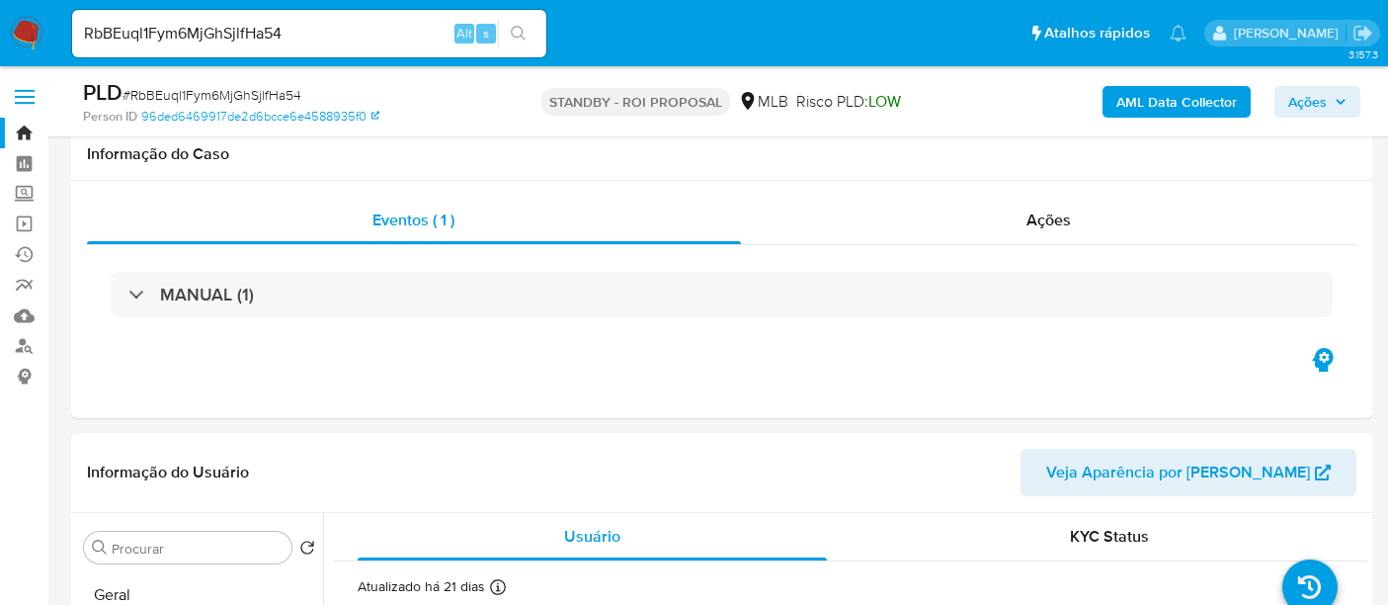
select select "10"
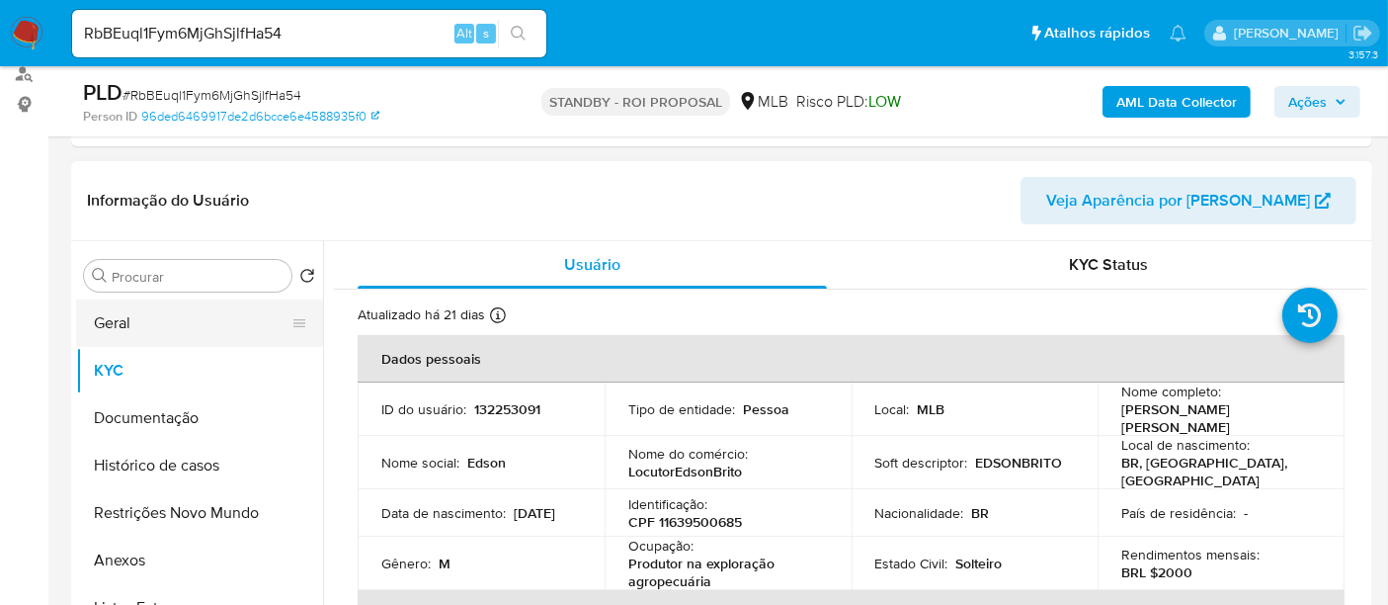
click at [152, 316] on button "Geral" at bounding box center [191, 322] width 231 height 47
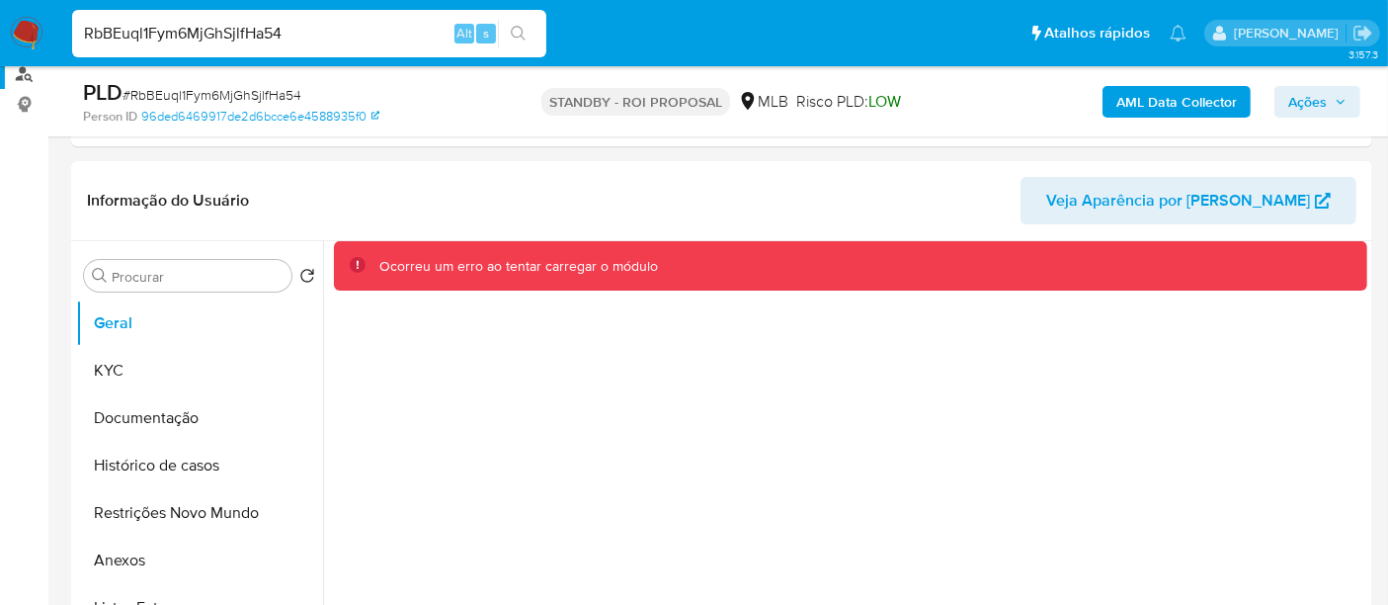
drag, startPoint x: 333, startPoint y: 22, endPoint x: 0, endPoint y: 82, distance: 338.4
paste input "E1R5phDKqKlFC7P4jzyXMPLR"
type input "E1R5phDKqKlFC7P4jzyXMPLR"
click at [521, 38] on icon "search-icon" at bounding box center [519, 34] width 16 height 16
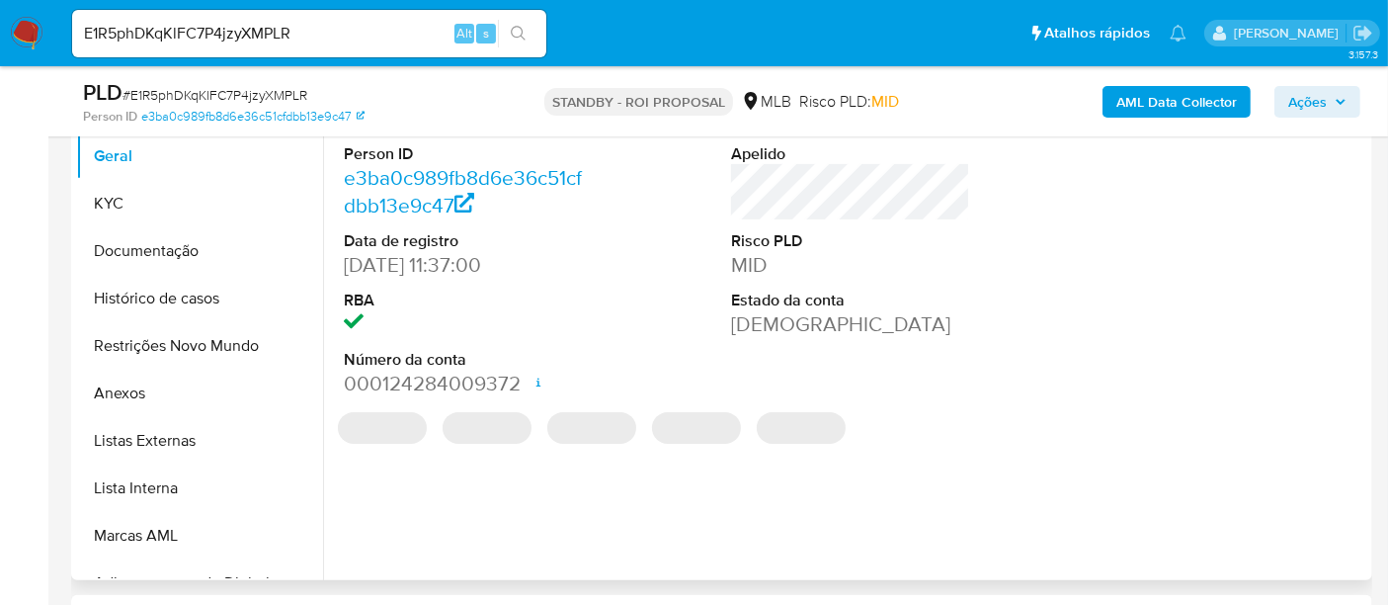
select select "10"
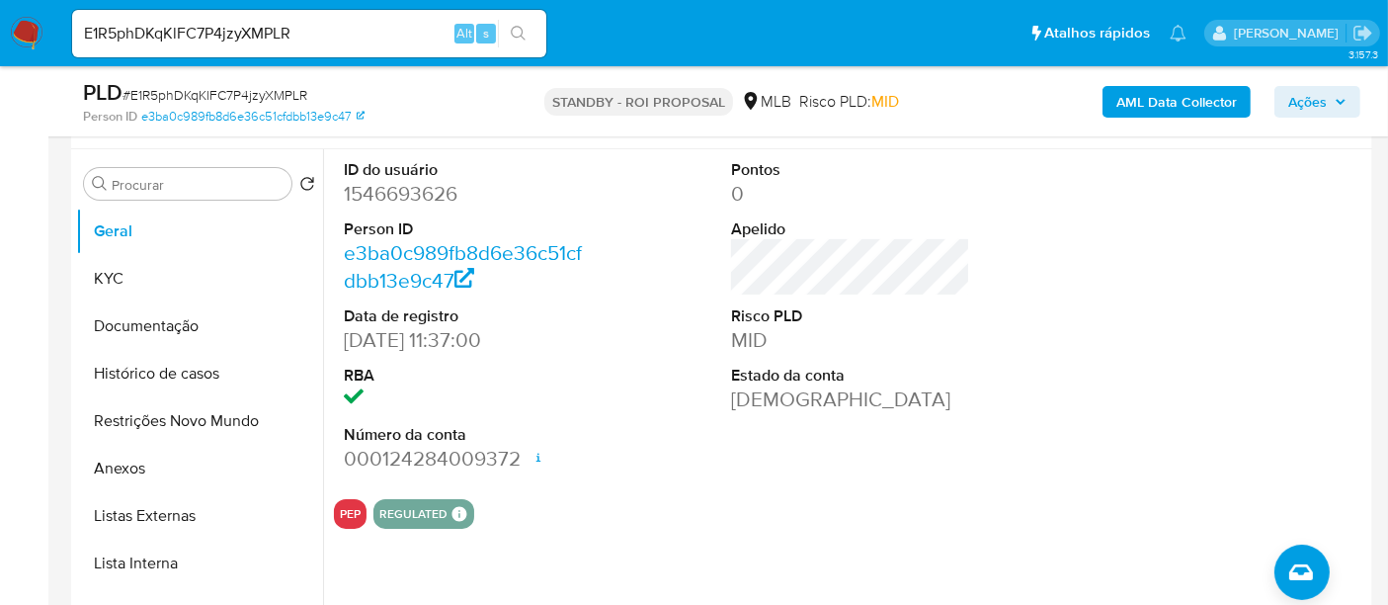
scroll to position [329, 0]
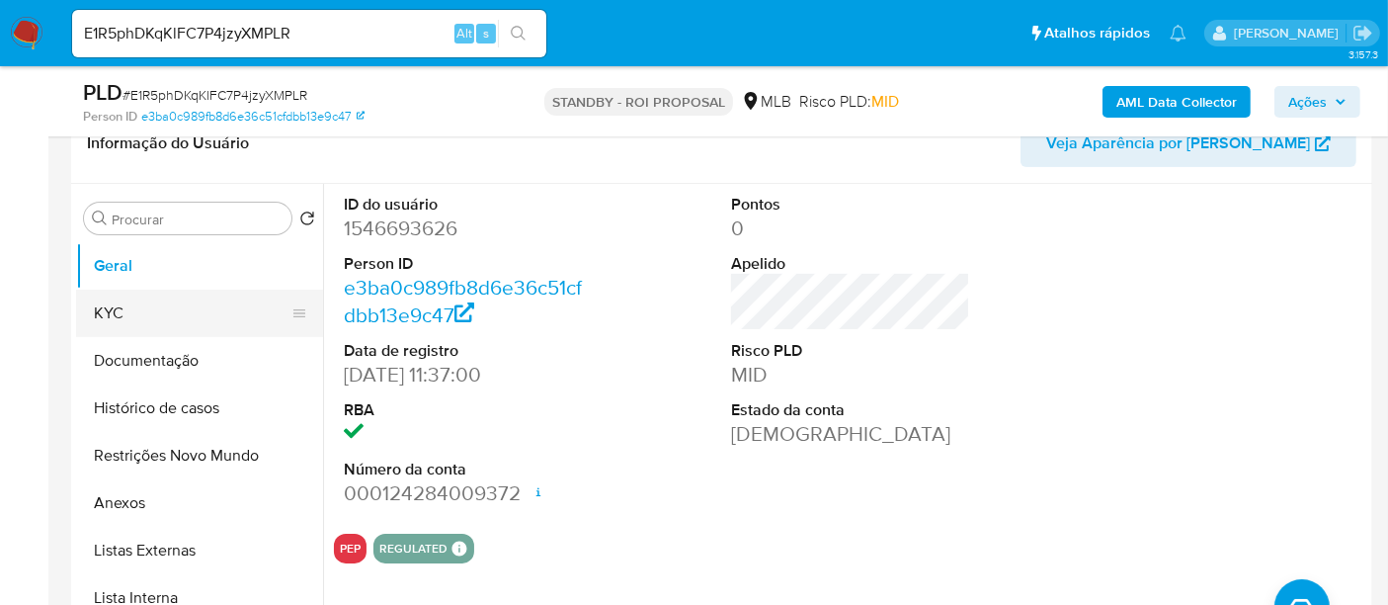
drag, startPoint x: 134, startPoint y: 324, endPoint x: 151, endPoint y: 323, distance: 16.8
click at [133, 324] on button "KYC" at bounding box center [191, 313] width 231 height 47
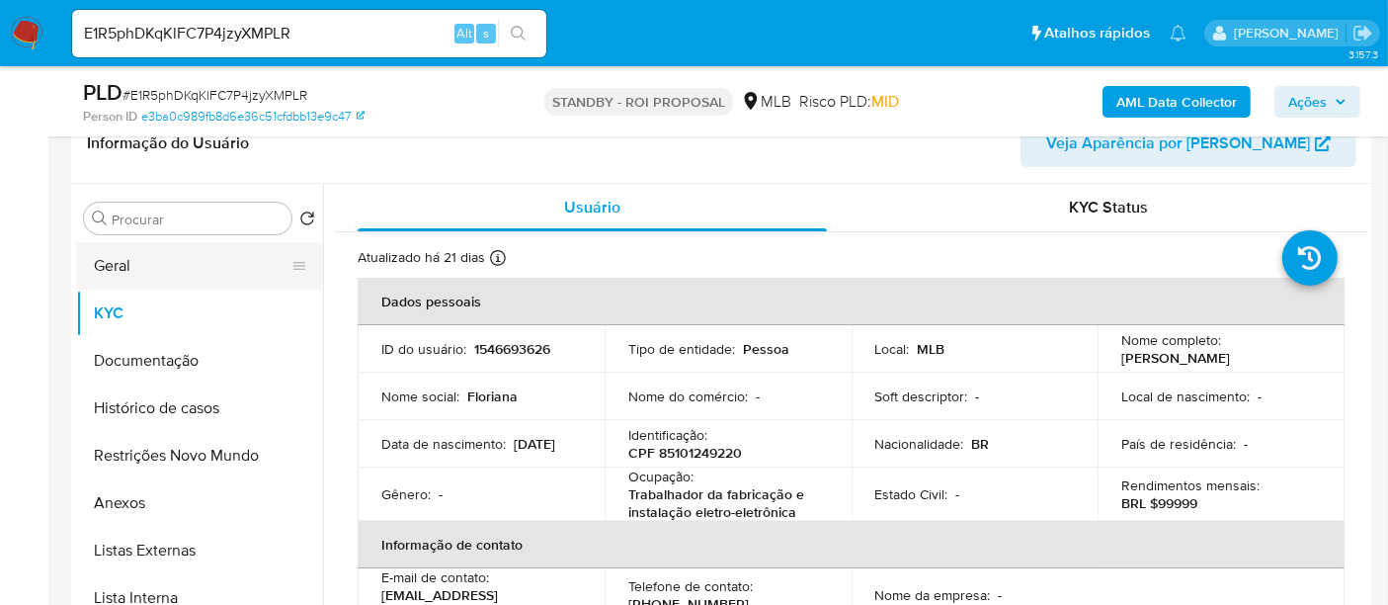
click at [114, 262] on button "Geral" at bounding box center [191, 265] width 231 height 47
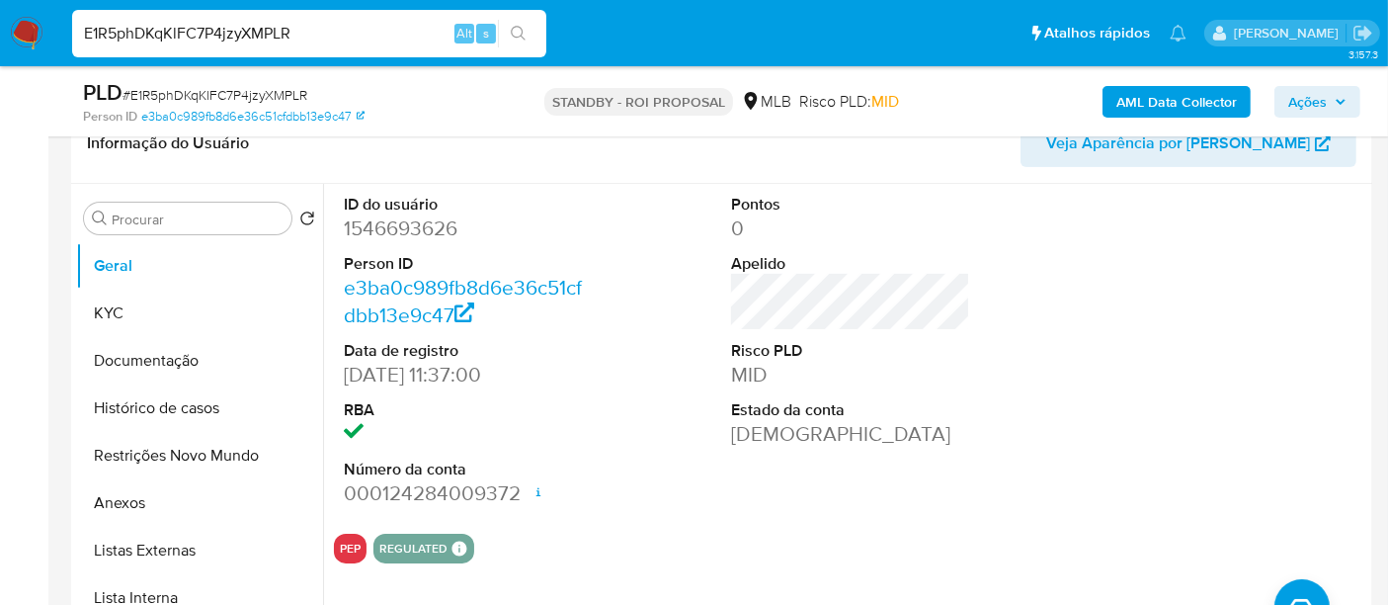
drag, startPoint x: 333, startPoint y: 38, endPoint x: 0, endPoint y: 64, distance: 334.1
click at [0, 64] on nav "Pausado Ver notificaciones E1R5phDKqKlFC7P4jzyXMPLR Alt s Atalhos rápidos Presi…" at bounding box center [694, 33] width 1388 height 66
paste input "DJaCB7GdsDhdaMUGe6KoUs7l"
type input "DJaCB7GdsDhdaMUGe6KoUs7l"
click at [519, 12] on div "DJaCB7GdsDhdaMUGe6KoUs7l Alt s" at bounding box center [309, 33] width 474 height 47
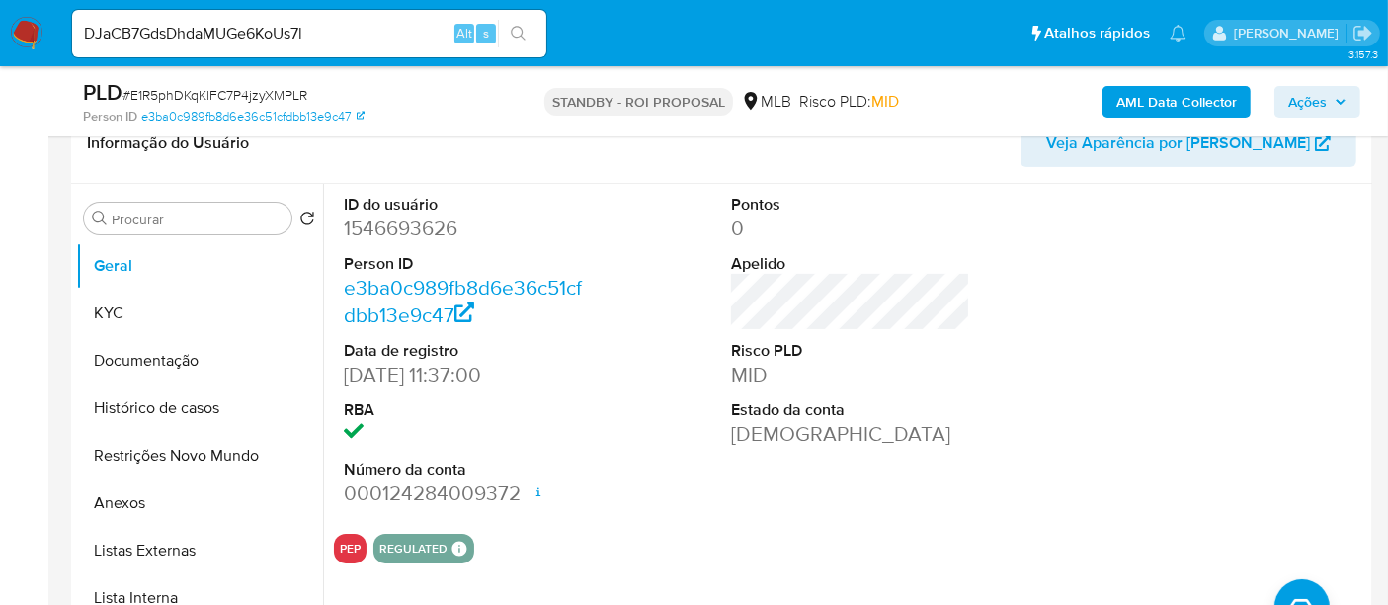
click at [511, 37] on button "search-icon" at bounding box center [518, 34] width 41 height 28
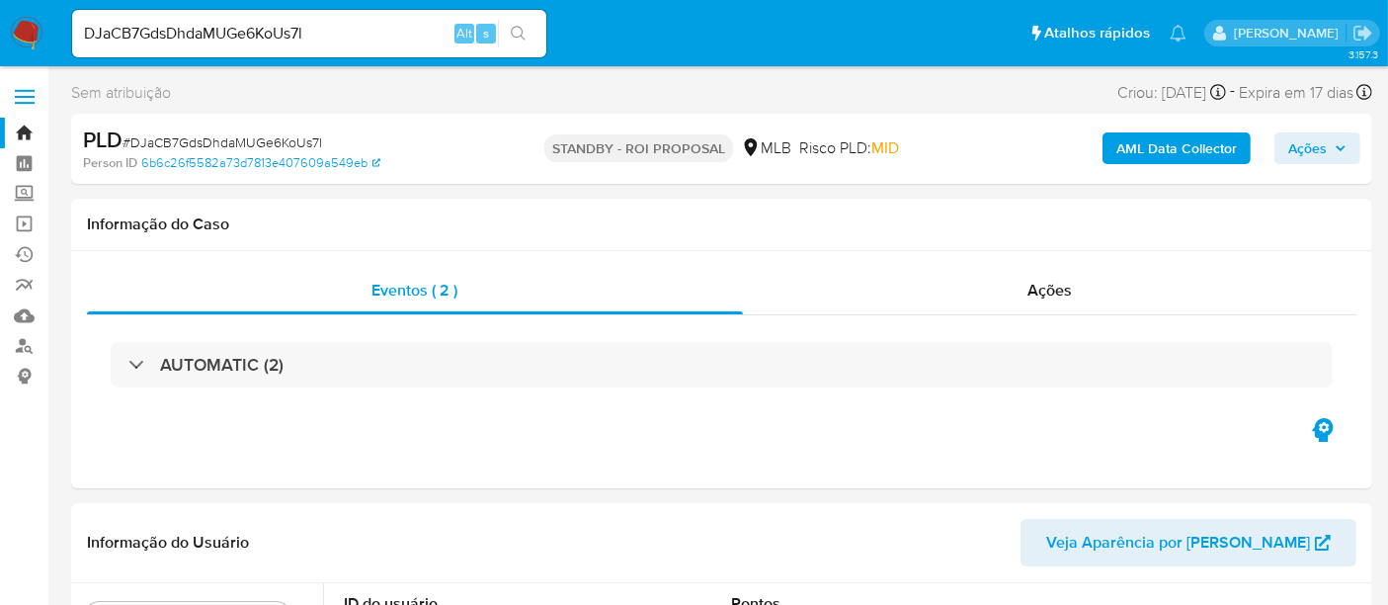
select select "10"
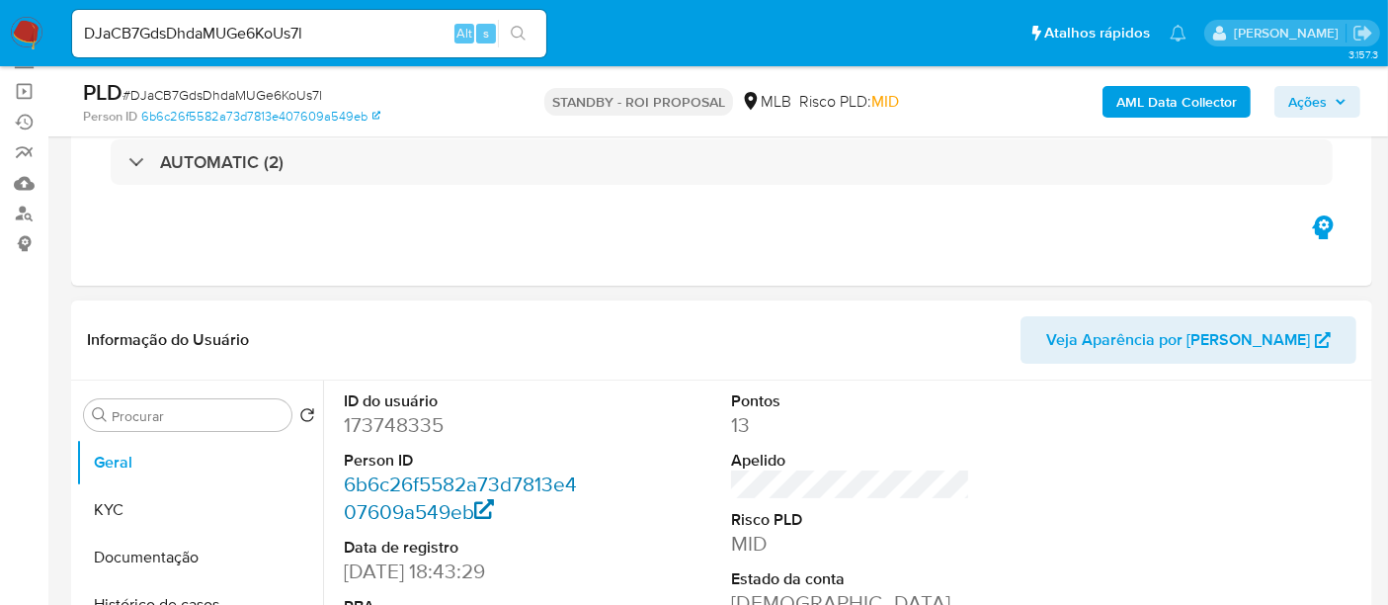
scroll to position [219, 0]
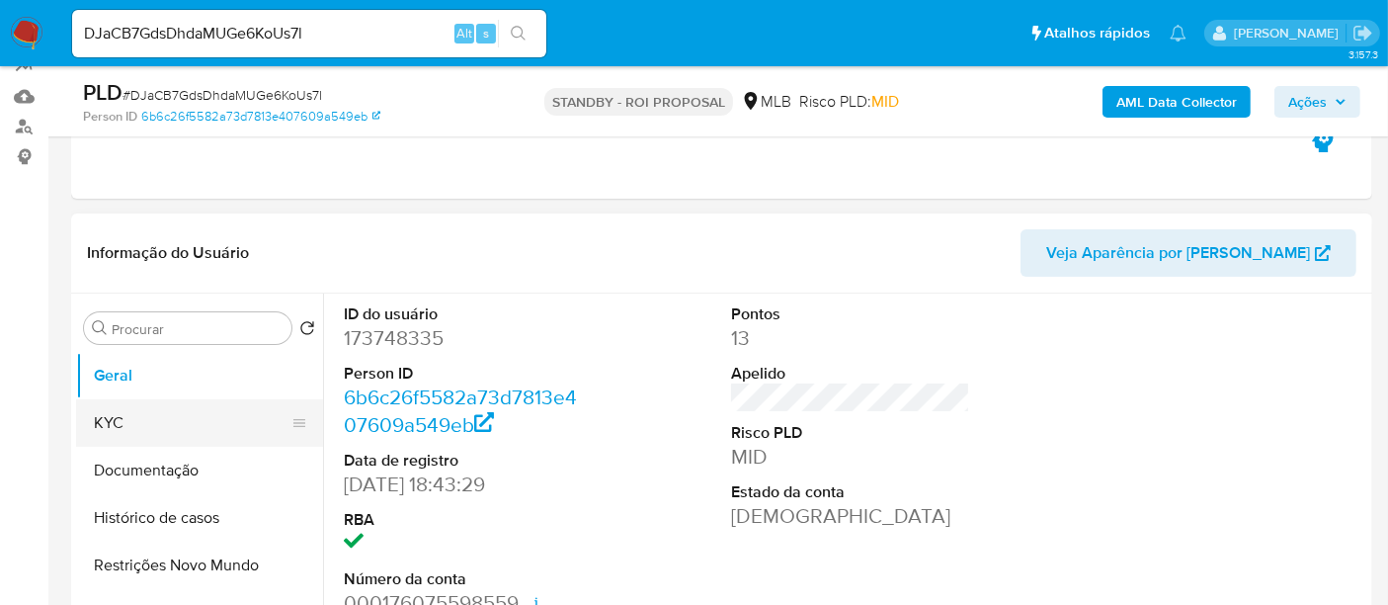
click at [138, 421] on button "KYC" at bounding box center [191, 422] width 231 height 47
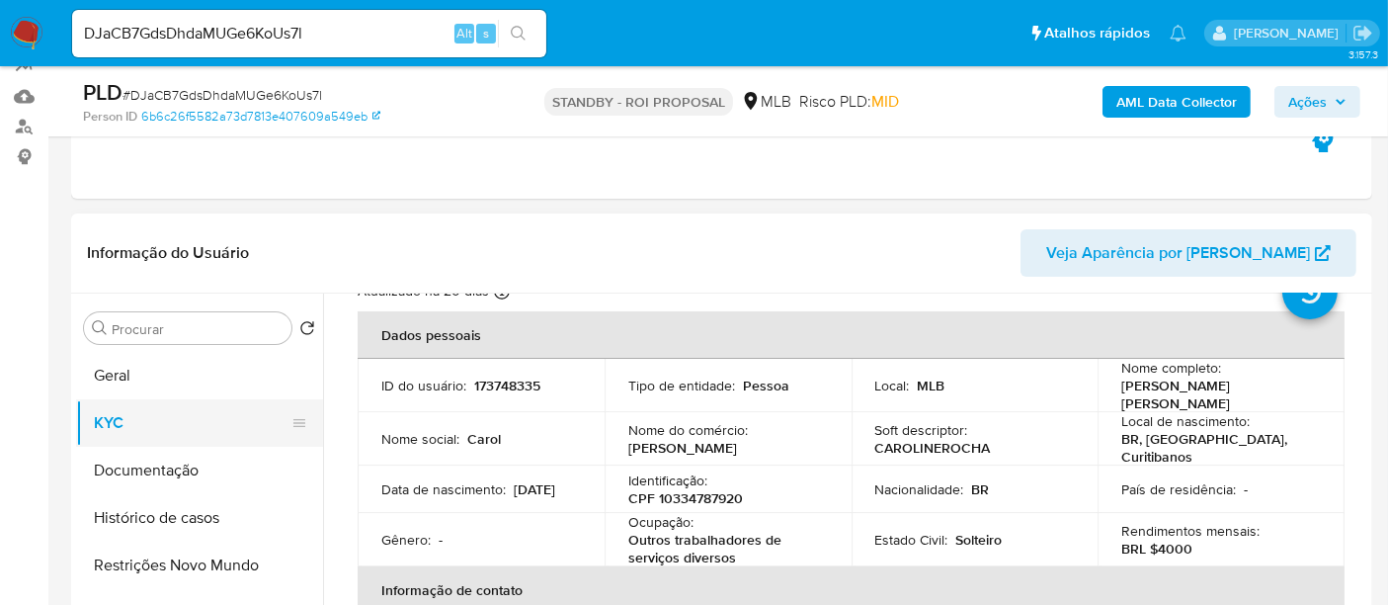
scroll to position [110, 0]
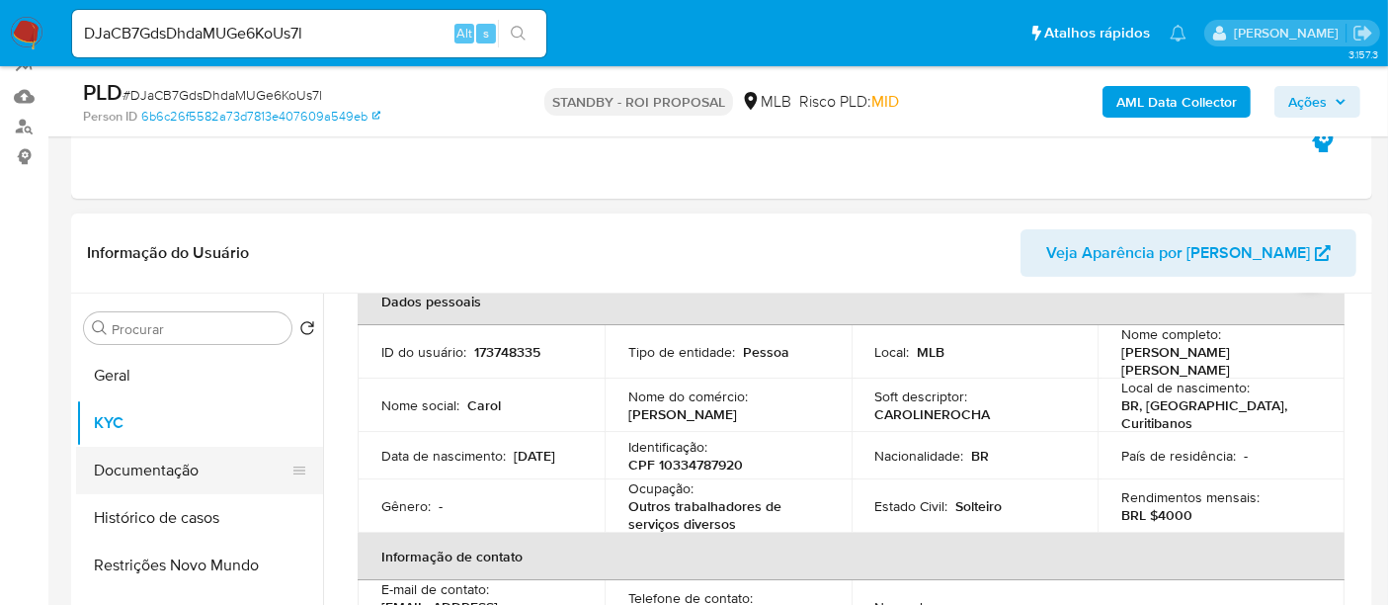
click at [167, 467] on button "Documentação" at bounding box center [191, 470] width 231 height 47
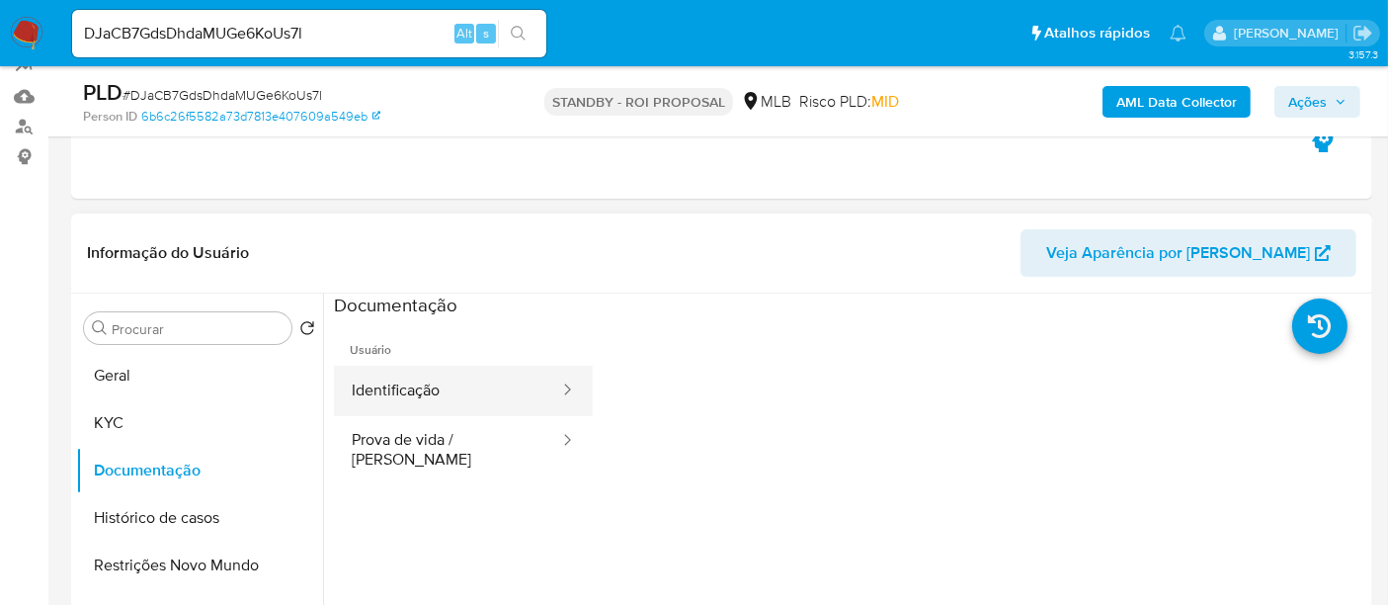
click at [446, 390] on button "Identificação" at bounding box center [447, 391] width 227 height 50
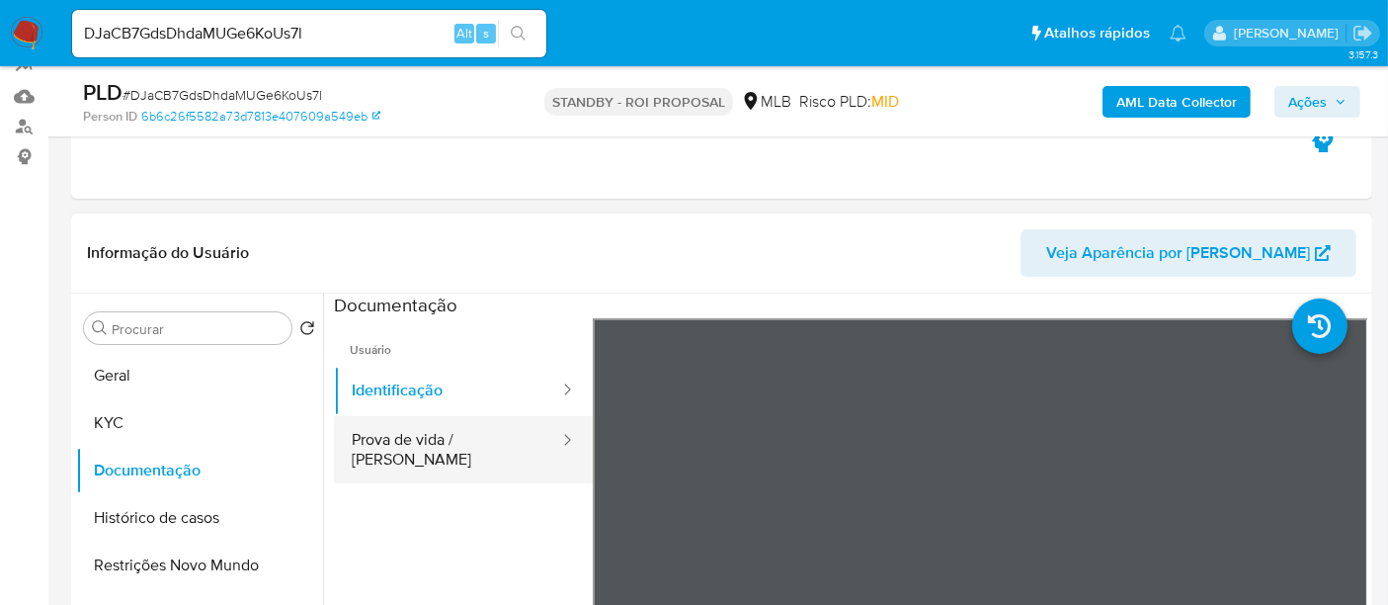
click at [426, 439] on button "Prova de vida / Selfie" at bounding box center [447, 449] width 227 height 67
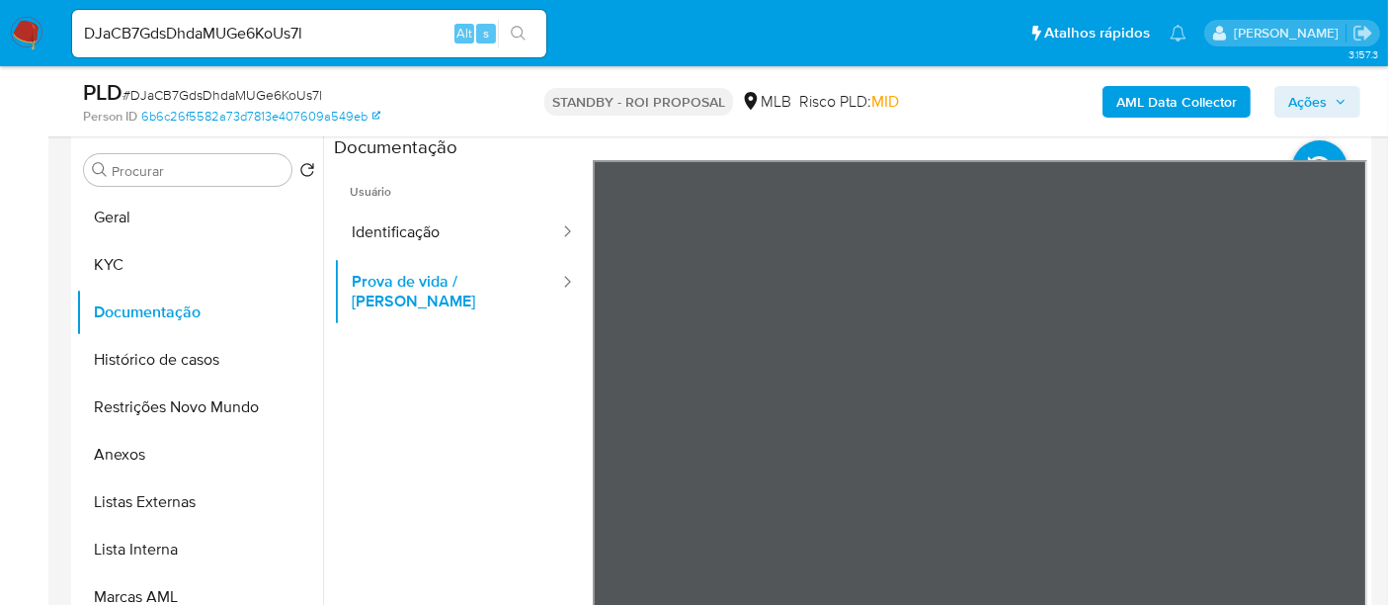
scroll to position [391, 0]
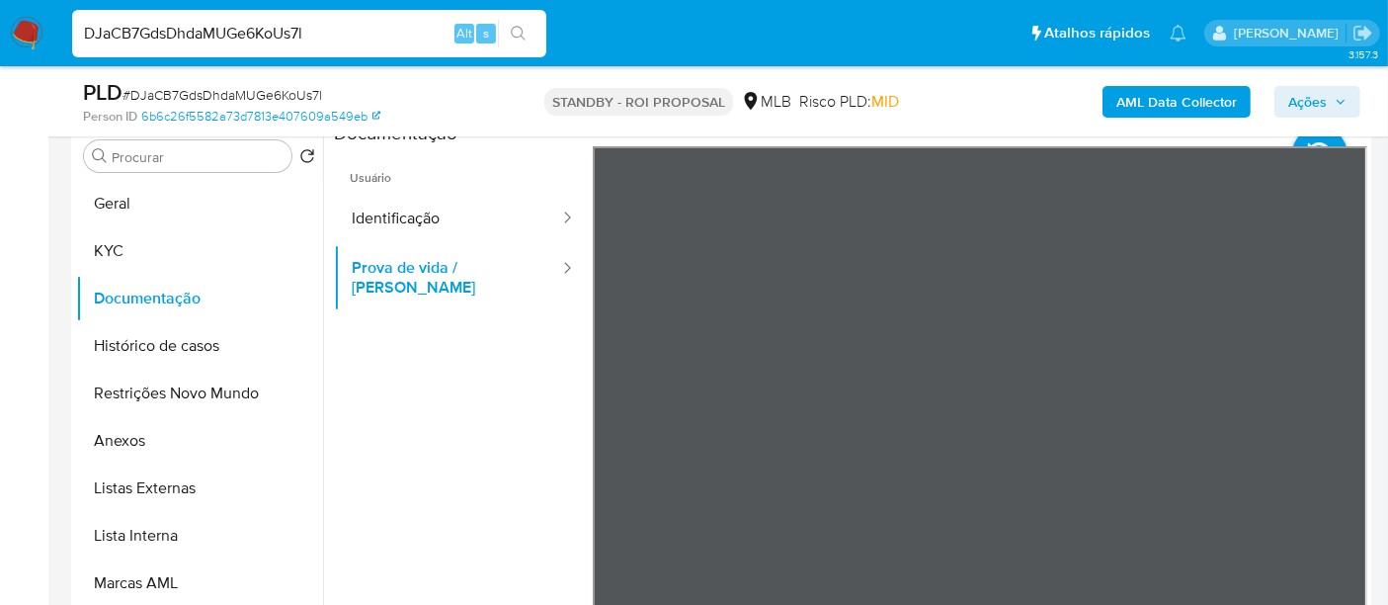
drag, startPoint x: 336, startPoint y: 38, endPoint x: 0, endPoint y: 36, distance: 336.0
click at [0, 36] on nav "Pausado Ver notificaciones DJaCB7GdsDhdaMUGe6KoUs7l Alt s Atalhos rápidos Presi…" at bounding box center [694, 33] width 1388 height 66
paste input "nYymrwGEywJJKH9LGoApZCbq"
type input "nYymrwGEywJJKH9LGoApZCbq"
click at [516, 29] on icon "search-icon" at bounding box center [519, 34] width 16 height 16
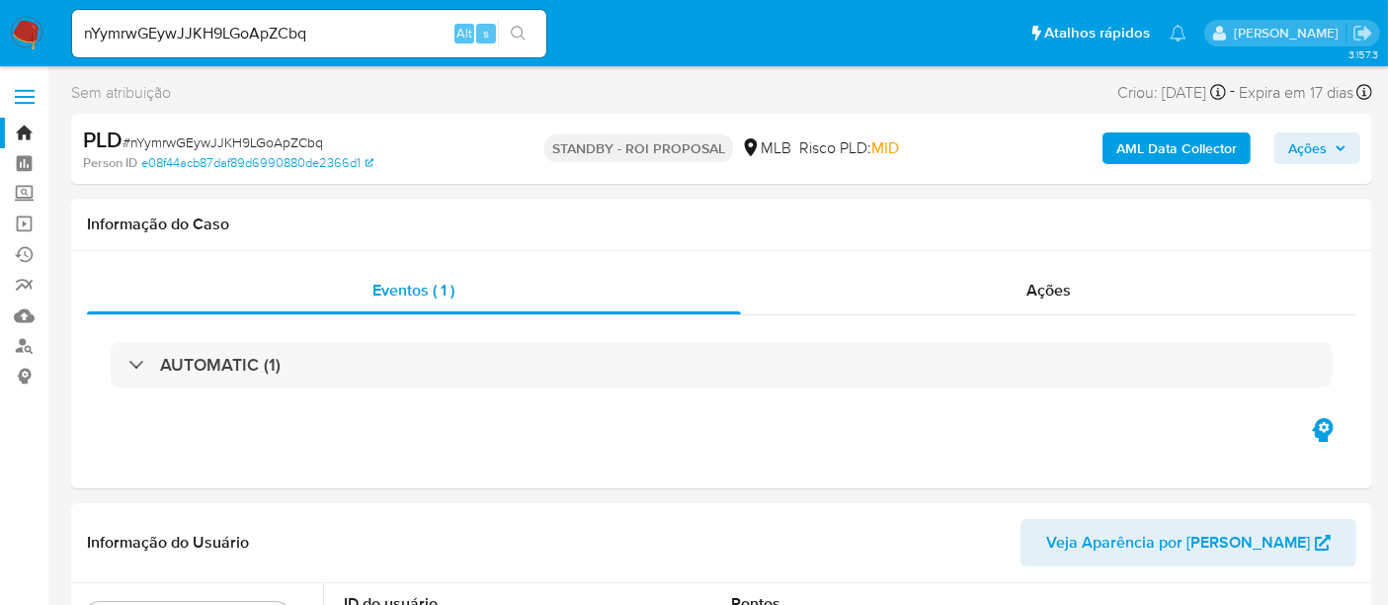
select select "10"
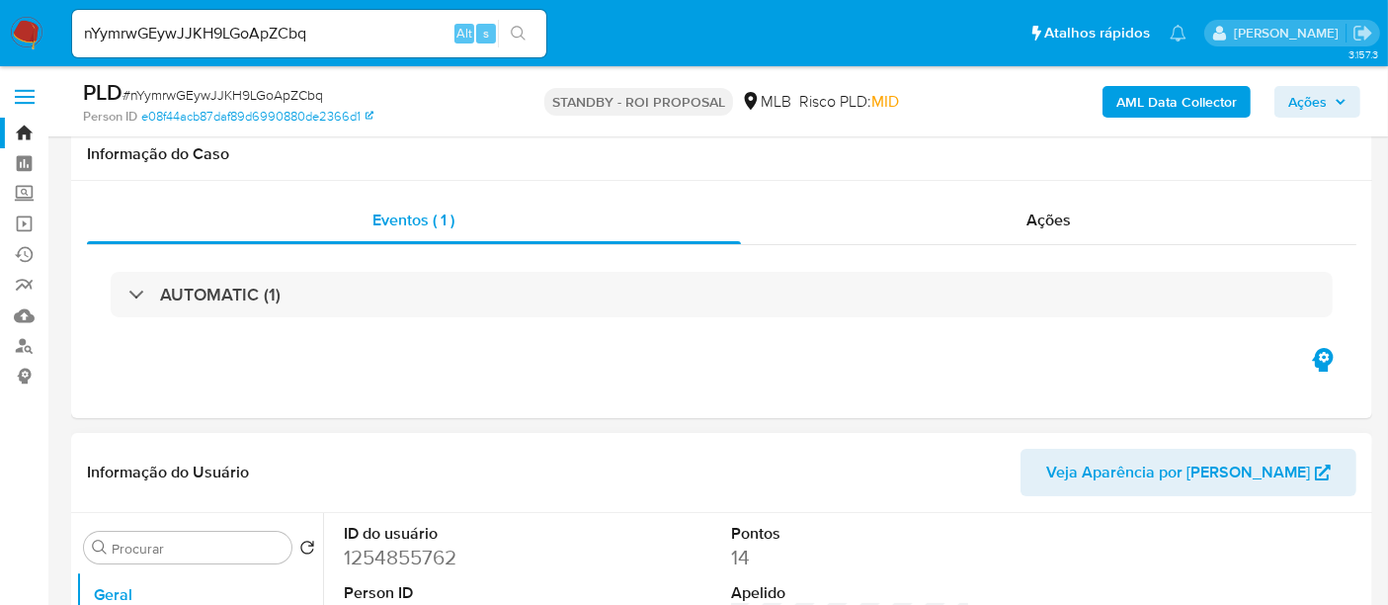
scroll to position [219, 0]
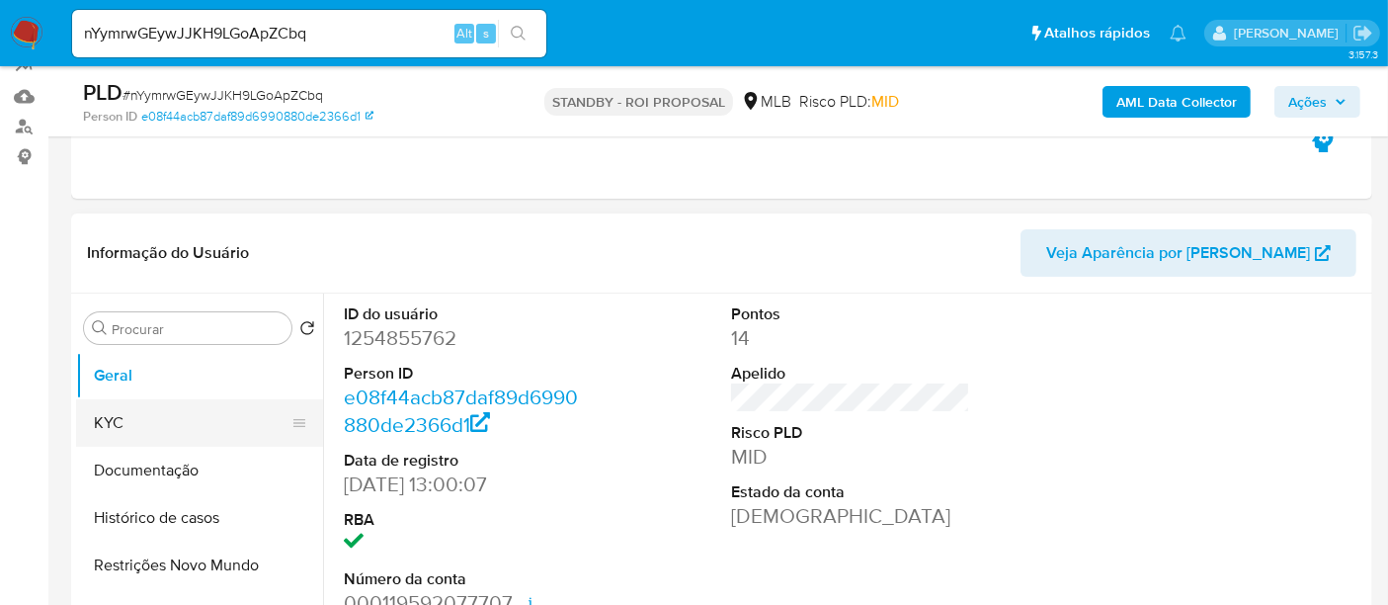
click at [89, 418] on button "KYC" at bounding box center [191, 422] width 231 height 47
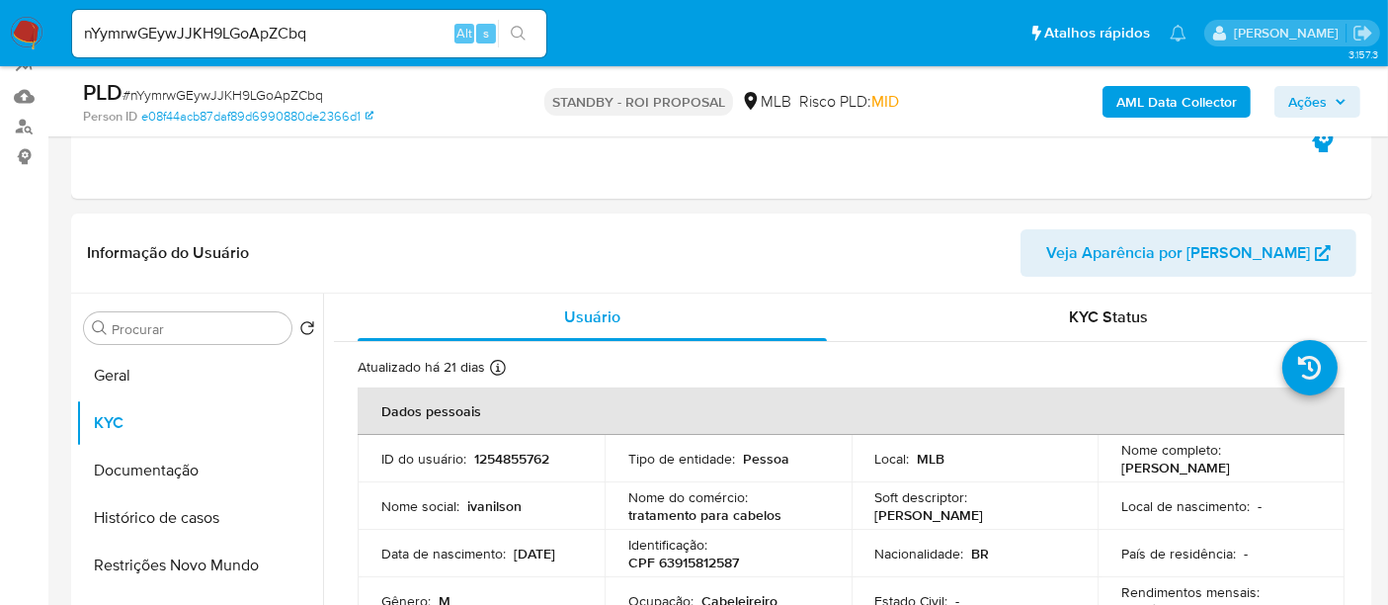
scroll to position [110, 0]
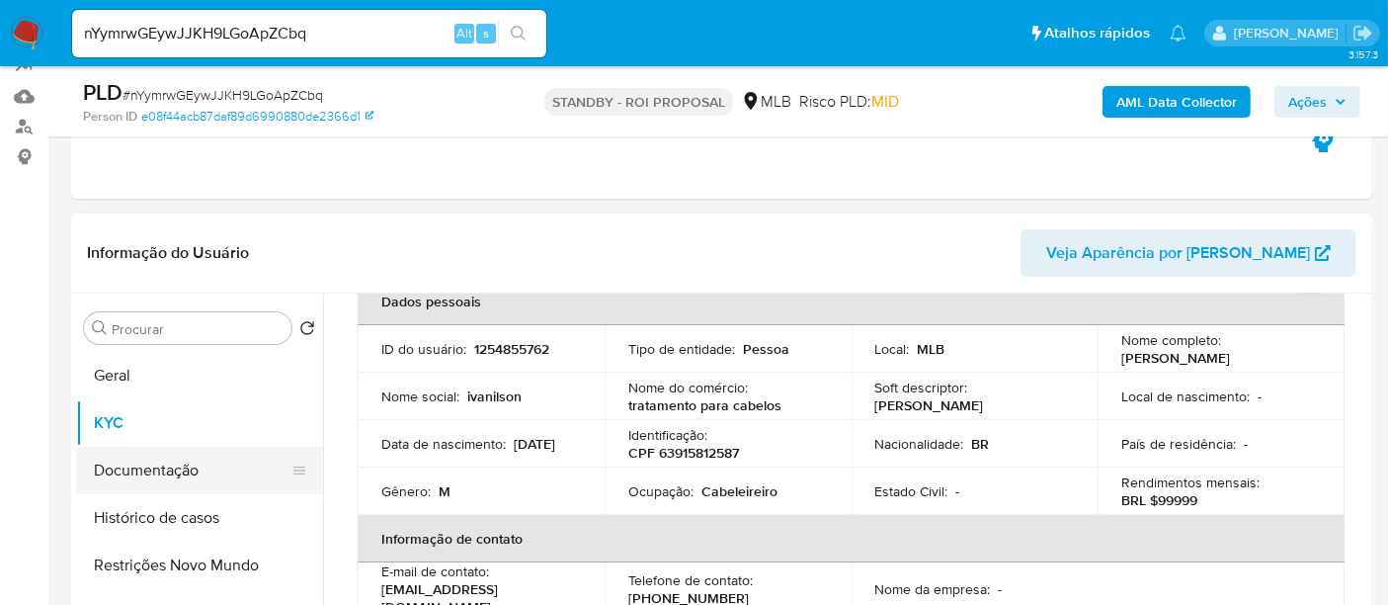
click at [135, 471] on button "Documentação" at bounding box center [191, 470] width 231 height 47
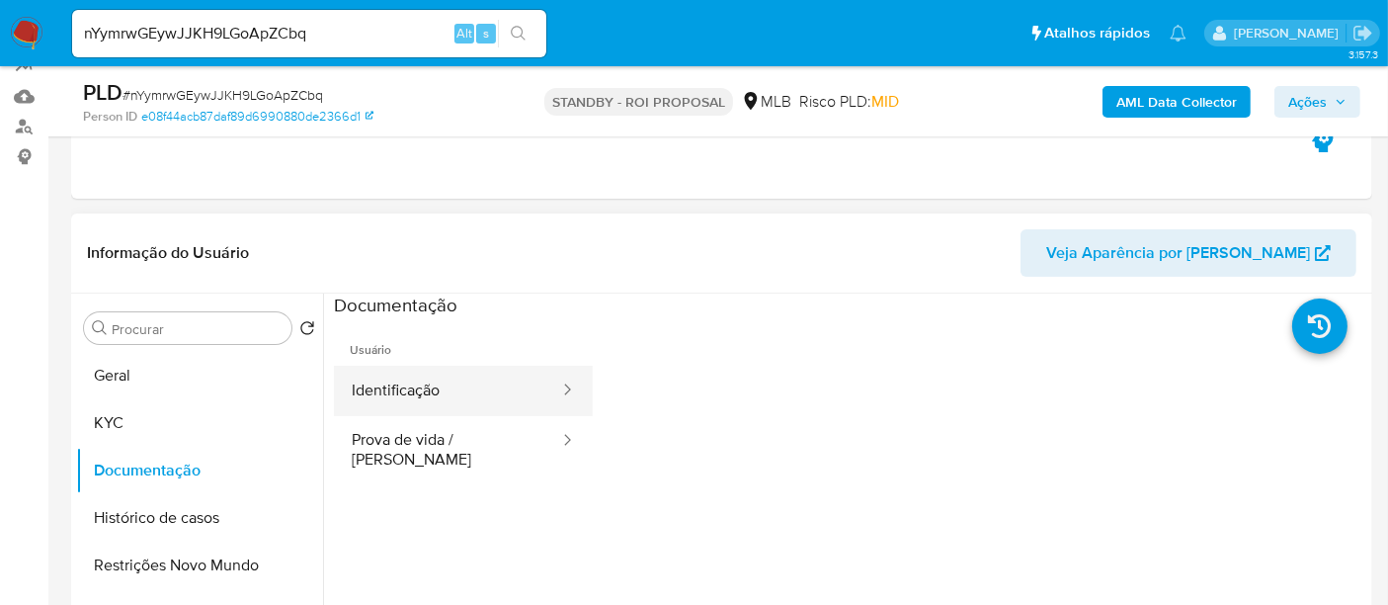
click at [433, 389] on button "Identificação" at bounding box center [447, 391] width 227 height 50
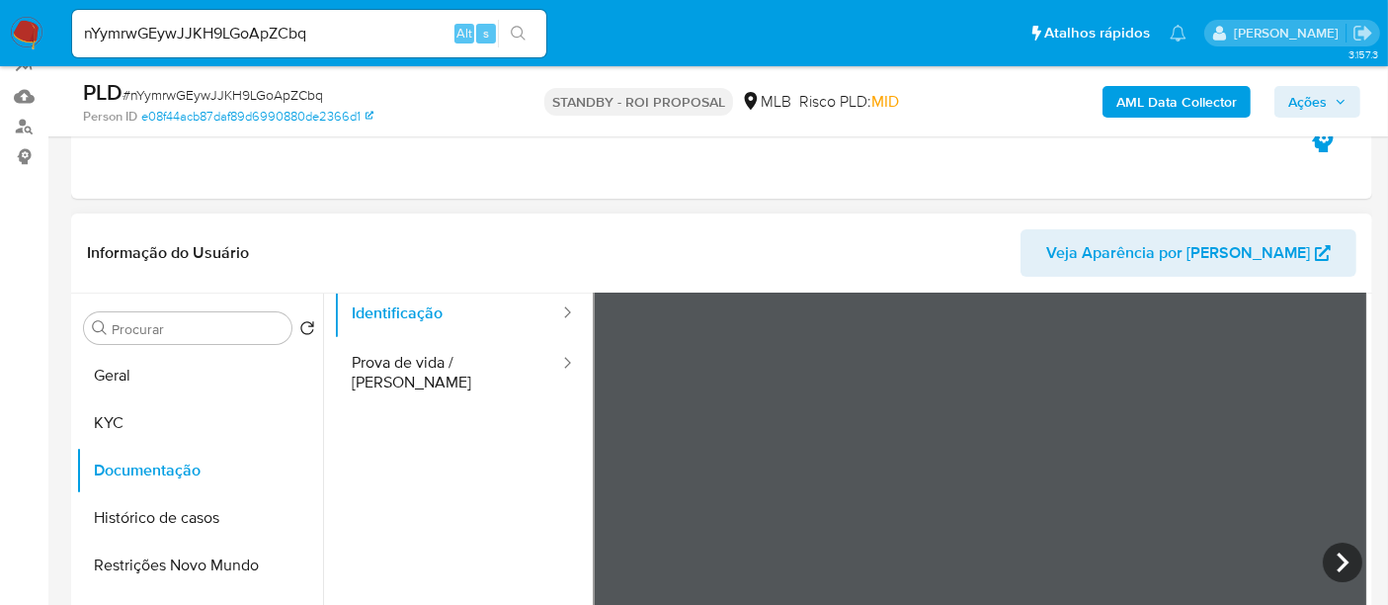
scroll to position [110, 0]
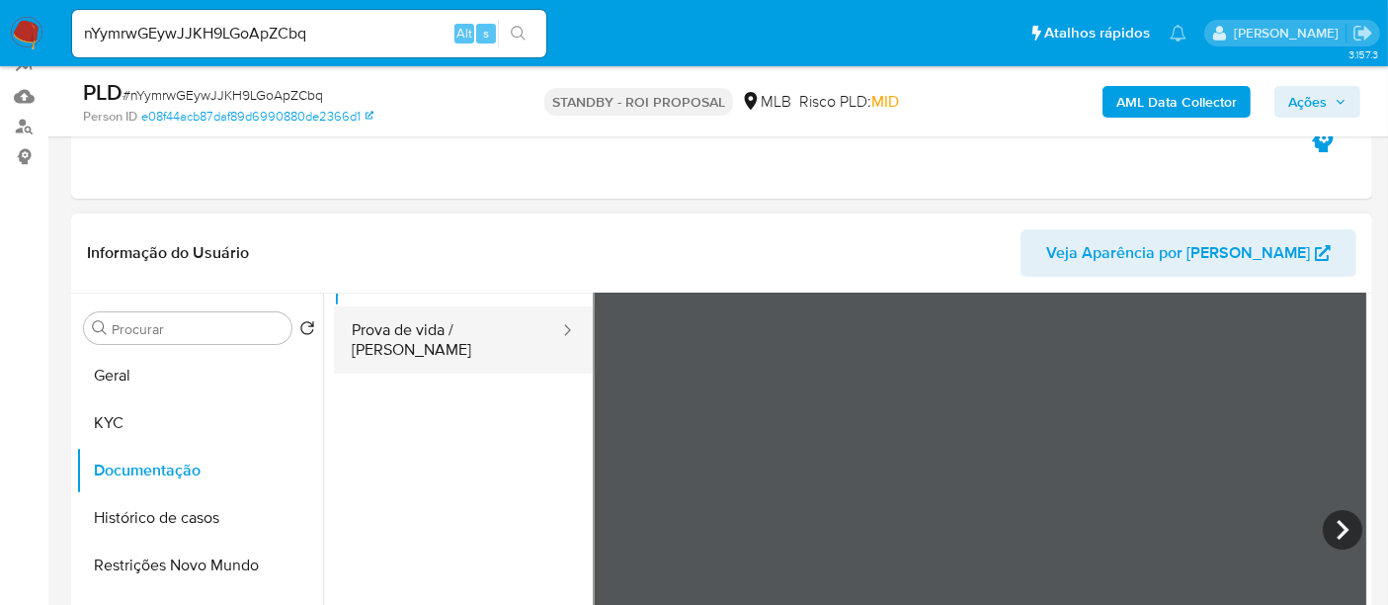
click at [460, 323] on button "Prova de vida / Selfie" at bounding box center [447, 339] width 227 height 67
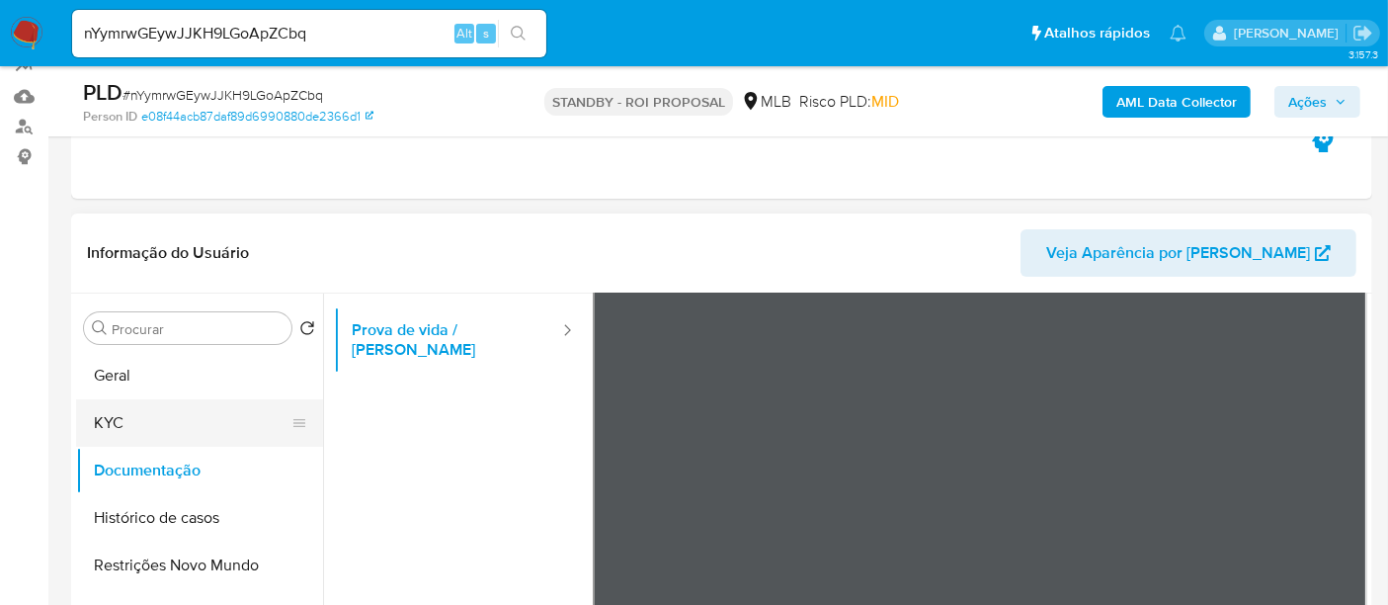
click at [111, 430] on button "KYC" at bounding box center [191, 422] width 231 height 47
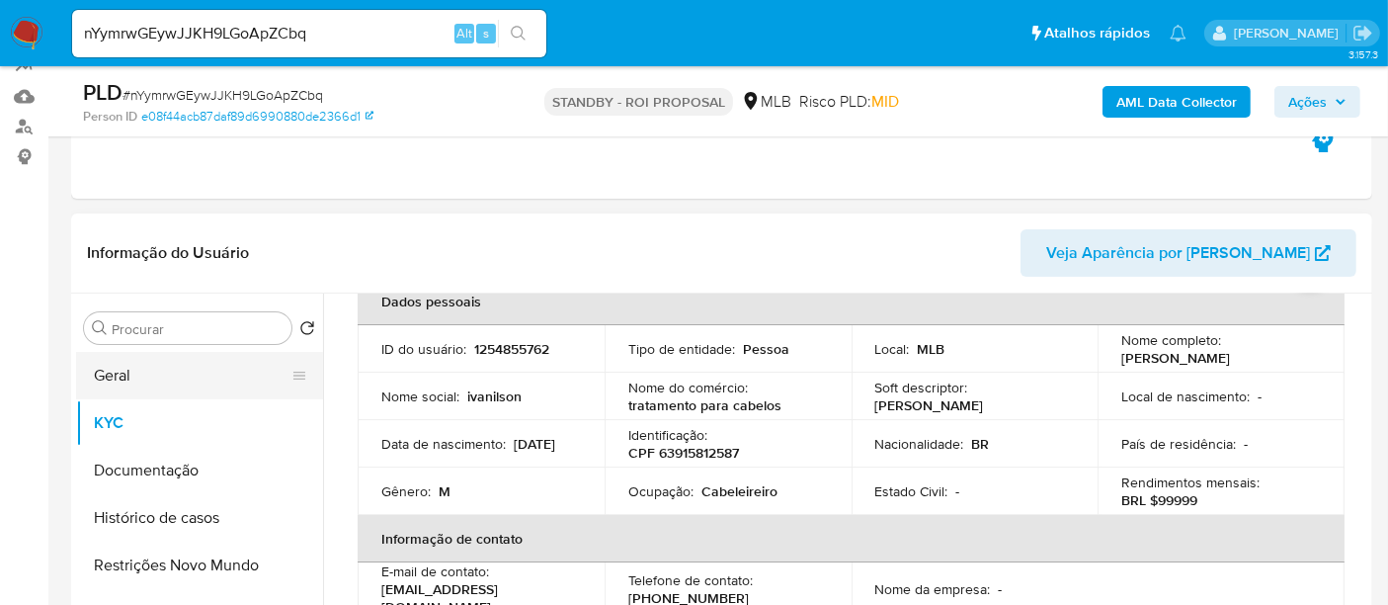
click at [84, 374] on button "Geral" at bounding box center [191, 375] width 231 height 47
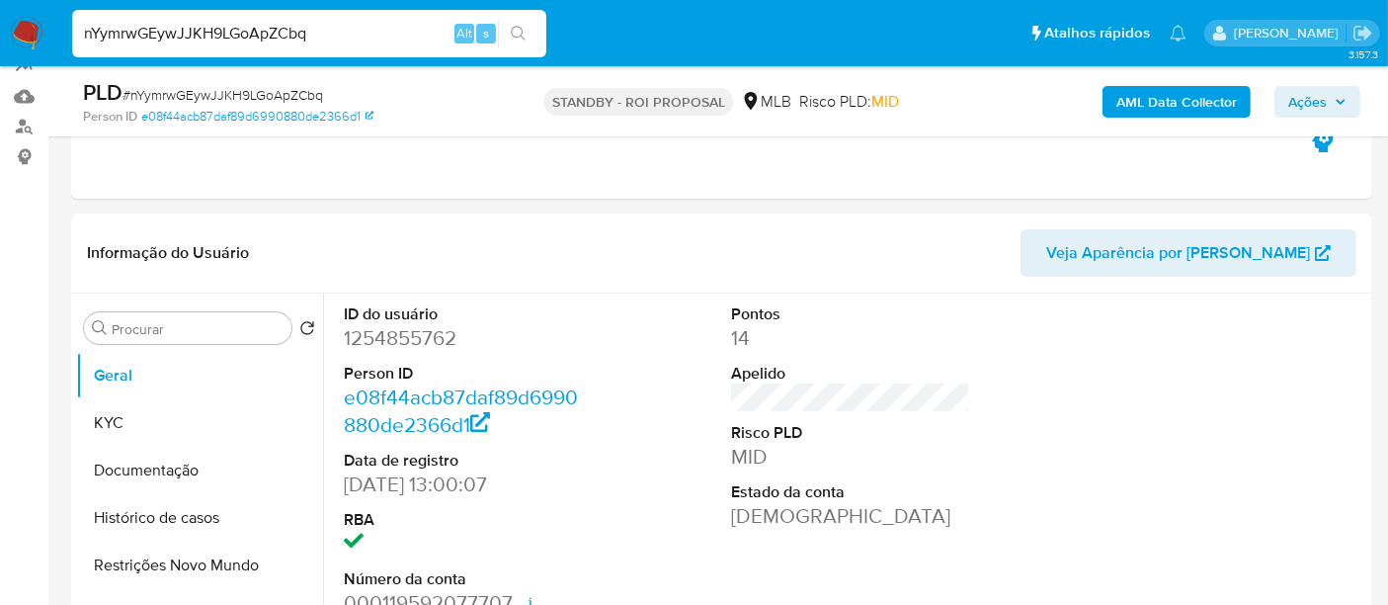
drag, startPoint x: 358, startPoint y: 33, endPoint x: 0, endPoint y: 42, distance: 357.8
click at [0, 42] on nav "Pausado Ver notificaciones nYymrwGEywJJKH9LGoApZCbq Alt s Atalhos rápidos Presi…" at bounding box center [694, 33] width 1388 height 66
paste input "c0hFr5pFPteIPNgnO2t3IYMJ"
type input "c0hFr5pFPteIPNgnO2t3IYMJ"
click at [523, 31] on icon "search-icon" at bounding box center [519, 34] width 16 height 16
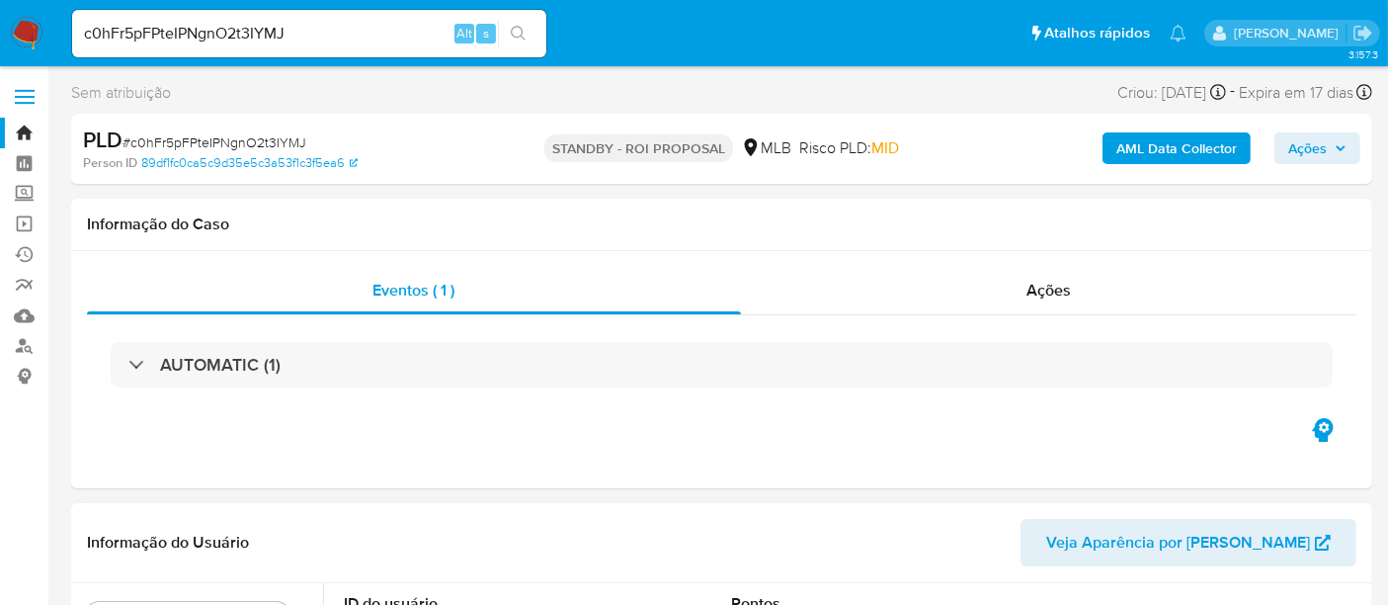
select select "10"
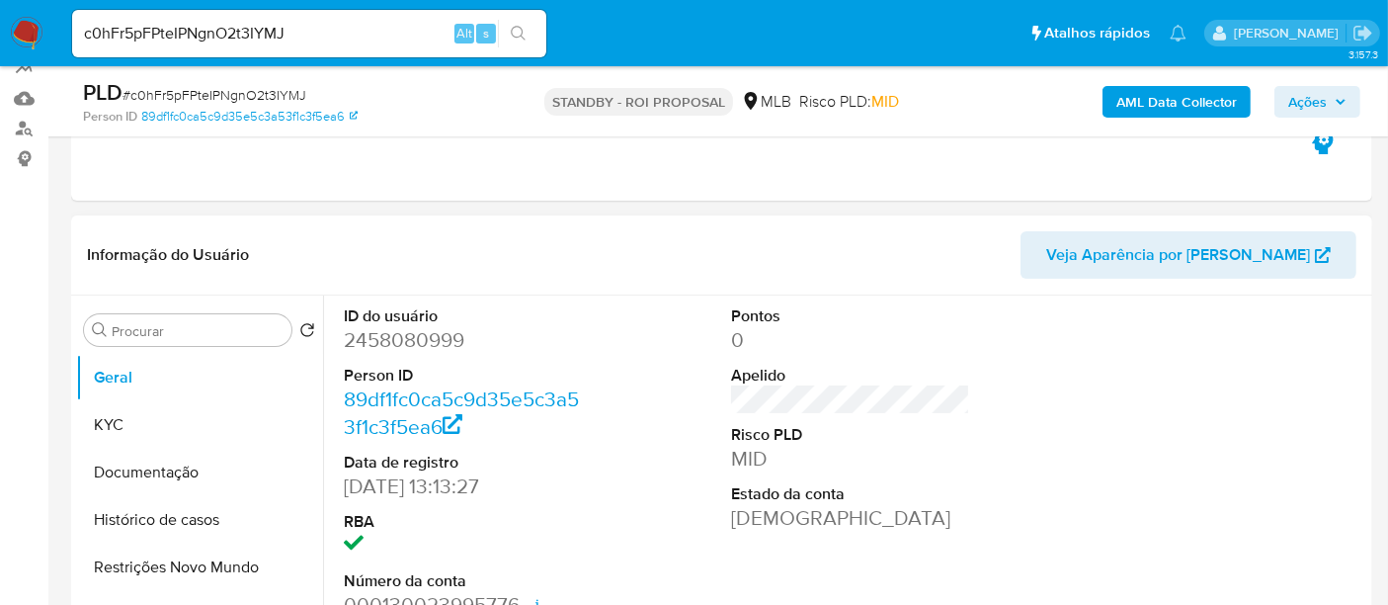
scroll to position [219, 0]
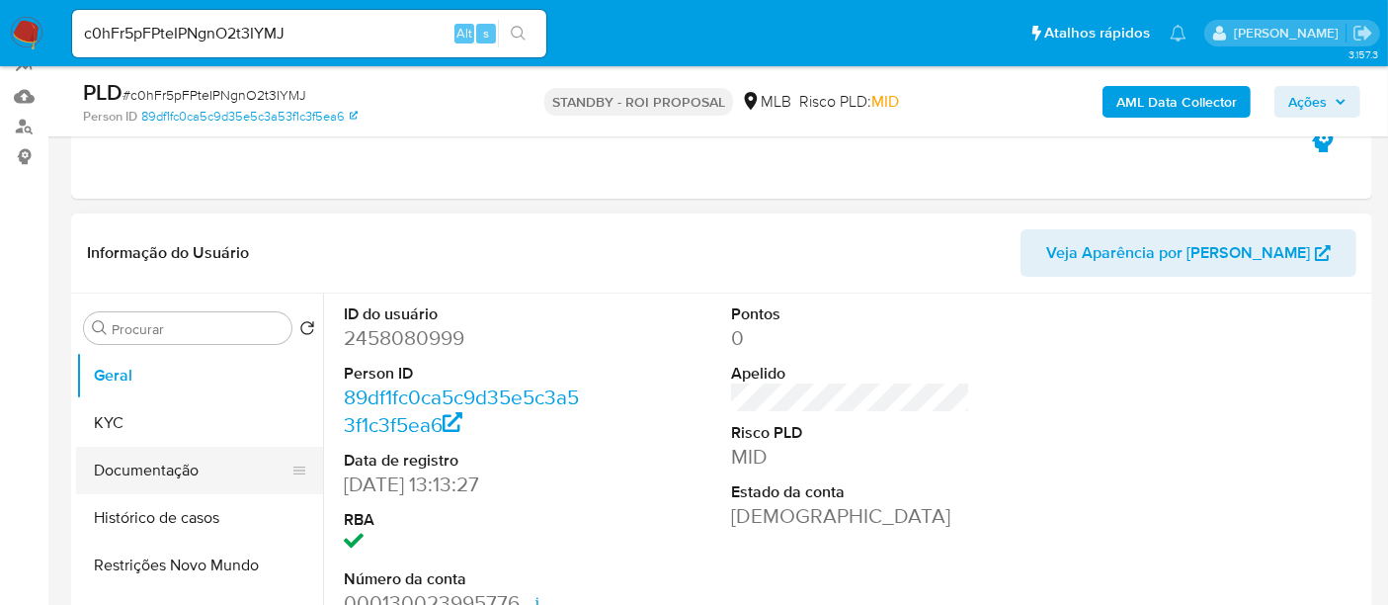
click at [166, 469] on button "Documentação" at bounding box center [191, 470] width 231 height 47
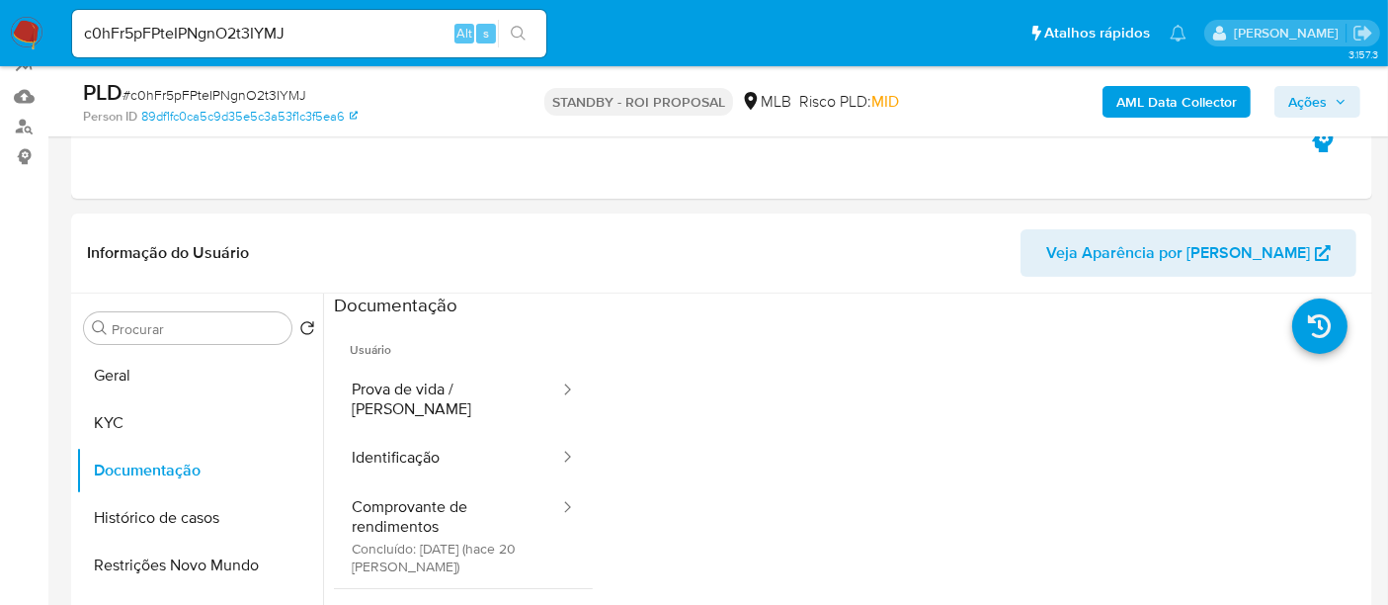
scroll to position [239, 0]
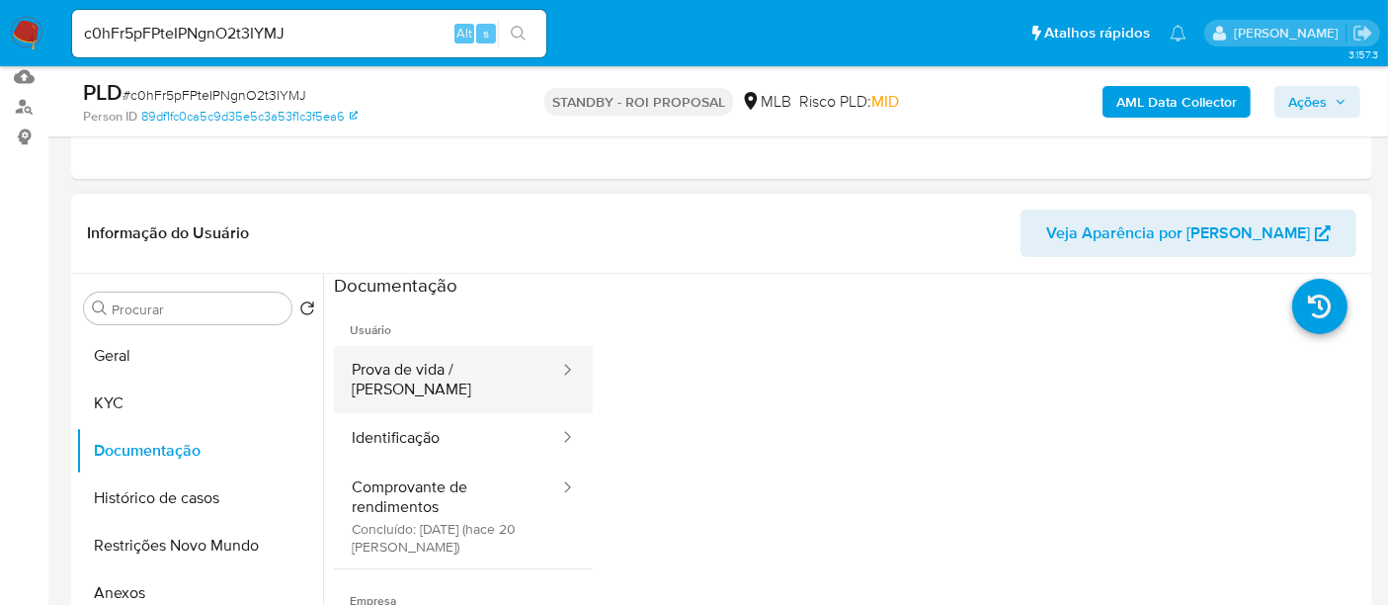
click at [455, 357] on button "Prova de vida / Selfie" at bounding box center [447, 379] width 227 height 67
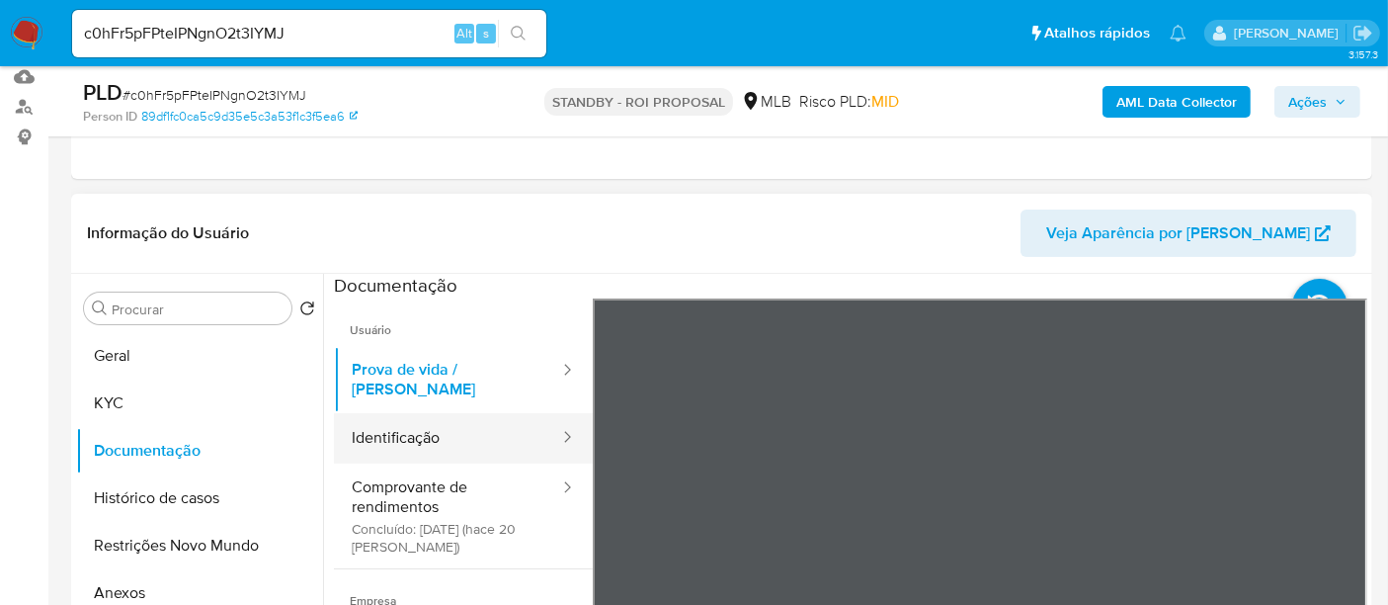
click at [409, 422] on button "Identificação" at bounding box center [447, 438] width 227 height 50
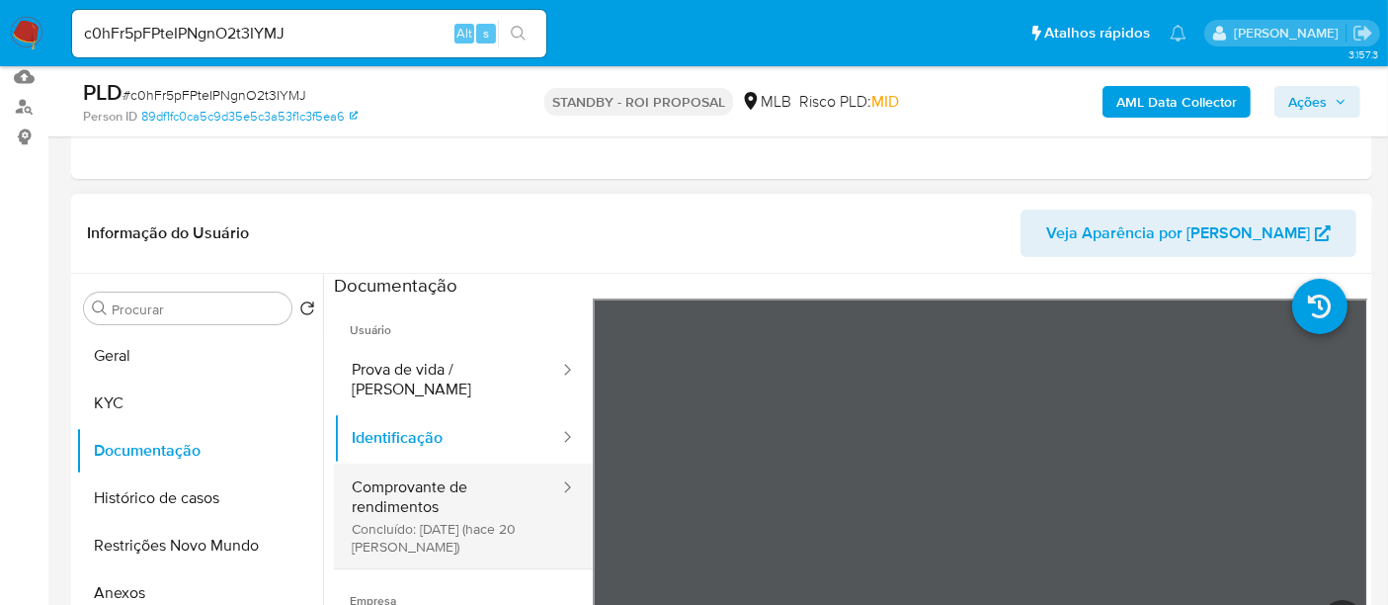
drag, startPoint x: 417, startPoint y: 490, endPoint x: 448, endPoint y: 486, distance: 30.9
click at [418, 489] on button "Comprovante de rendimentos Concluído: 19/08/2025 (hace 20 días)" at bounding box center [447, 515] width 227 height 105
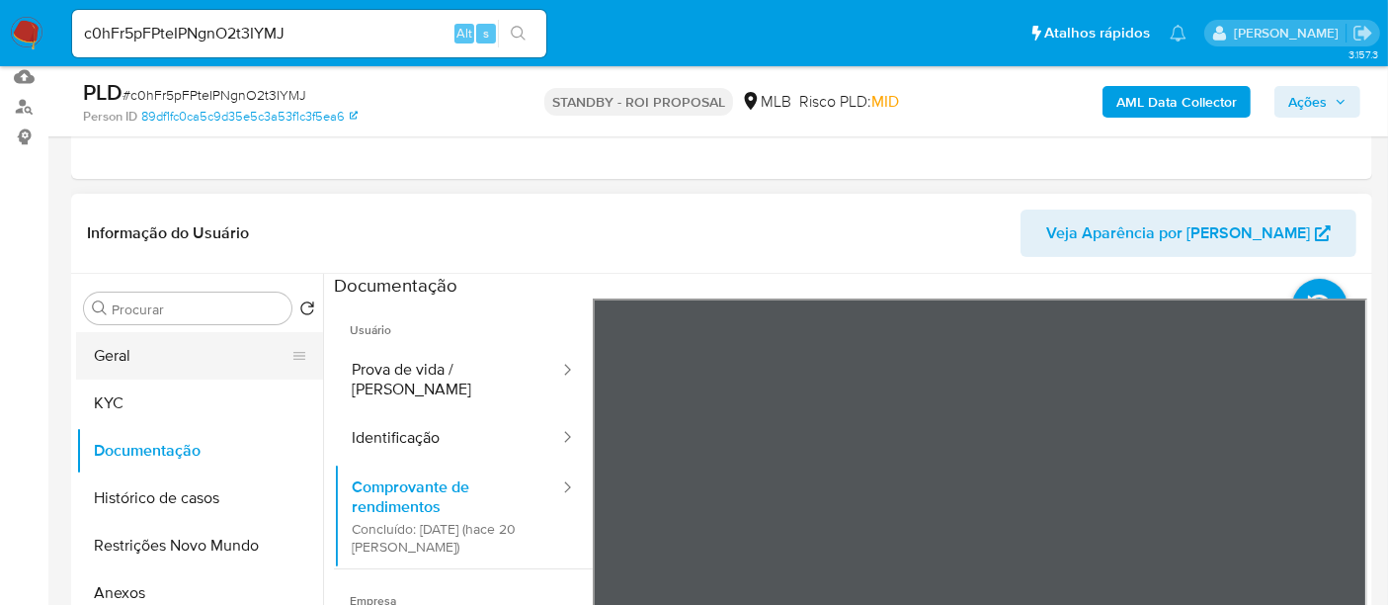
drag, startPoint x: 132, startPoint y: 350, endPoint x: 156, endPoint y: 331, distance: 30.2
click at [132, 351] on button "Geral" at bounding box center [191, 355] width 231 height 47
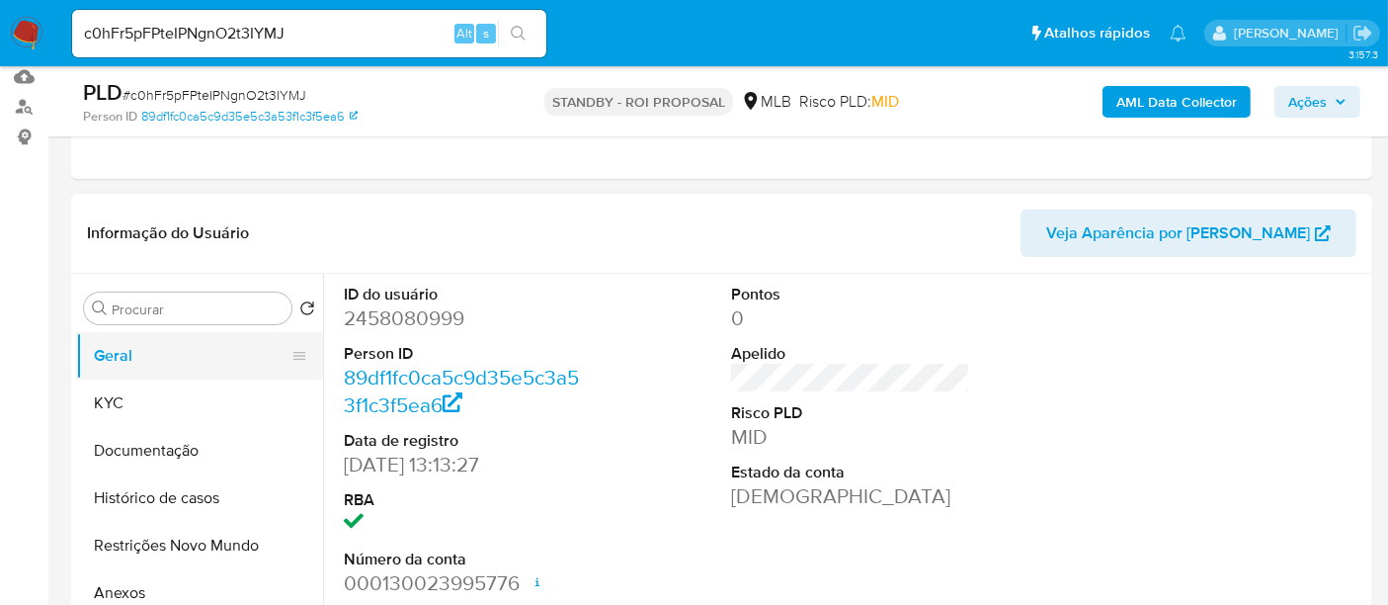
click at [129, 354] on button "Geral" at bounding box center [191, 355] width 231 height 47
drag, startPoint x: 318, startPoint y: 32, endPoint x: 0, endPoint y: 46, distance: 318.5
click at [0, 46] on nav "Pausado Ver notificaciones c0hFr5pFPteIPNgnO2t3IYMJ Alt s Atalhos rápidos Presi…" at bounding box center [694, 33] width 1388 height 66
paste input "IaILATsv9RnseqypDm2X8NCG"
type input "IaILATsv9RnseqypDm2X8NCG"
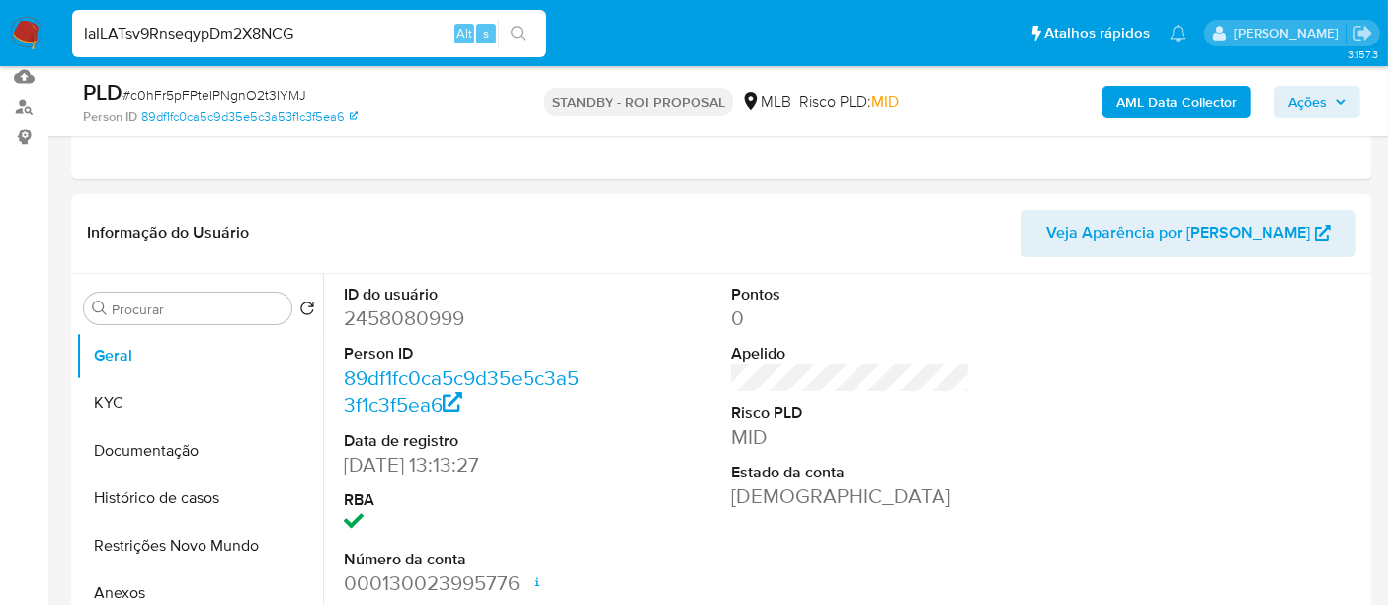
click at [515, 31] on icon "search-icon" at bounding box center [519, 34] width 16 height 16
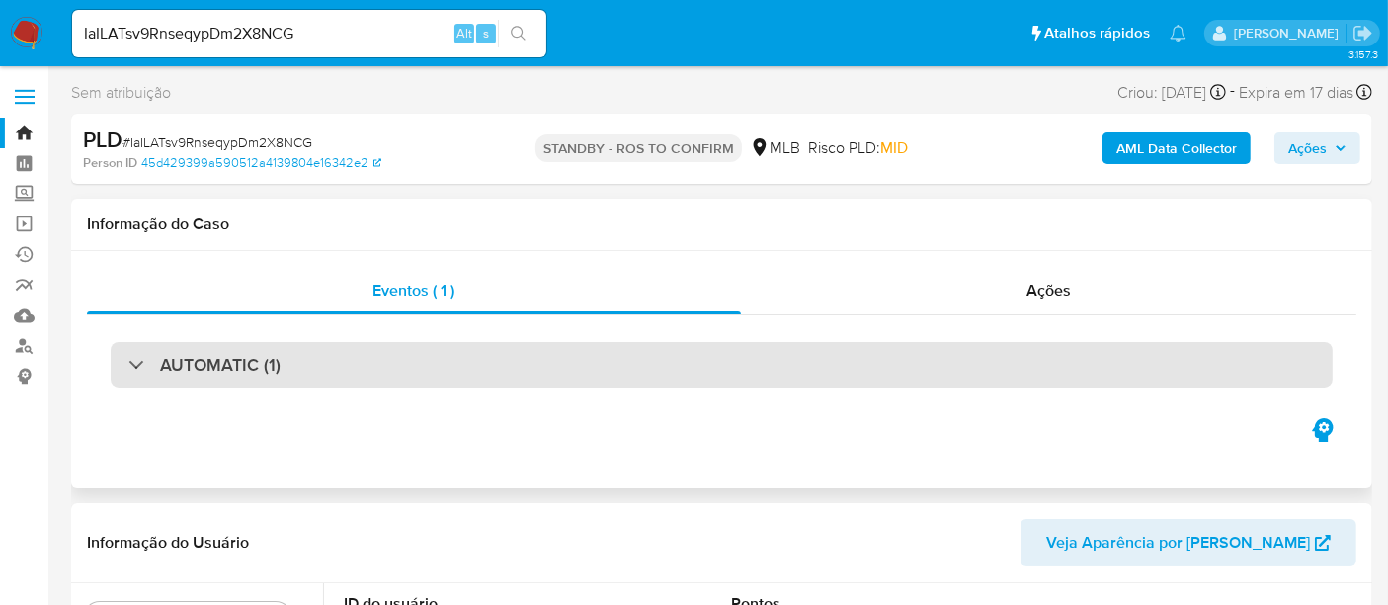
select select "10"
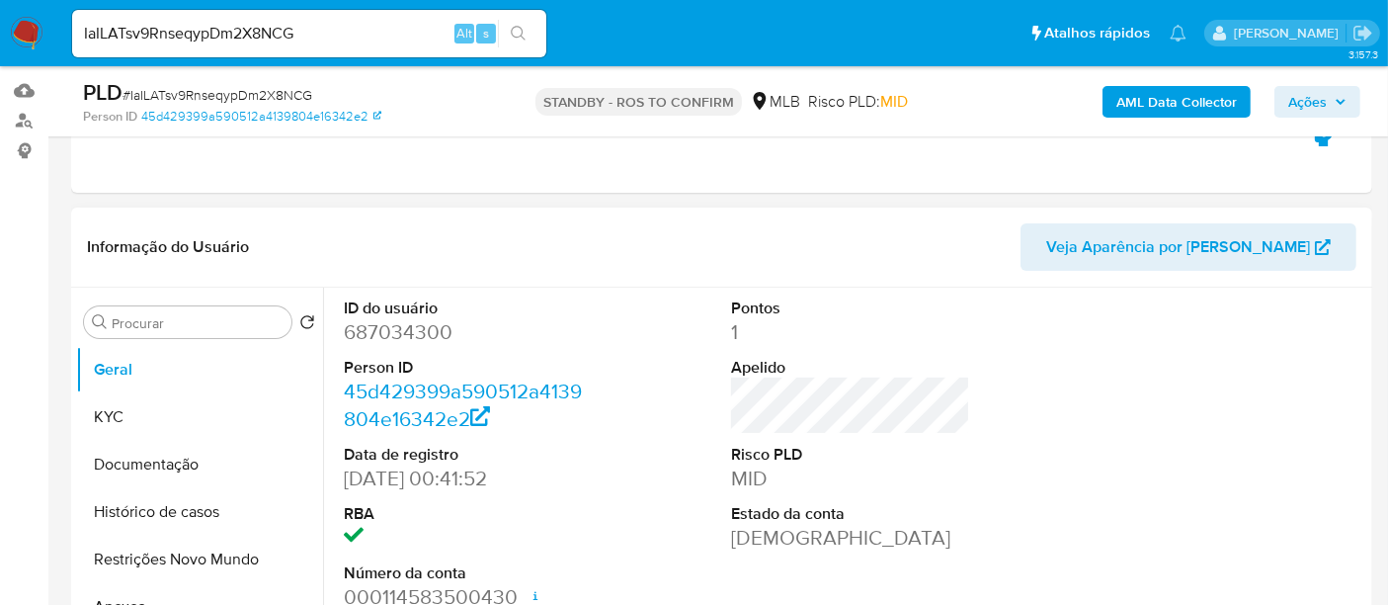
scroll to position [329, 0]
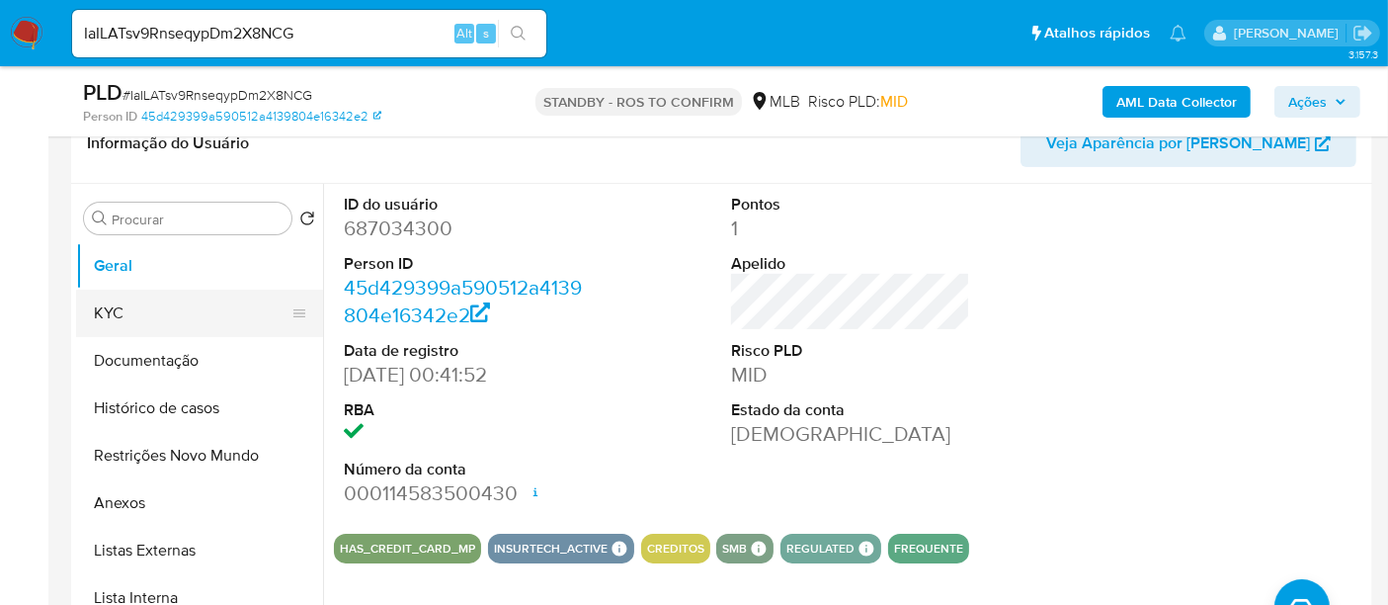
click at [105, 314] on button "KYC" at bounding box center [191, 313] width 231 height 47
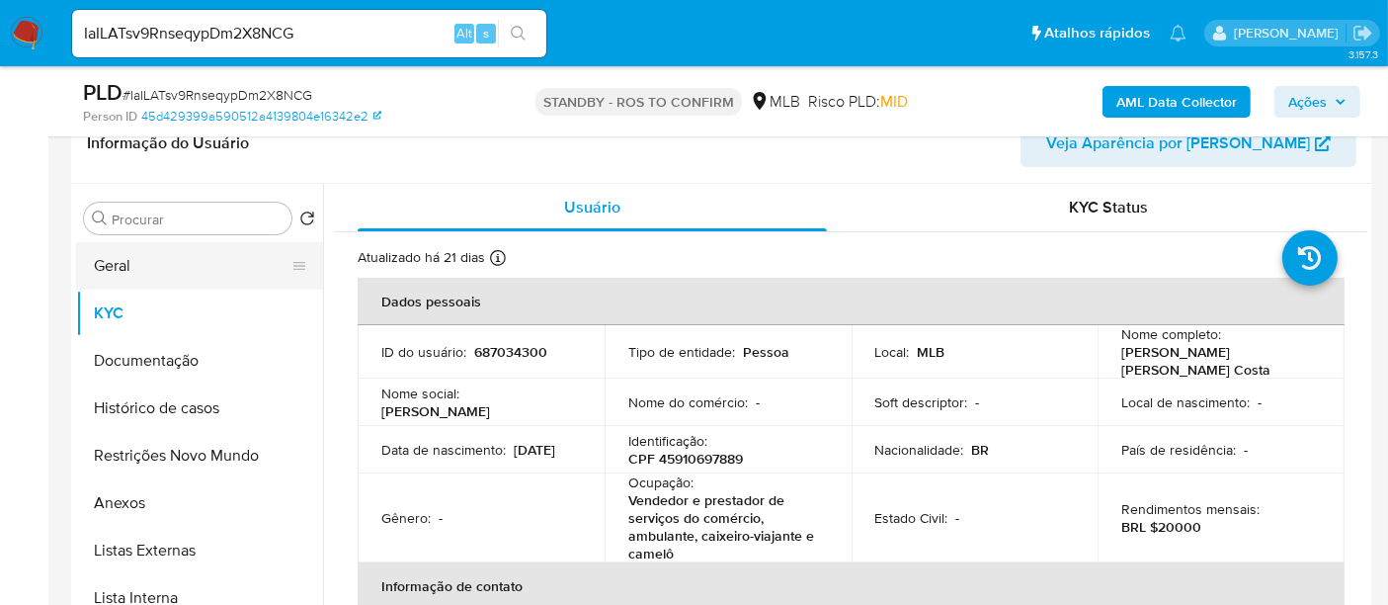
click at [116, 268] on button "Geral" at bounding box center [191, 265] width 231 height 47
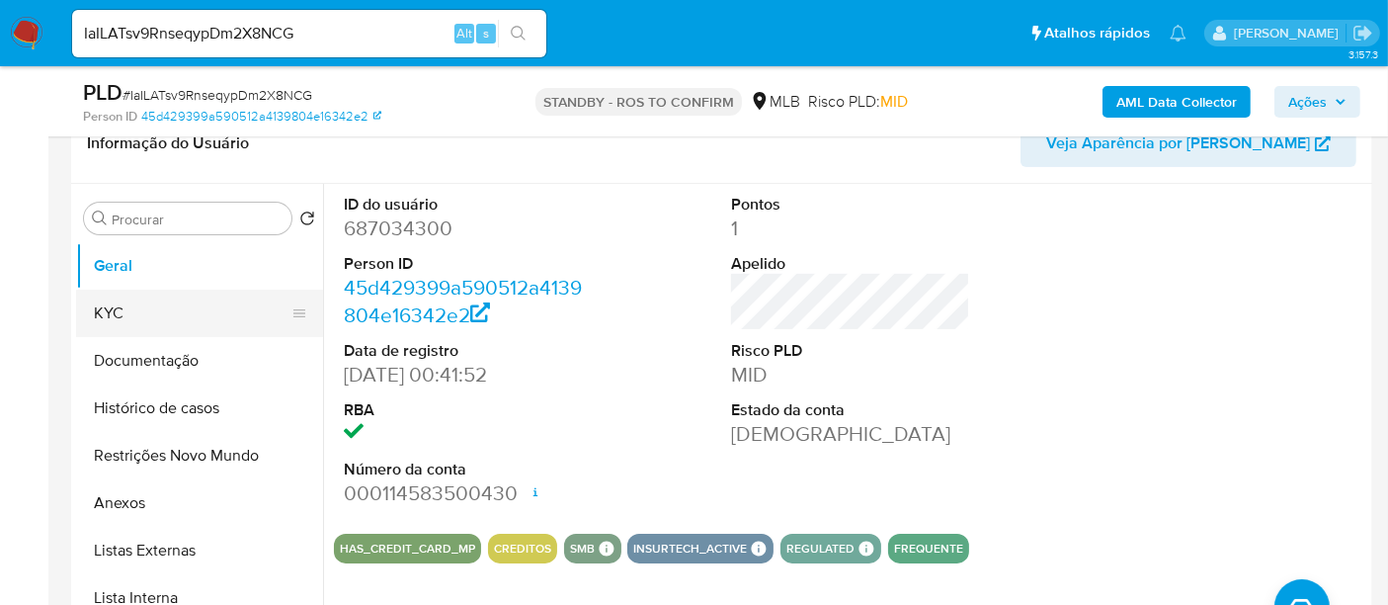
click at [122, 308] on button "KYC" at bounding box center [191, 313] width 231 height 47
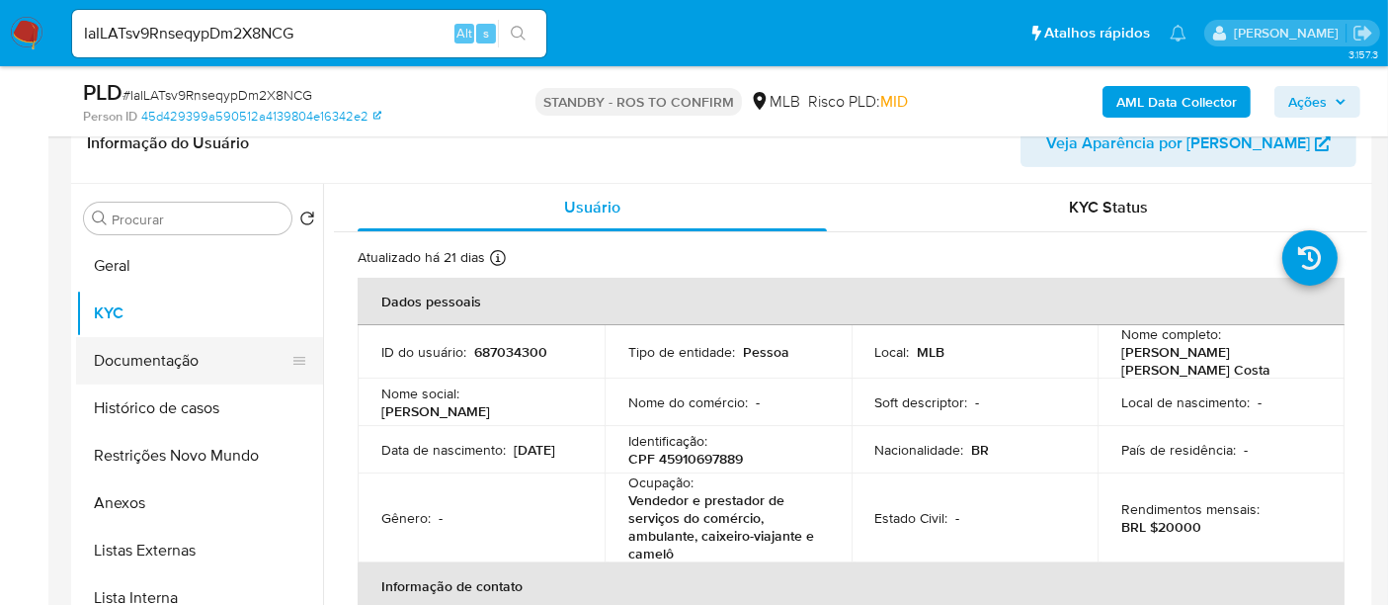
click at [150, 360] on button "Documentação" at bounding box center [191, 360] width 231 height 47
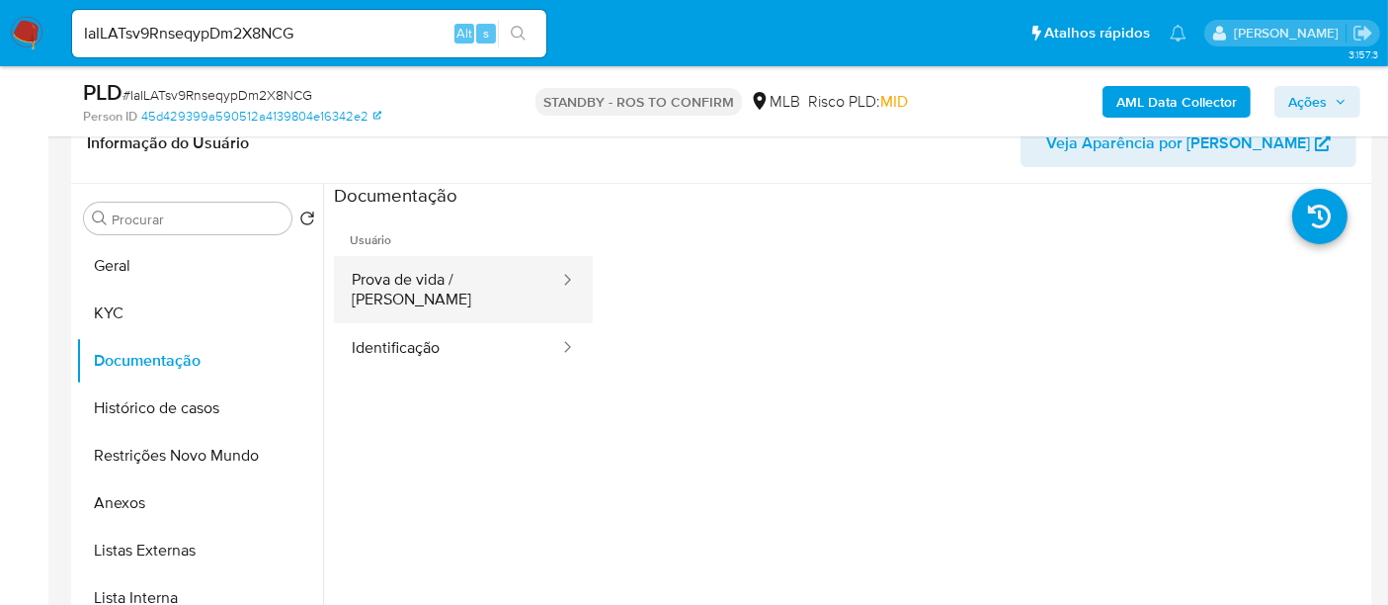
click at [423, 281] on button "Prova de vida / Selfie" at bounding box center [447, 289] width 227 height 67
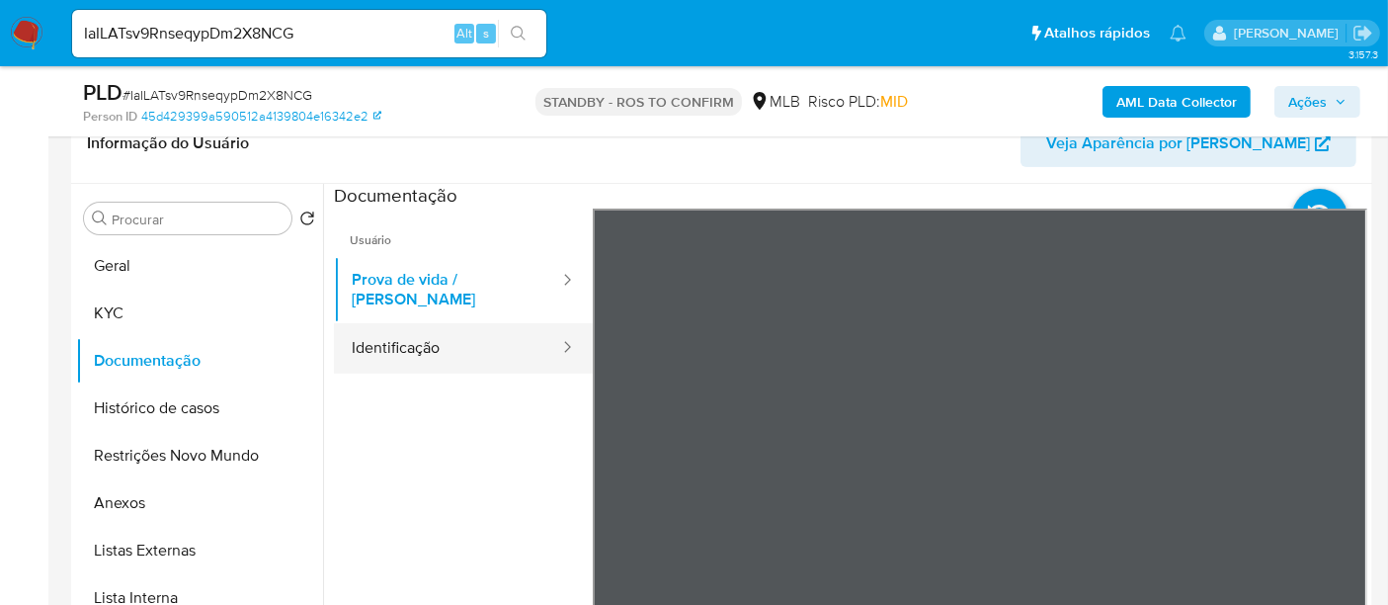
click at [382, 323] on button "Identificação" at bounding box center [447, 348] width 227 height 50
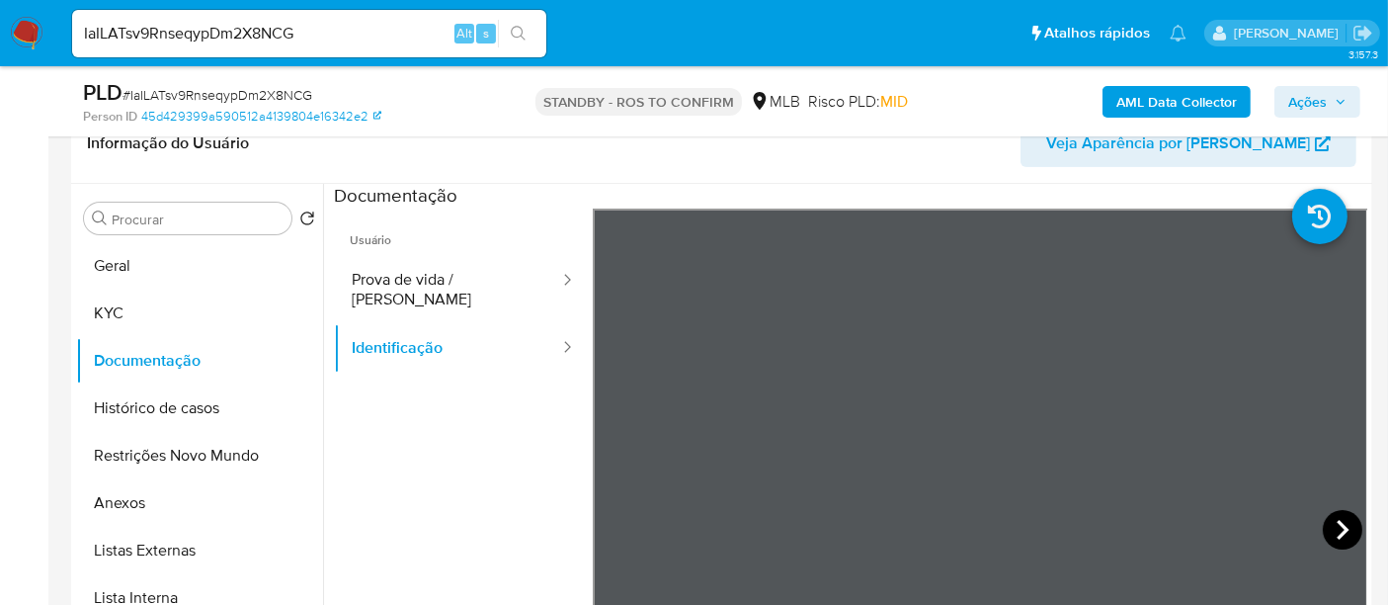
click at [1328, 528] on icon at bounding box center [1343, 530] width 40 height 40
drag, startPoint x: 154, startPoint y: 455, endPoint x: 370, endPoint y: 455, distance: 215.4
click at [153, 455] on button "Restrições Novo Mundo" at bounding box center [199, 455] width 247 height 47
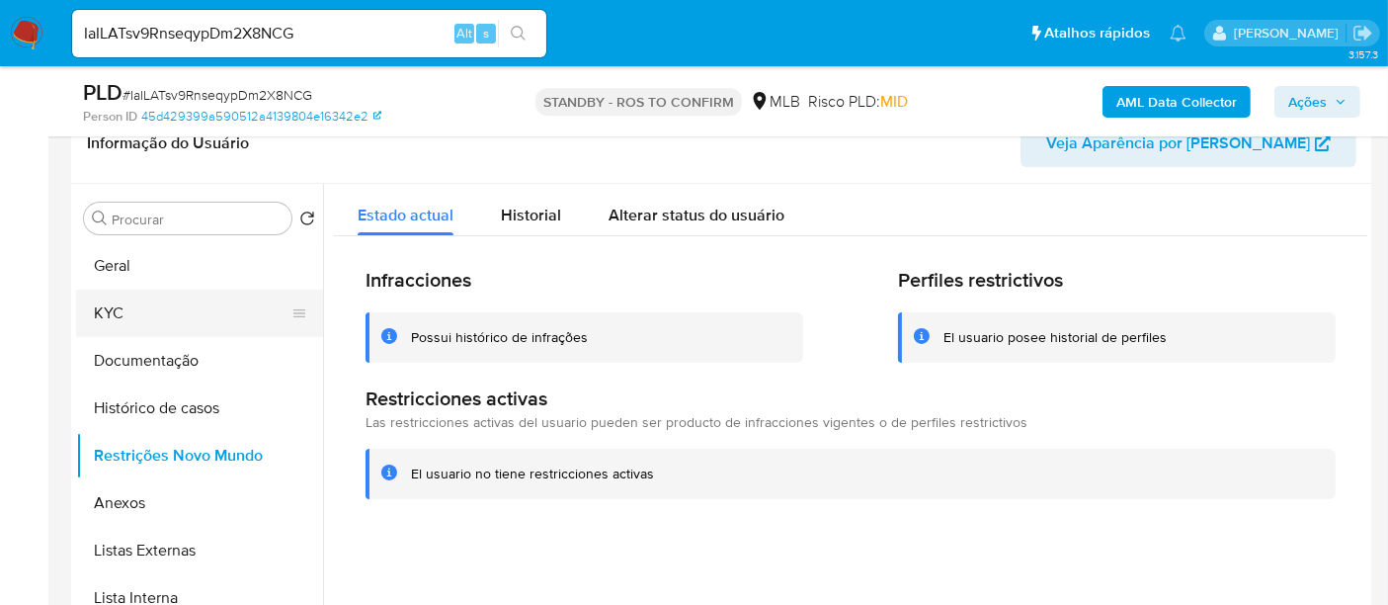
click at [142, 320] on button "KYC" at bounding box center [191, 313] width 231 height 47
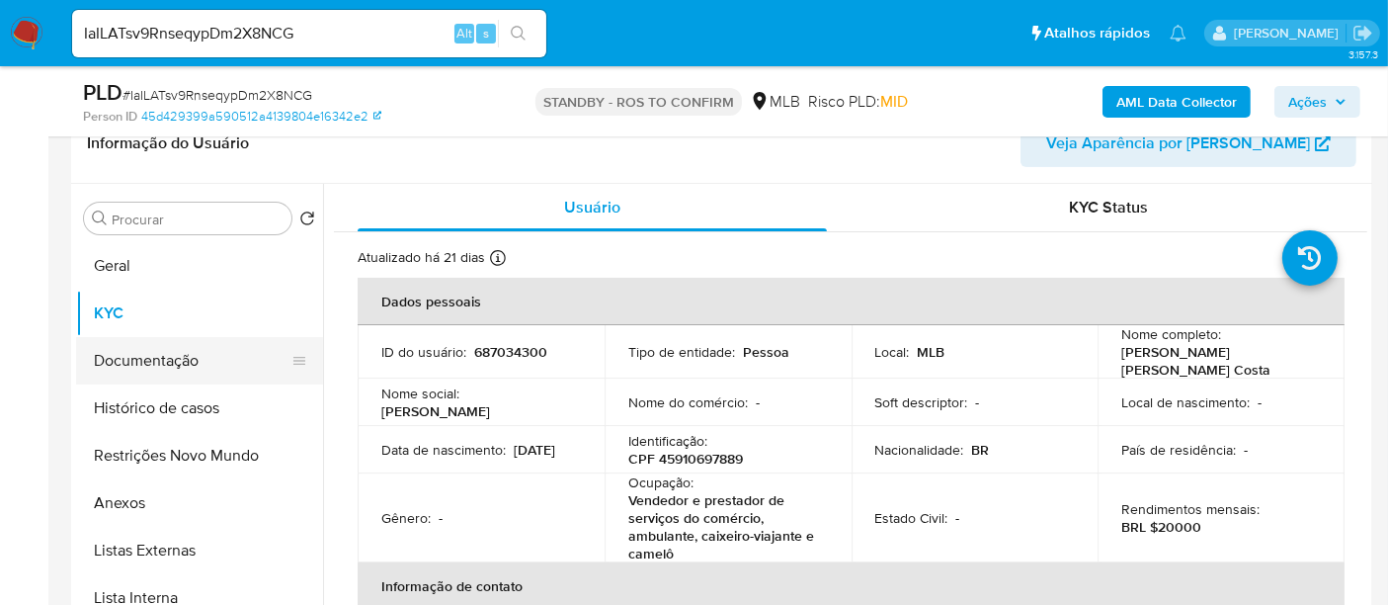
drag, startPoint x: 137, startPoint y: 360, endPoint x: 268, endPoint y: 358, distance: 130.4
click at [137, 360] on button "Documentação" at bounding box center [191, 360] width 231 height 47
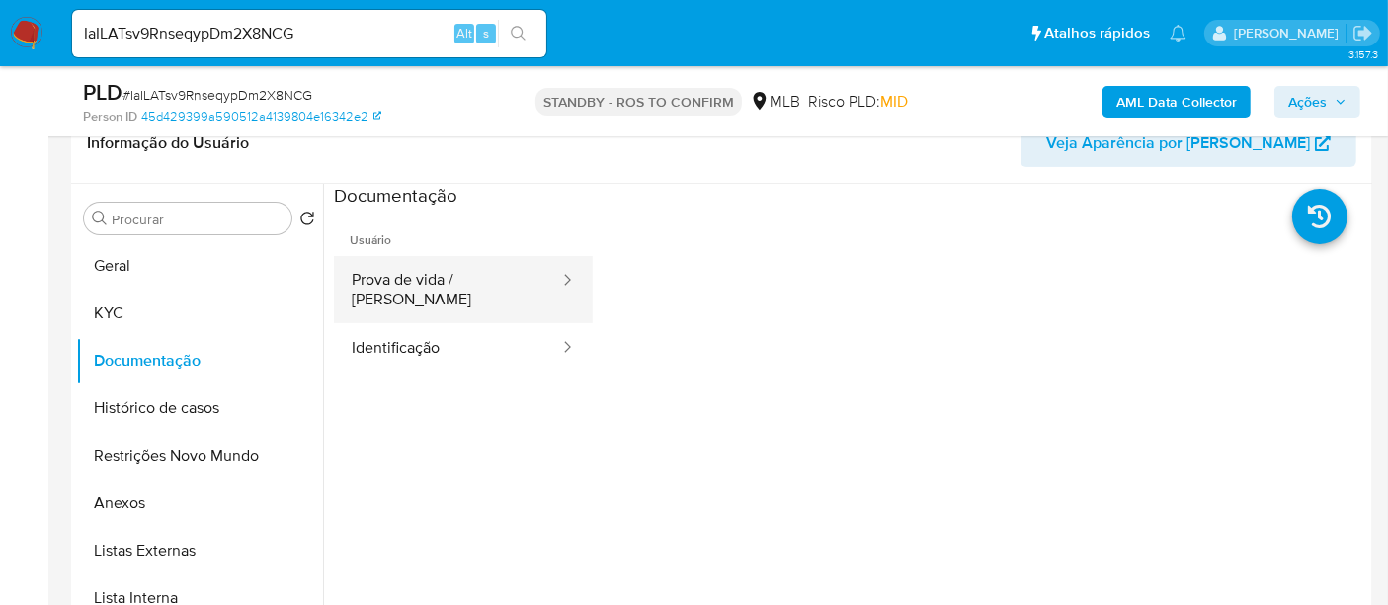
click at [407, 291] on button "Prova de vida / Selfie" at bounding box center [447, 289] width 227 height 67
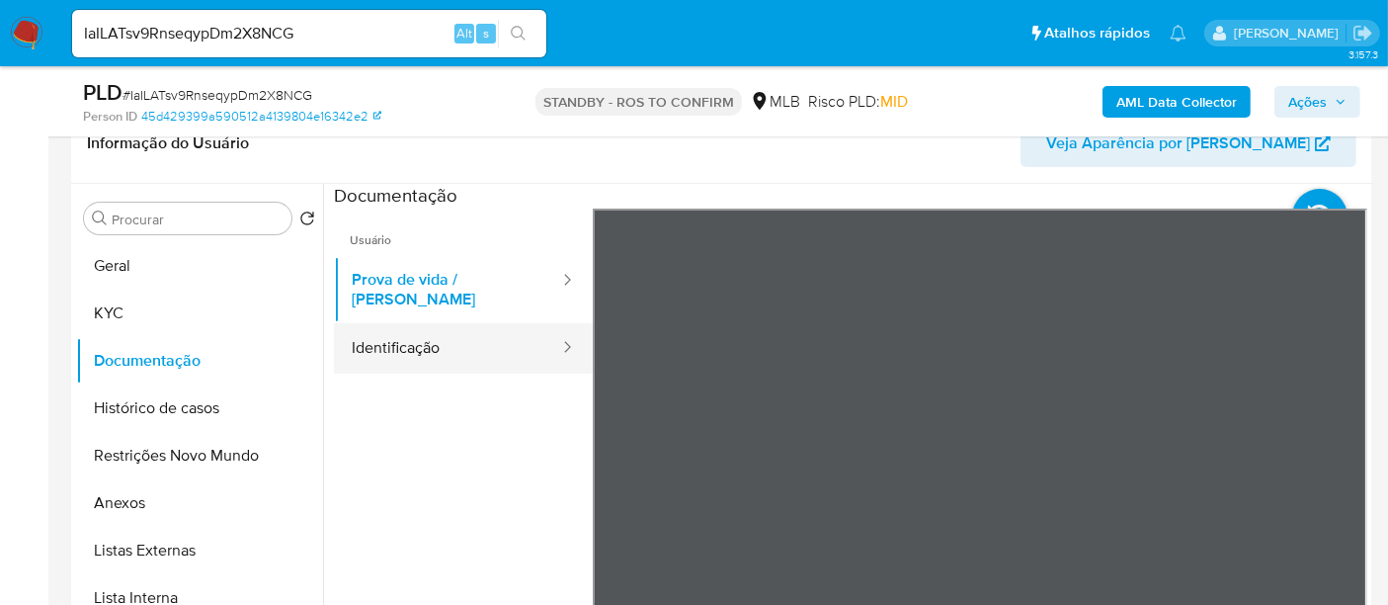
click at [403, 328] on button "Identificação" at bounding box center [447, 348] width 227 height 50
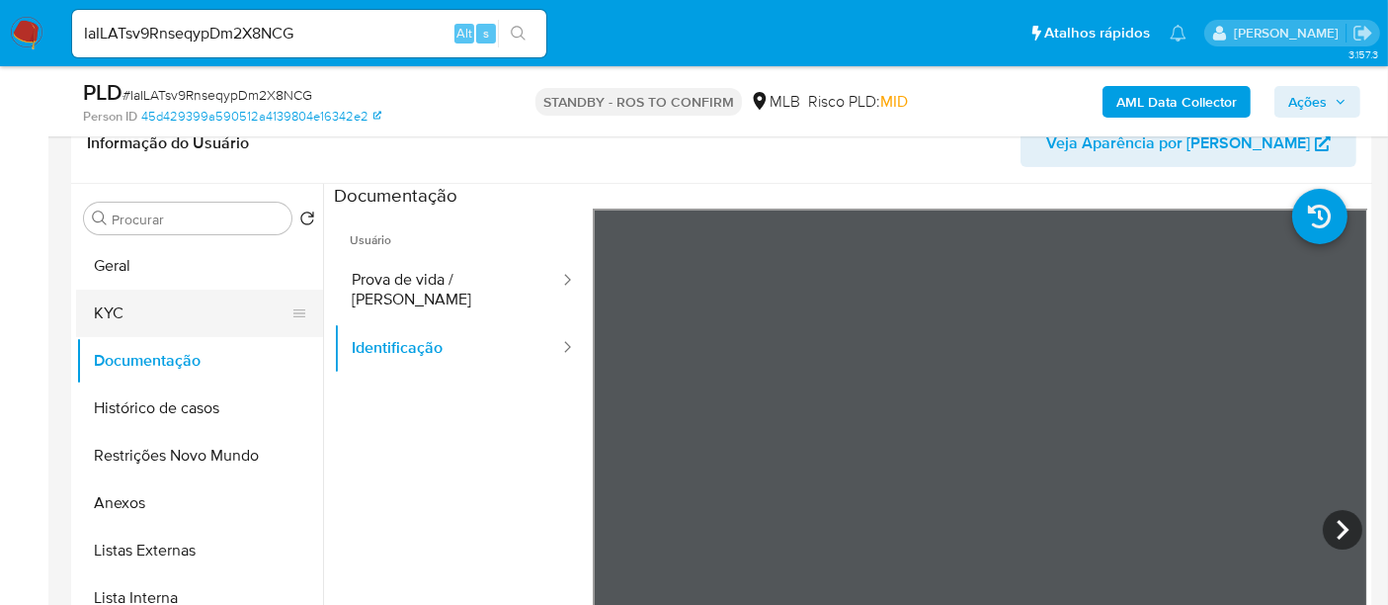
click at [126, 305] on button "KYC" at bounding box center [191, 313] width 231 height 47
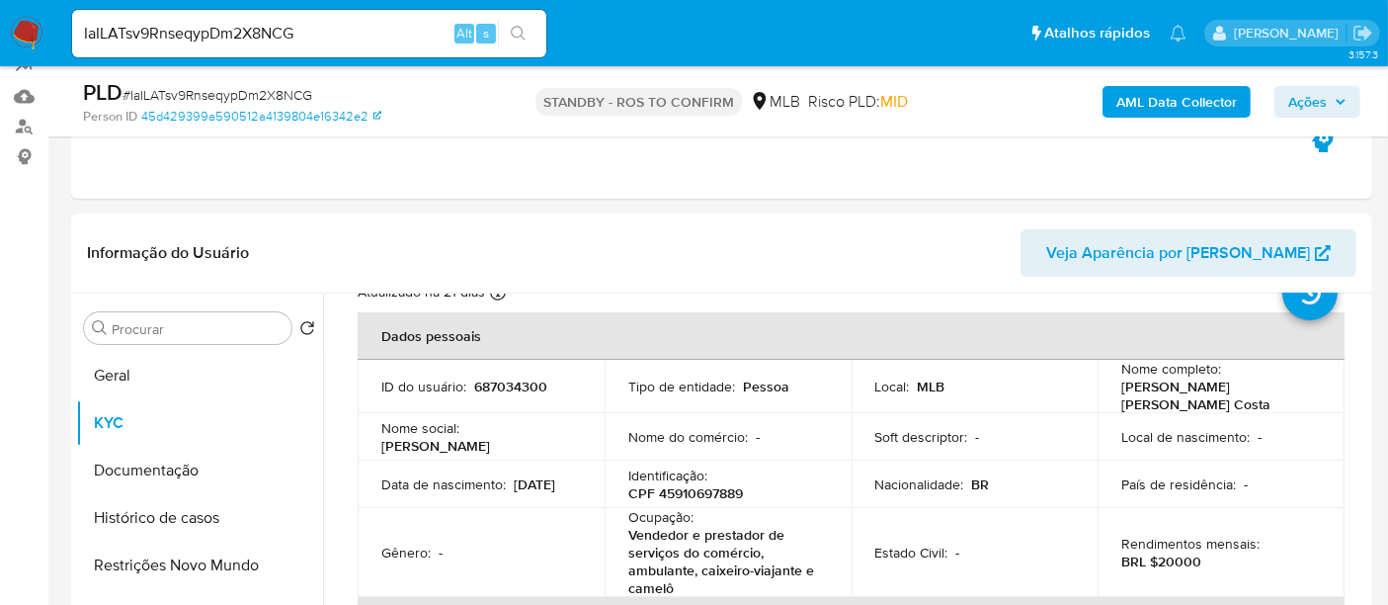
scroll to position [110, 0]
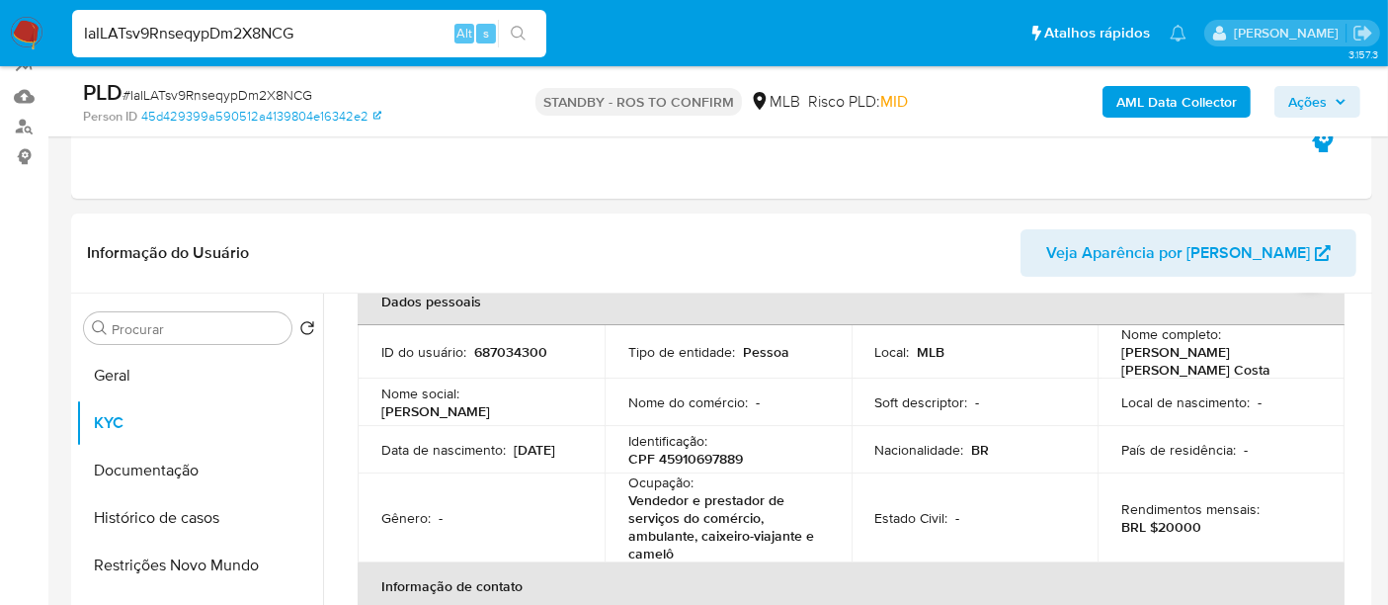
drag, startPoint x: 308, startPoint y: 36, endPoint x: 0, endPoint y: 37, distance: 308.3
click at [0, 37] on nav "Pausado Ver notificaciones IaILATsv9RnseqypDm2X8NCG Alt s Atalhos rápidos Presi…" at bounding box center [694, 33] width 1388 height 66
paste input "s1b1hTPx0fgumhqVkHuFE94n"
type input "s1b1hTPx0fgumhqVkHuFE94n"
click at [515, 31] on icon "search-icon" at bounding box center [519, 34] width 16 height 16
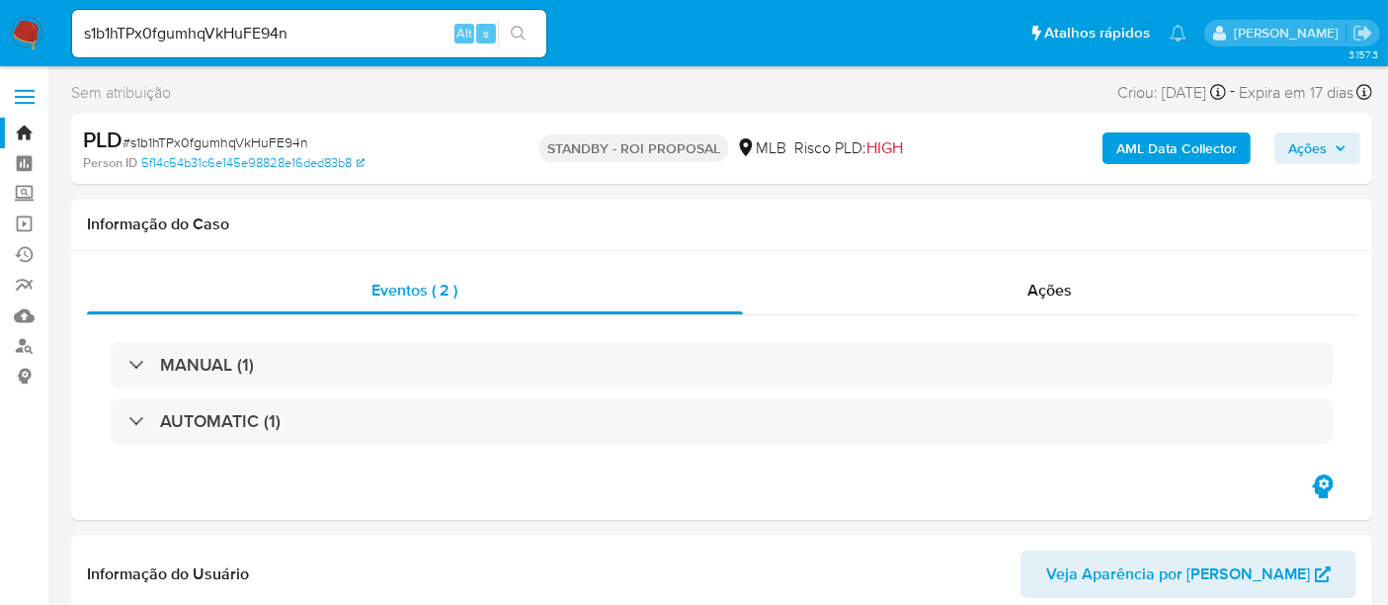
select select "10"
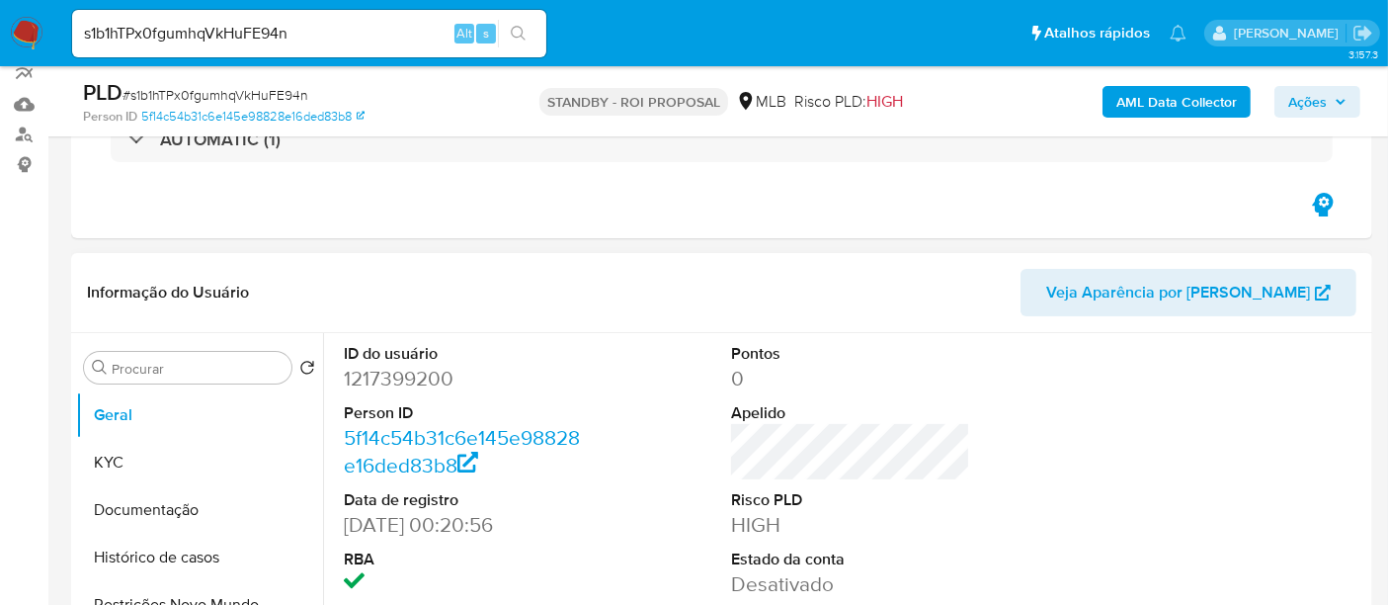
scroll to position [219, 0]
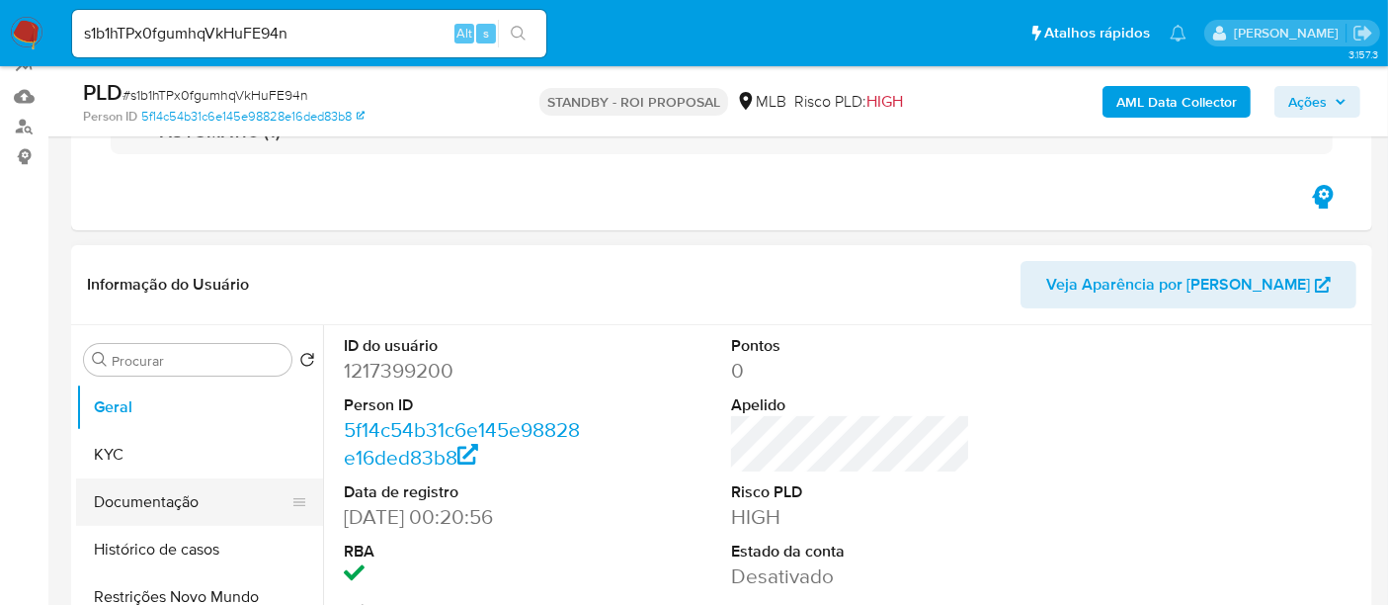
click at [137, 514] on button "Documentação" at bounding box center [191, 501] width 231 height 47
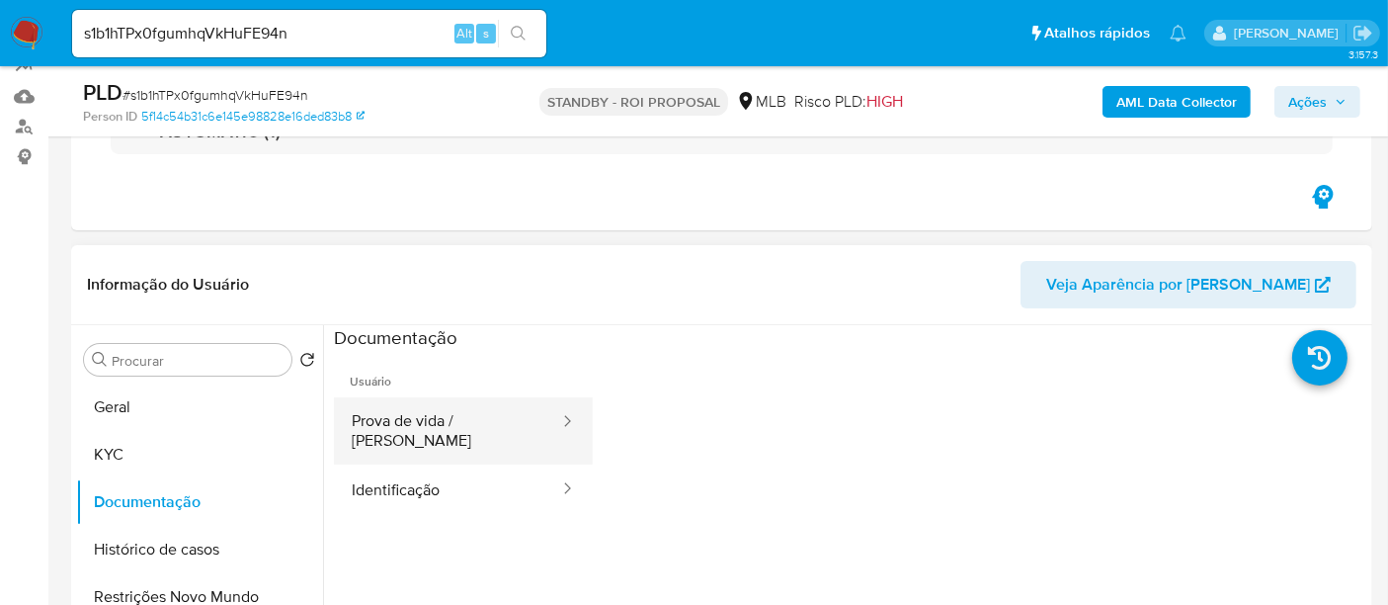
click at [435, 425] on button "Prova de vida / Selfie" at bounding box center [447, 430] width 227 height 67
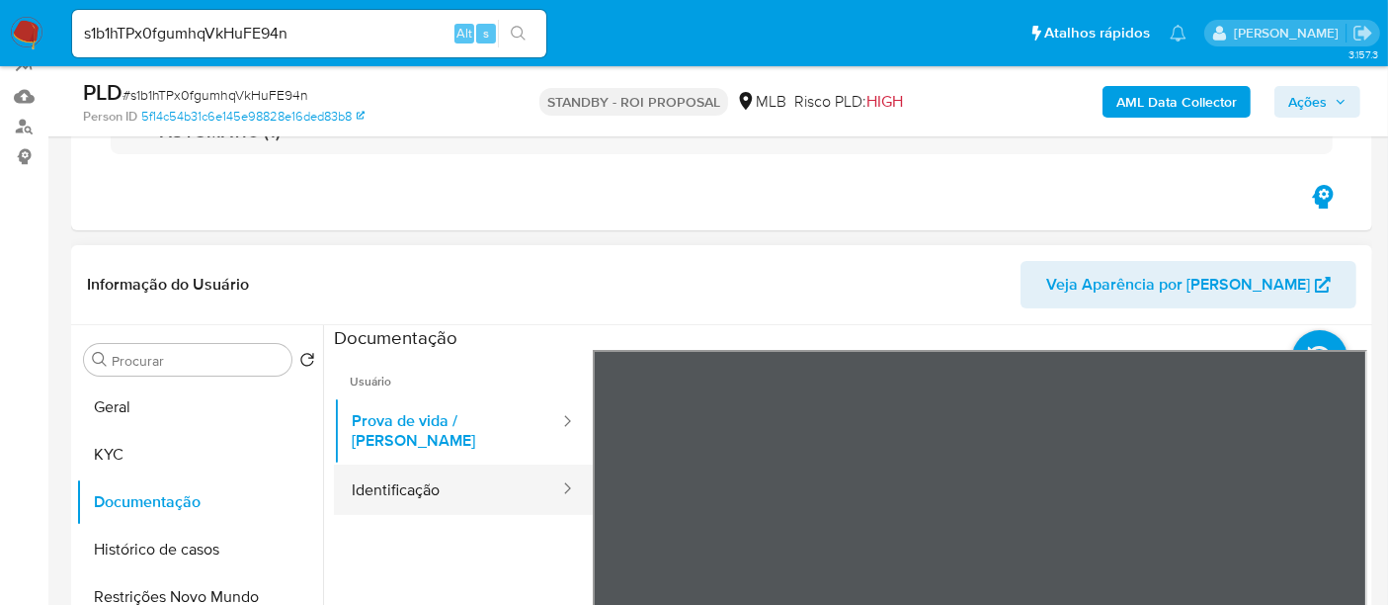
click at [422, 464] on button "Identificação" at bounding box center [447, 489] width 227 height 50
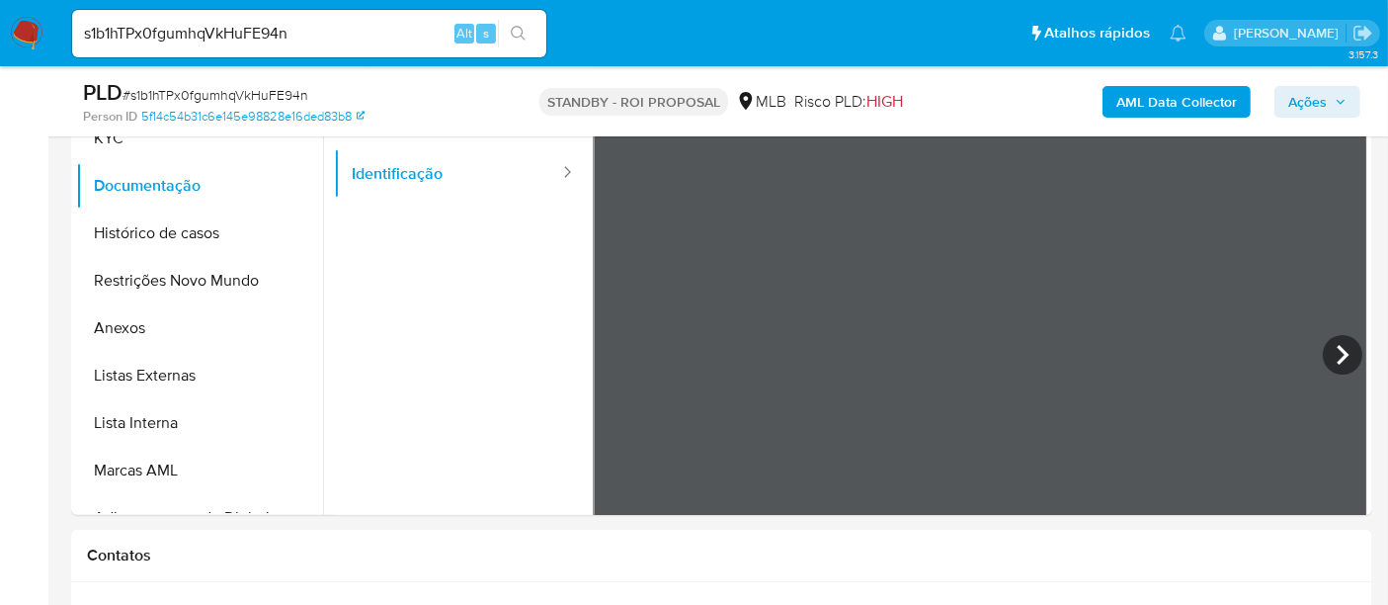
scroll to position [540, 0]
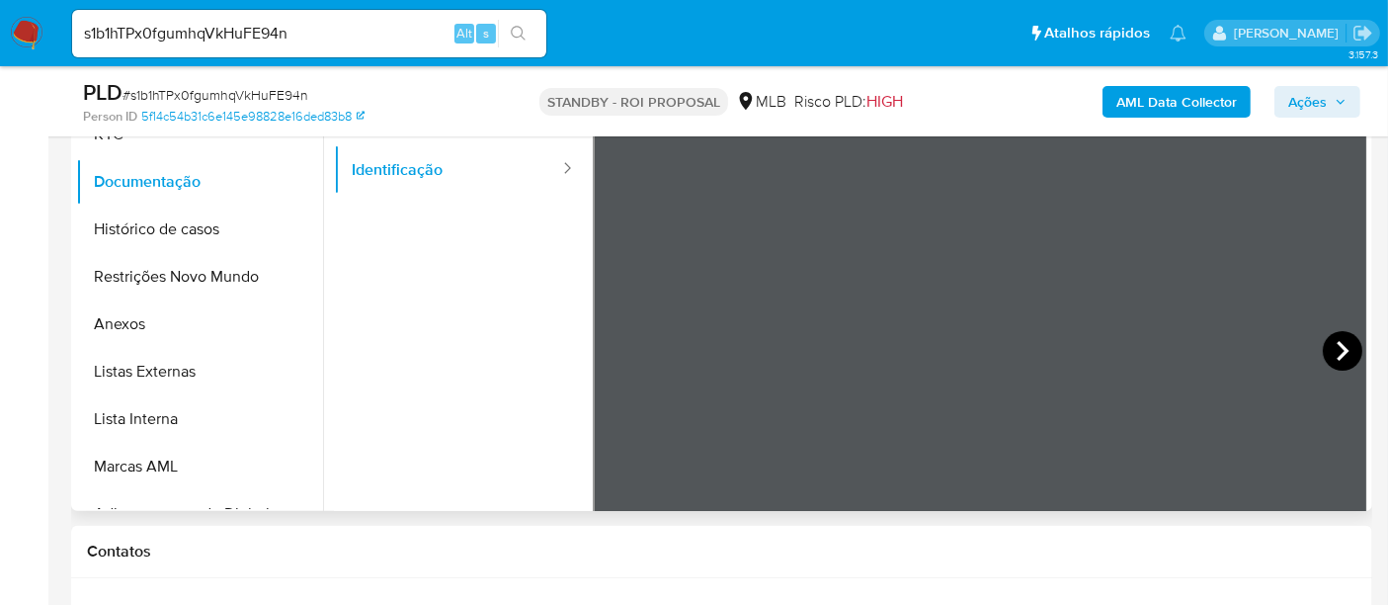
click at [1338, 358] on icon at bounding box center [1343, 351] width 40 height 40
click at [148, 221] on button "Histórico de casos" at bounding box center [191, 229] width 231 height 47
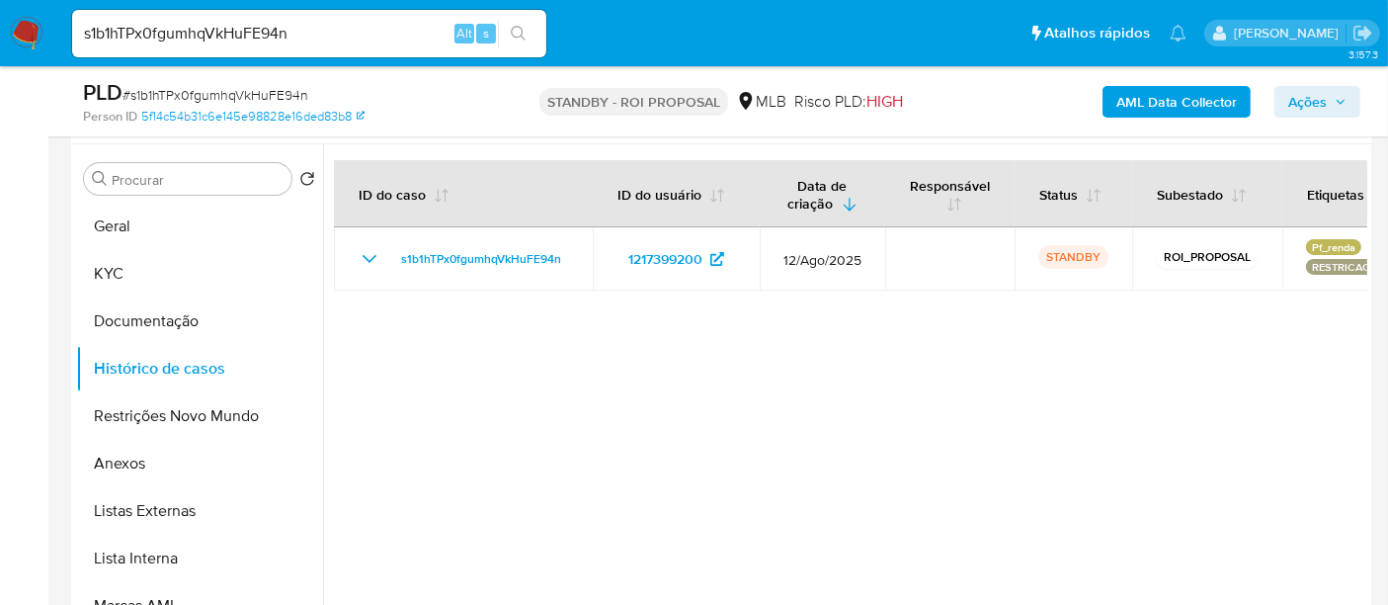
scroll to position [430, 0]
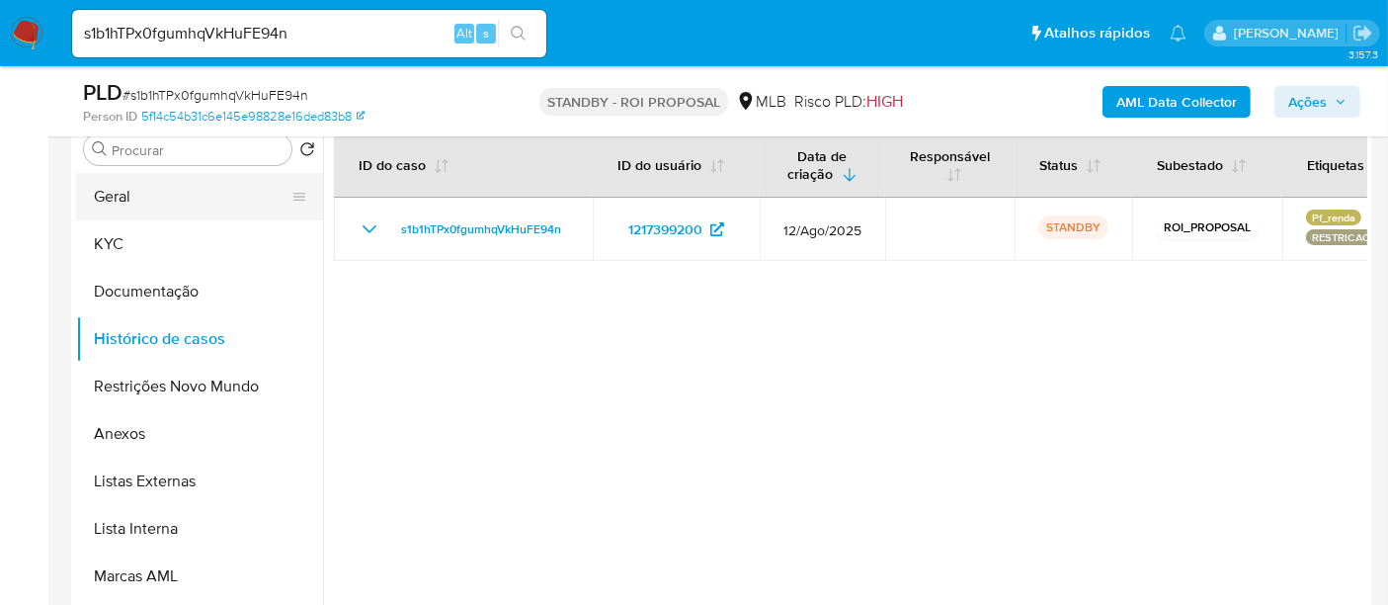
click at [144, 201] on button "Geral" at bounding box center [191, 196] width 231 height 47
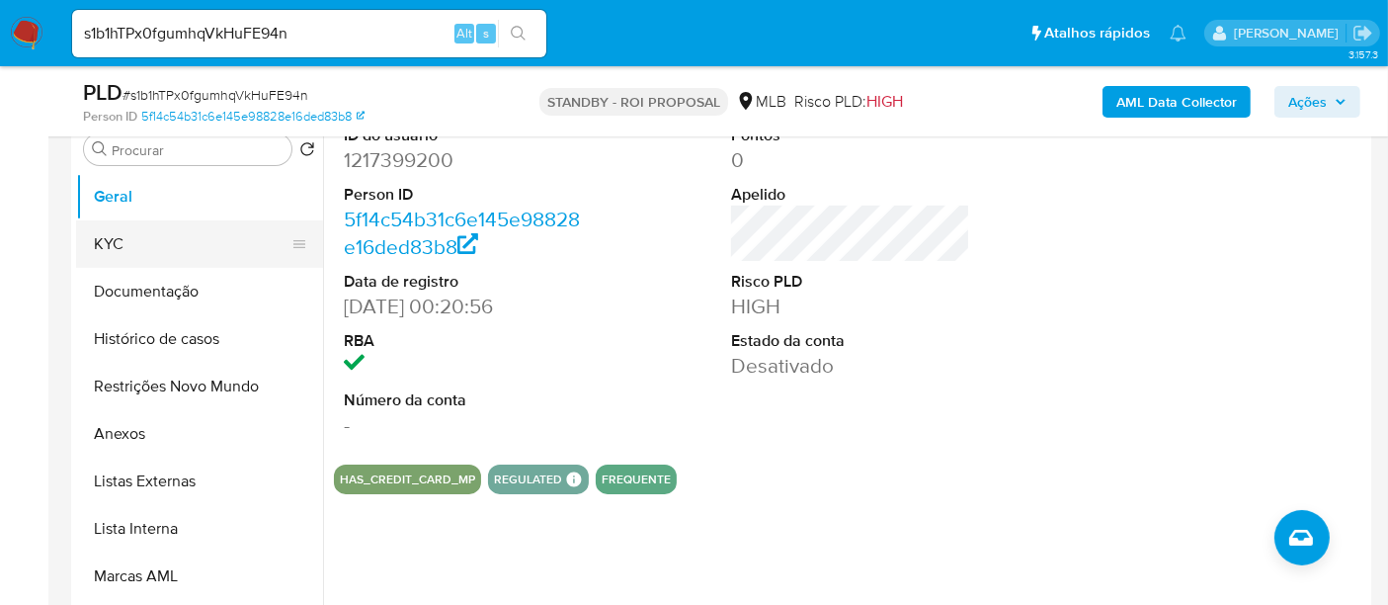
click at [121, 237] on button "KYC" at bounding box center [191, 243] width 231 height 47
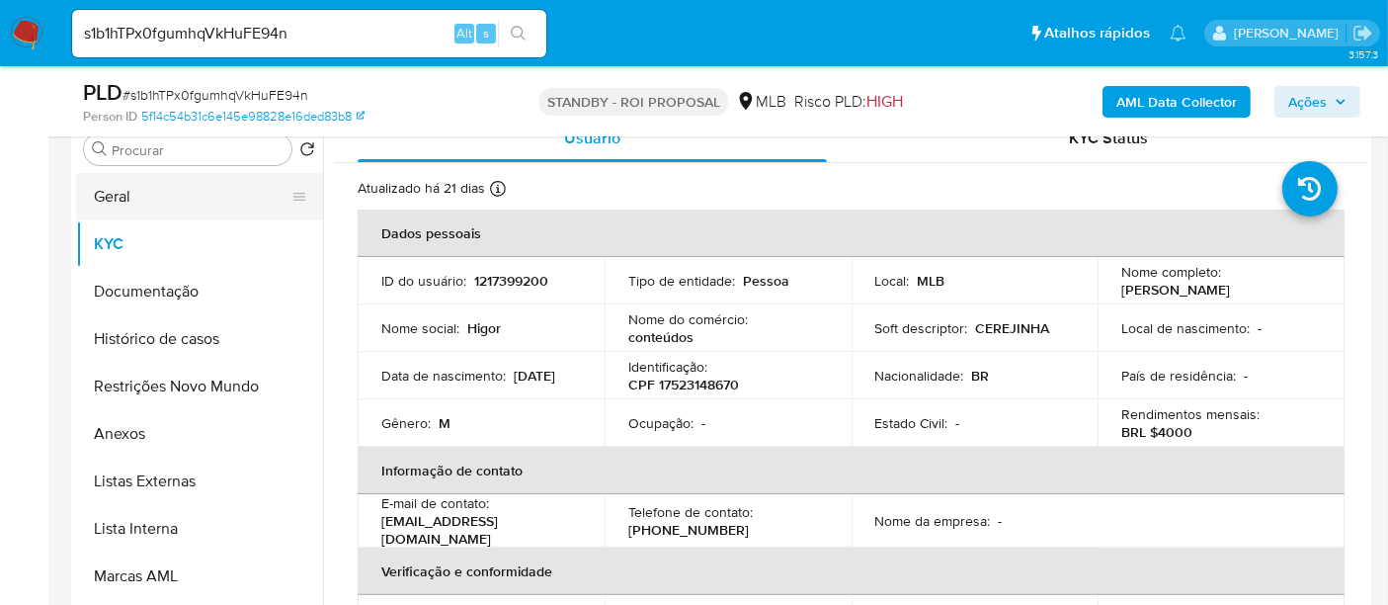
click at [135, 195] on button "Geral" at bounding box center [191, 196] width 231 height 47
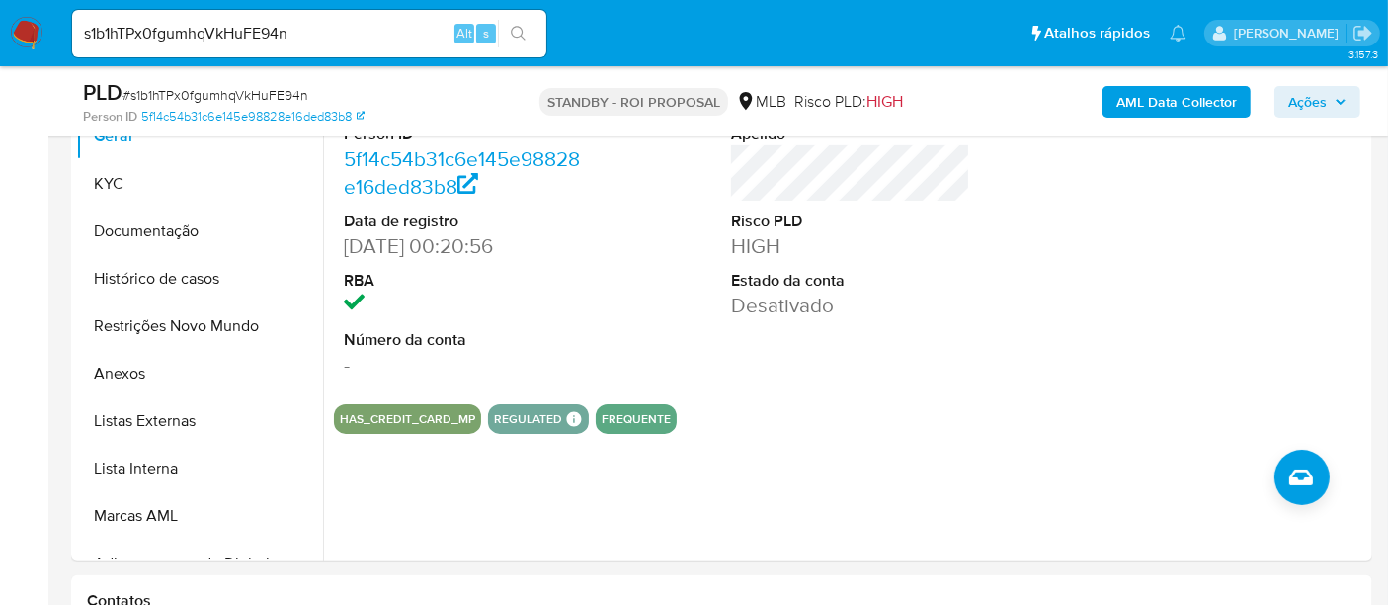
scroll to position [320, 0]
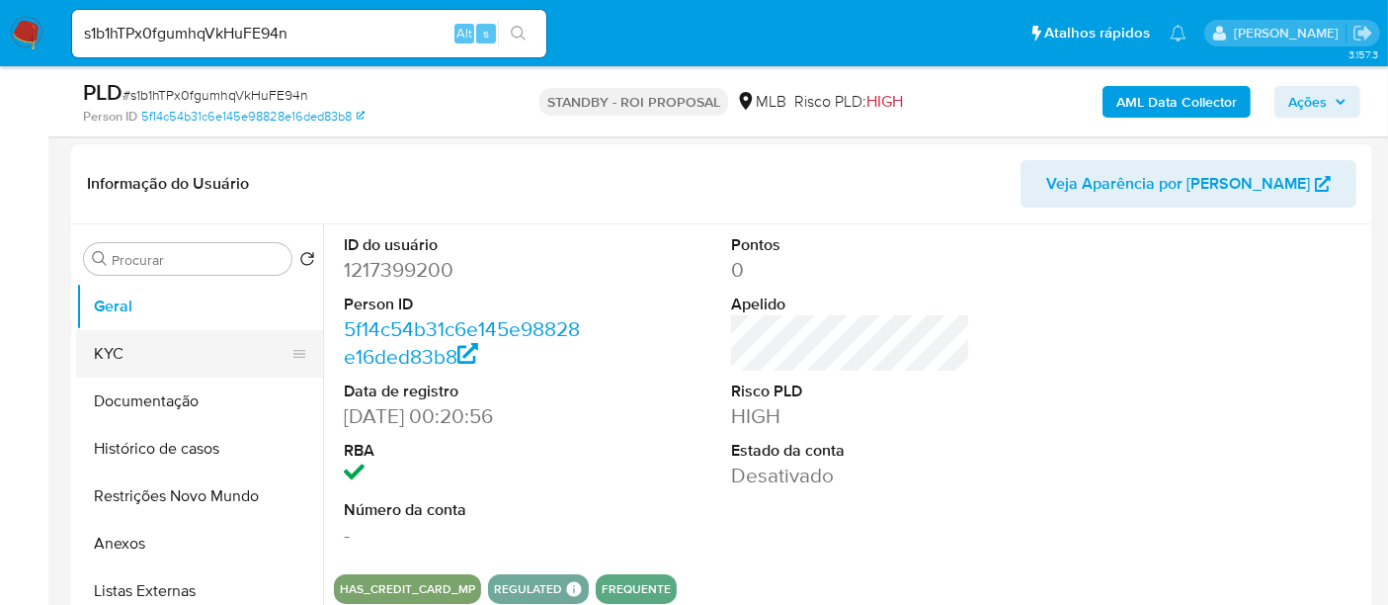
click at [125, 354] on button "KYC" at bounding box center [191, 353] width 231 height 47
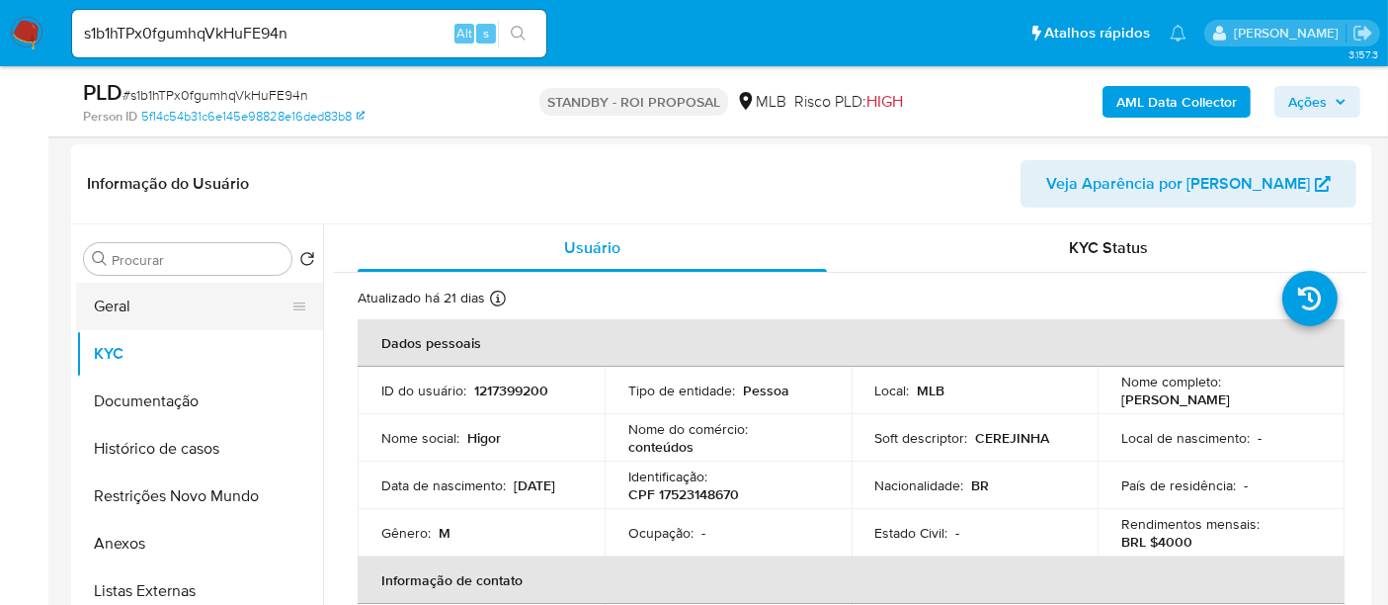
click at [138, 297] on button "Geral" at bounding box center [191, 306] width 231 height 47
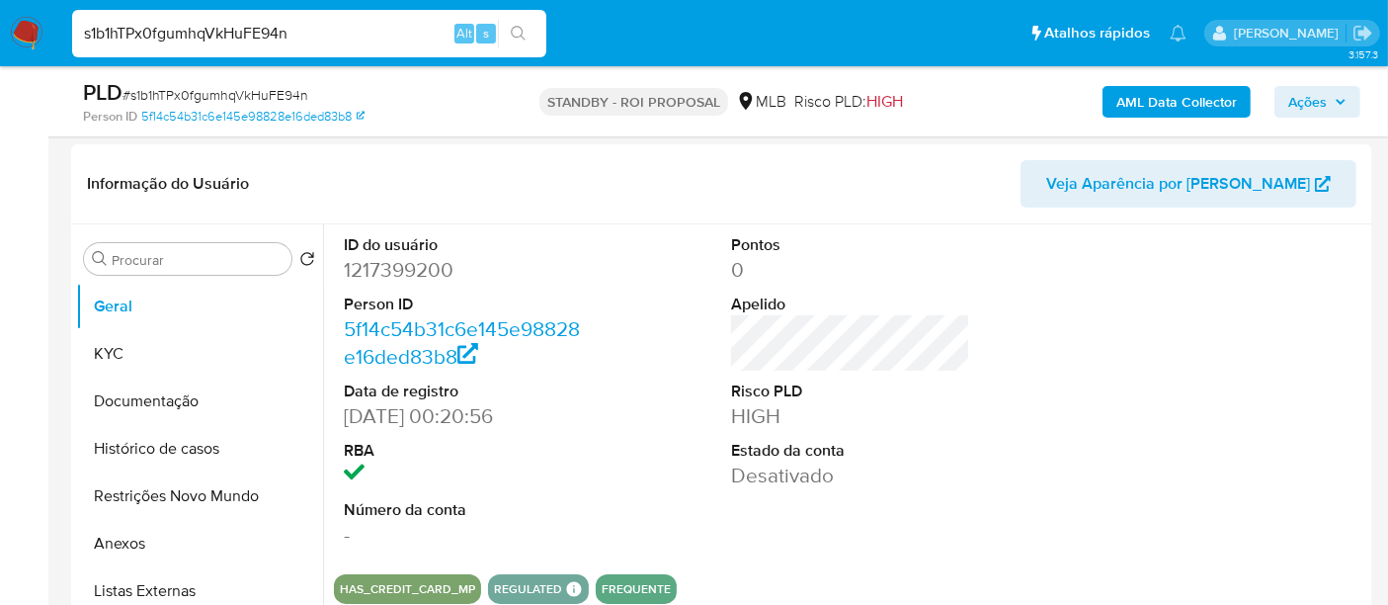
drag, startPoint x: 330, startPoint y: 35, endPoint x: 0, endPoint y: -2, distance: 332.0
paste input "hmFmvvjqo1tamungOKmZhcWD"
type input "hmFmvvjqo1tamungOKmZhcWD"
click at [526, 26] on icon "search-icon" at bounding box center [519, 34] width 16 height 16
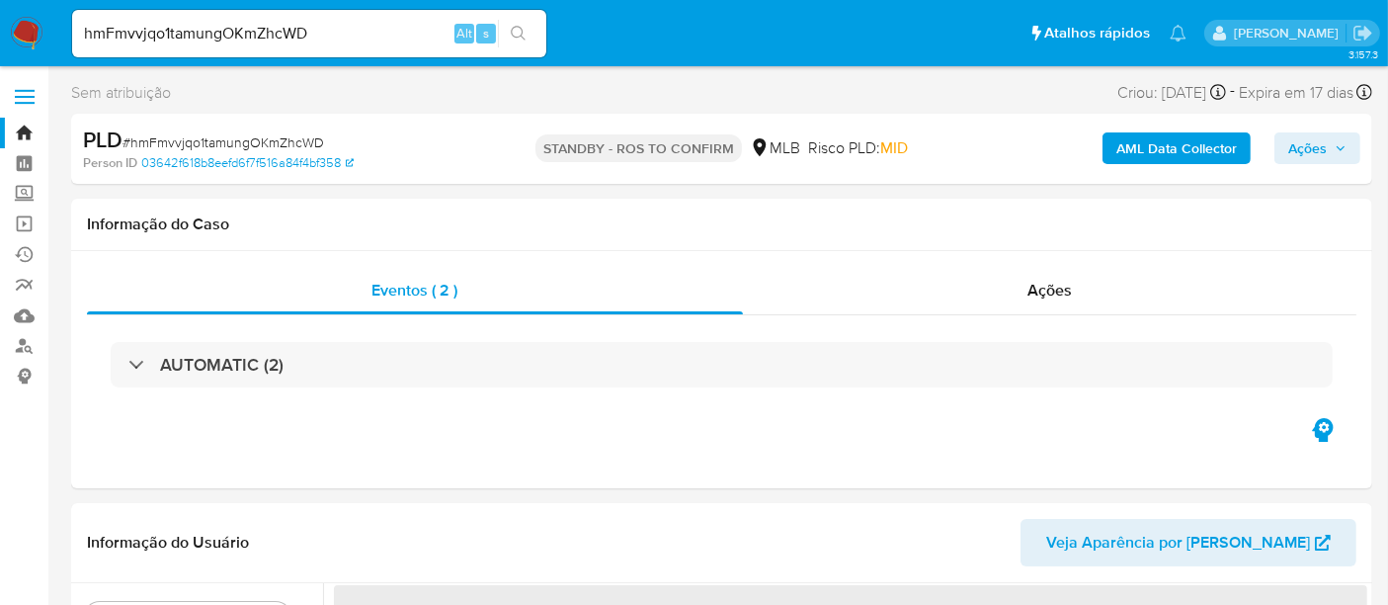
select select "10"
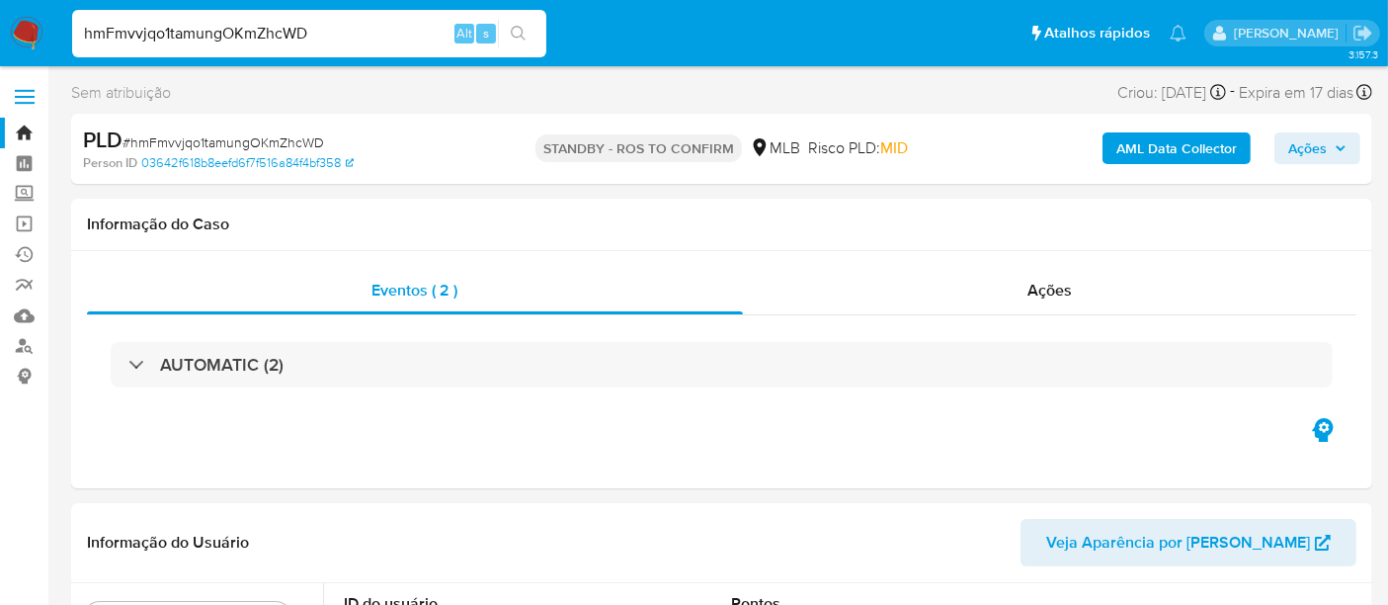
drag, startPoint x: 344, startPoint y: 30, endPoint x: 0, endPoint y: 36, distance: 343.9
click at [0, 36] on nav "Pausado Ver notificaciones hmFmvvjqo1tamungOKmZhcWD Alt s Atalhos rápidos Presi…" at bounding box center [694, 33] width 1388 height 66
click at [524, 30] on icon "search-icon" at bounding box center [519, 34] width 16 height 16
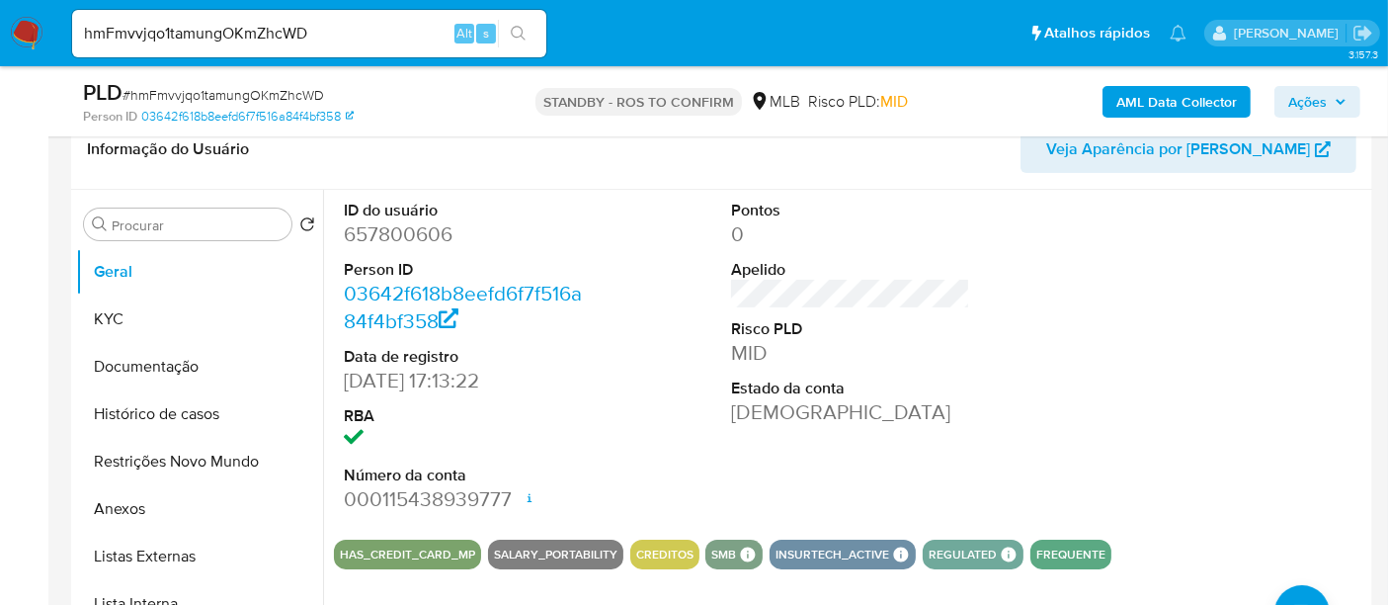
scroll to position [329, 0]
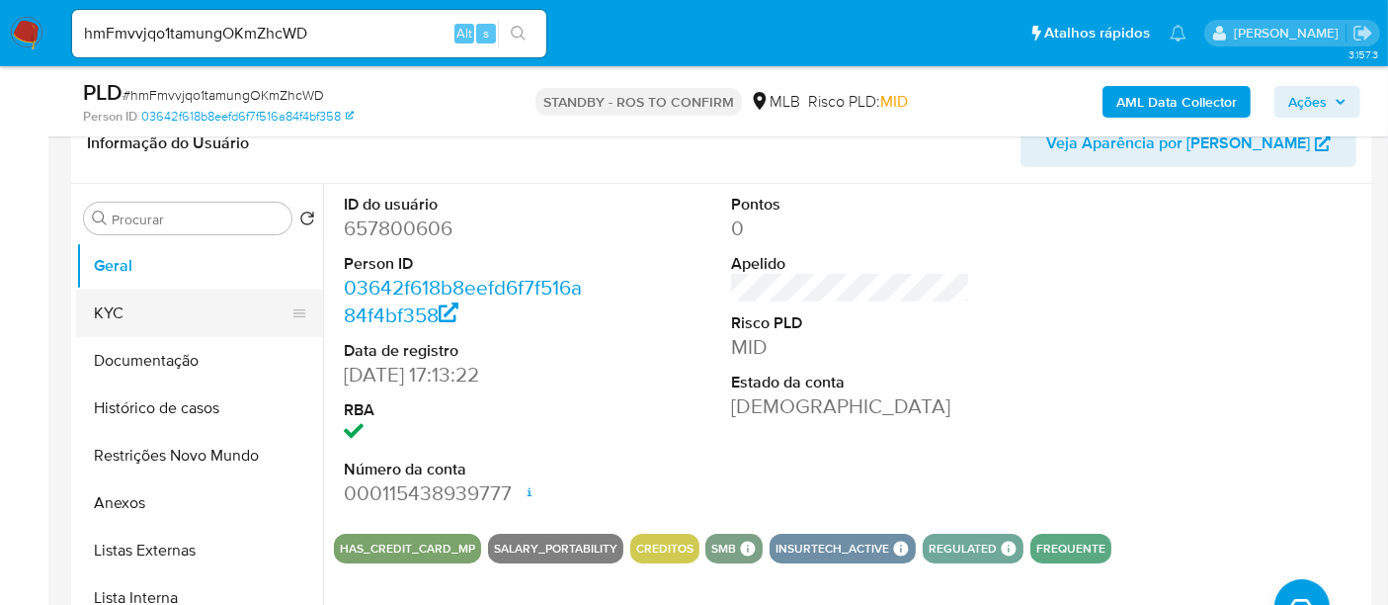
click at [143, 307] on button "KYC" at bounding box center [191, 313] width 231 height 47
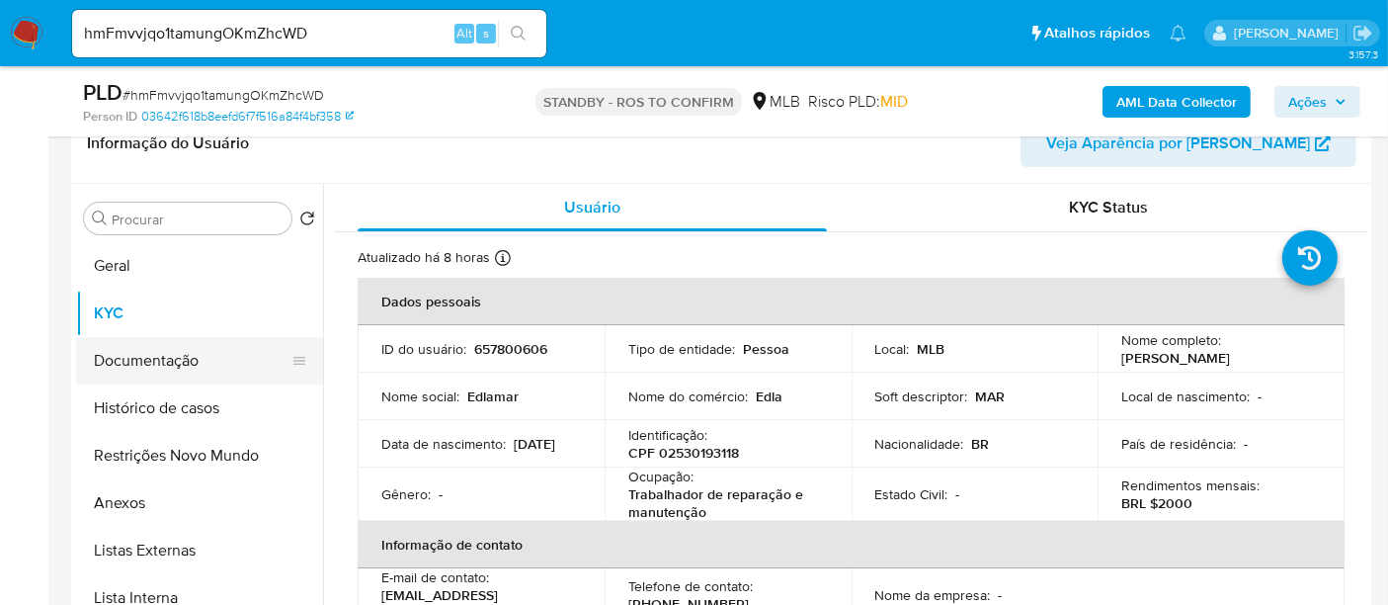
click at [162, 368] on button "Documentação" at bounding box center [191, 360] width 231 height 47
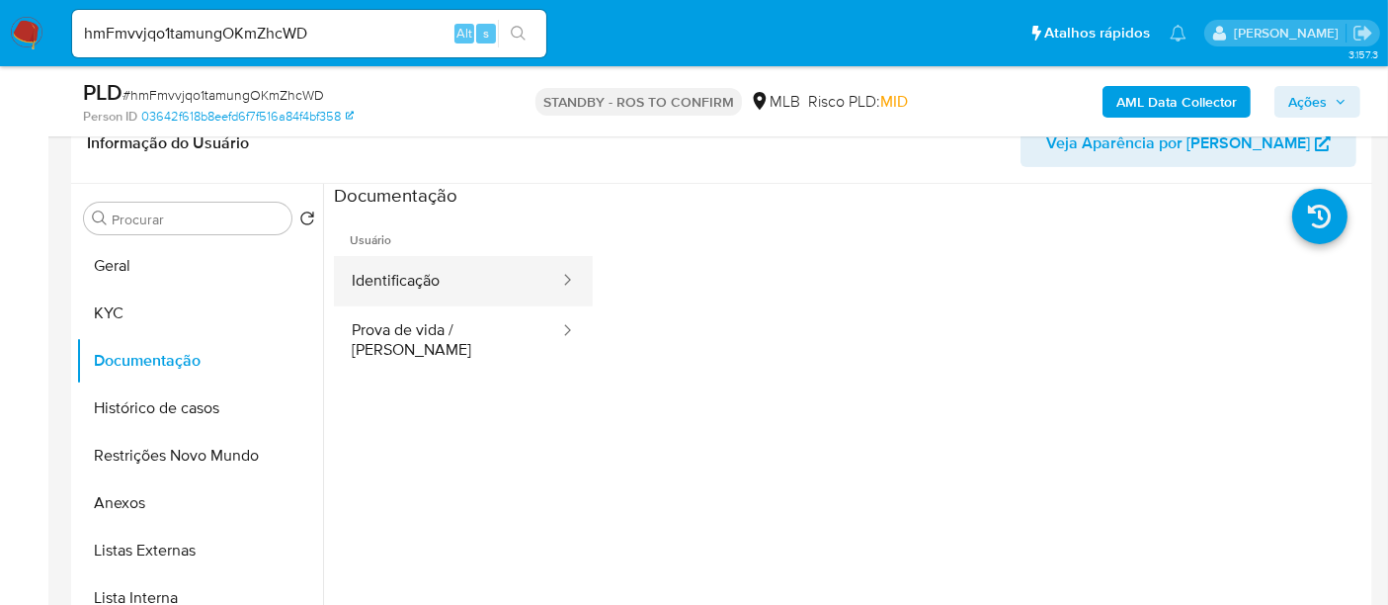
click at [398, 279] on button "Identificação" at bounding box center [447, 281] width 227 height 50
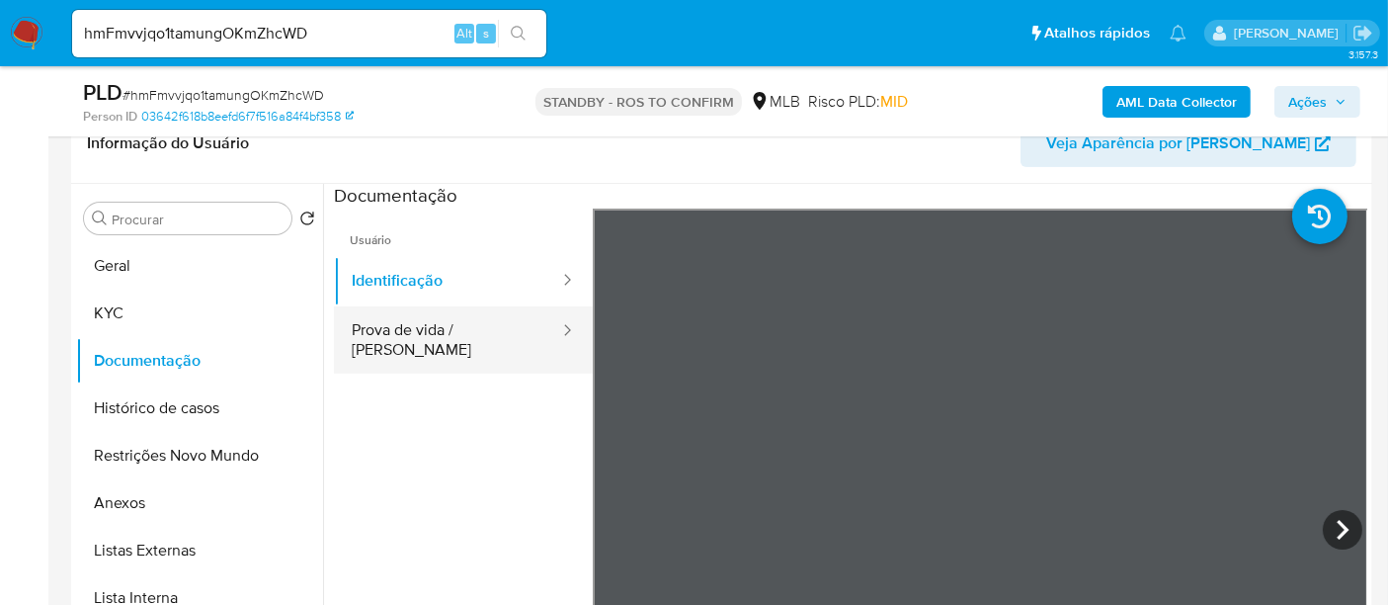
click at [401, 338] on button "Prova de vida / Selfie" at bounding box center [447, 339] width 227 height 67
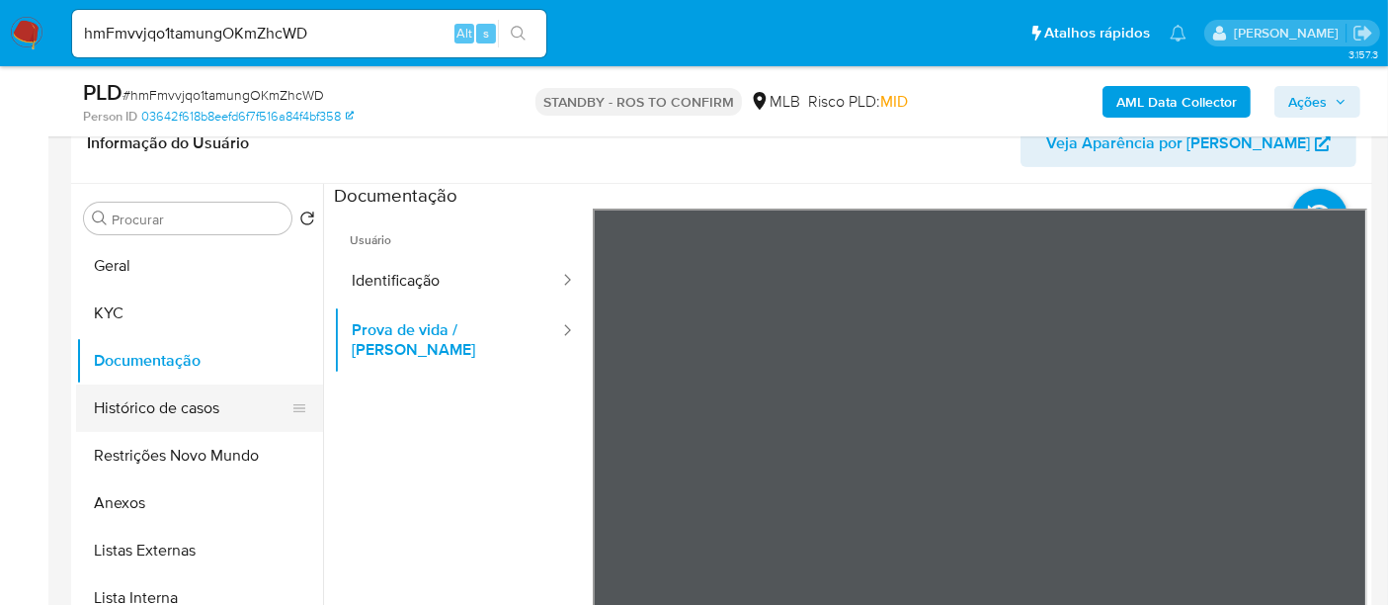
click at [123, 414] on button "Histórico de casos" at bounding box center [191, 407] width 231 height 47
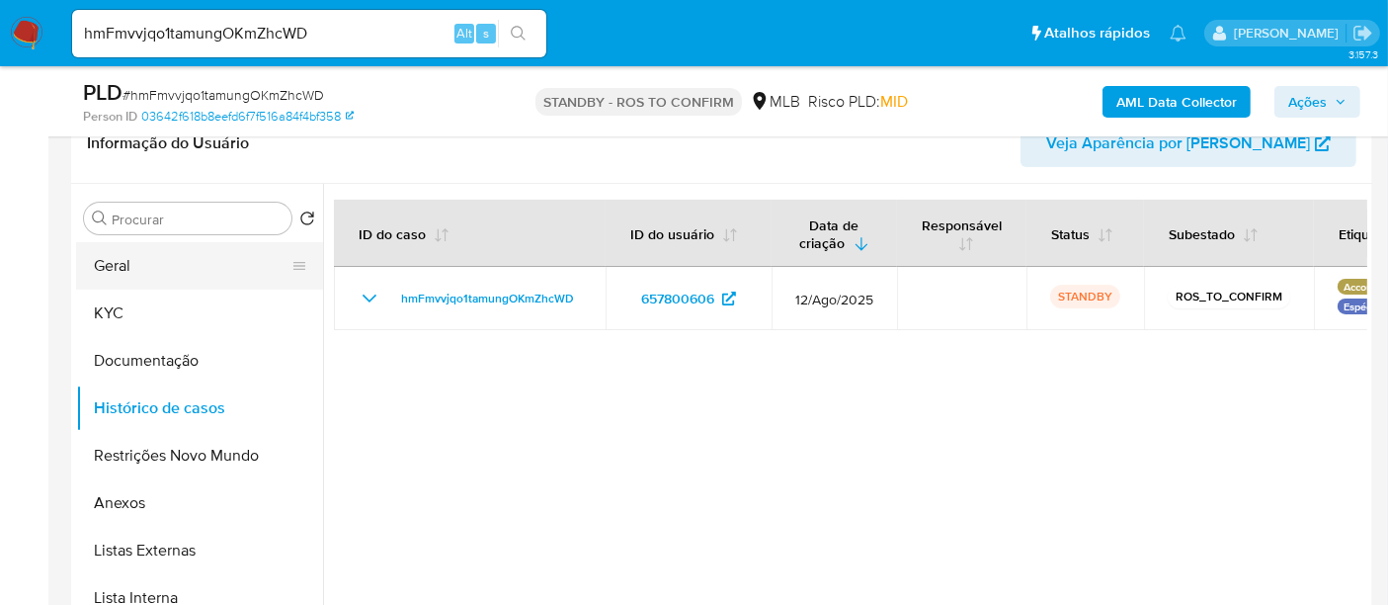
click at [141, 256] on button "Geral" at bounding box center [191, 265] width 231 height 47
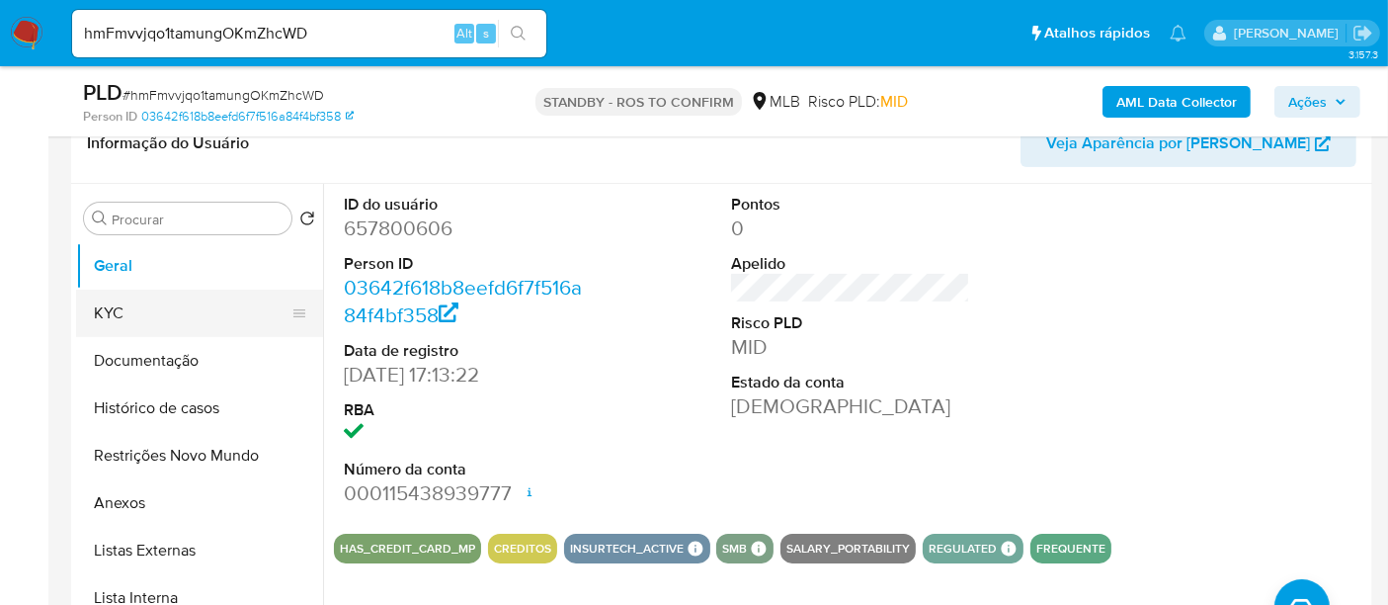
click at [128, 317] on button "KYC" at bounding box center [191, 313] width 231 height 47
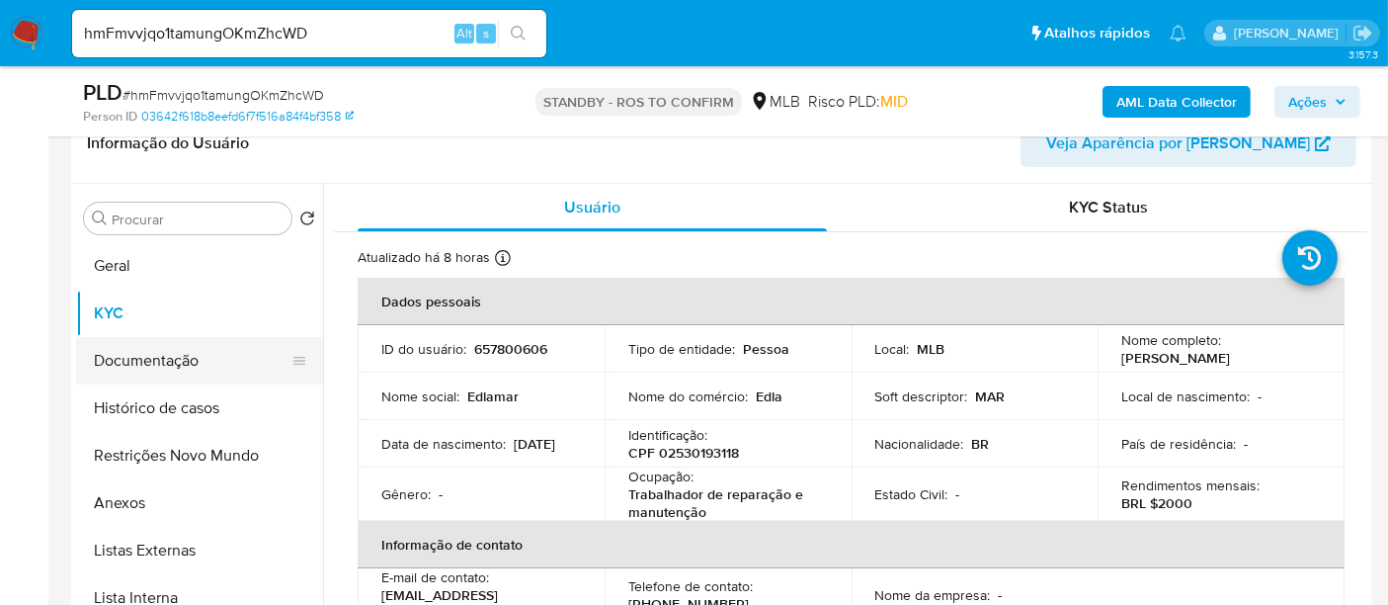
click at [175, 354] on button "Documentação" at bounding box center [191, 360] width 231 height 47
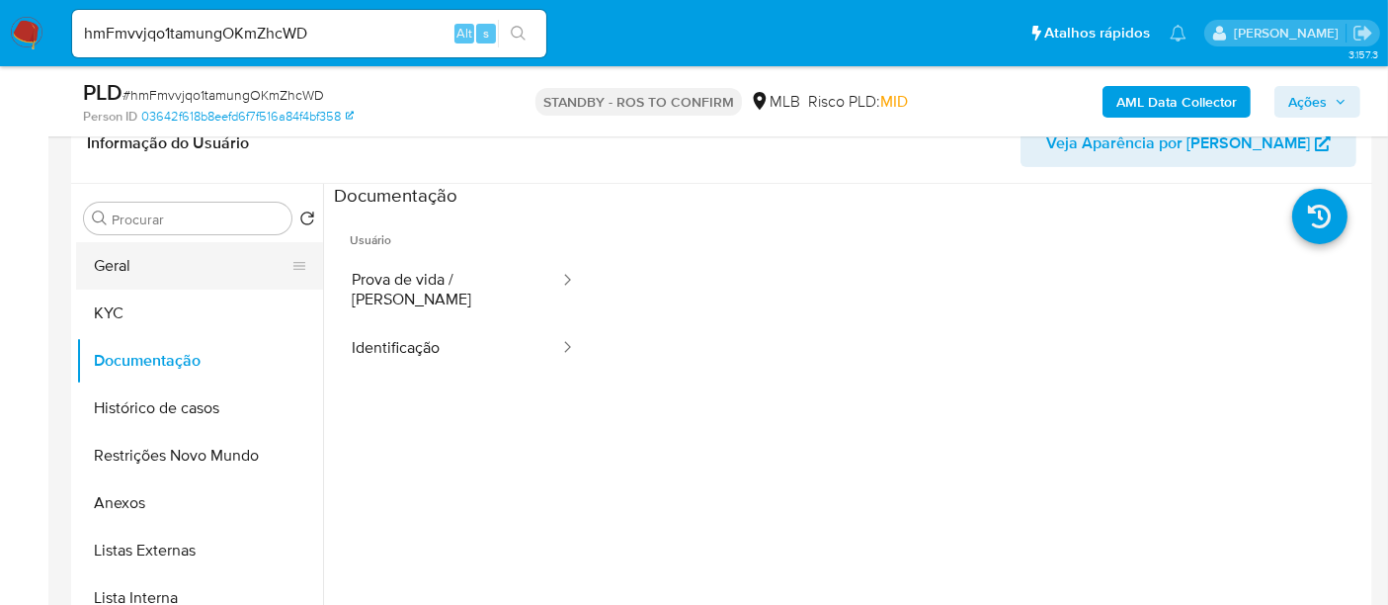
drag, startPoint x: 127, startPoint y: 268, endPoint x: 214, endPoint y: 272, distance: 87.0
click at [127, 268] on button "Geral" at bounding box center [191, 265] width 231 height 47
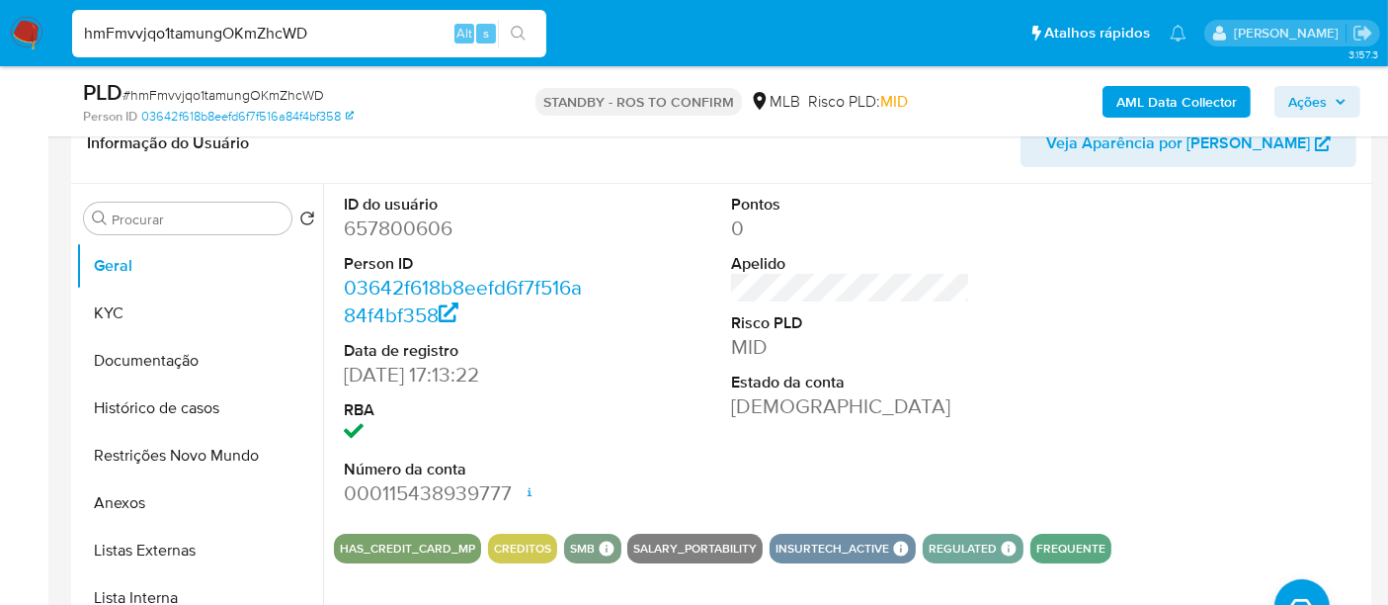
drag, startPoint x: 339, startPoint y: 32, endPoint x: 0, endPoint y: 69, distance: 341.0
paste input "F85rcpNyP4vuvHrGhrhNHQKy"
type input "F85rcpNyP4vuvHrGhrhNHQKy"
click at [523, 33] on icon "search-icon" at bounding box center [519, 34] width 16 height 16
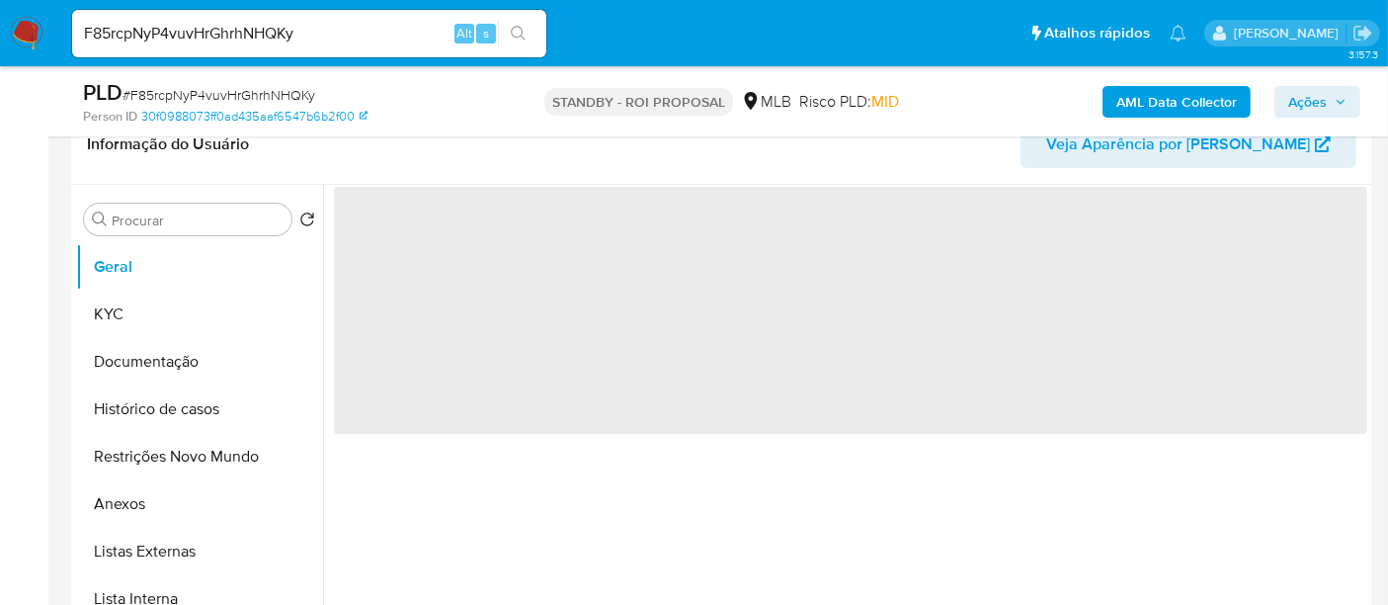
scroll to position [329, 0]
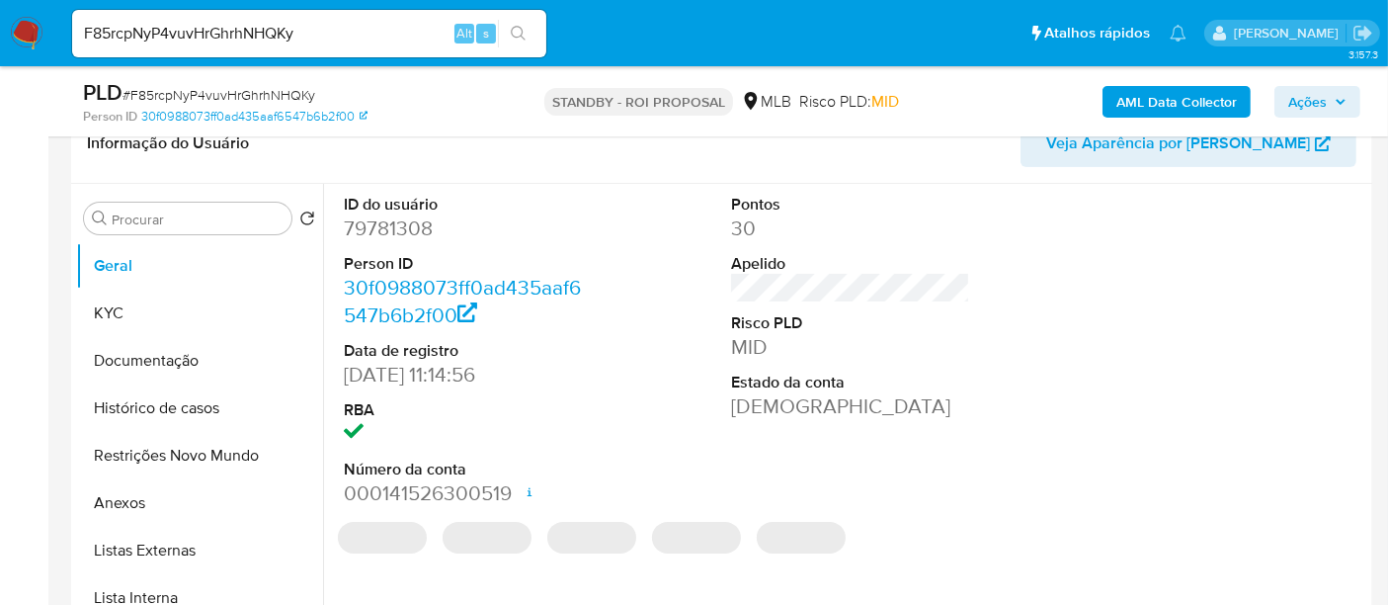
select select "10"
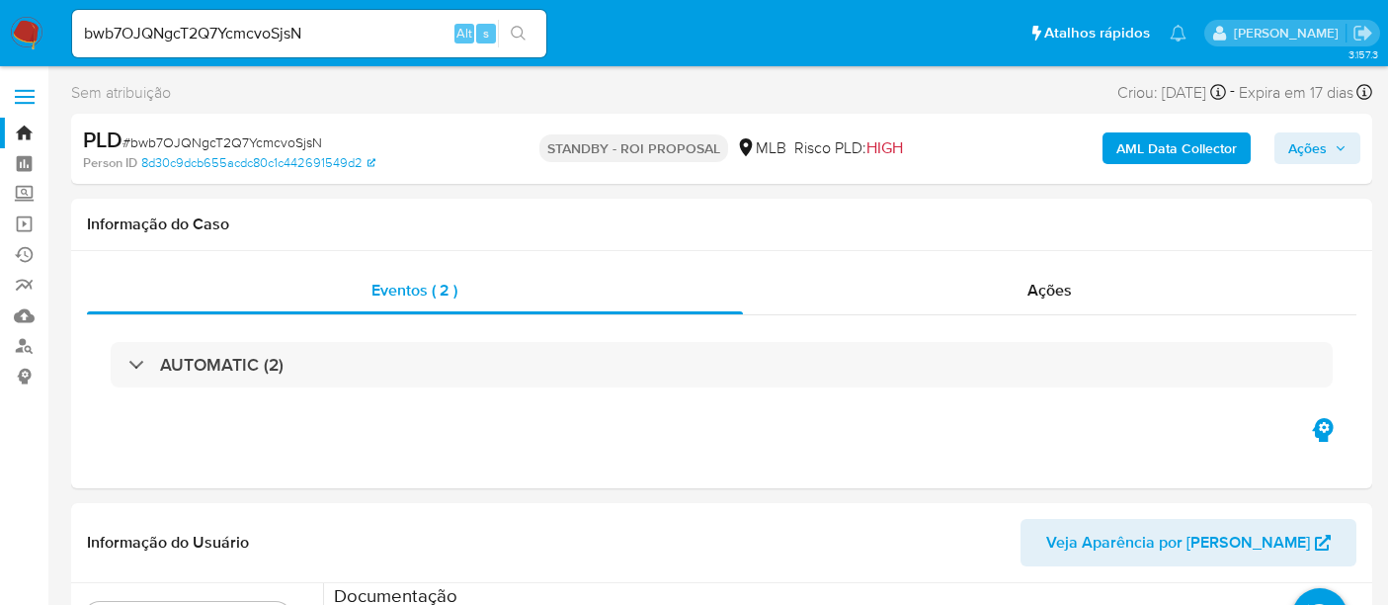
select select "10"
click at [26, 221] on link "Operações em massa" at bounding box center [117, 223] width 235 height 31
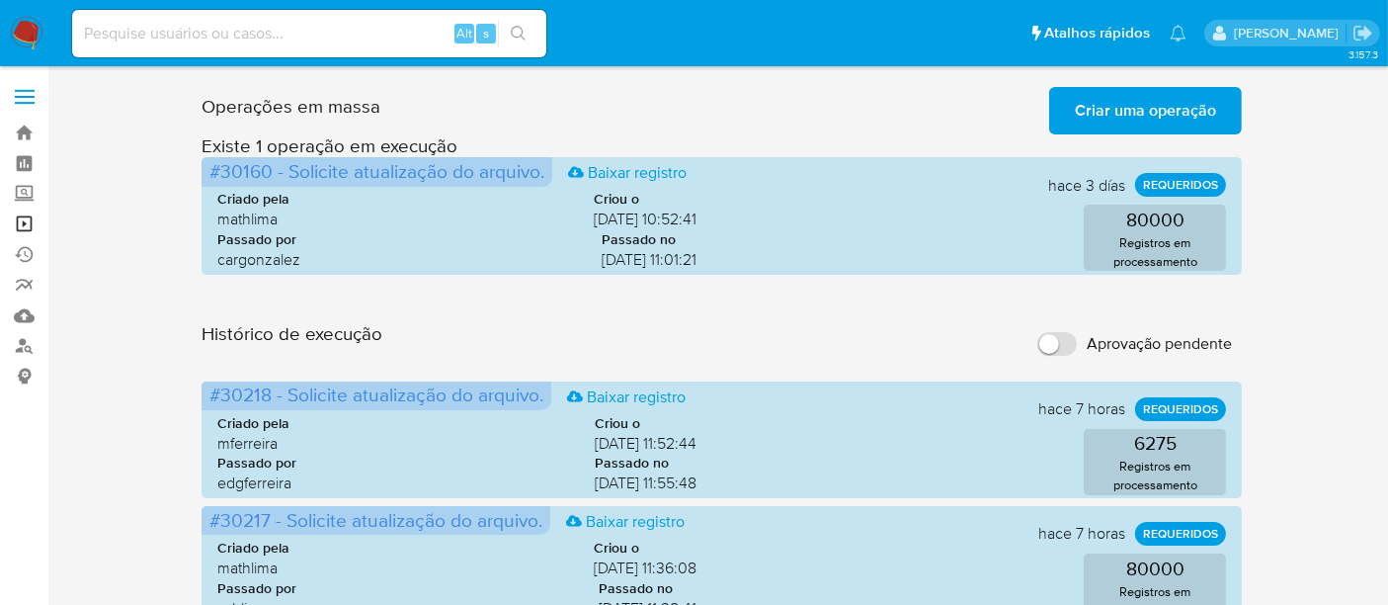
click at [28, 217] on link "Operações em massa" at bounding box center [117, 223] width 235 height 31
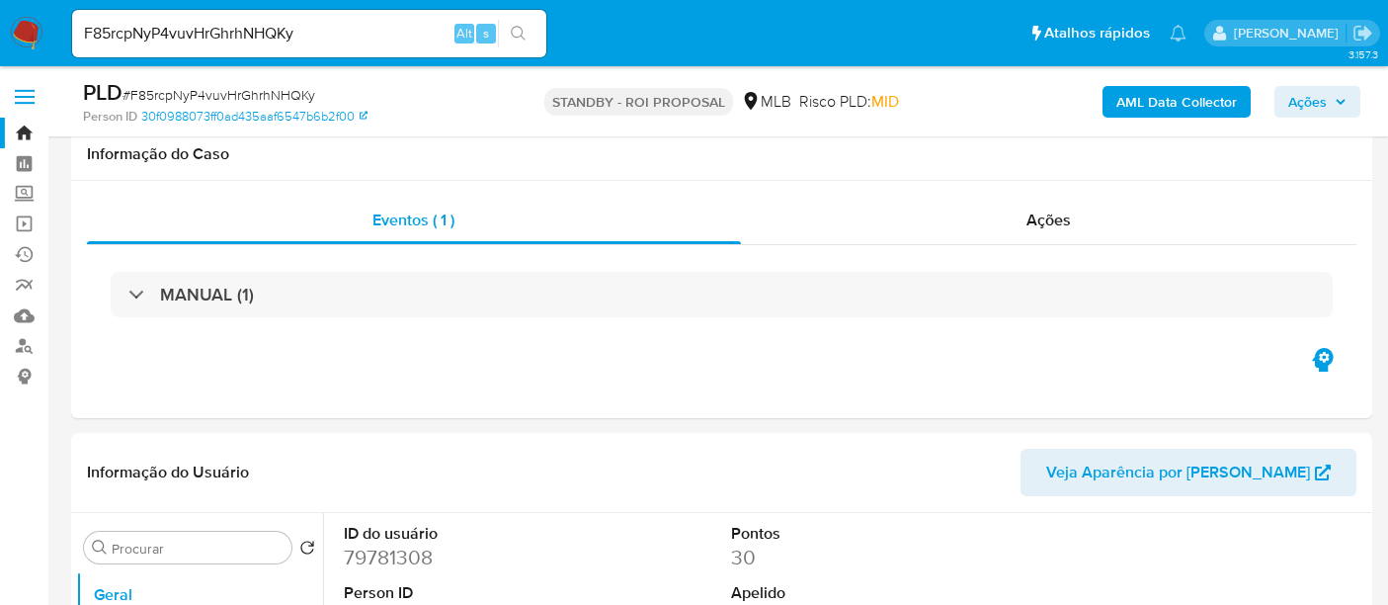
select select "10"
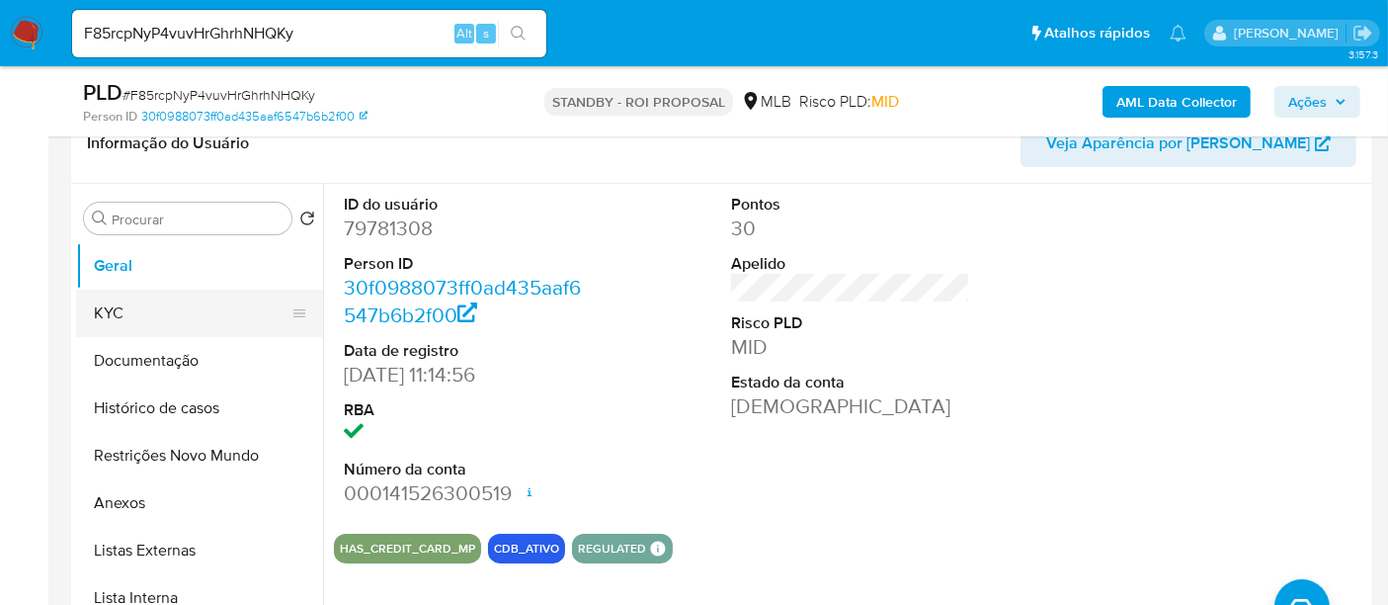
click at [121, 307] on button "KYC" at bounding box center [191, 313] width 231 height 47
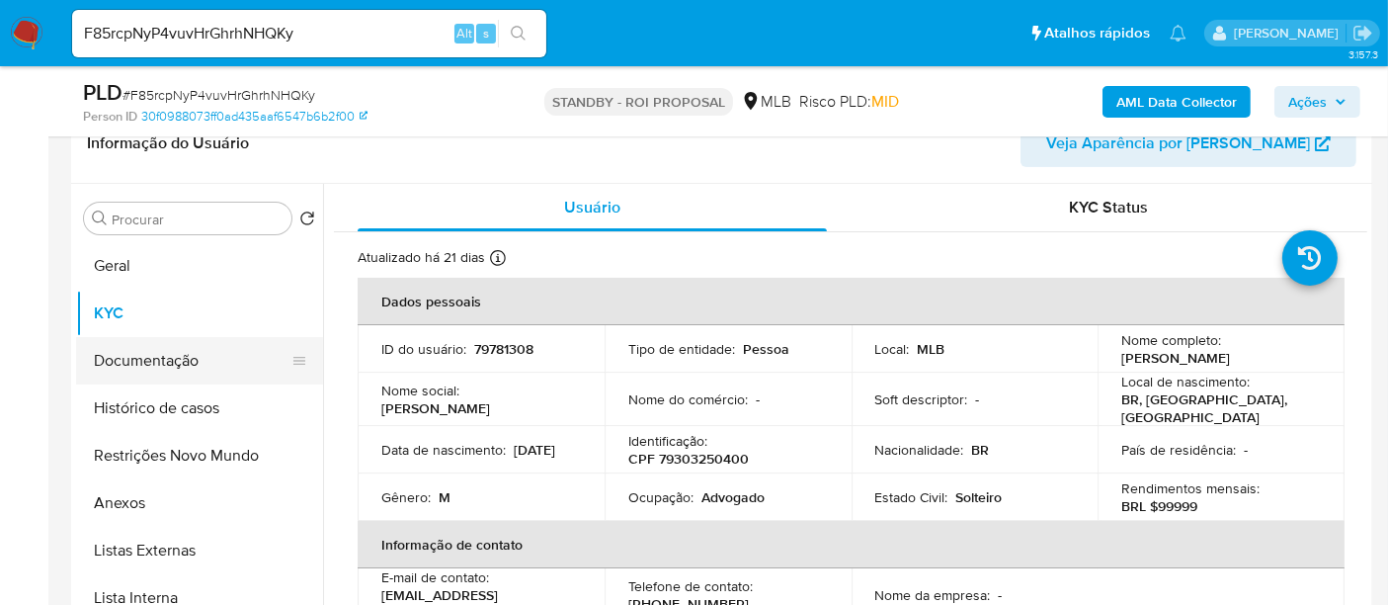
click at [166, 360] on button "Documentação" at bounding box center [191, 360] width 231 height 47
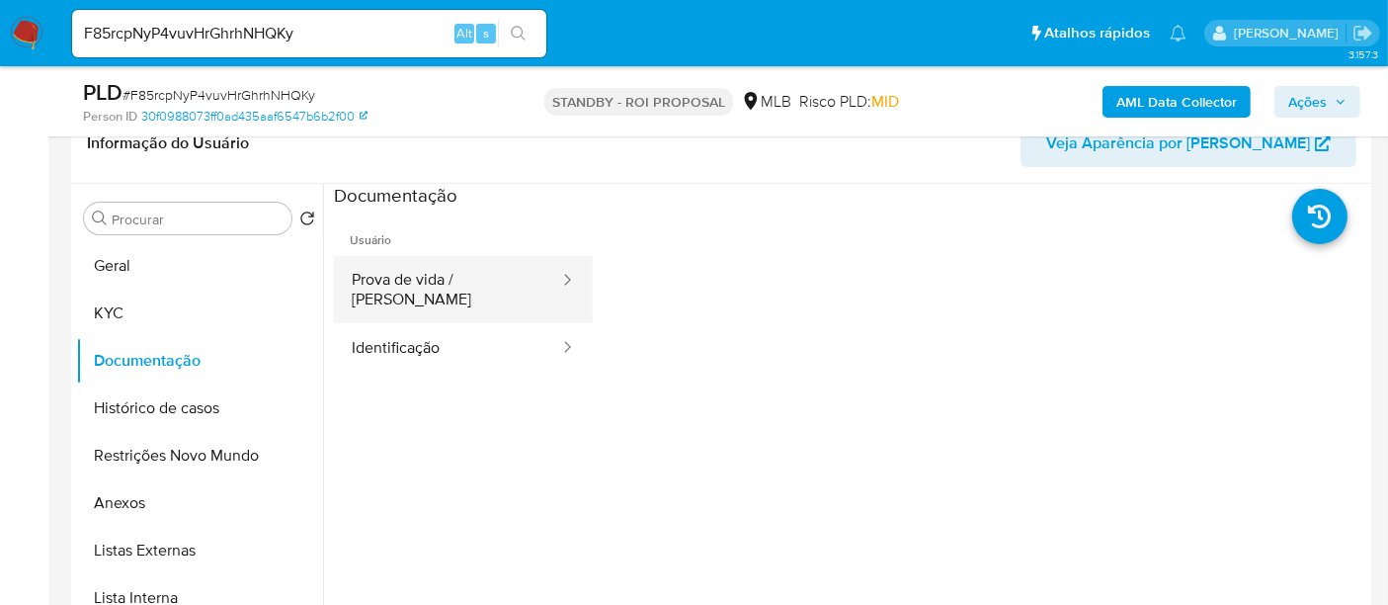
click at [457, 272] on button "Prova de vida / [PERSON_NAME]" at bounding box center [447, 289] width 227 height 67
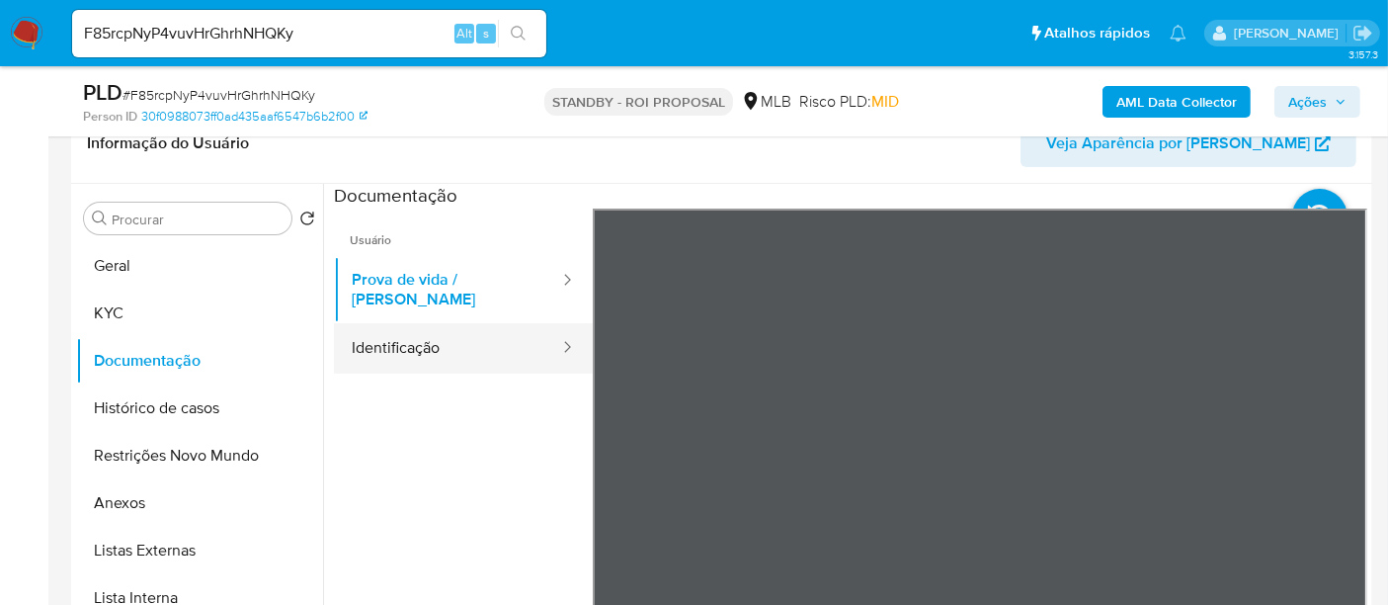
click at [460, 333] on button "Identificação" at bounding box center [447, 348] width 227 height 50
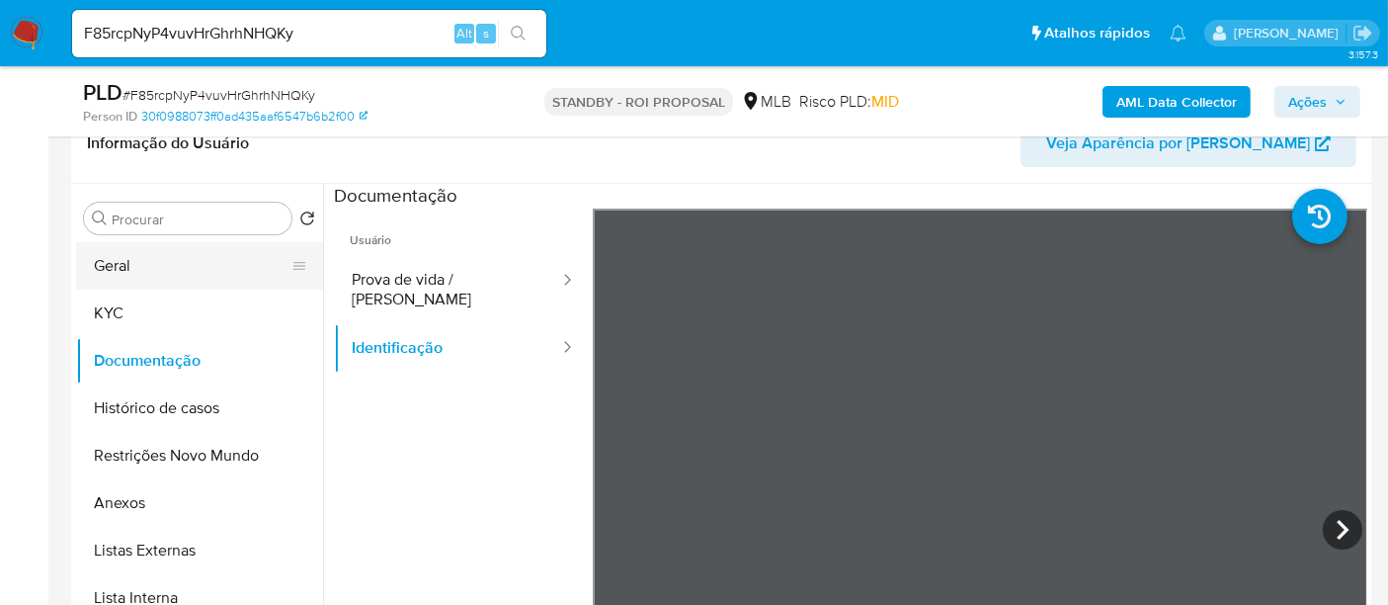
click at [132, 268] on button "Geral" at bounding box center [191, 265] width 231 height 47
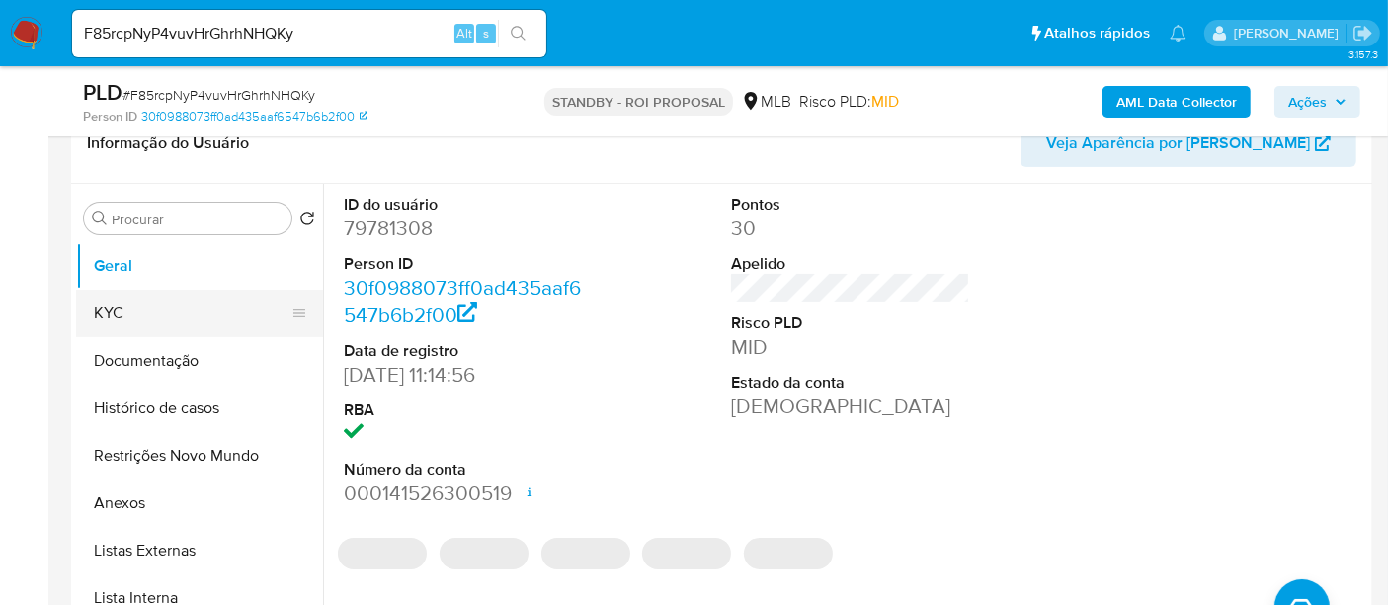
click at [119, 312] on button "KYC" at bounding box center [191, 313] width 231 height 47
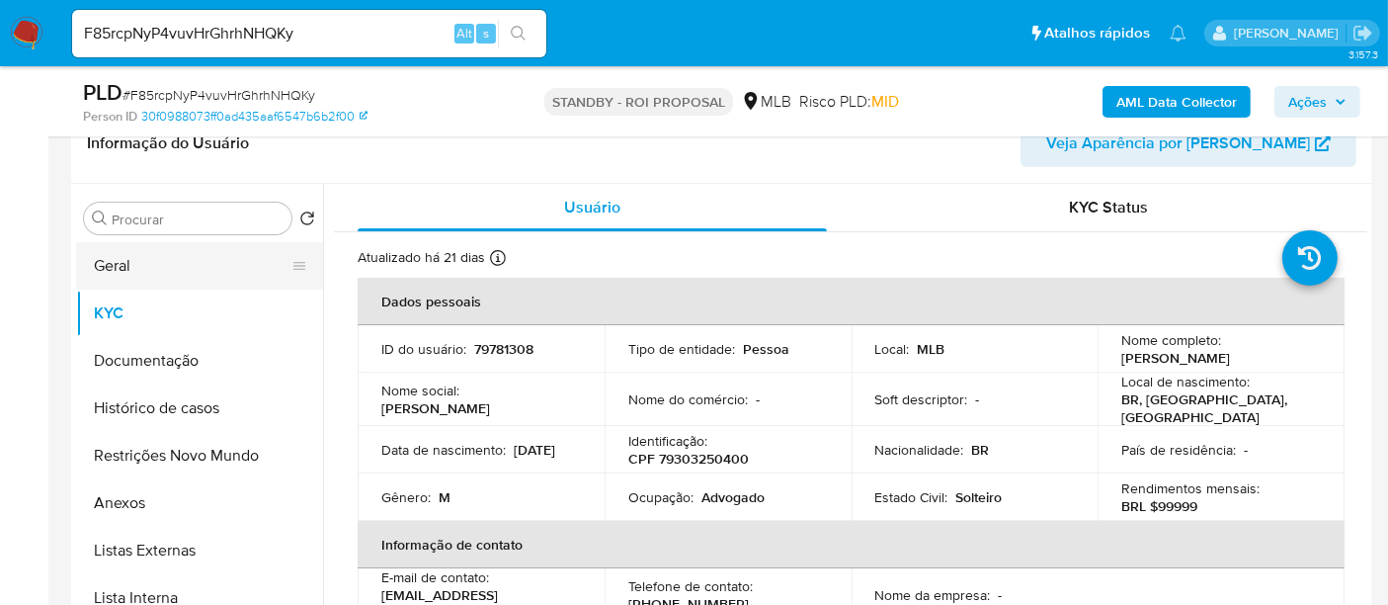
click at [124, 264] on button "Geral" at bounding box center [191, 265] width 231 height 47
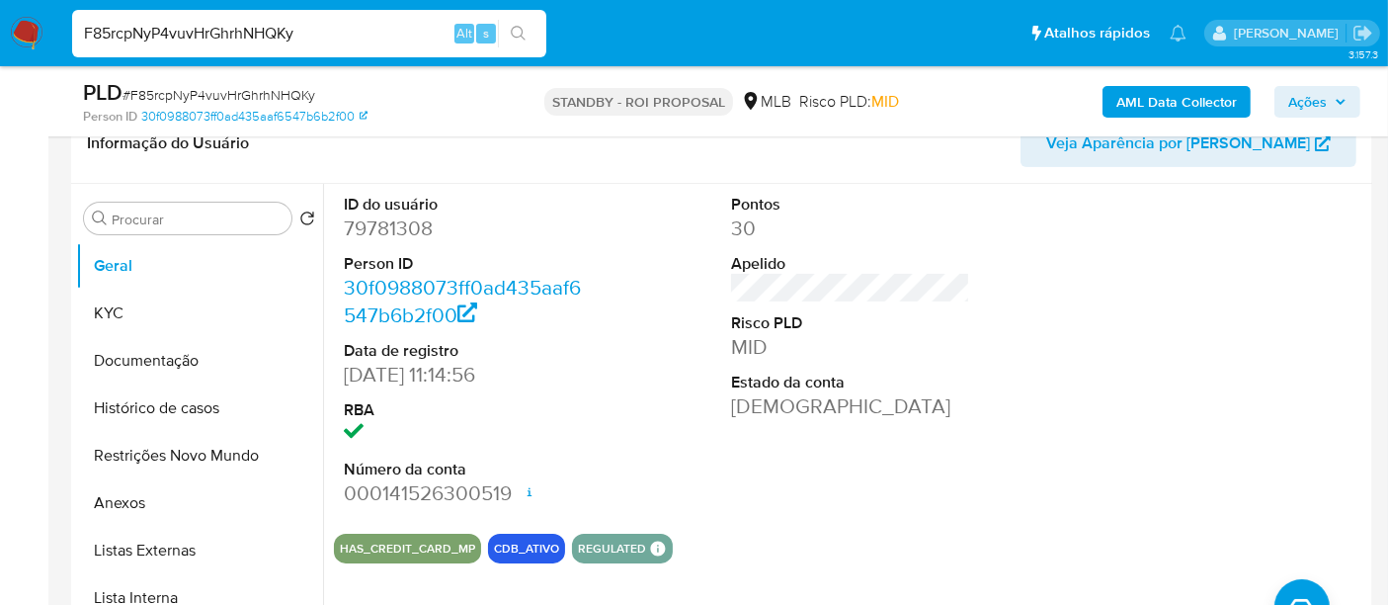
paste input "xvTq76LIuP8ko4UaTDa3BuIm"
type input "xvTq76LIuP8ko4UaTDa3BuIm"
click at [524, 31] on icon "search-icon" at bounding box center [519, 34] width 16 height 16
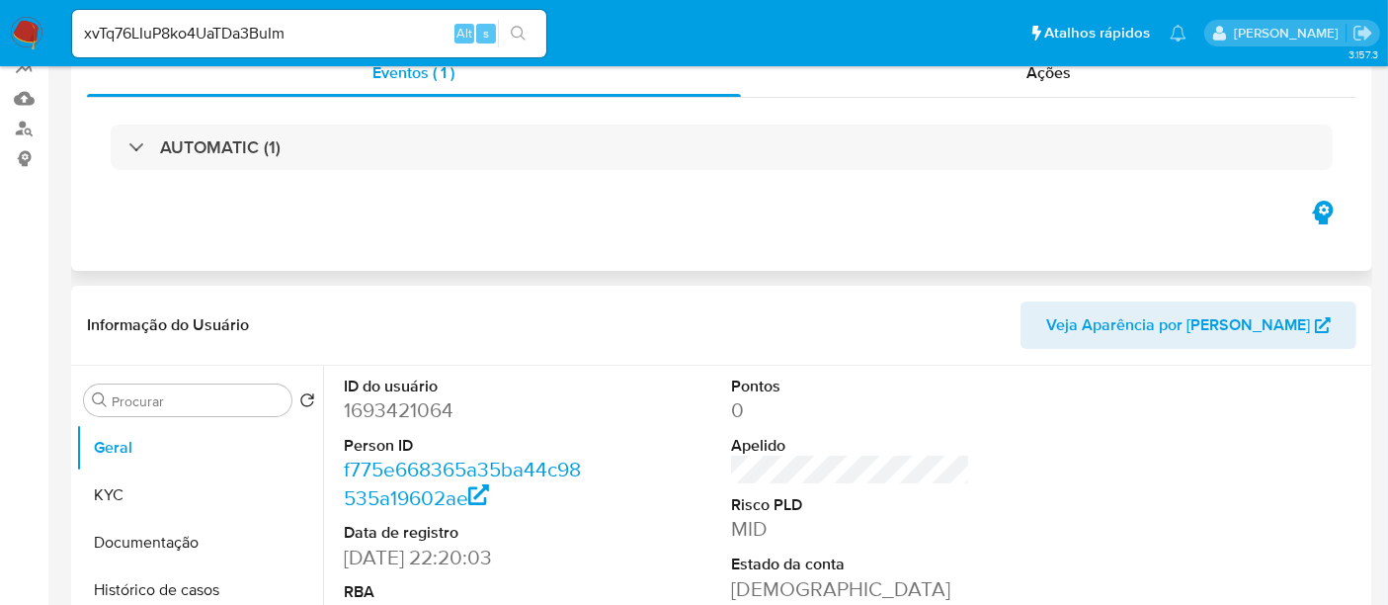
select select "10"
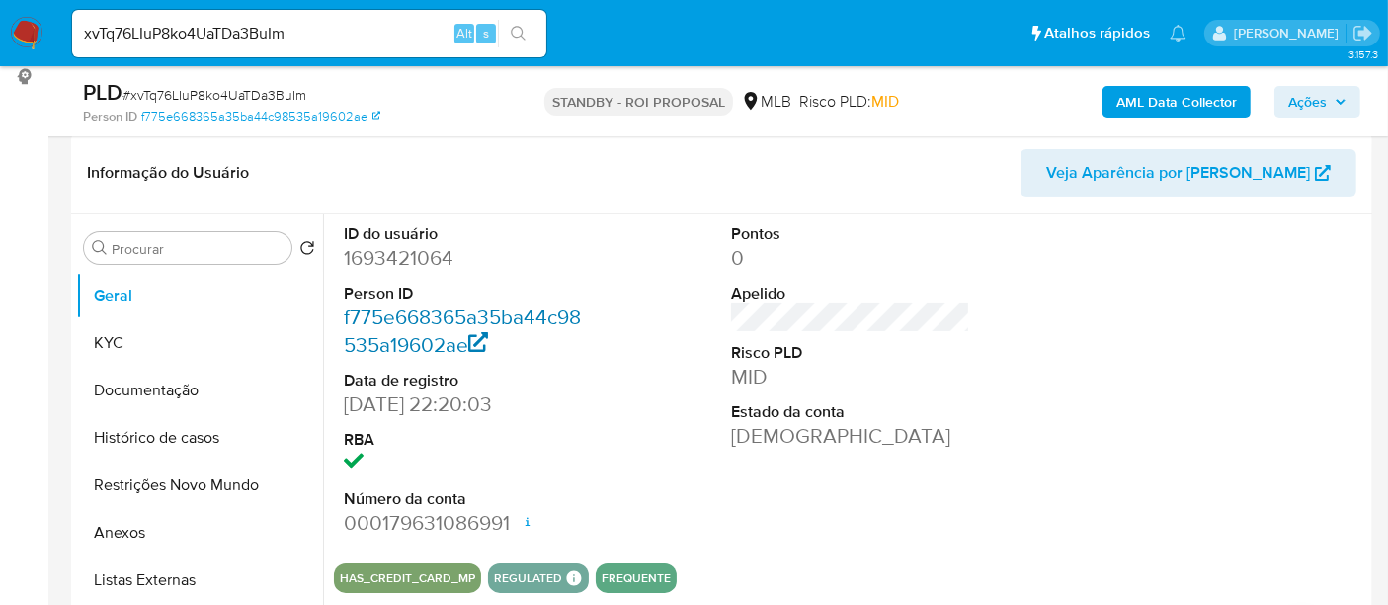
scroll to position [329, 0]
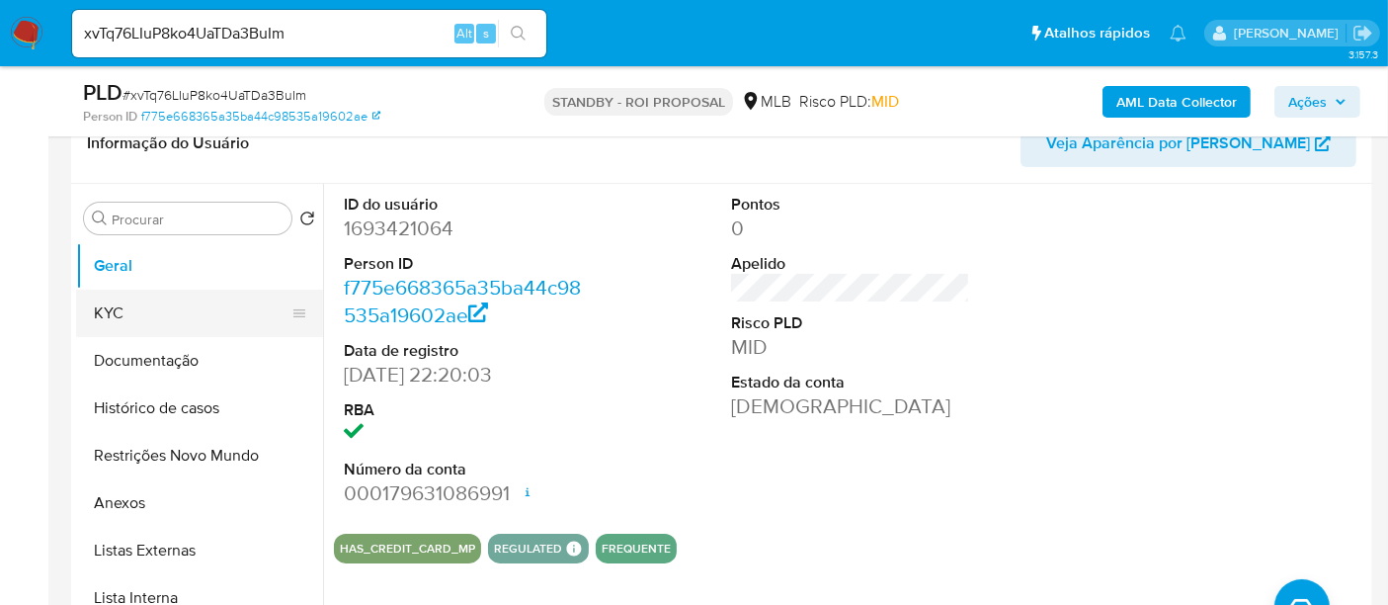
click at [101, 309] on button "KYC" at bounding box center [191, 313] width 231 height 47
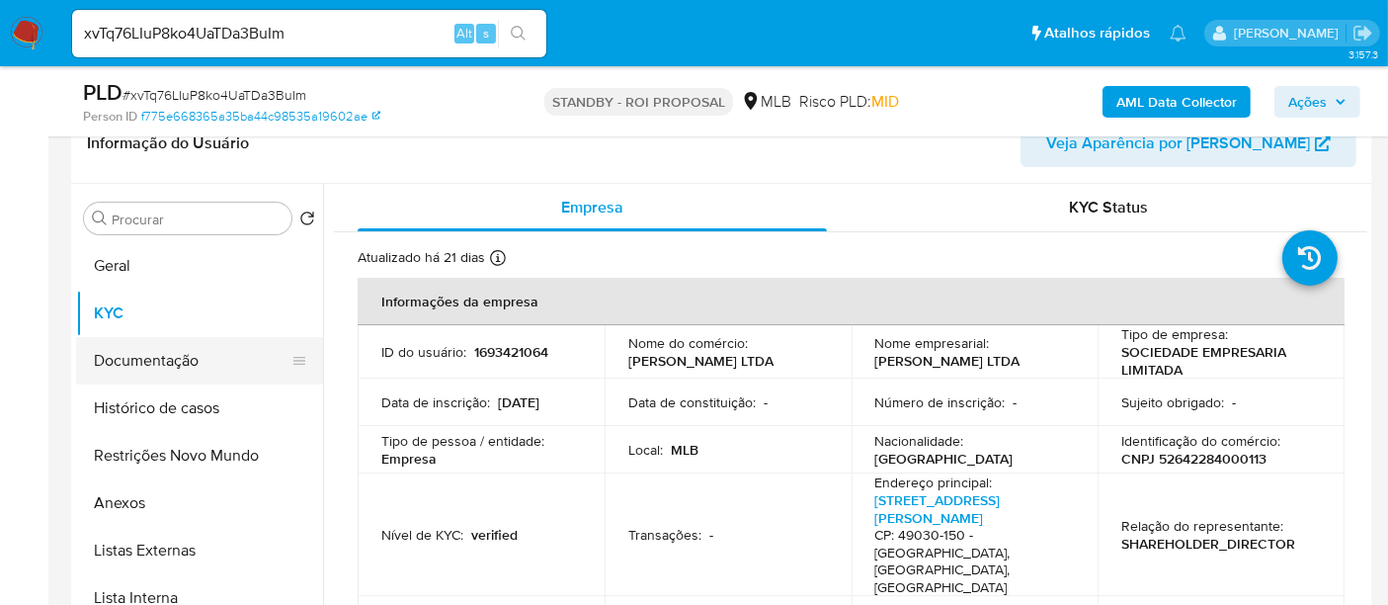
click at [146, 363] on button "Documentação" at bounding box center [191, 360] width 231 height 47
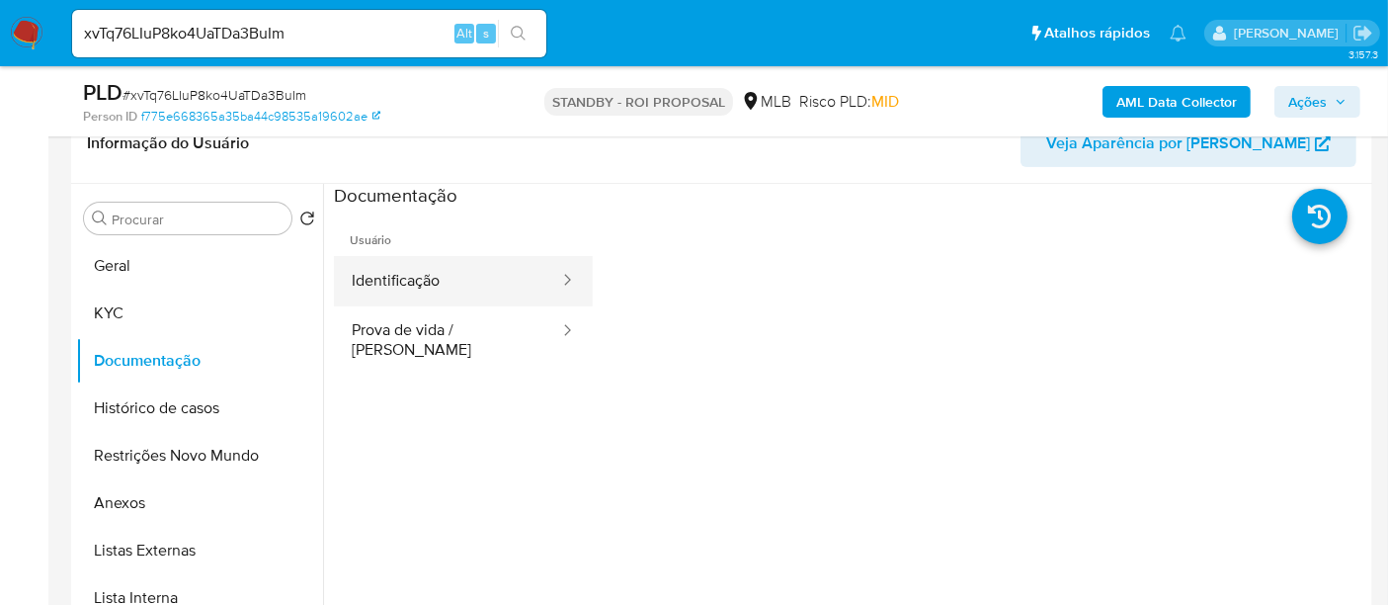
click at [427, 280] on button "Identificação" at bounding box center [447, 281] width 227 height 50
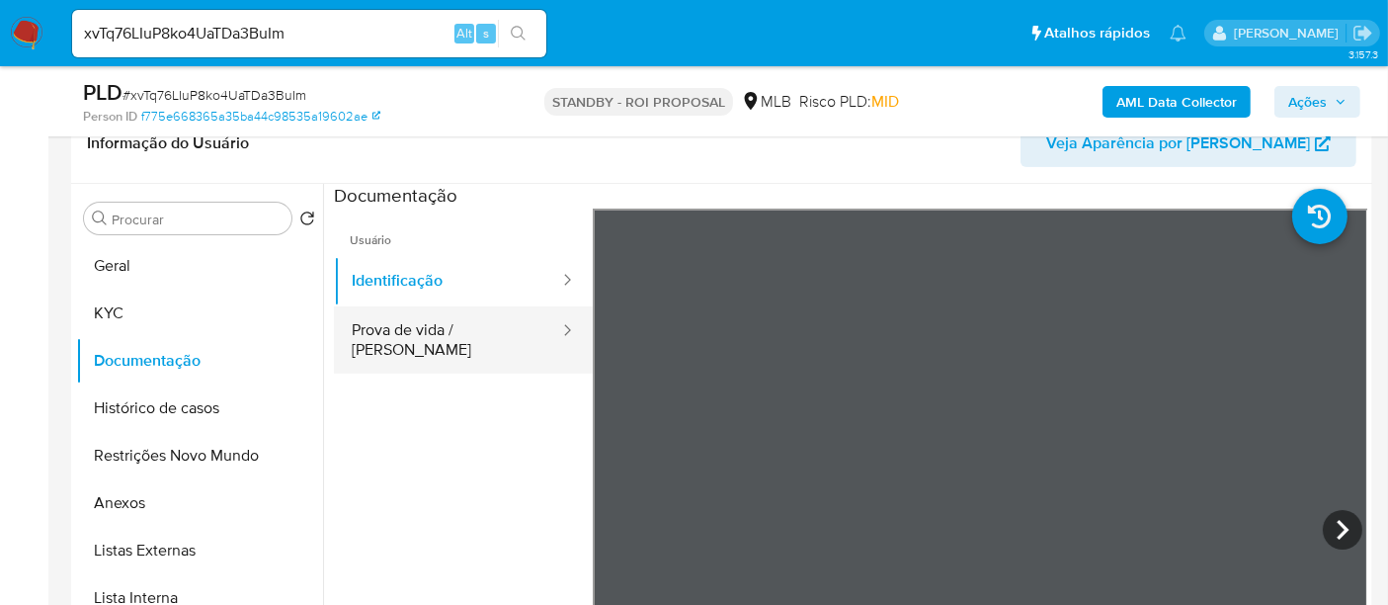
click at [450, 334] on button "Prova de vida / Selfie" at bounding box center [447, 339] width 227 height 67
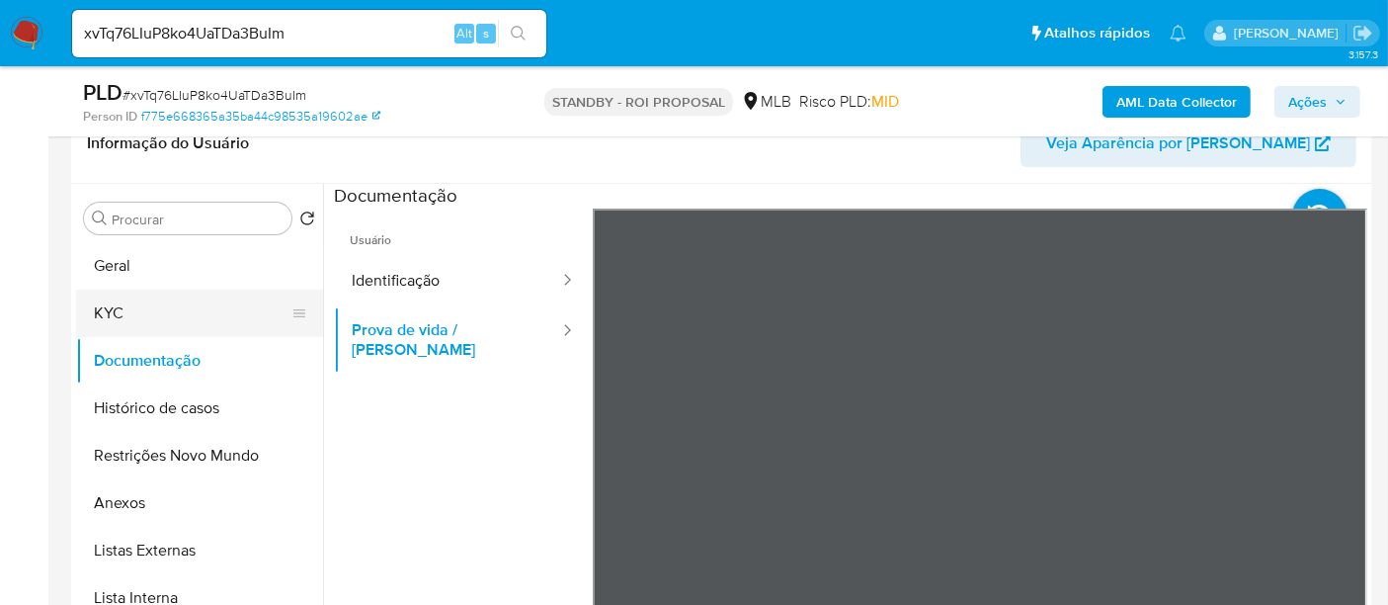
click at [110, 306] on button "KYC" at bounding box center [191, 313] width 231 height 47
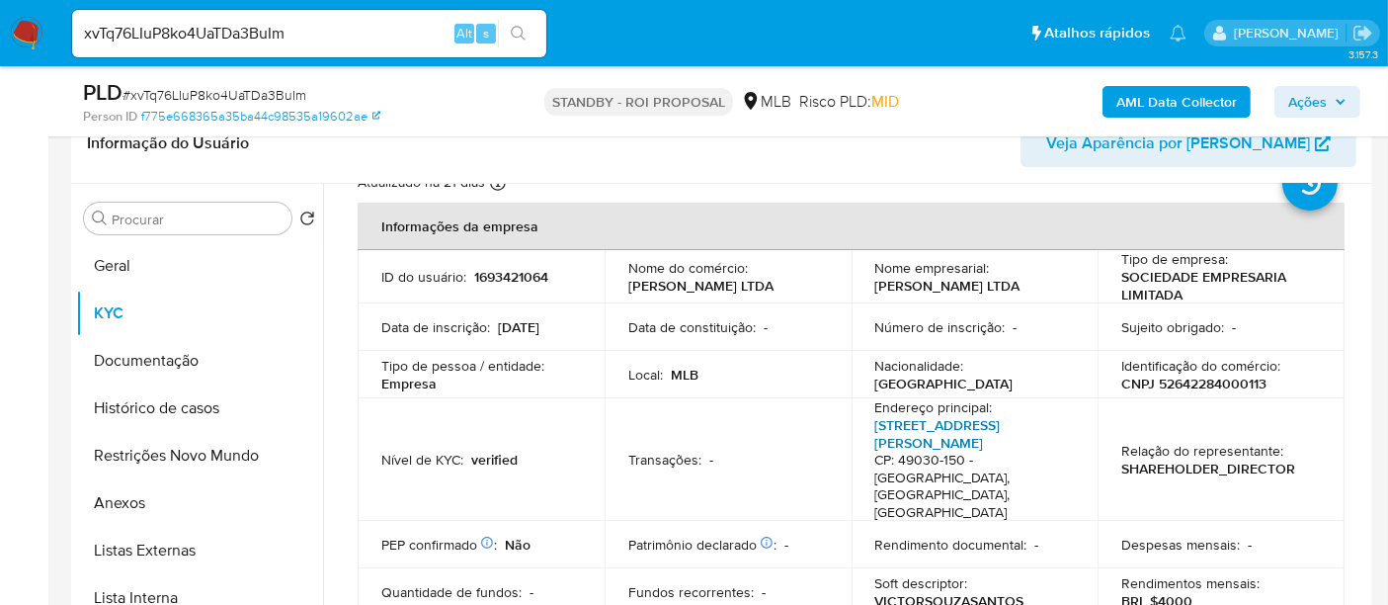
scroll to position [110, 0]
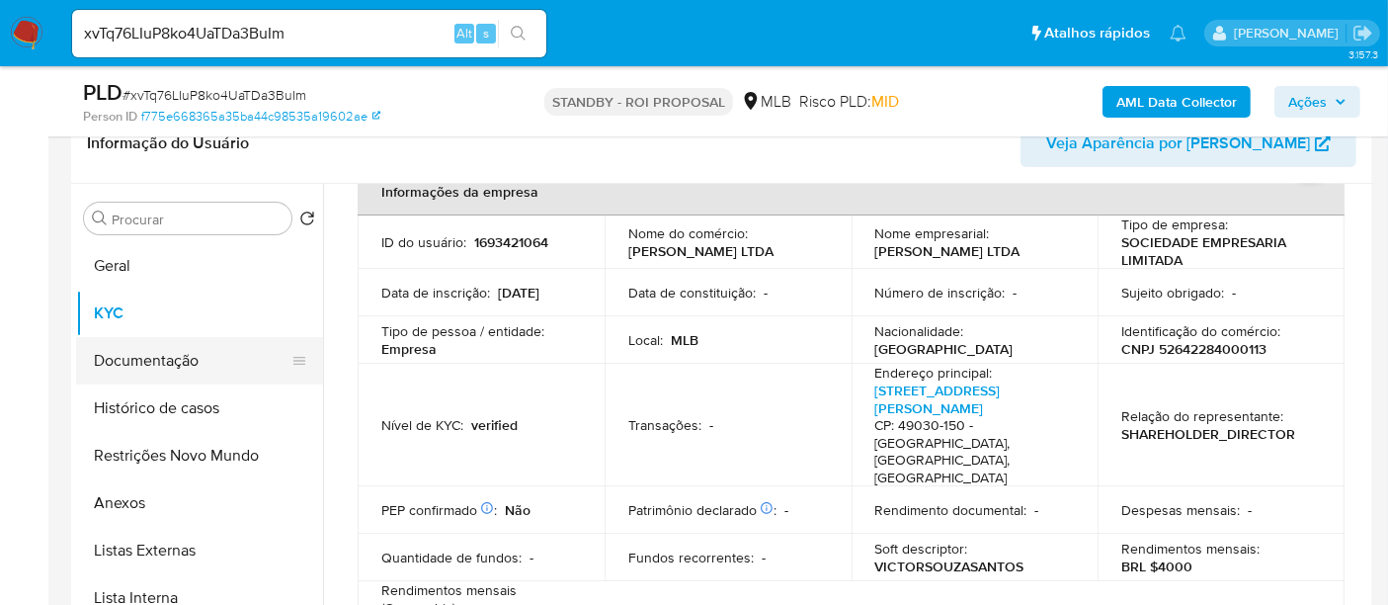
click at [158, 360] on button "Documentação" at bounding box center [191, 360] width 231 height 47
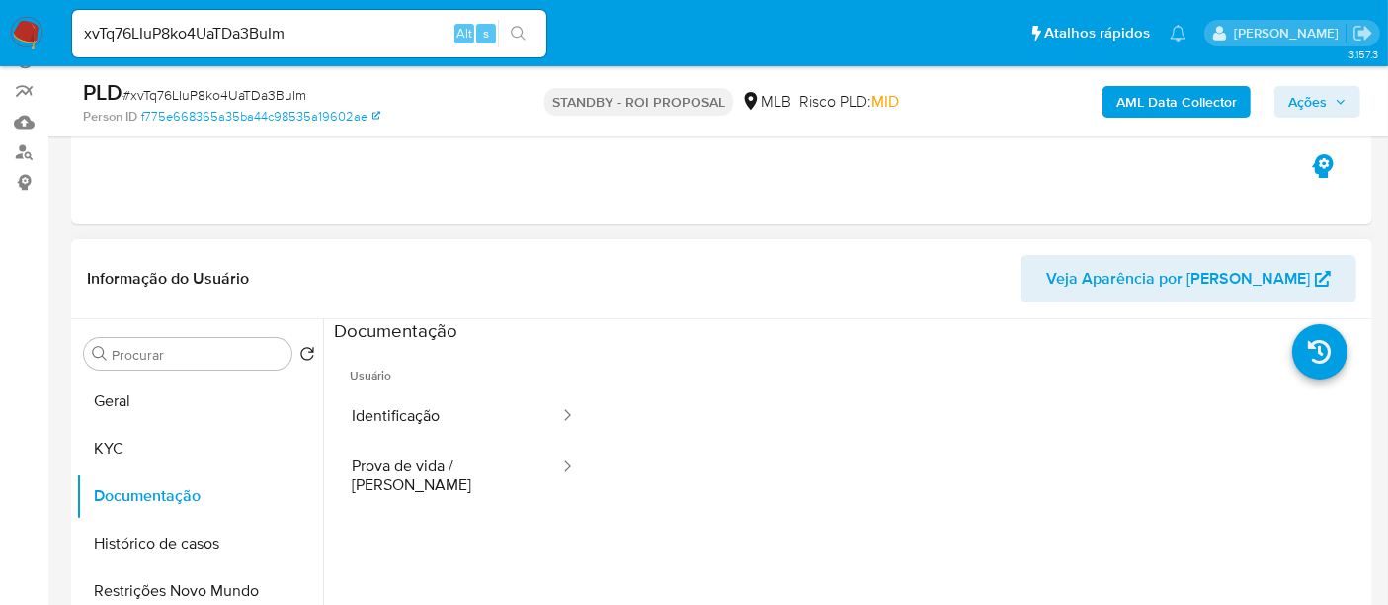
scroll to position [219, 0]
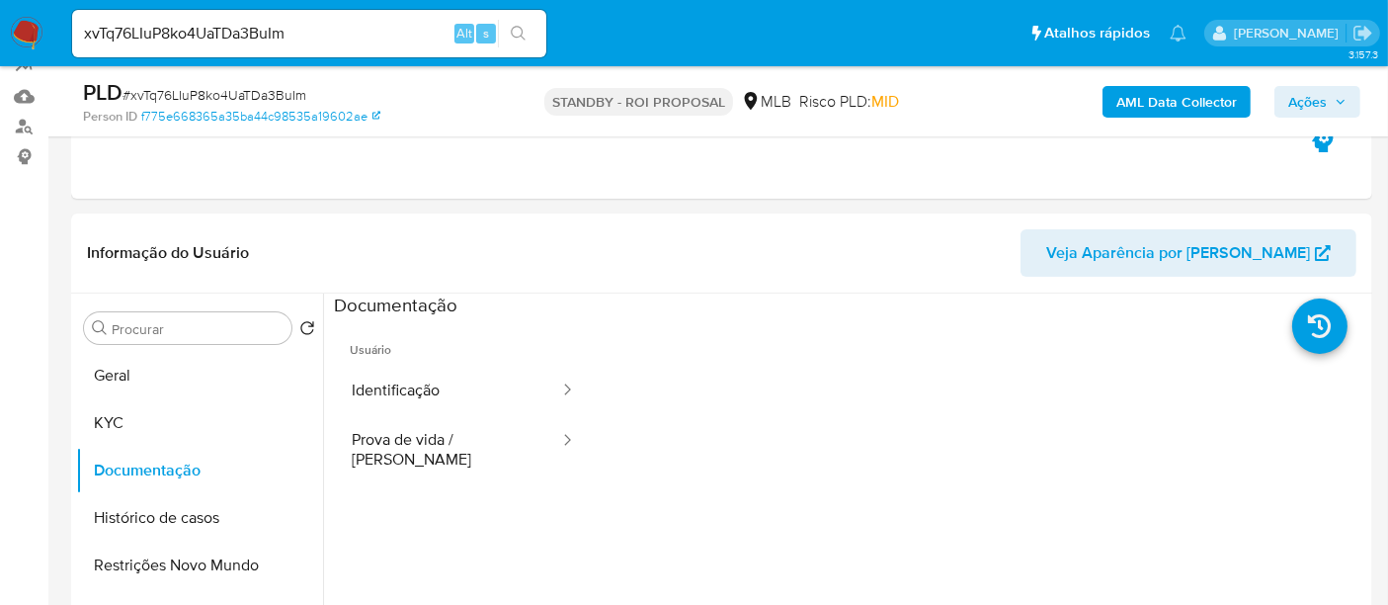
drag, startPoint x: 22, startPoint y: 25, endPoint x: 81, endPoint y: 54, distance: 66.3
click at [22, 25] on img at bounding box center [27, 34] width 34 height 34
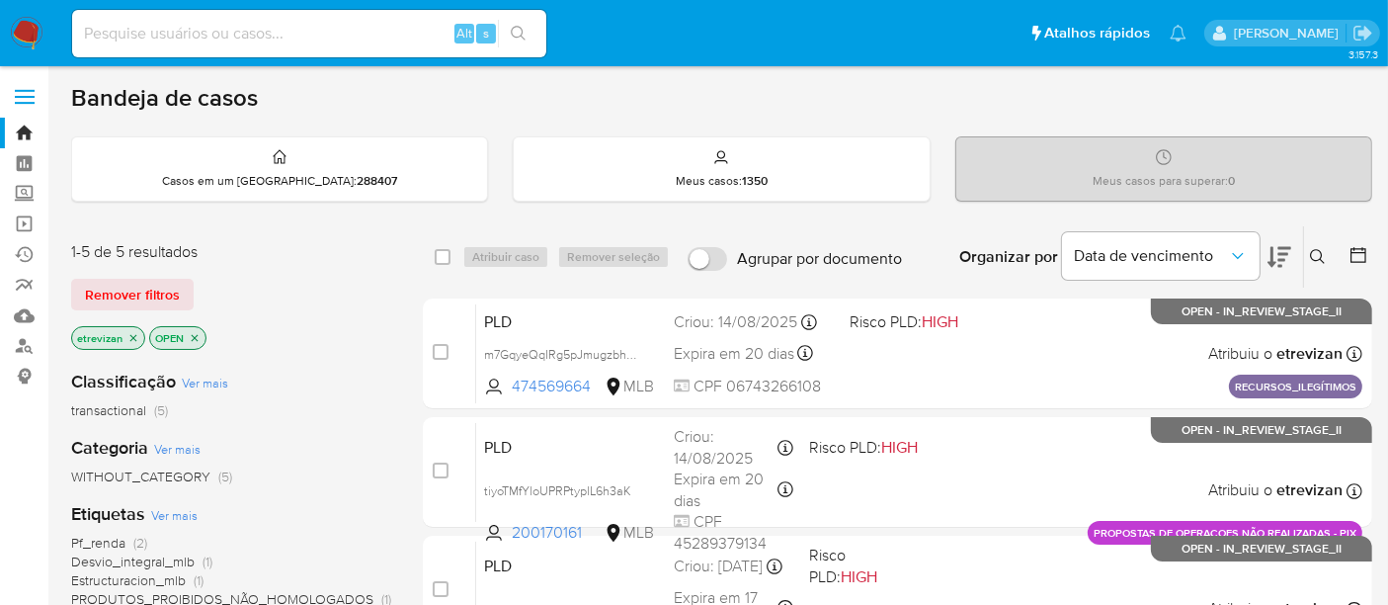
click at [277, 34] on input at bounding box center [309, 34] width 474 height 26
paste input "xvTq76LIuP8ko4UaTDa3BuIm"
type input "xvTq76LIuP8ko4UaTDa3BuIm"
click at [513, 27] on icon "search-icon" at bounding box center [519, 34] width 16 height 16
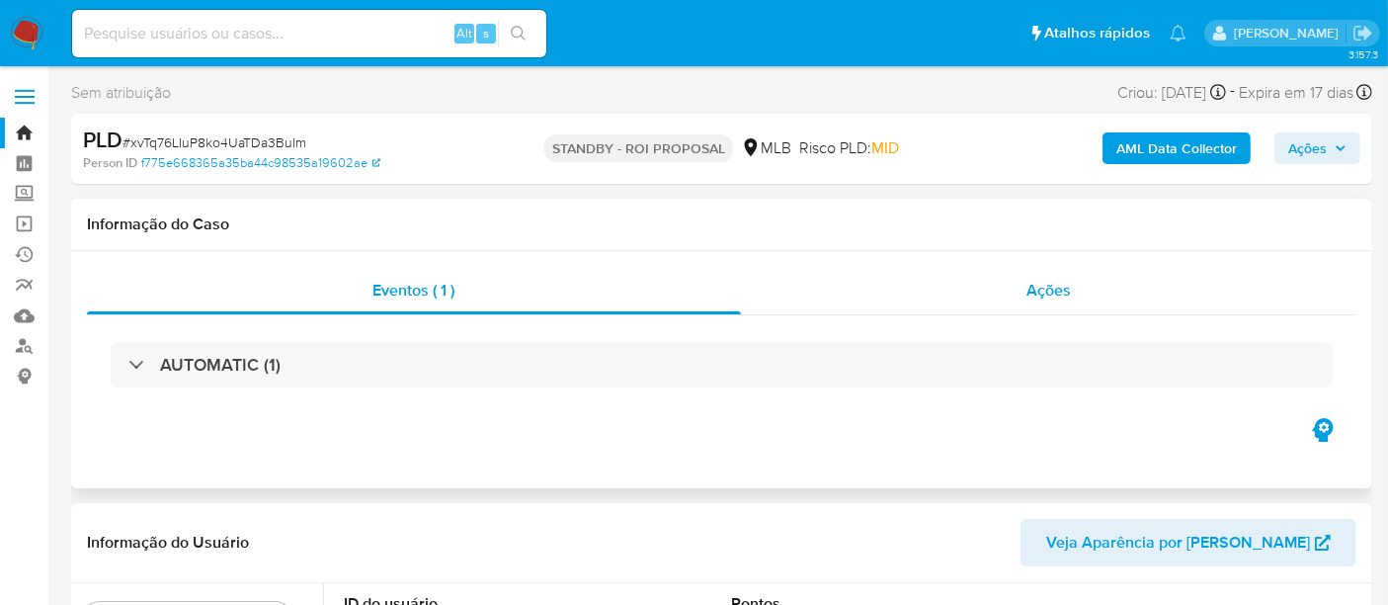
select select "10"
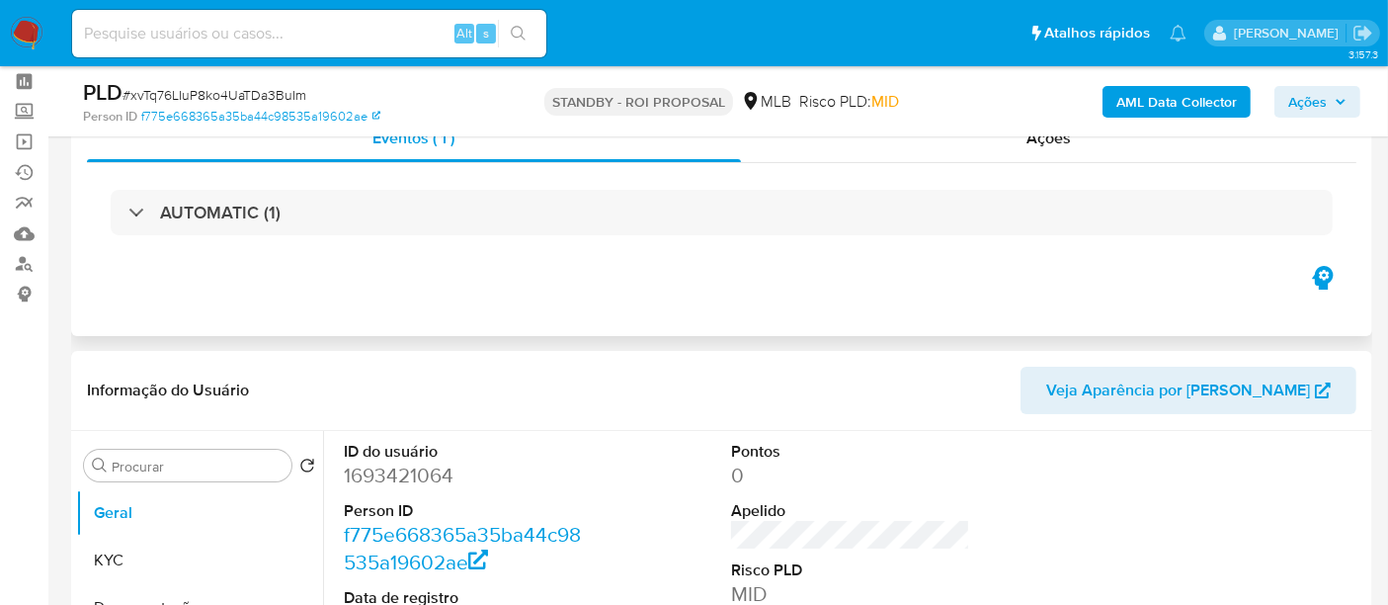
scroll to position [219, 0]
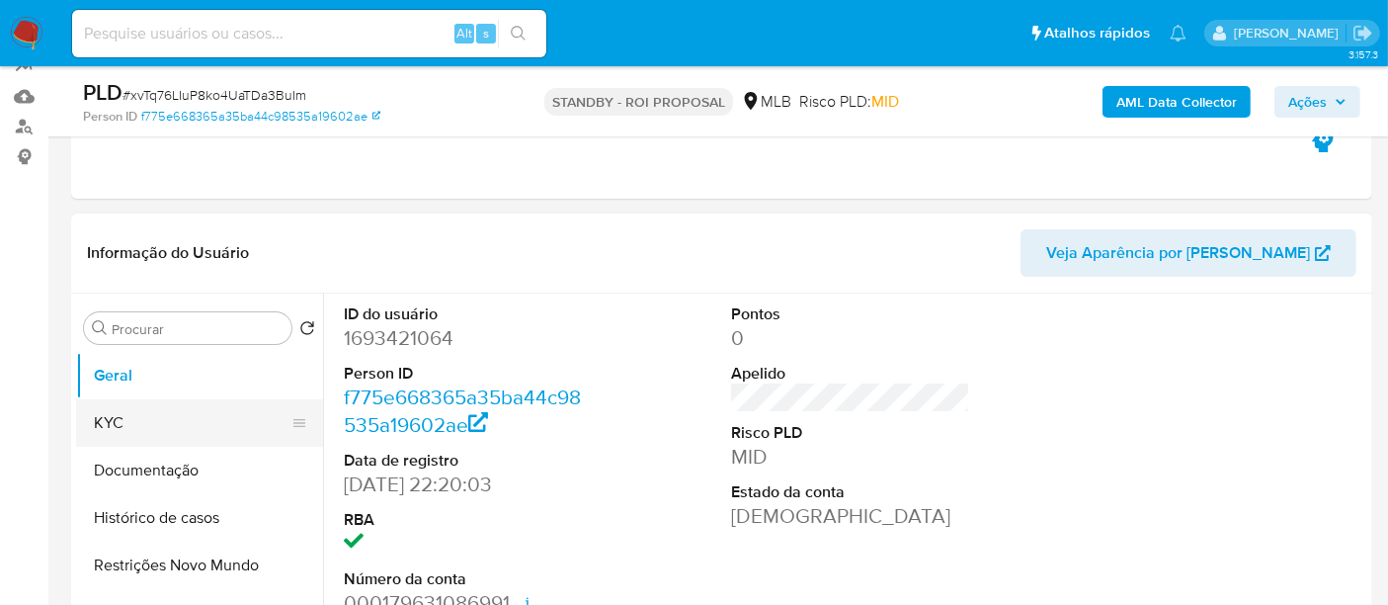
click at [118, 422] on button "KYC" at bounding box center [191, 422] width 231 height 47
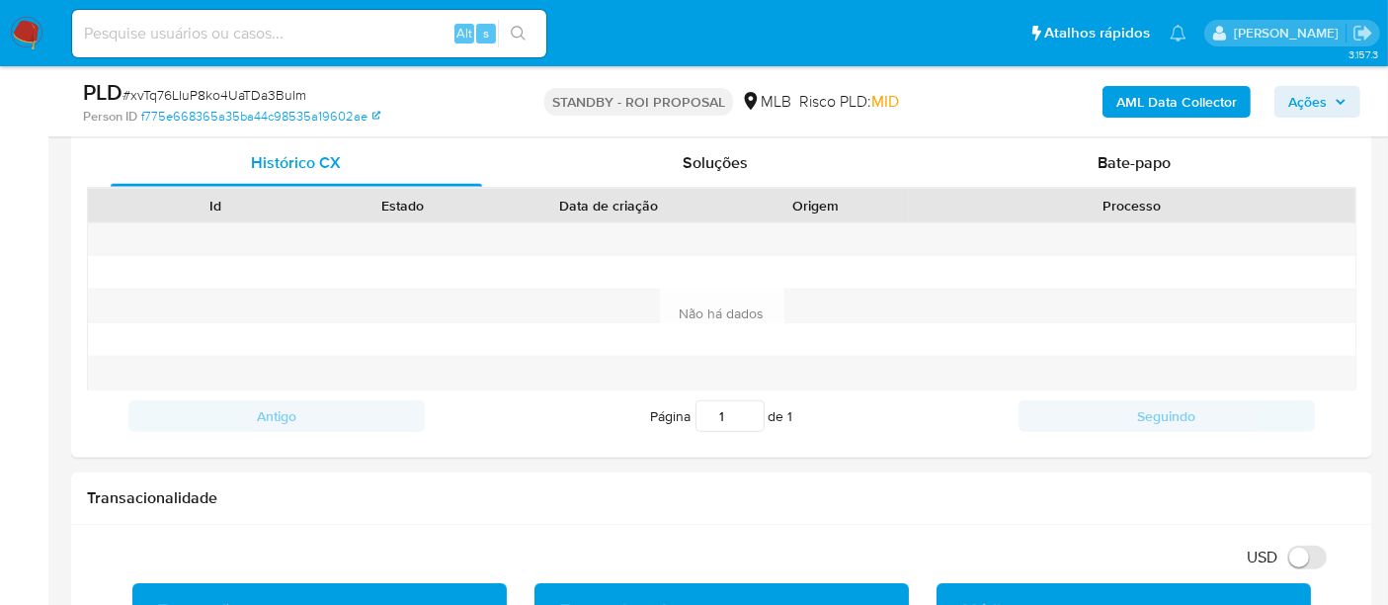
scroll to position [814, 0]
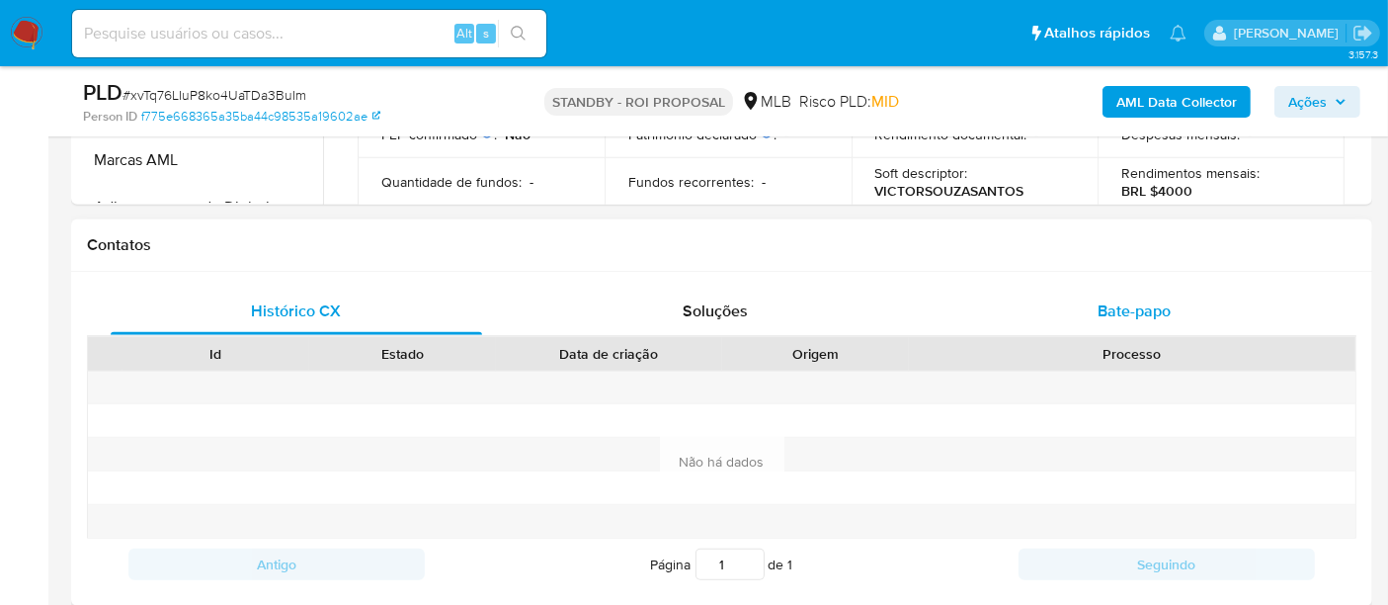
click at [1138, 310] on span "Bate-papo" at bounding box center [1134, 310] width 73 height 23
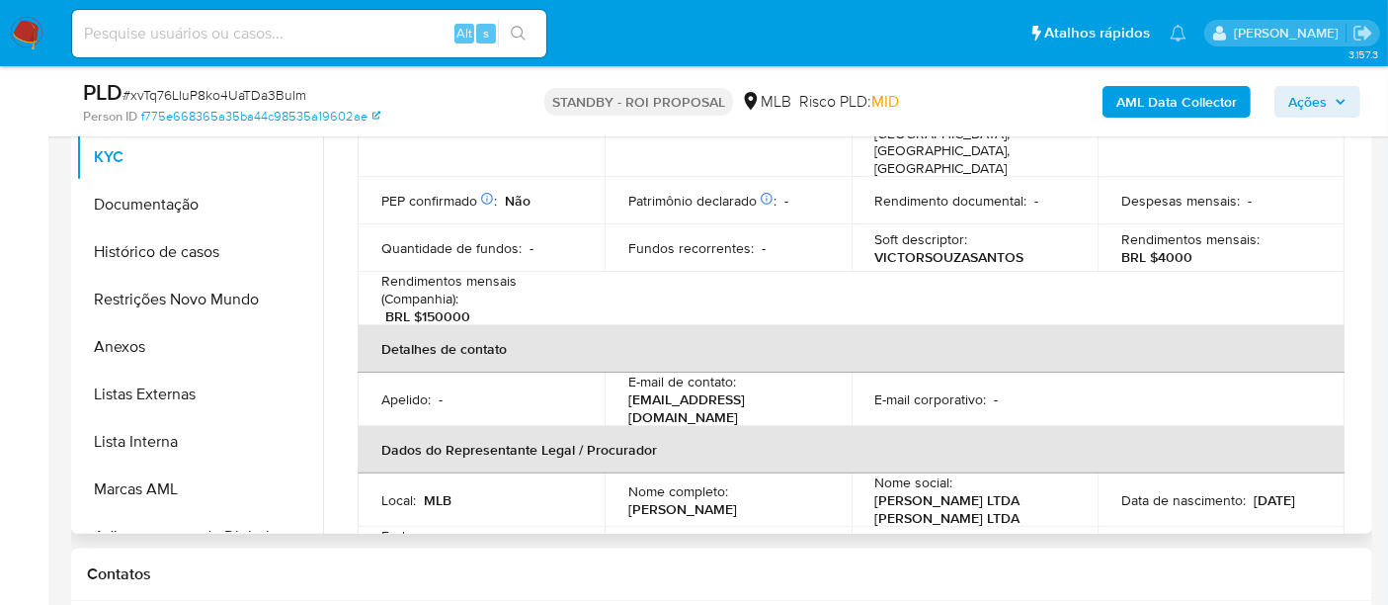
scroll to position [219, 0]
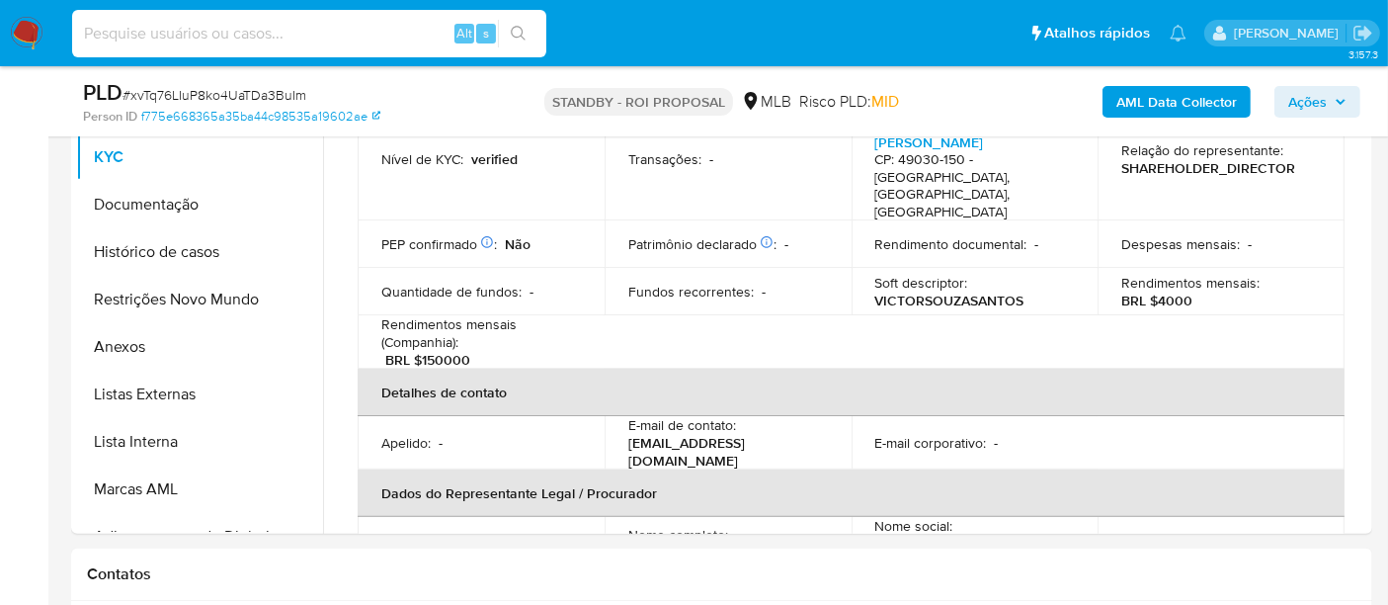
click at [257, 32] on input at bounding box center [309, 34] width 474 height 26
paste input "Kof46q2rqw6WX4e1BqCmQCSi"
type input "Kof46q2rqw6WX4e1BqCmQCSi"
click at [517, 30] on icon "search-icon" at bounding box center [519, 34] width 16 height 16
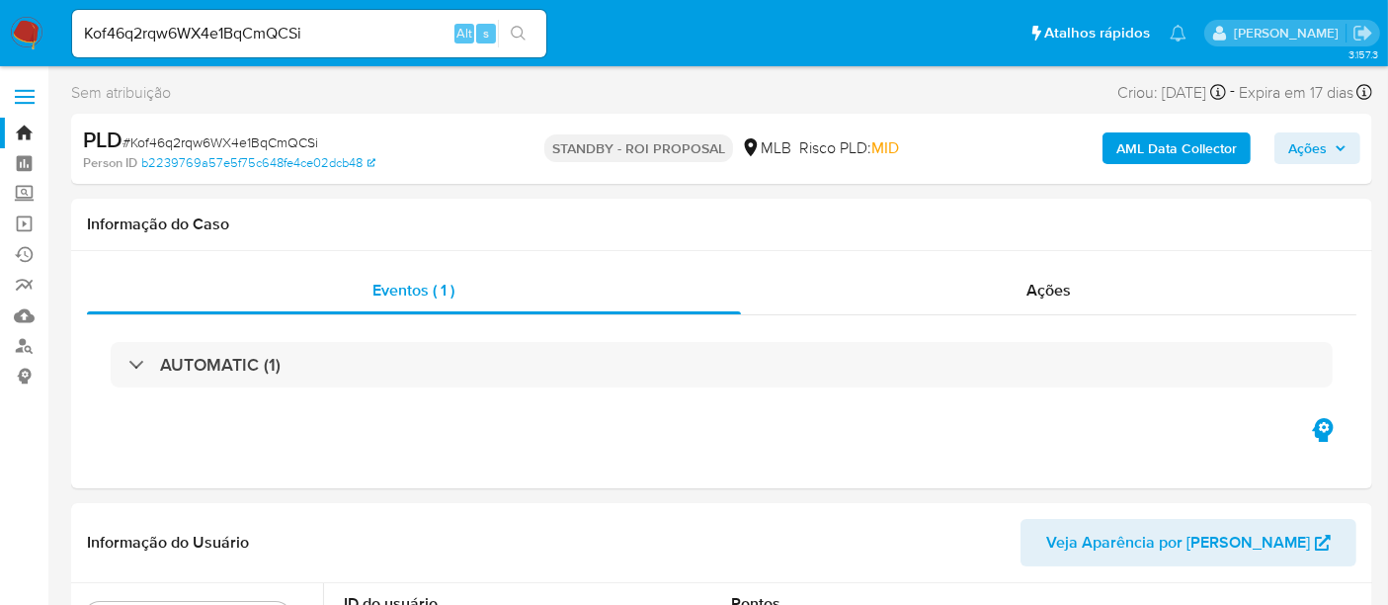
select select "10"
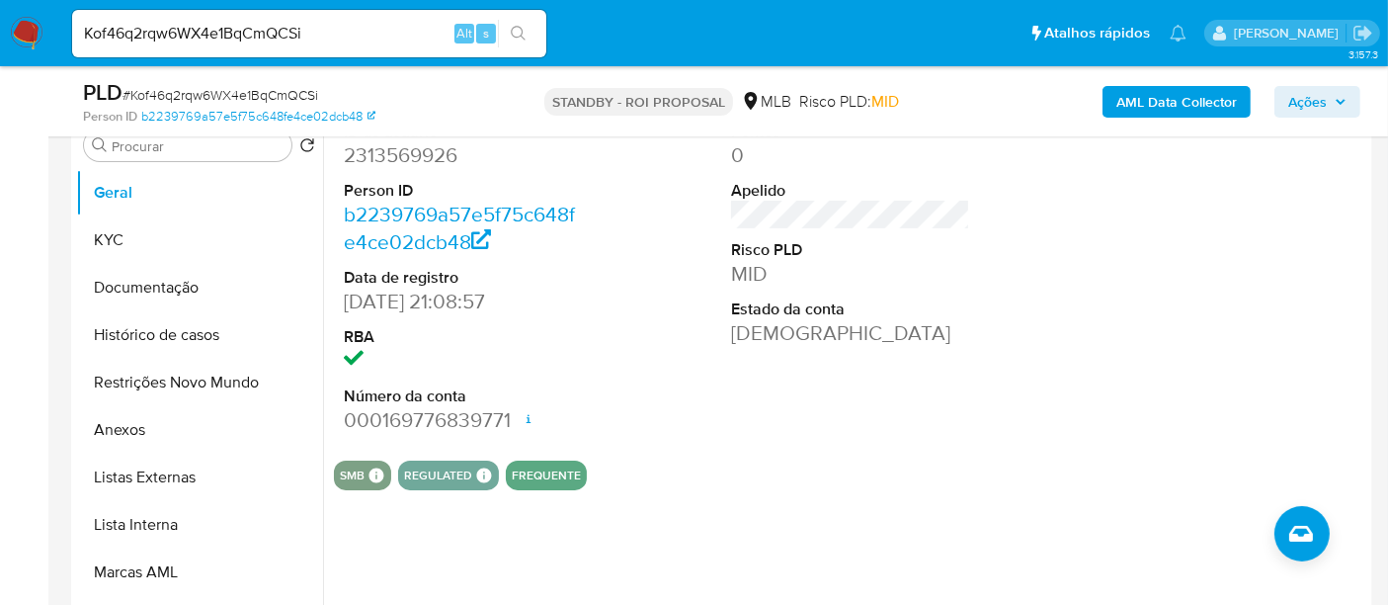
scroll to position [439, 0]
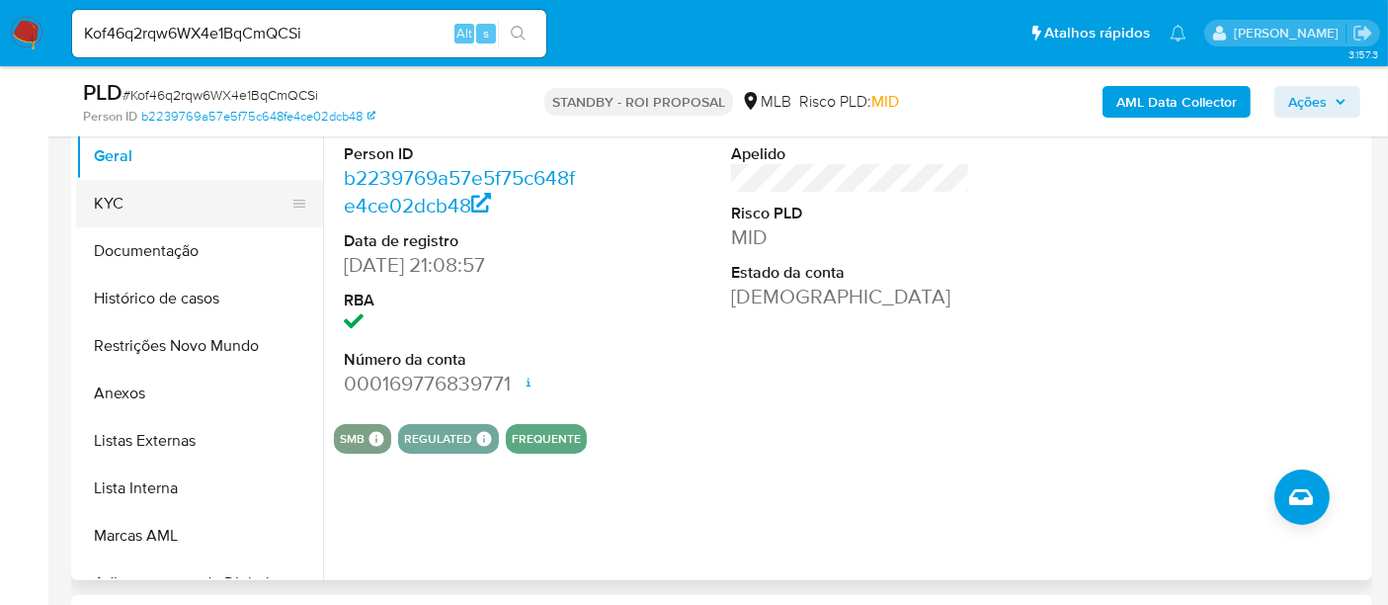
click at [104, 202] on button "KYC" at bounding box center [191, 203] width 231 height 47
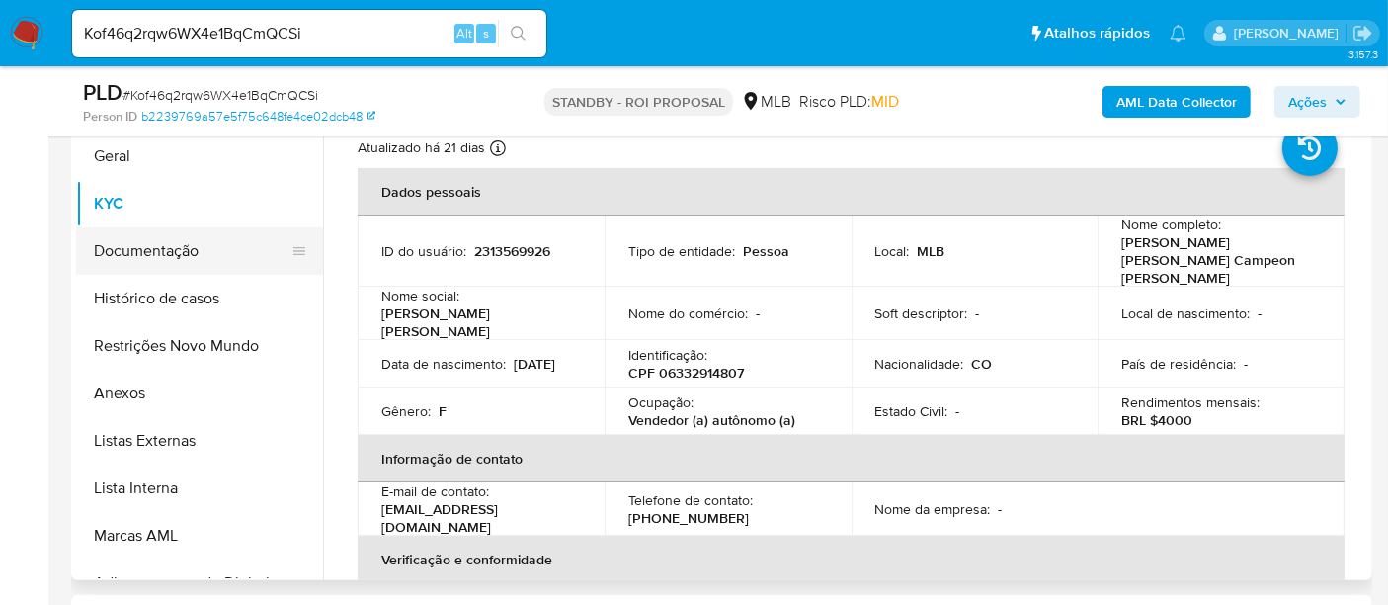
click at [187, 242] on button "Documentação" at bounding box center [191, 250] width 231 height 47
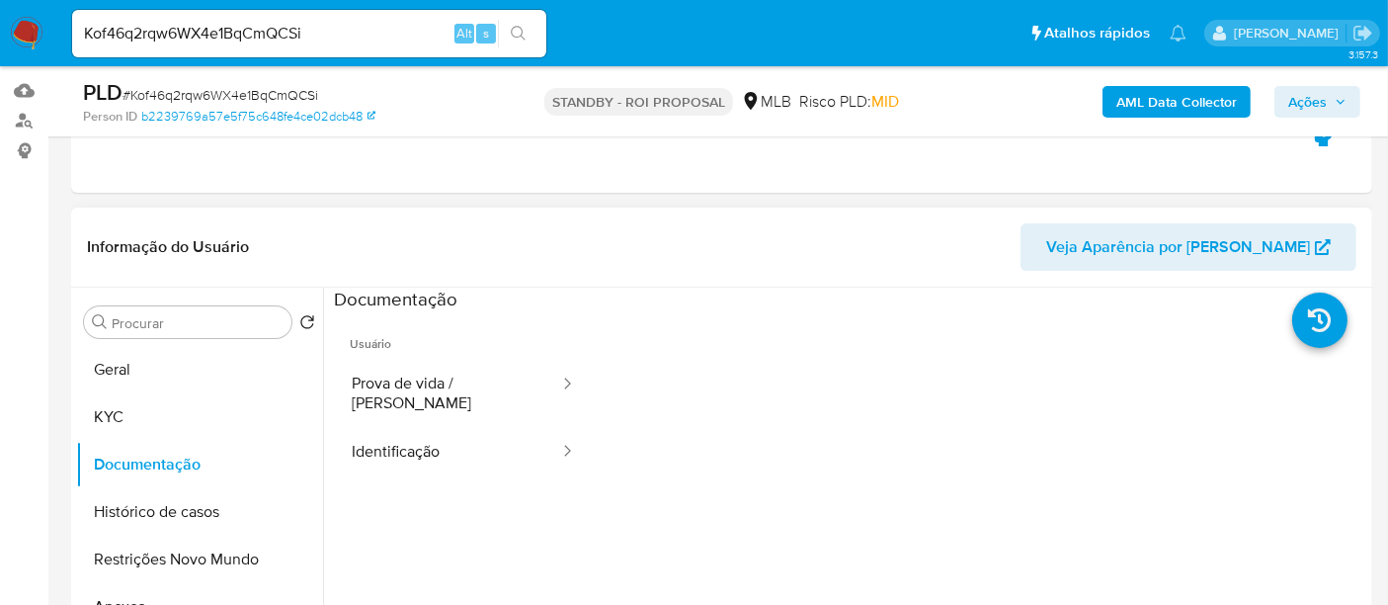
scroll to position [219, 0]
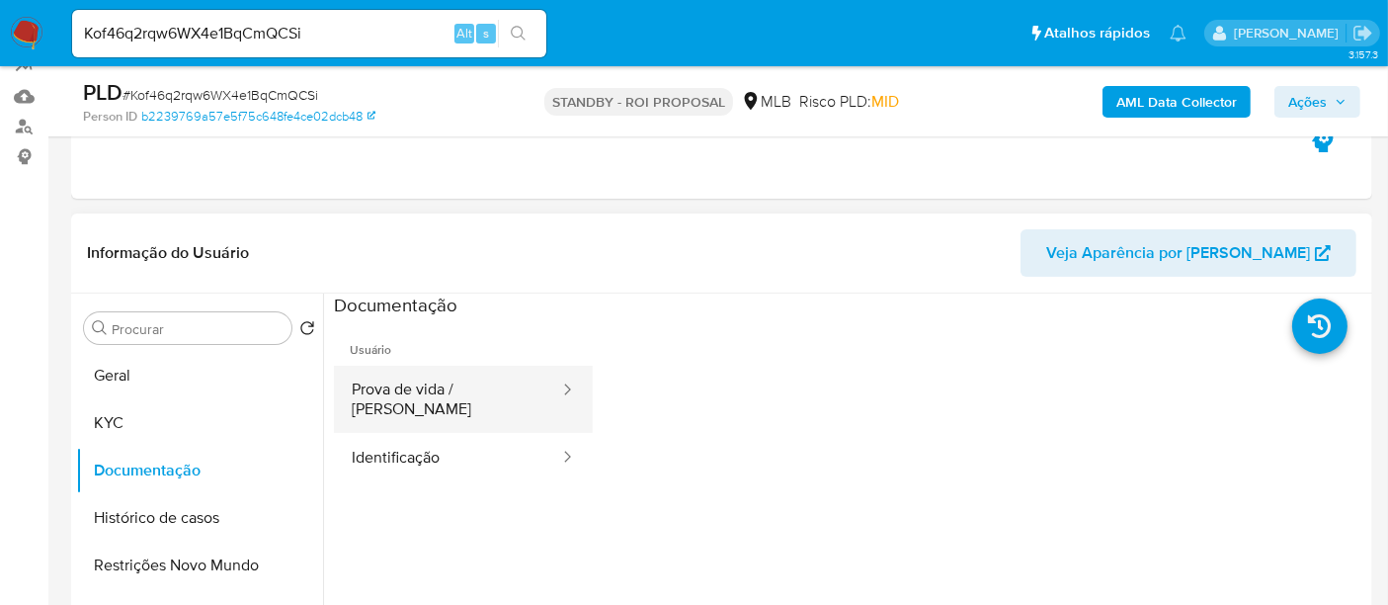
click at [470, 387] on button "Prova de vida / [PERSON_NAME]" at bounding box center [447, 399] width 227 height 67
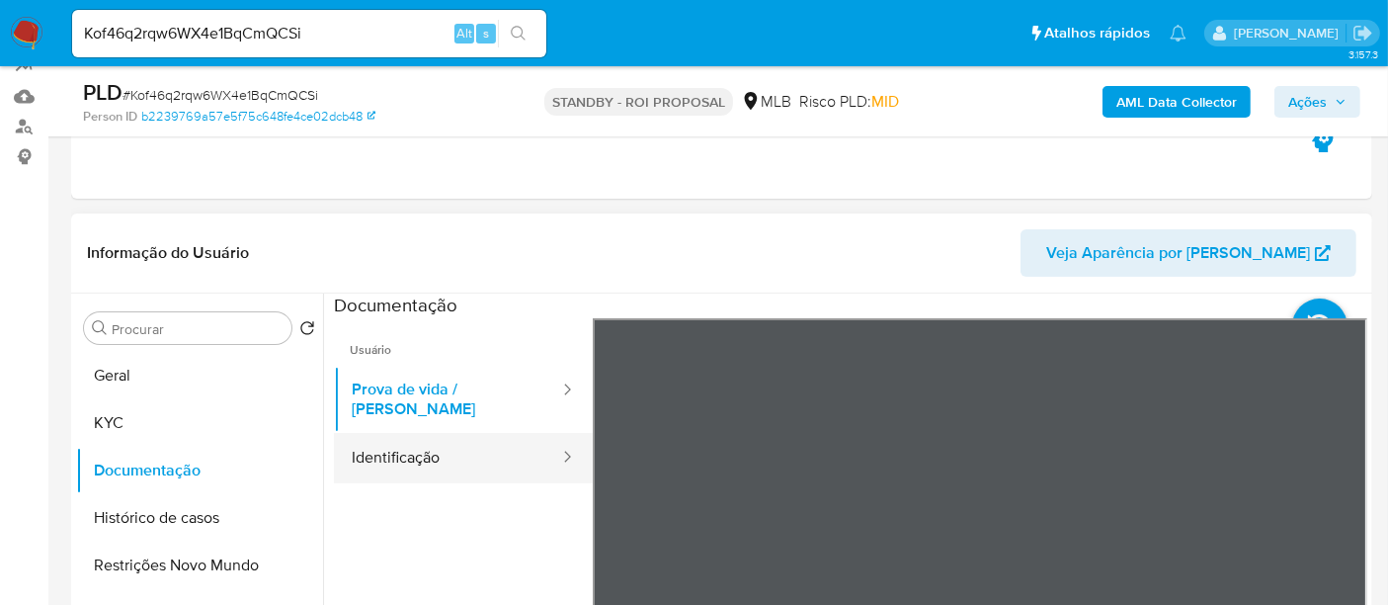
click at [426, 442] on button "Identificação" at bounding box center [447, 458] width 227 height 50
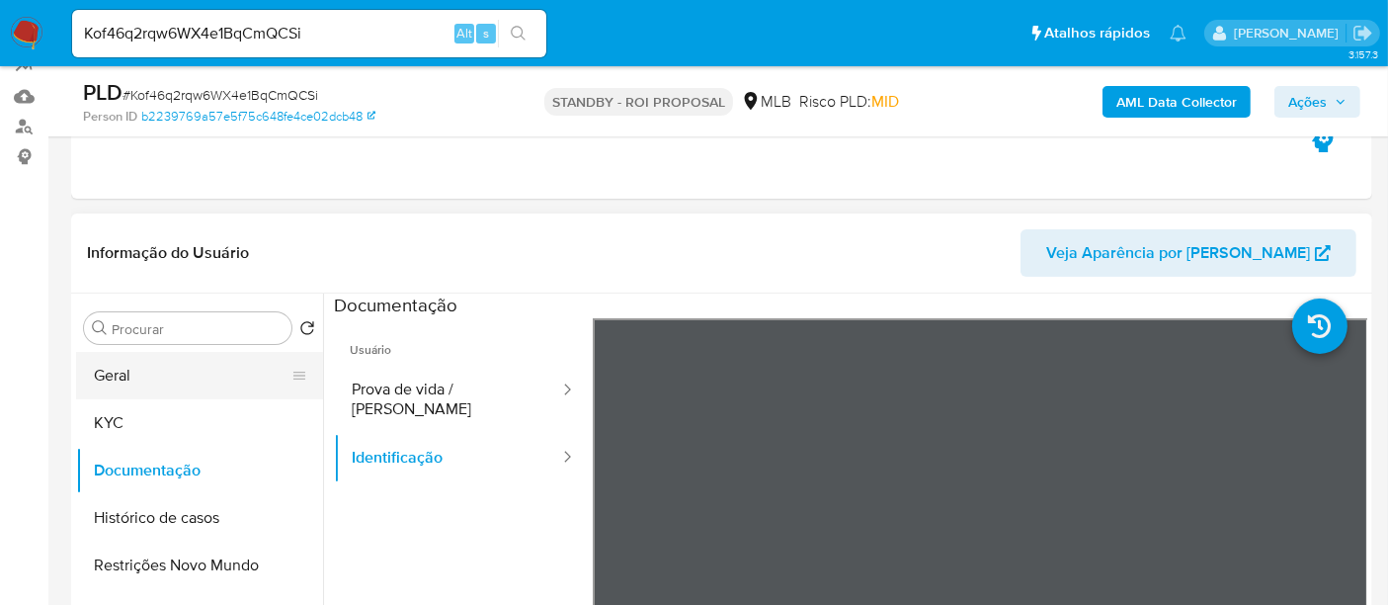
click at [126, 379] on button "Geral" at bounding box center [191, 375] width 231 height 47
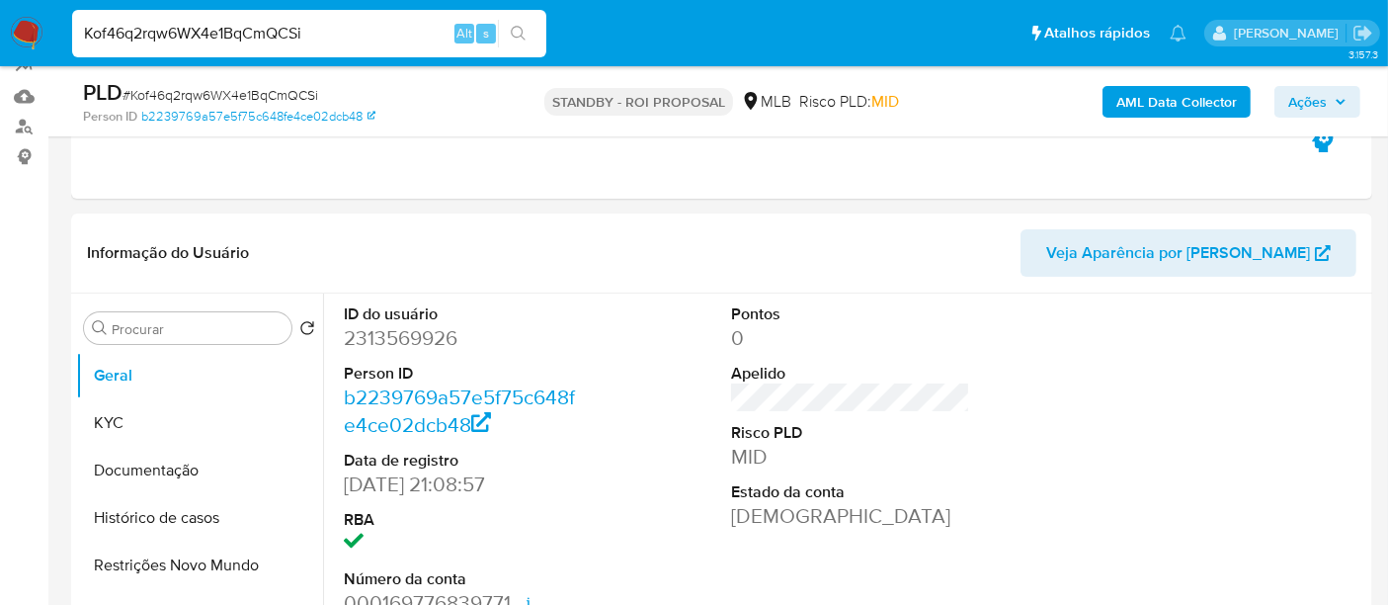
drag, startPoint x: 321, startPoint y: 35, endPoint x: 0, endPoint y: 51, distance: 321.6
click at [0, 51] on nav "Pausado Ver notificaciones Kof46q2rqw6WX4e1BqCmQCSi Alt s Atalhos rápidos Presi…" at bounding box center [694, 33] width 1388 height 66
paste input "OzQFU7npO51eKAw4RZRgZKvI"
type input "OzQFU7npO51eKAw4RZRgZKvI"
click at [521, 32] on icon "search-icon" at bounding box center [519, 34] width 16 height 16
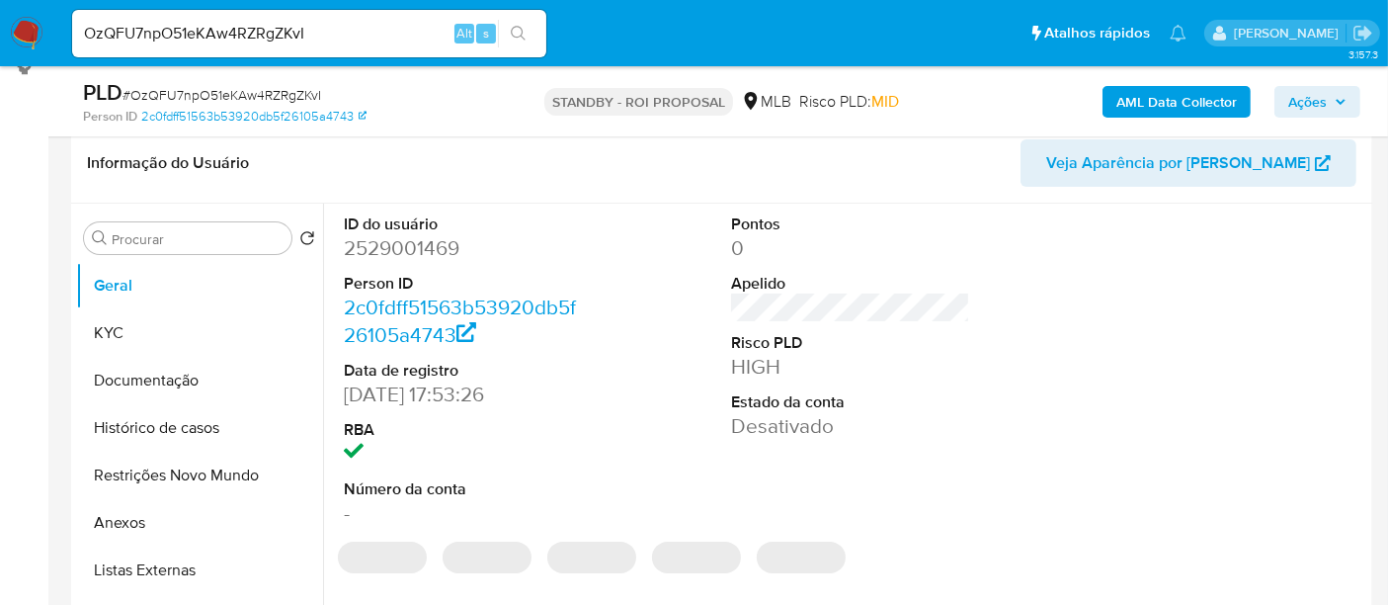
select select "10"
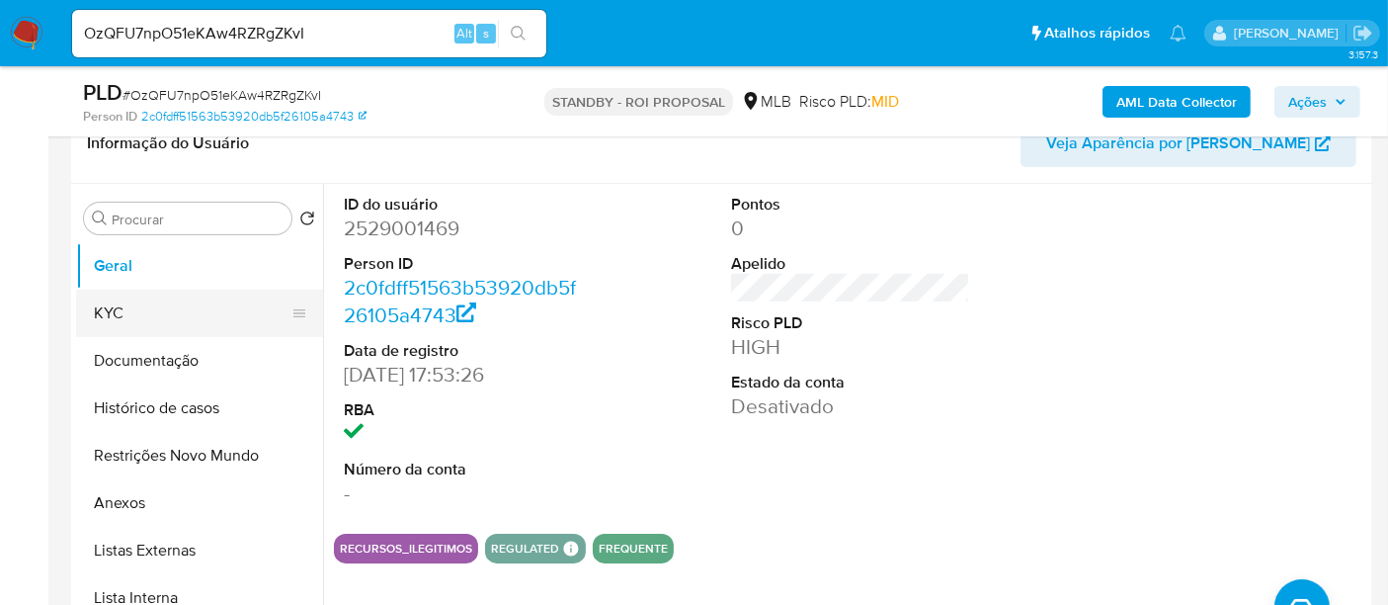
click at [102, 315] on button "KYC" at bounding box center [191, 313] width 231 height 47
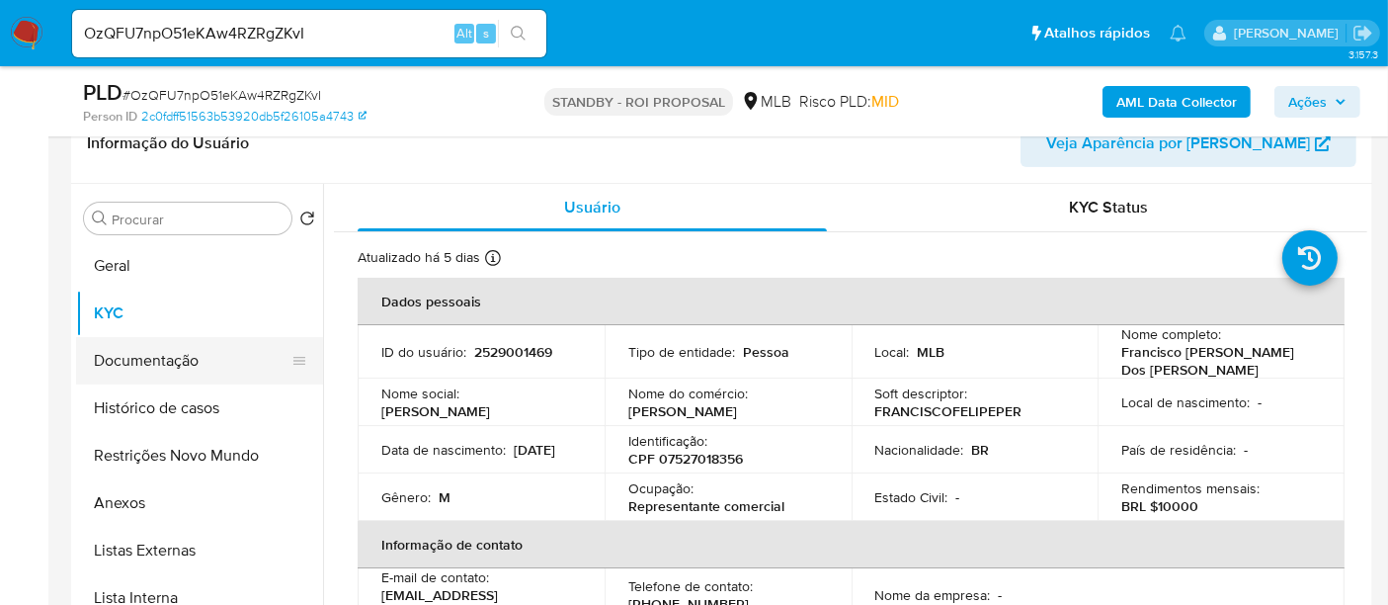
click at [170, 366] on button "Documentação" at bounding box center [191, 360] width 231 height 47
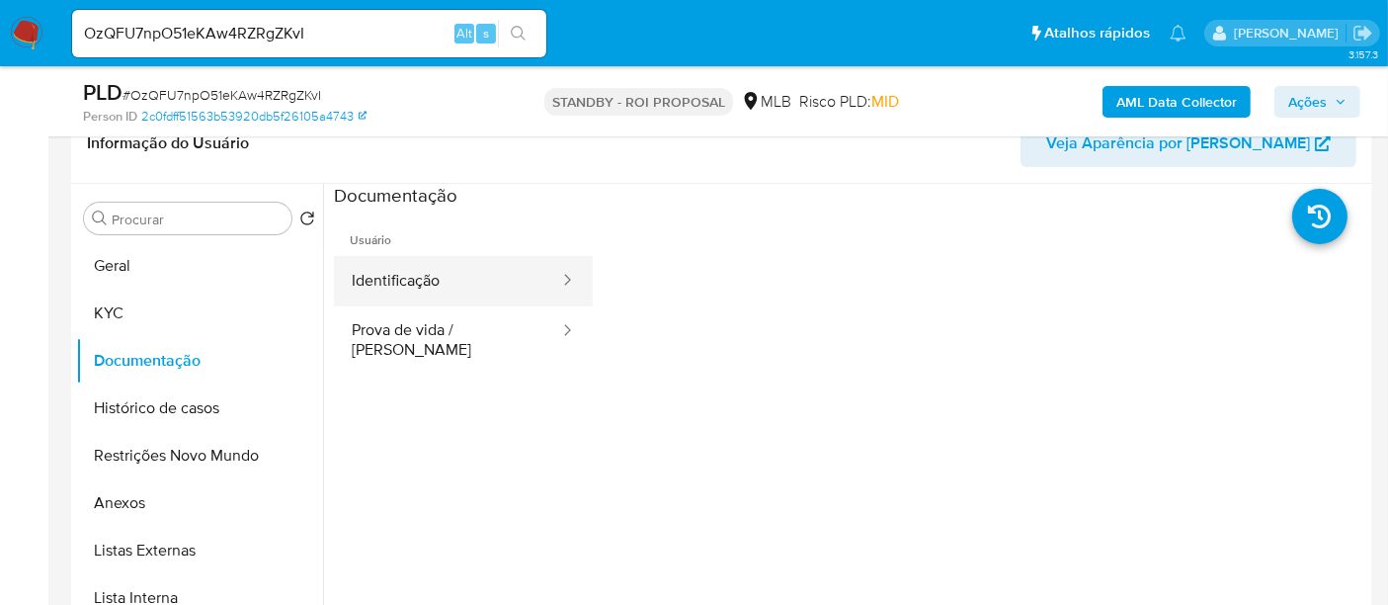
click at [457, 287] on button "Identificação" at bounding box center [447, 281] width 227 height 50
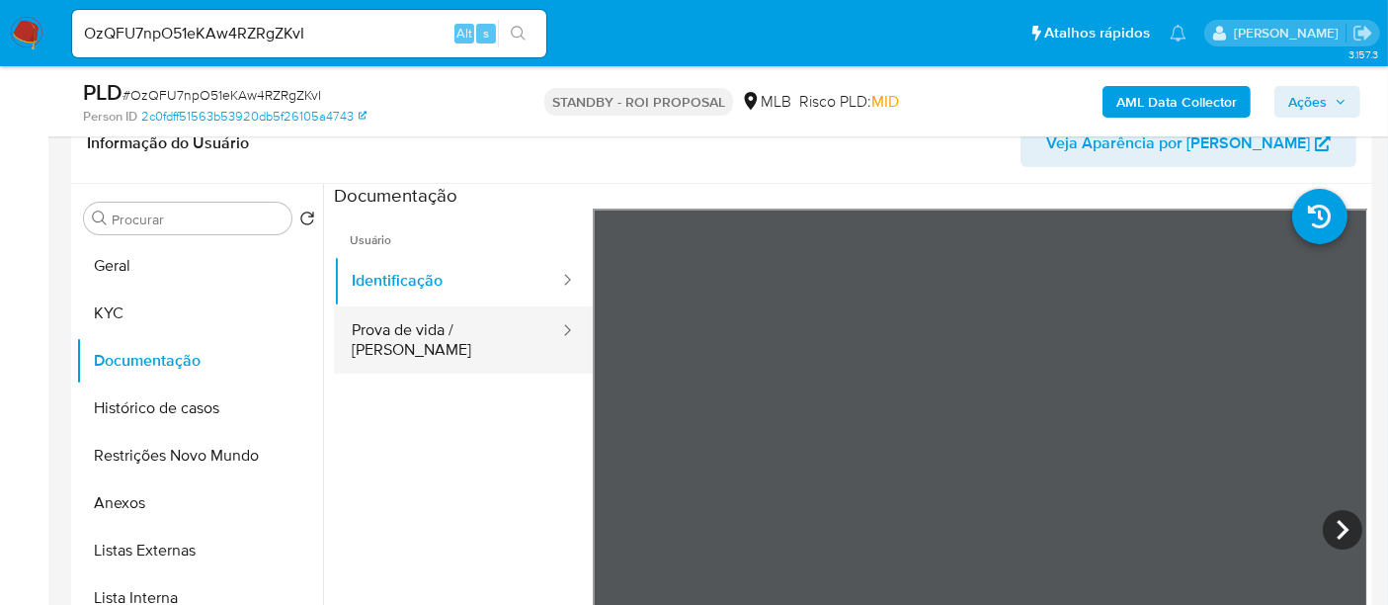
click at [445, 331] on button "Prova de vida / [PERSON_NAME]" at bounding box center [447, 339] width 227 height 67
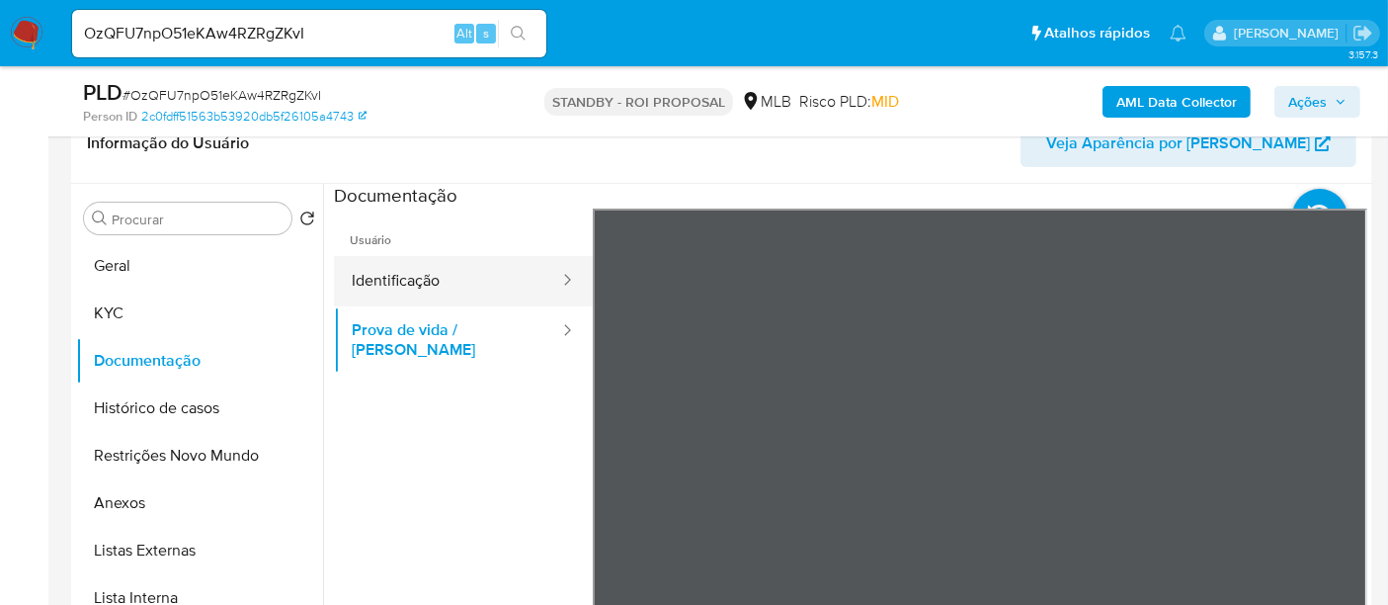
click at [384, 278] on button "Identificação" at bounding box center [447, 281] width 227 height 50
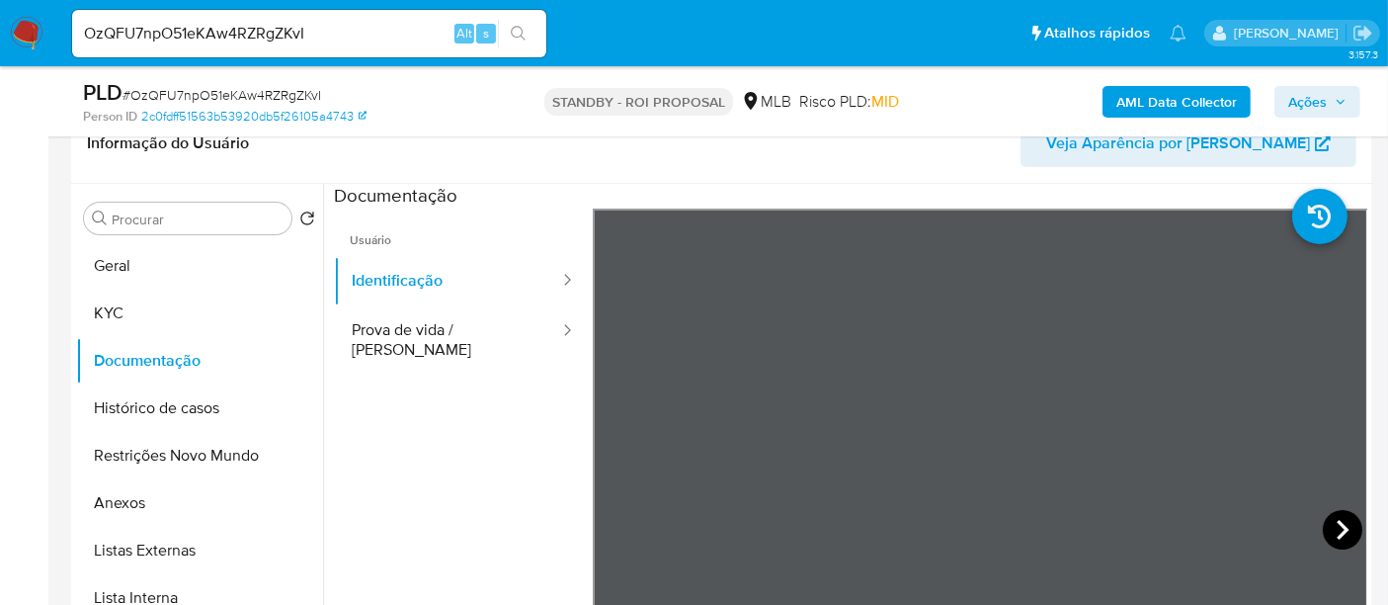
click at [1338, 513] on icon at bounding box center [1343, 530] width 40 height 40
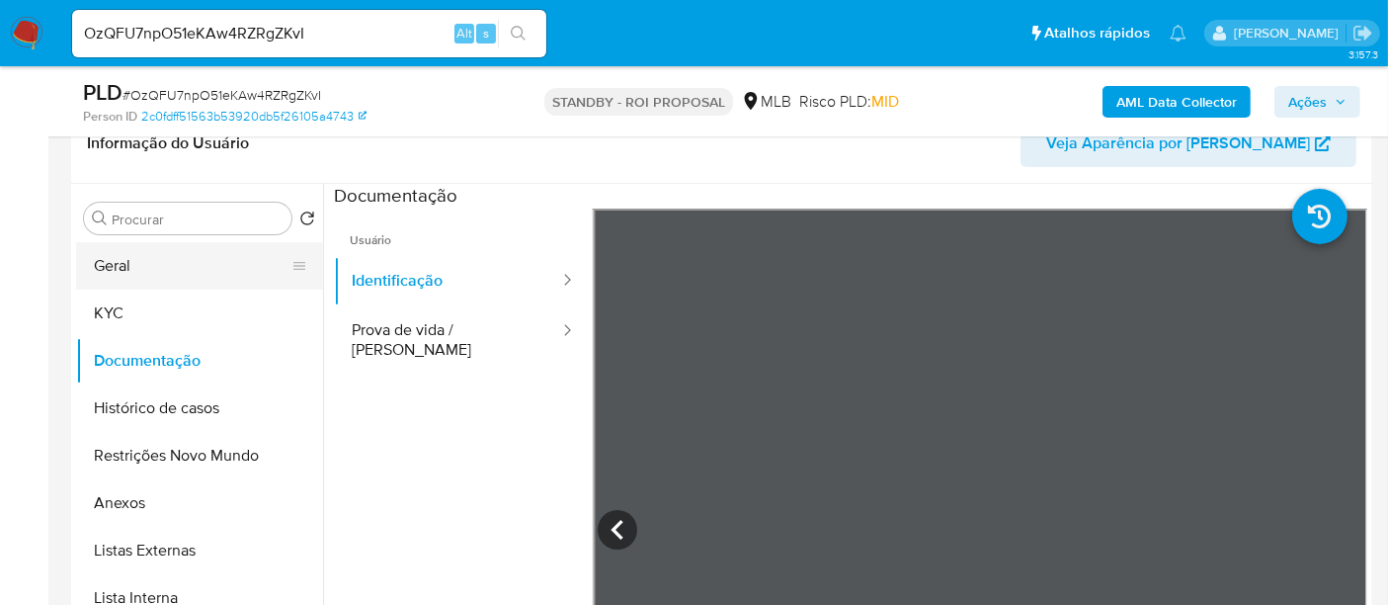
click at [128, 268] on button "Geral" at bounding box center [191, 265] width 231 height 47
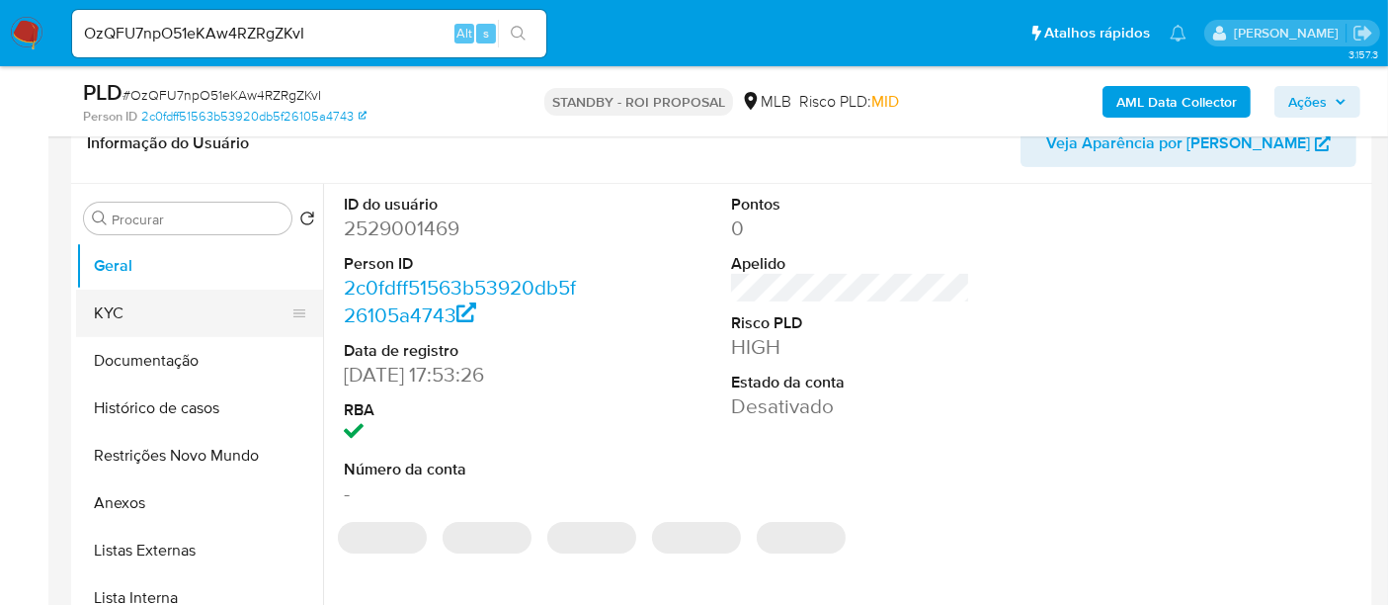
click at [124, 314] on button "KYC" at bounding box center [191, 313] width 231 height 47
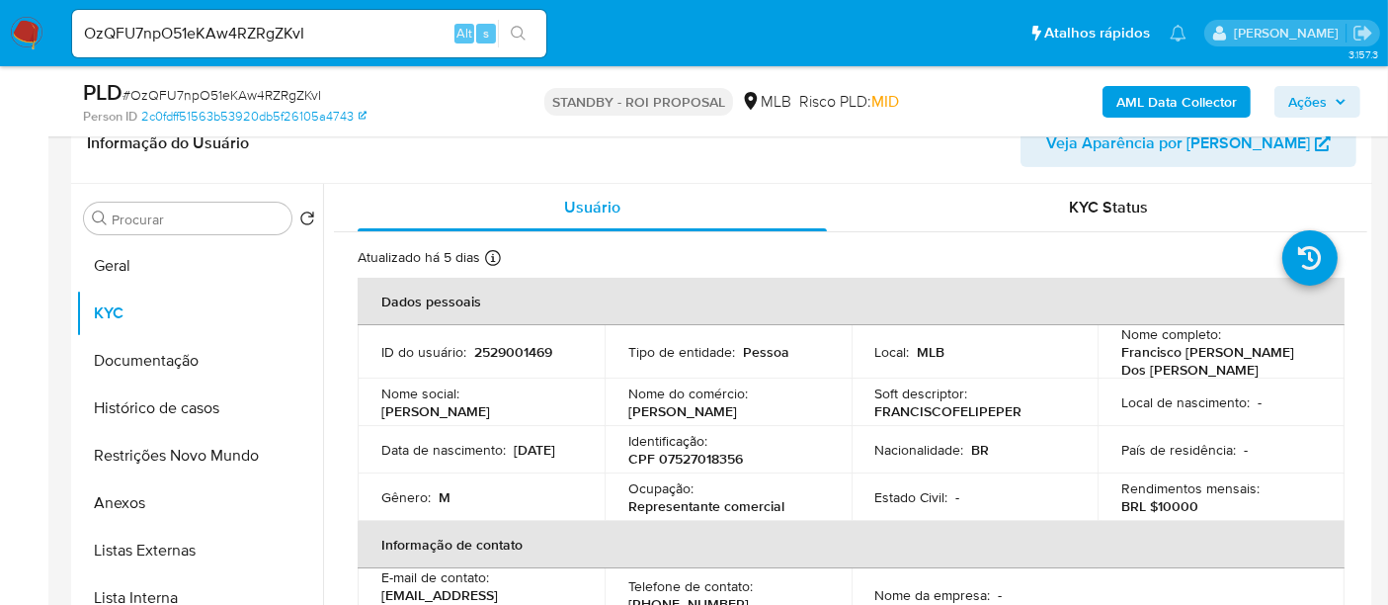
scroll to position [110, 0]
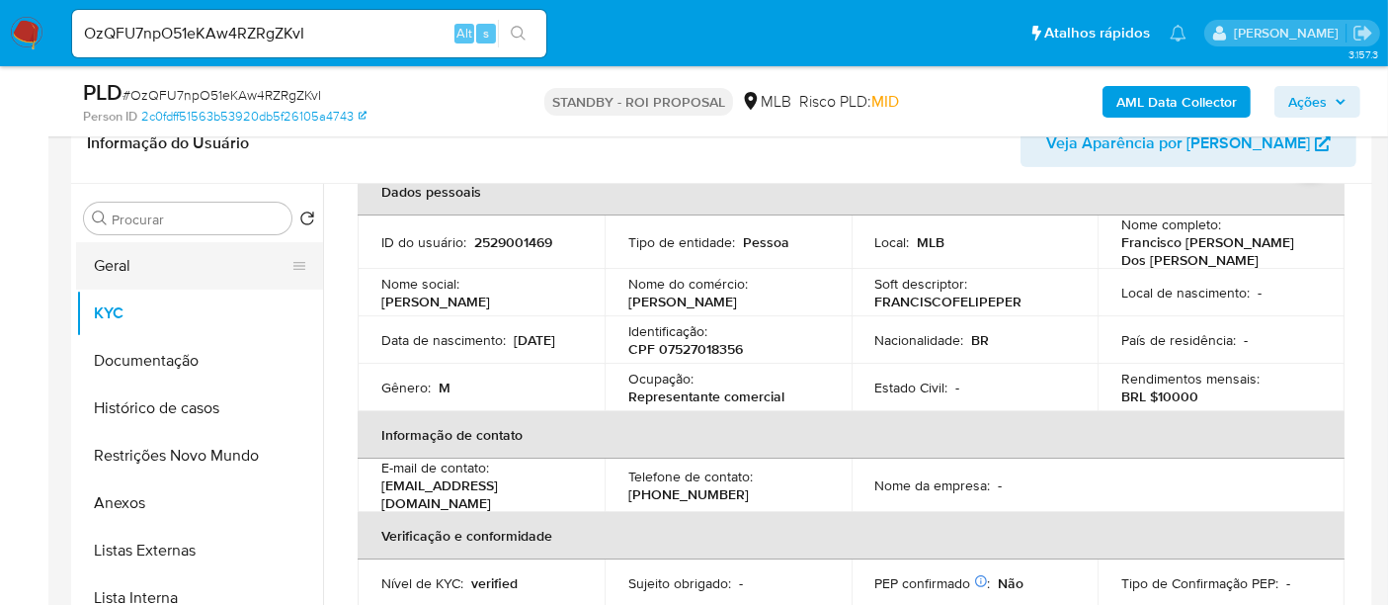
click at [147, 275] on button "Geral" at bounding box center [191, 265] width 231 height 47
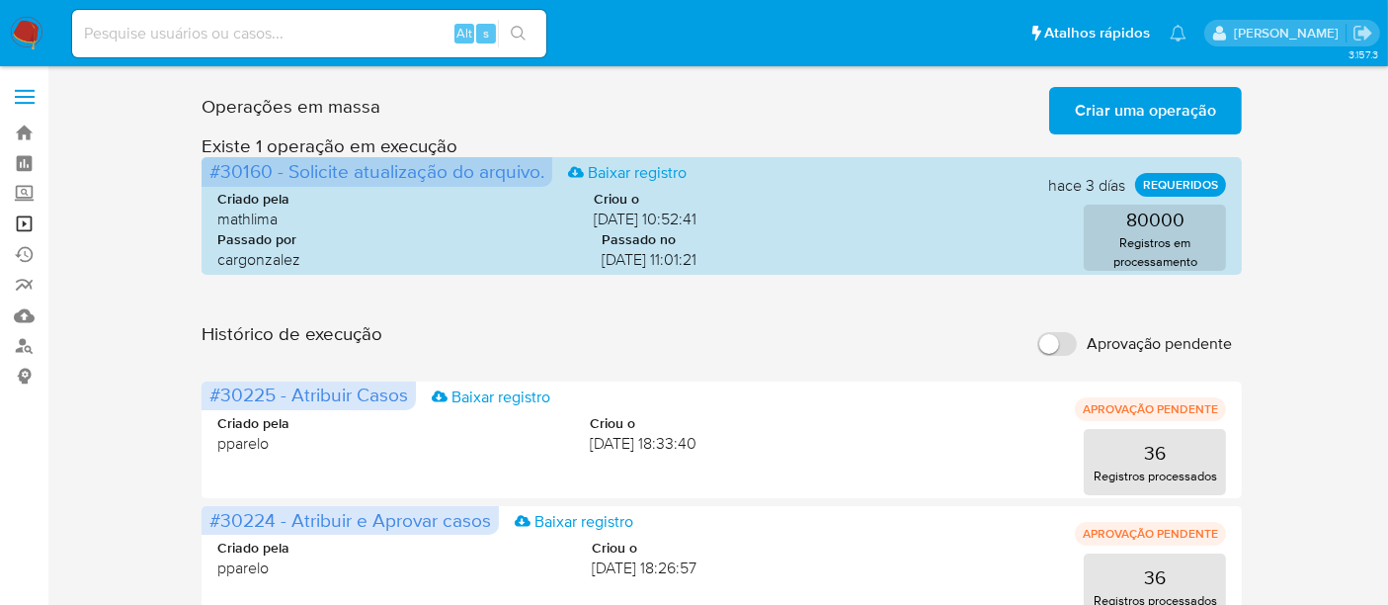
click at [24, 218] on link "Operações em massa" at bounding box center [117, 223] width 235 height 31
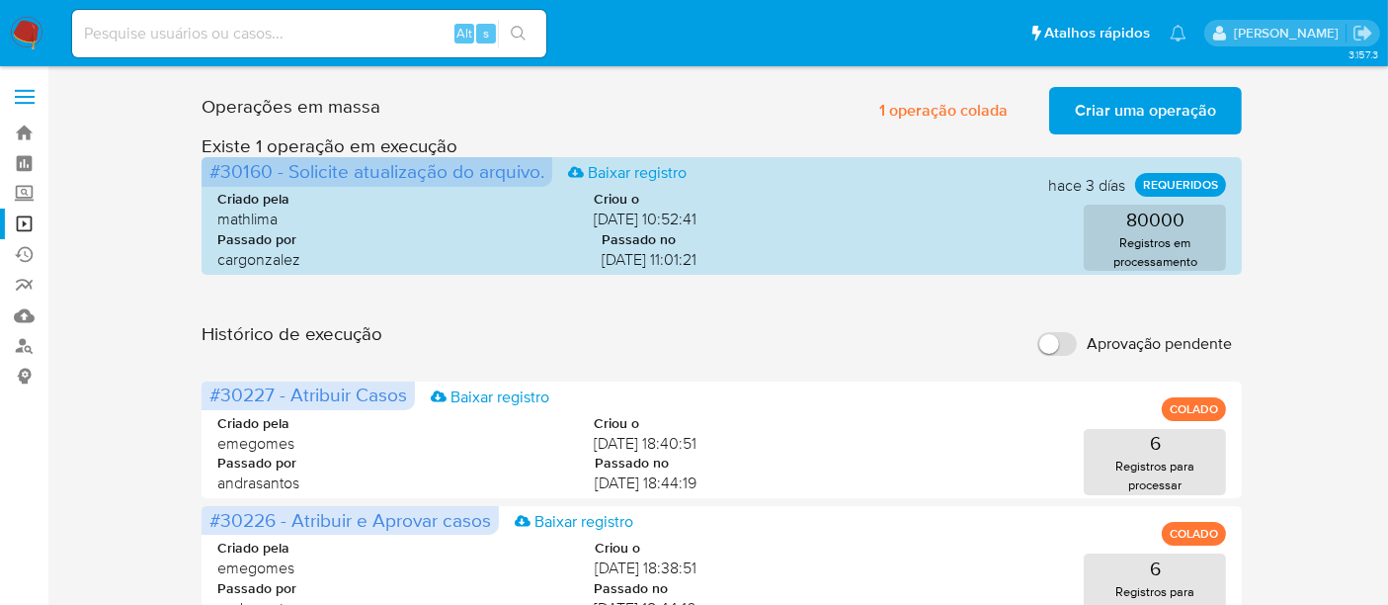
click at [1160, 105] on span "Criar uma operação" at bounding box center [1145, 110] width 141 height 43
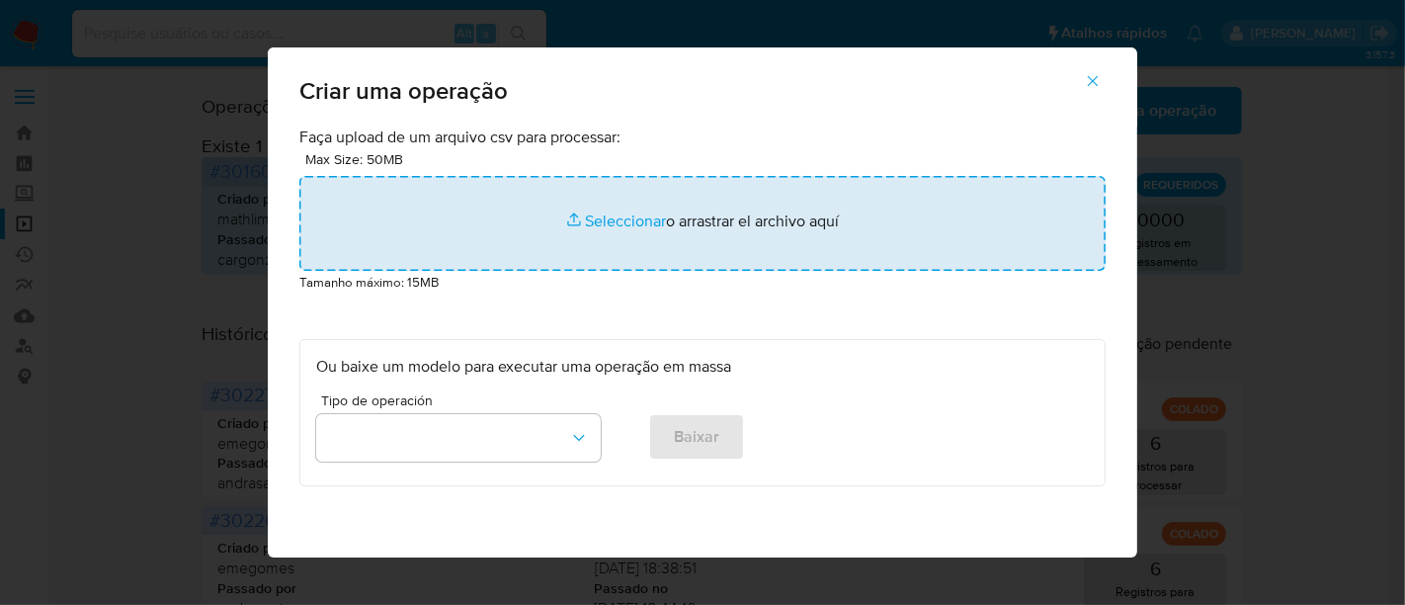
click at [598, 224] on input "file" at bounding box center [702, 223] width 806 height 95
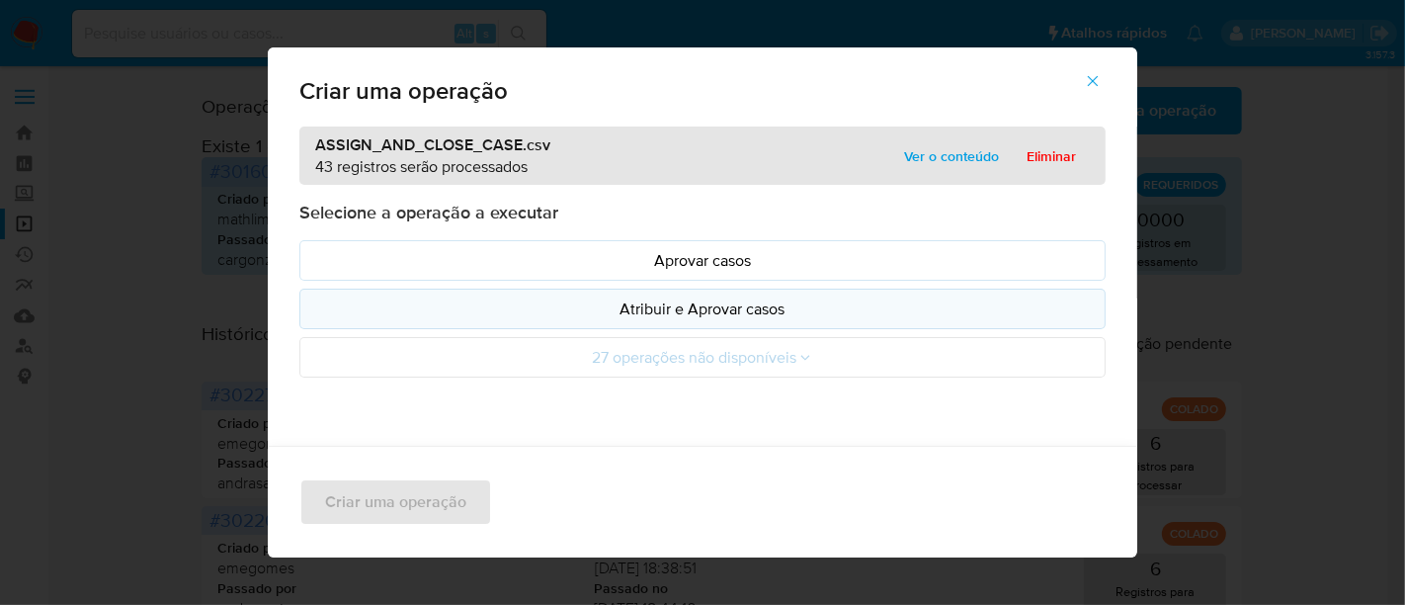
drag, startPoint x: 598, startPoint y: 224, endPoint x: 706, endPoint y: 308, distance: 136.6
click at [706, 308] on p "Atribuir e Aprovar casos" at bounding box center [702, 308] width 773 height 23
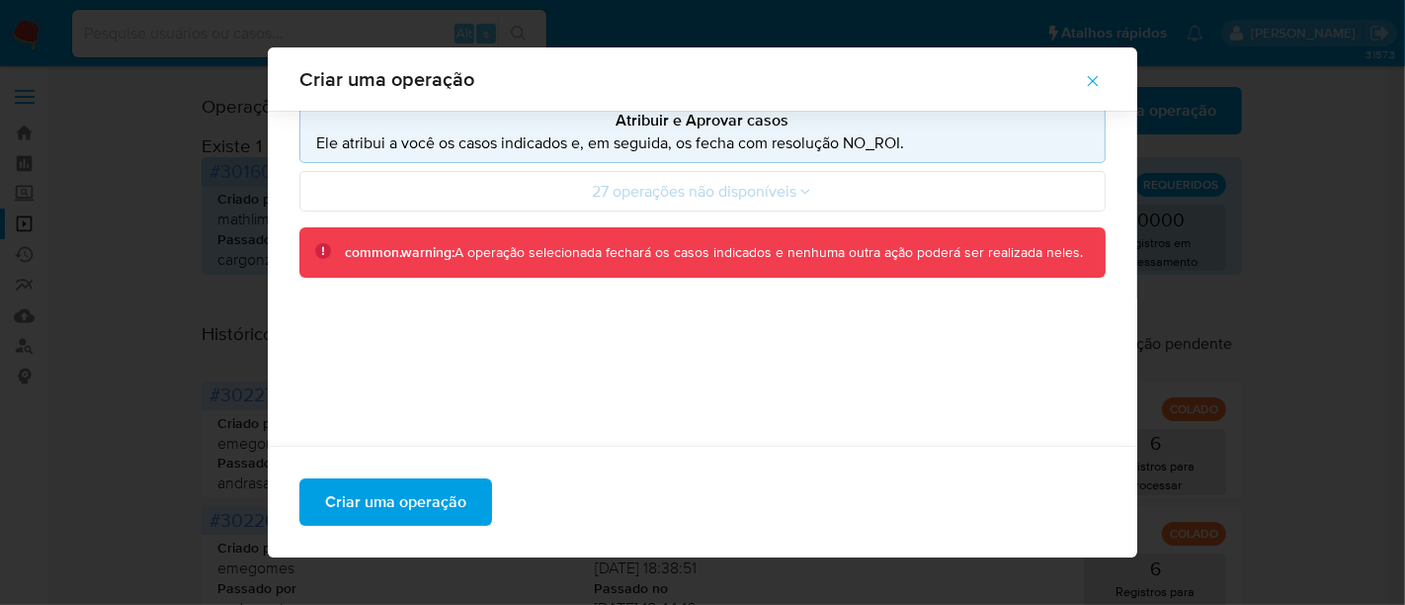
scroll to position [264, 0]
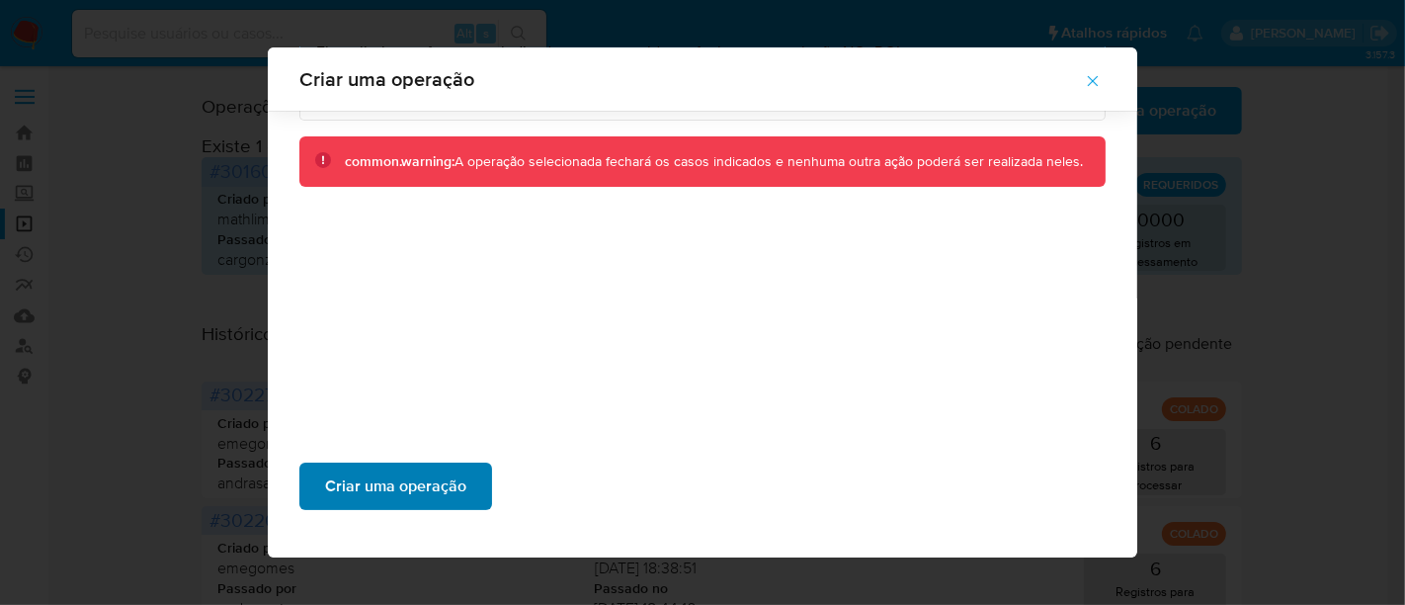
click at [420, 486] on span "Criar uma operação" at bounding box center [395, 485] width 141 height 43
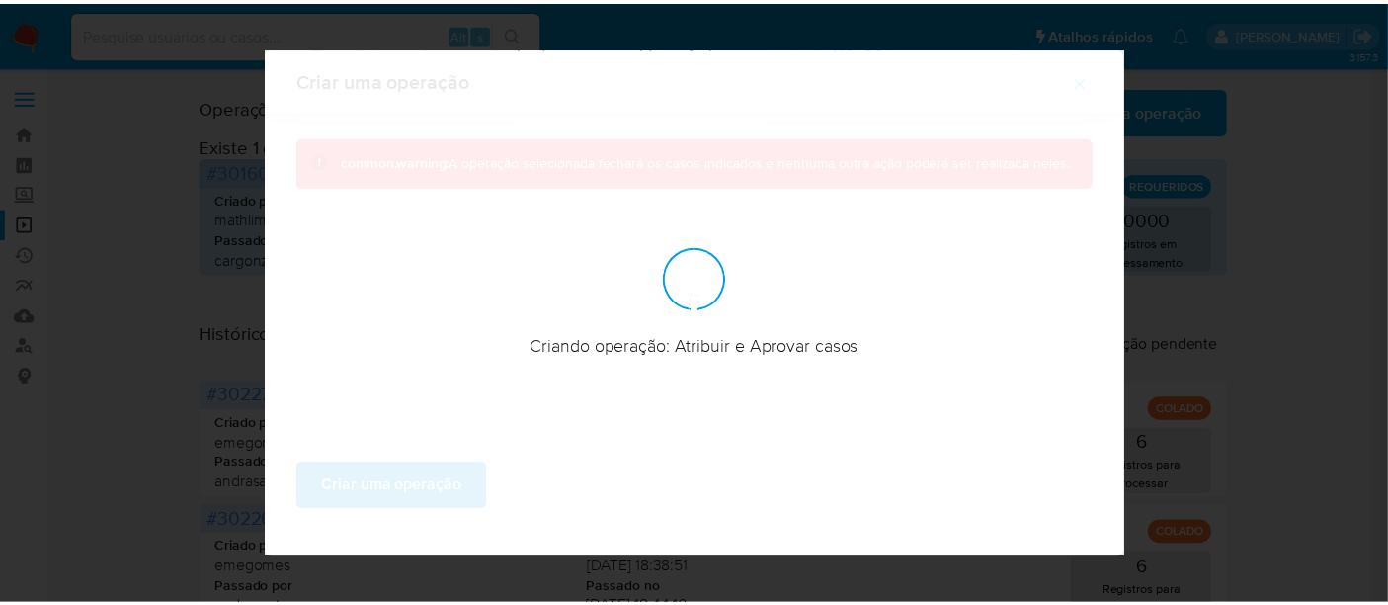
scroll to position [138, 0]
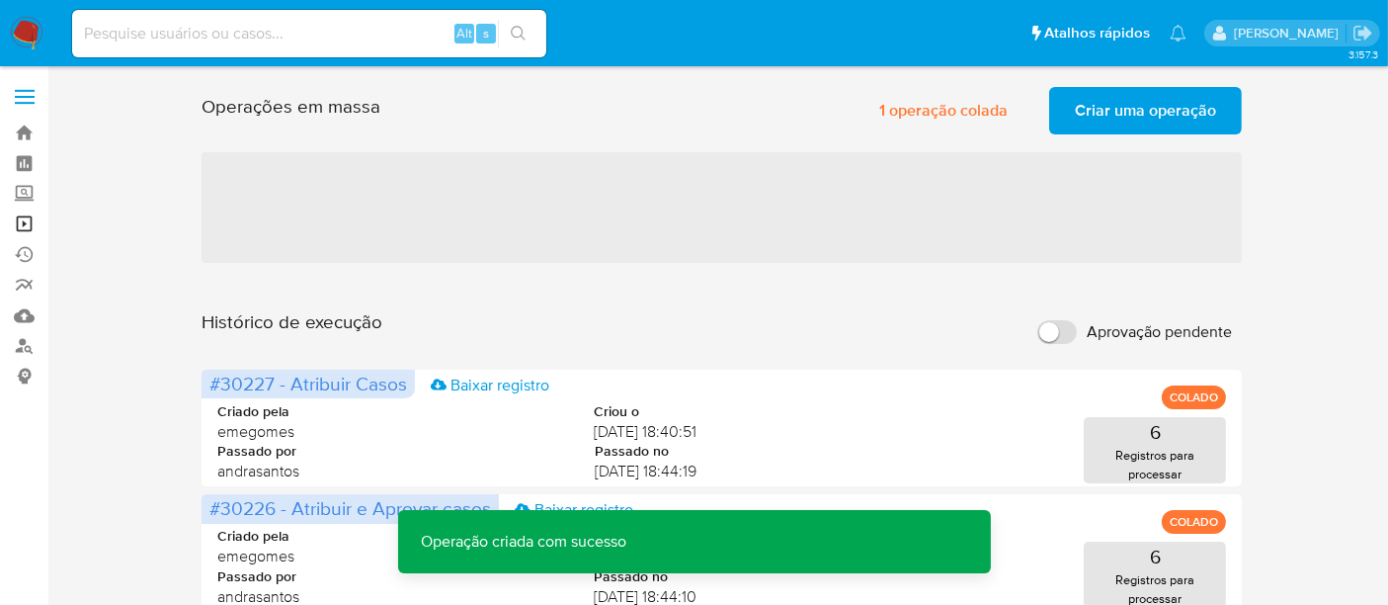
click at [20, 223] on link "Operações em massa" at bounding box center [117, 223] width 235 height 31
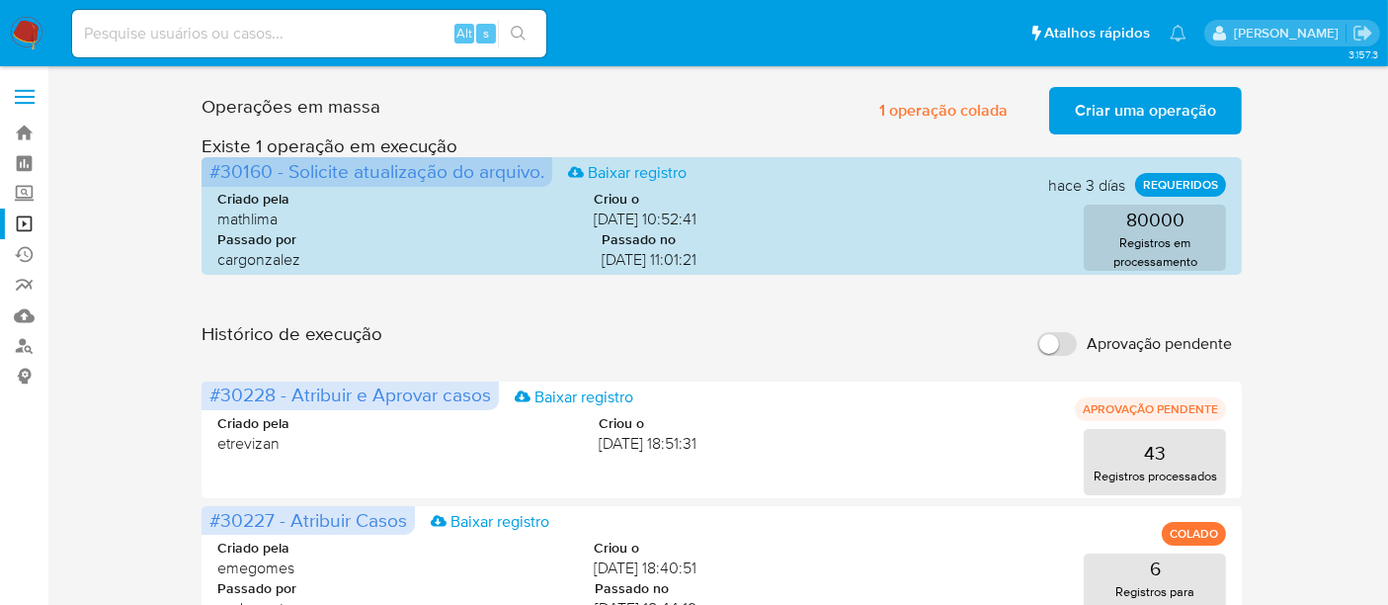
click at [1146, 107] on span "Criar uma operação" at bounding box center [1145, 110] width 141 height 43
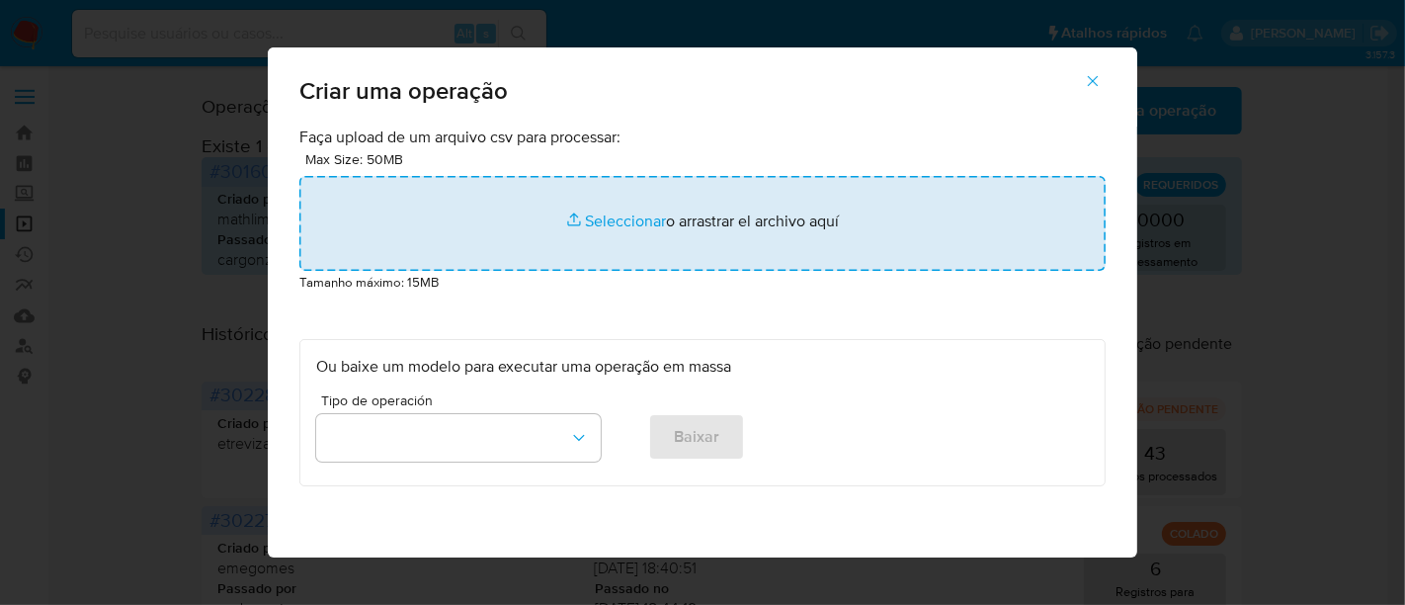
click at [613, 216] on input "file" at bounding box center [702, 223] width 806 height 95
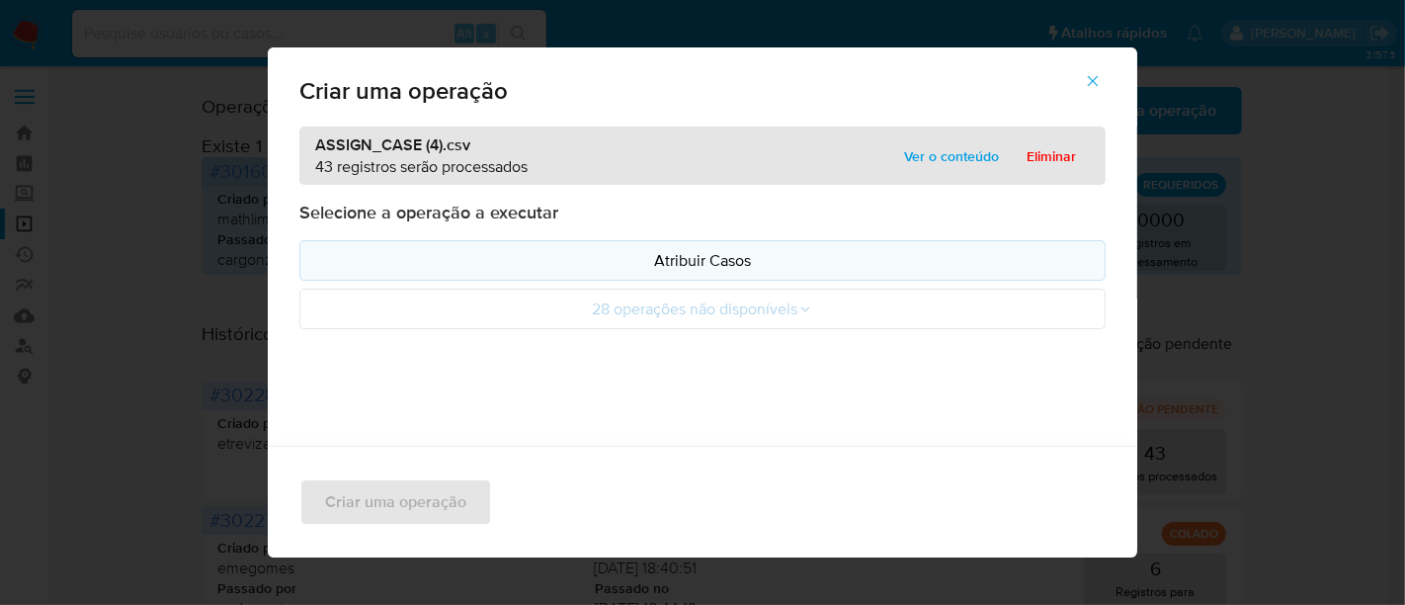
drag, startPoint x: 613, startPoint y: 216, endPoint x: 681, endPoint y: 254, distance: 77.8
click at [681, 254] on p "Atribuir Casos" at bounding box center [702, 260] width 773 height 23
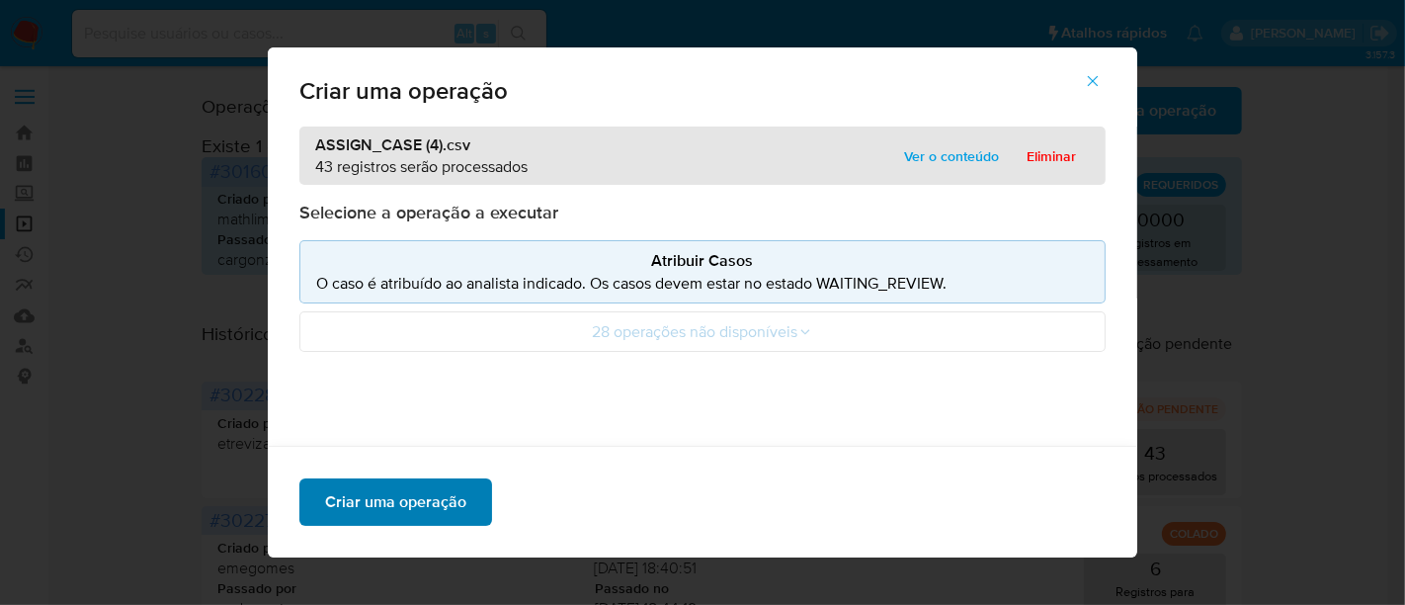
click at [435, 493] on span "Criar uma operação" at bounding box center [395, 501] width 141 height 43
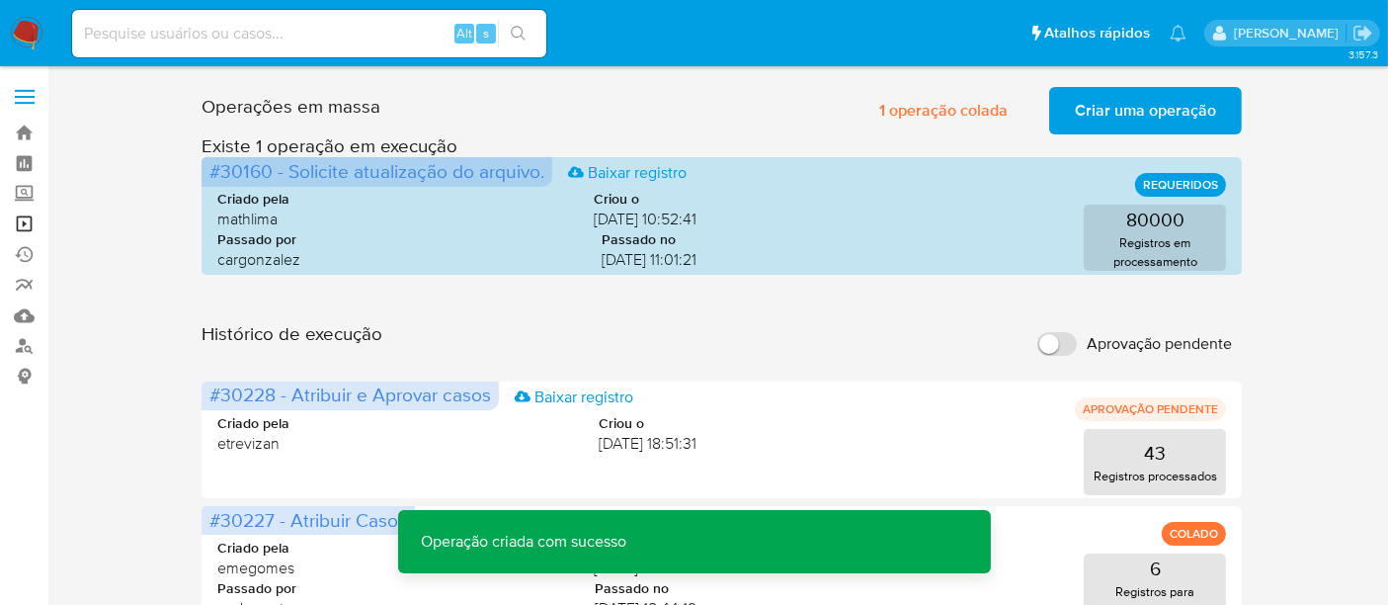
drag, startPoint x: 28, startPoint y: 221, endPoint x: 73, endPoint y: 229, distance: 46.1
click at [28, 221] on link "Operações em massa" at bounding box center [117, 223] width 235 height 31
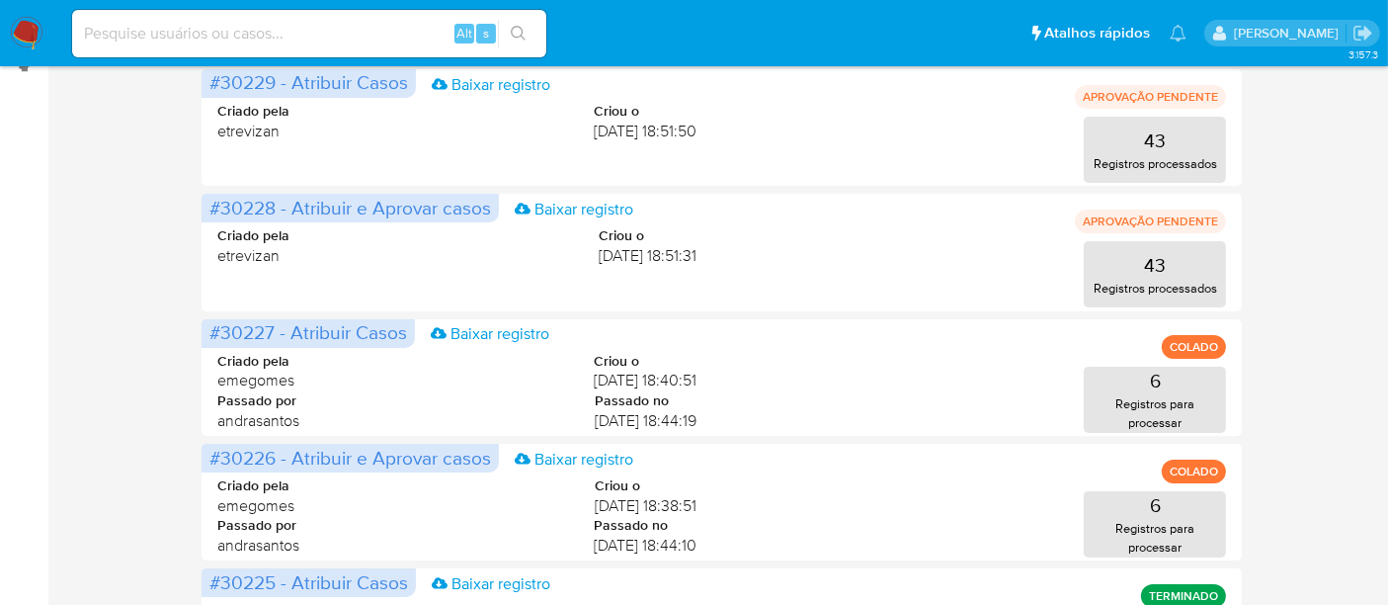
scroll to position [110, 0]
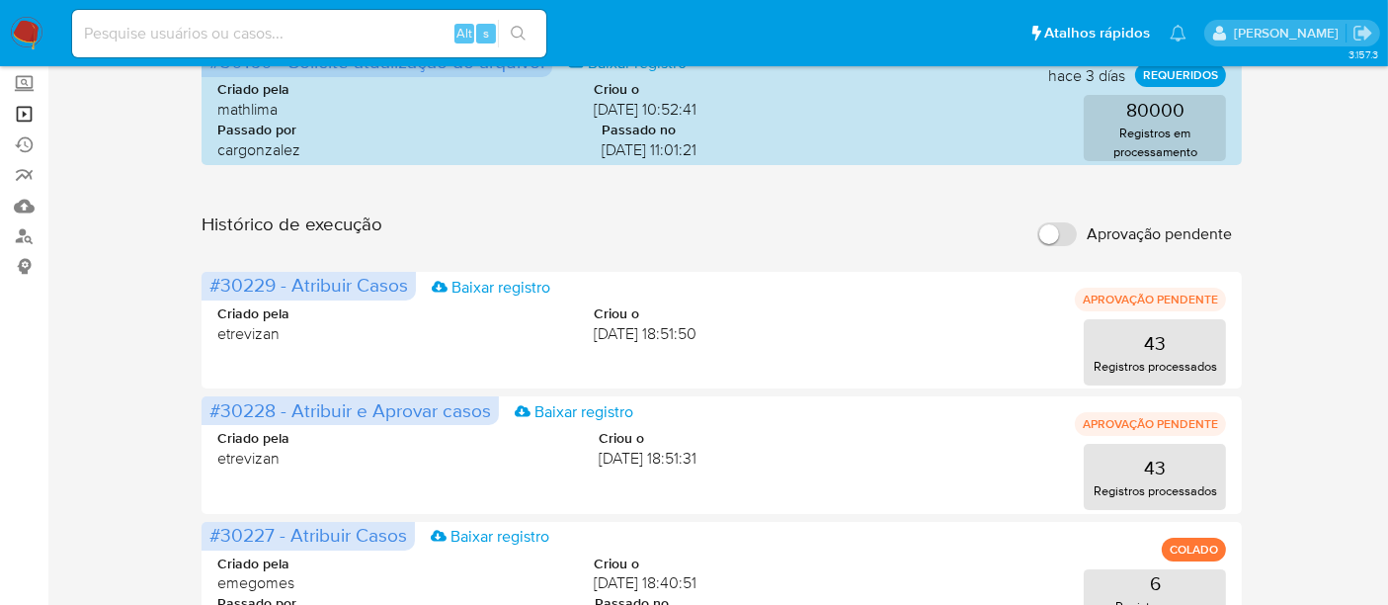
click at [22, 111] on link "Operações em massa" at bounding box center [117, 114] width 235 height 31
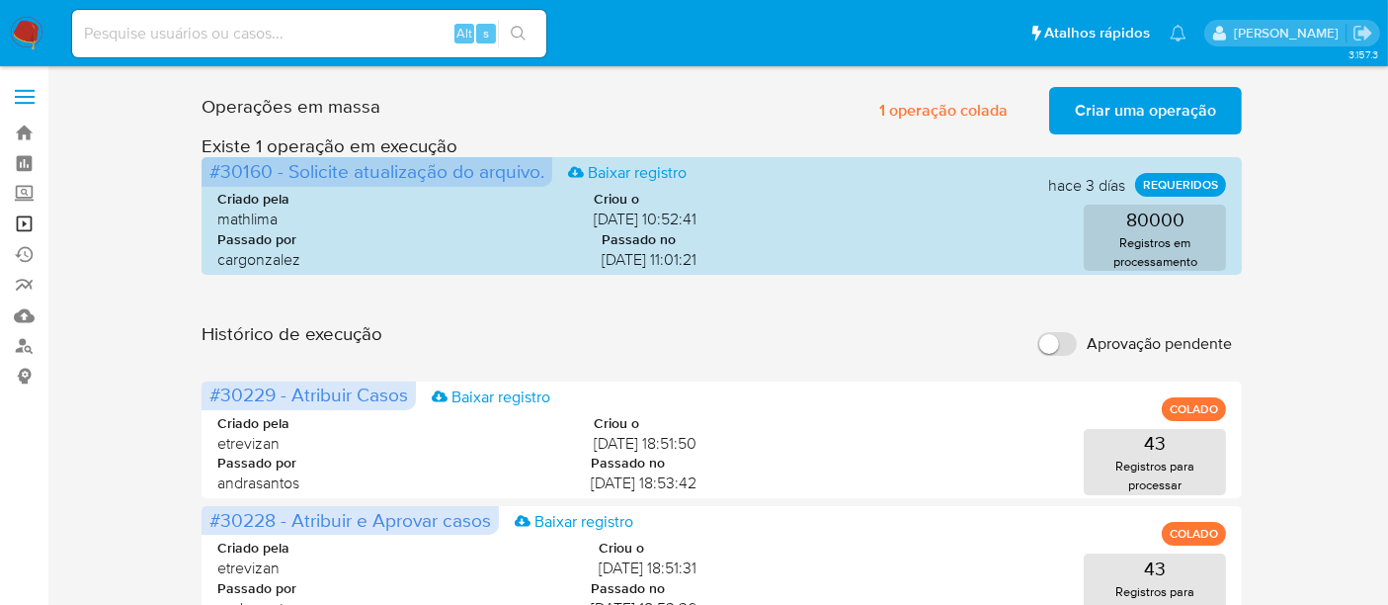
click at [24, 217] on link "Operações em massa" at bounding box center [117, 223] width 235 height 31
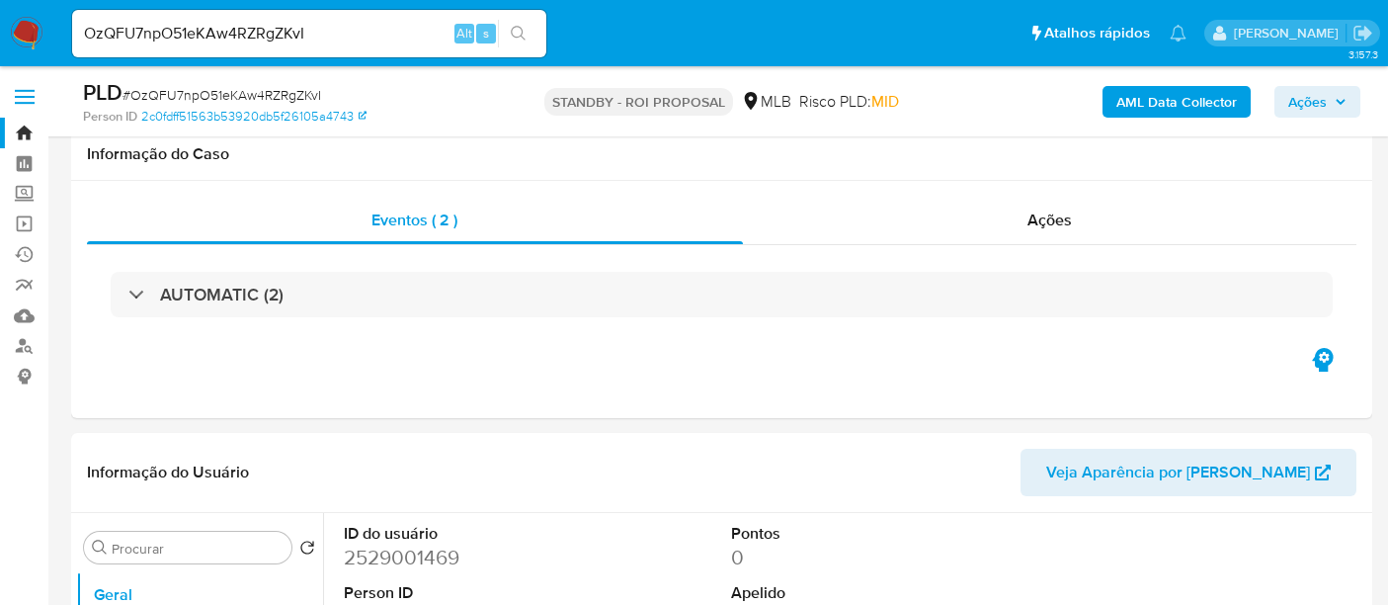
select select "10"
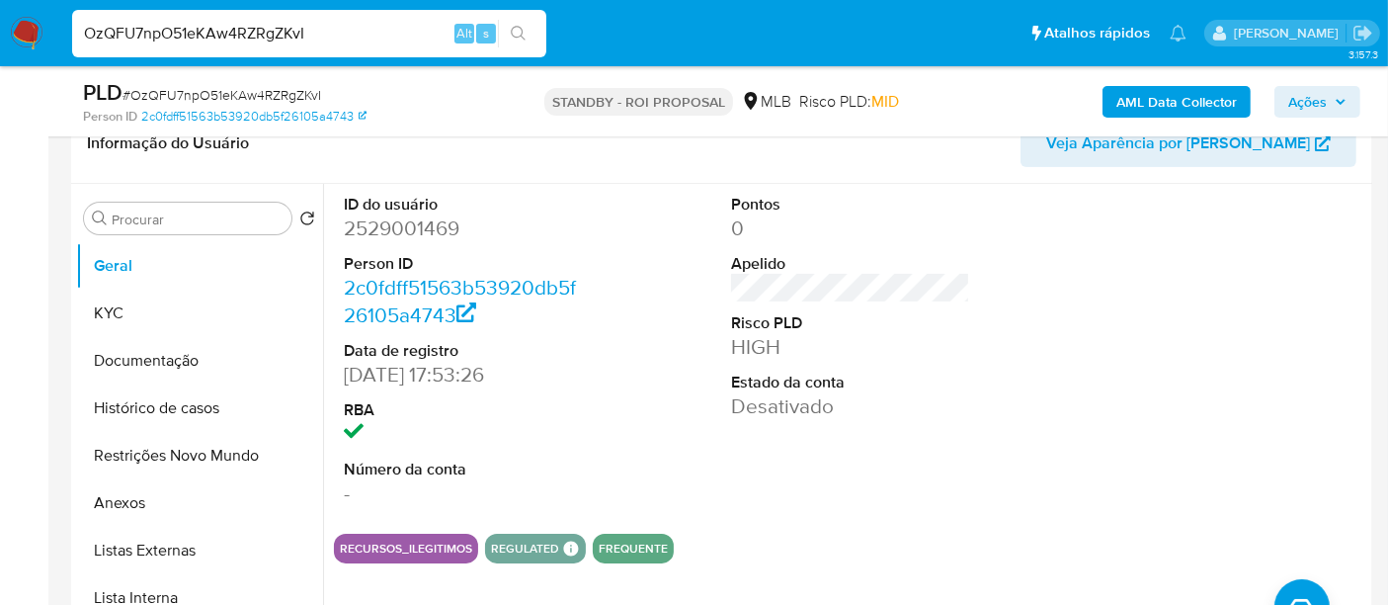
drag, startPoint x: 333, startPoint y: 37, endPoint x: 0, endPoint y: 37, distance: 333.0
click at [0, 37] on nav "Pausado Ver notificaciones OzQFU7npO51eKAw4RZRgZKvI Alt s Atalhos rápidos Presi…" at bounding box center [694, 33] width 1388 height 66
paste input "JS5RKSh370glSriJJiNno3ZE"
type input "JS5RKSh370glSriJJiNno3ZE"
click at [523, 26] on icon "search-icon" at bounding box center [519, 34] width 16 height 16
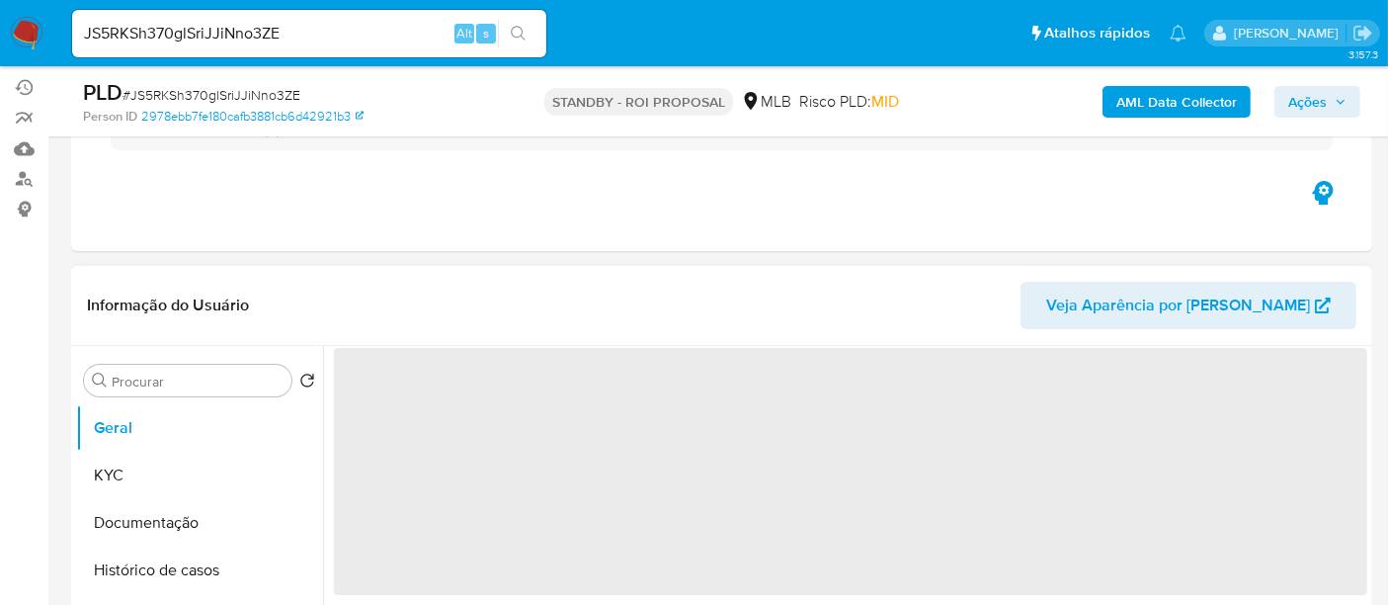
scroll to position [219, 0]
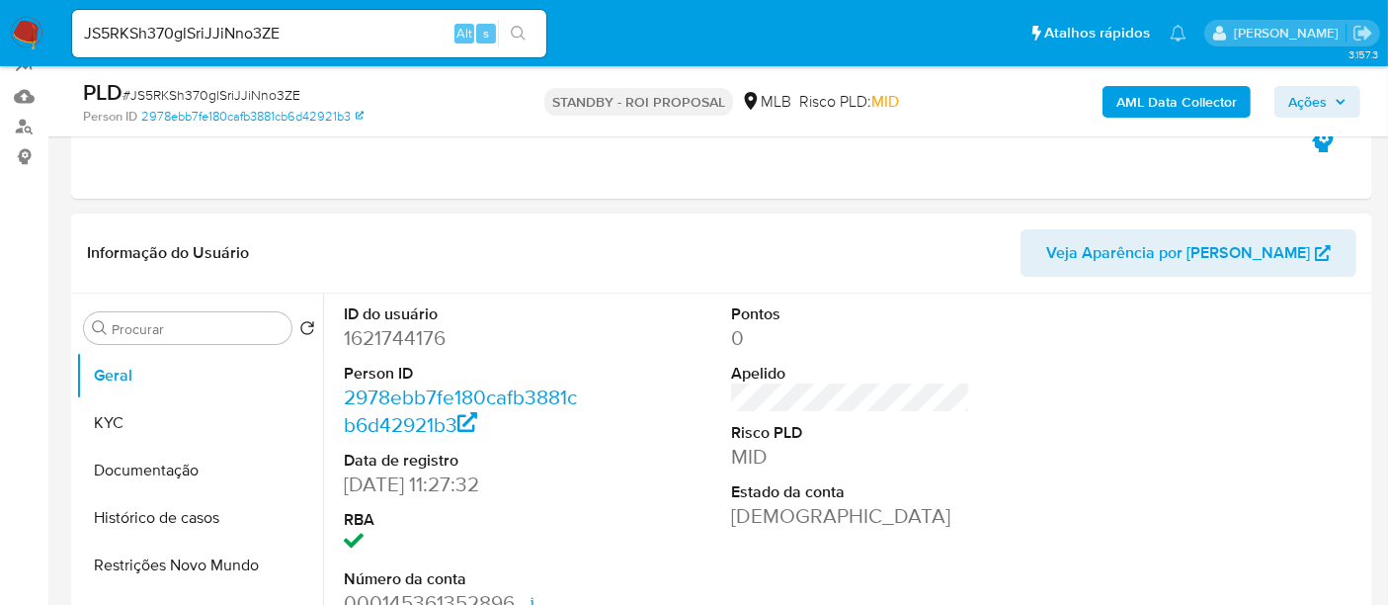
select select "10"
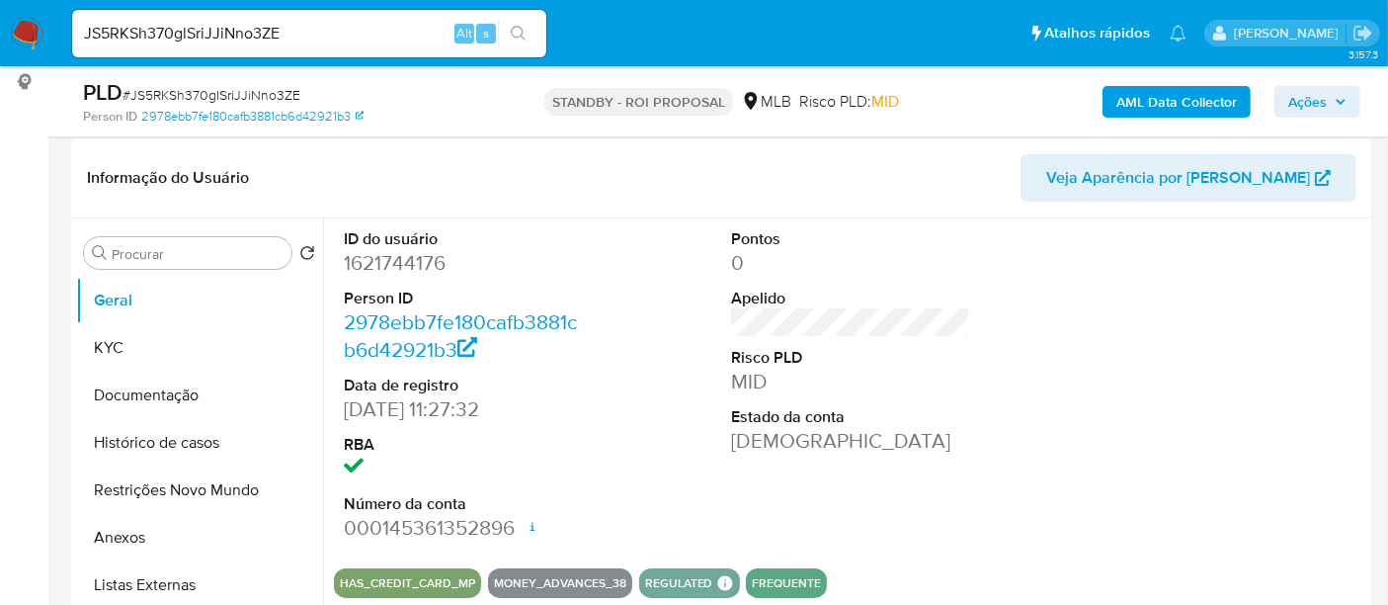
scroll to position [329, 0]
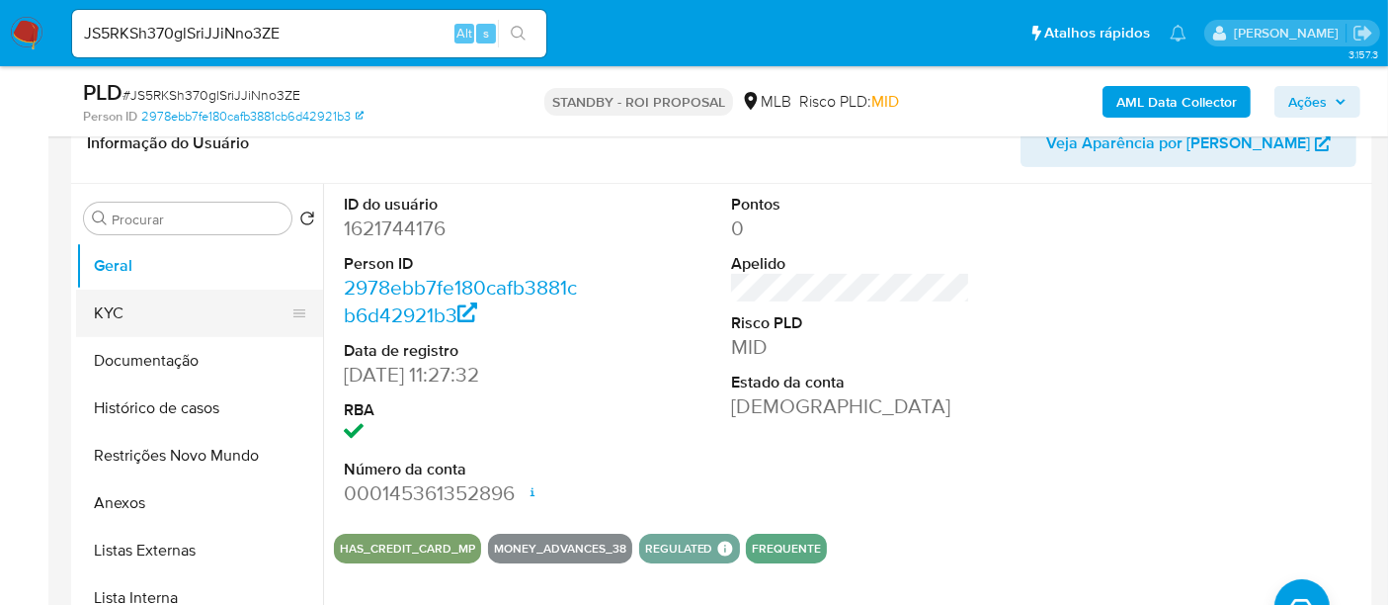
click at [114, 291] on button "KYC" at bounding box center [191, 313] width 231 height 47
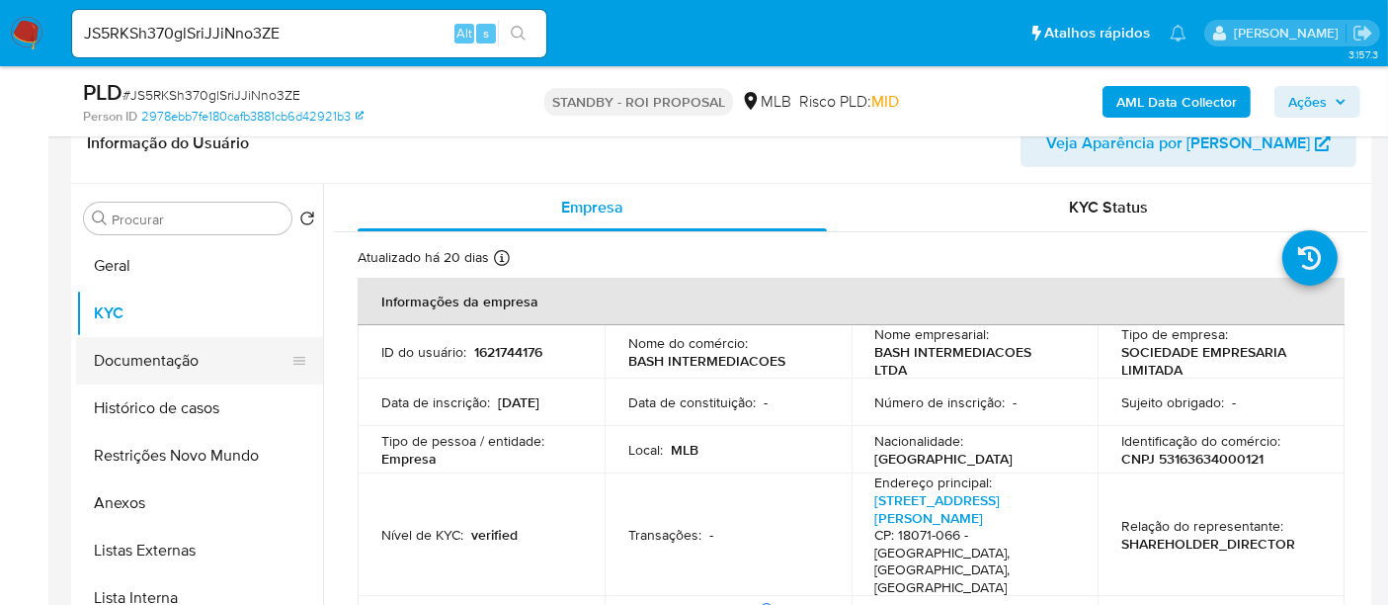
click at [162, 373] on button "Documentação" at bounding box center [191, 360] width 231 height 47
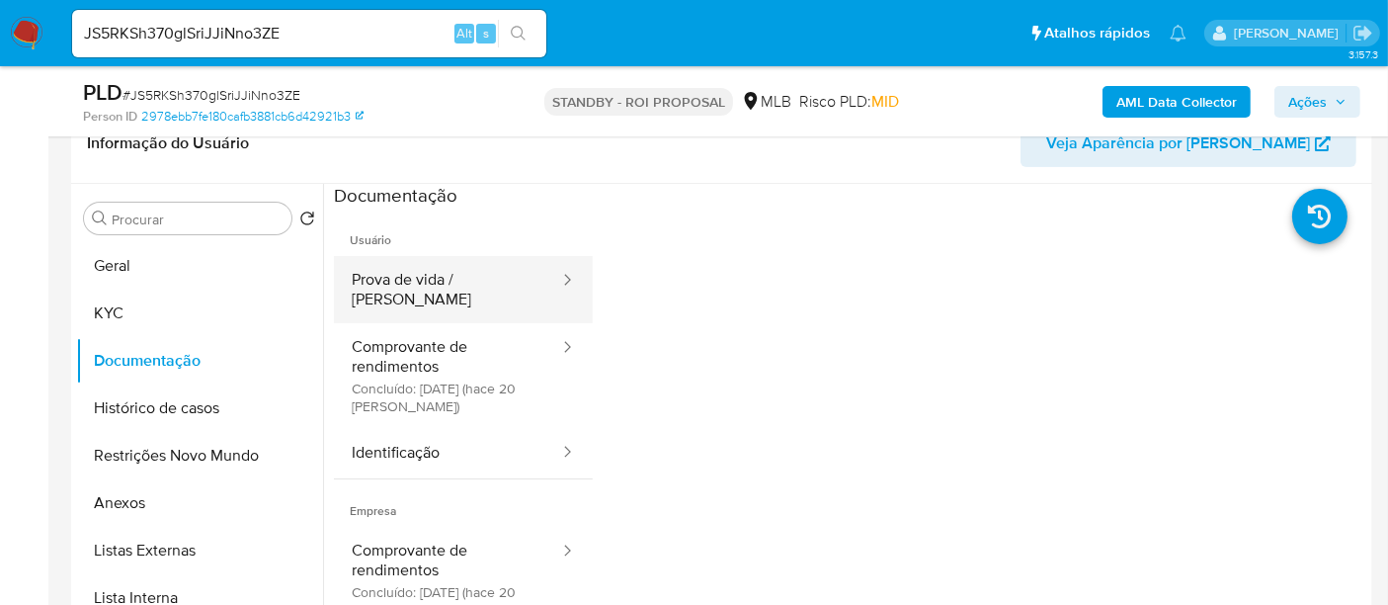
click at [430, 275] on button "Prova de vida / [PERSON_NAME]" at bounding box center [447, 289] width 227 height 67
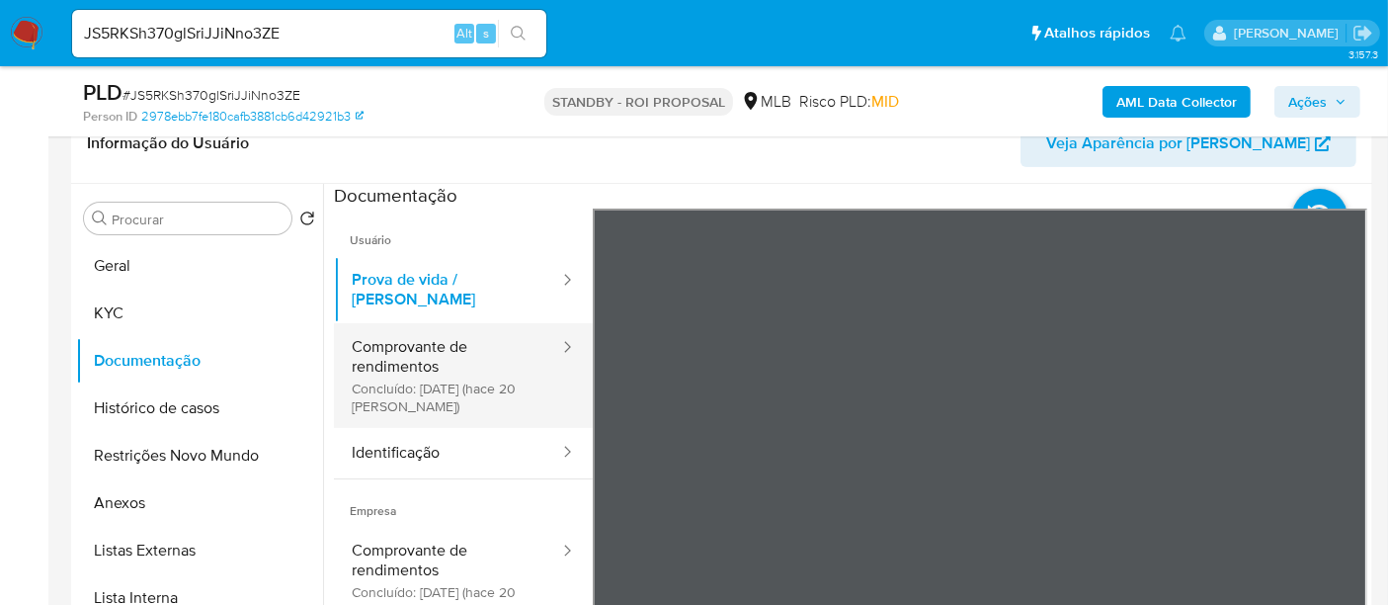
click at [367, 323] on button "Comprovante de rendimentos Concluído: 19/08/2025 (hace 20 días)" at bounding box center [447, 375] width 227 height 105
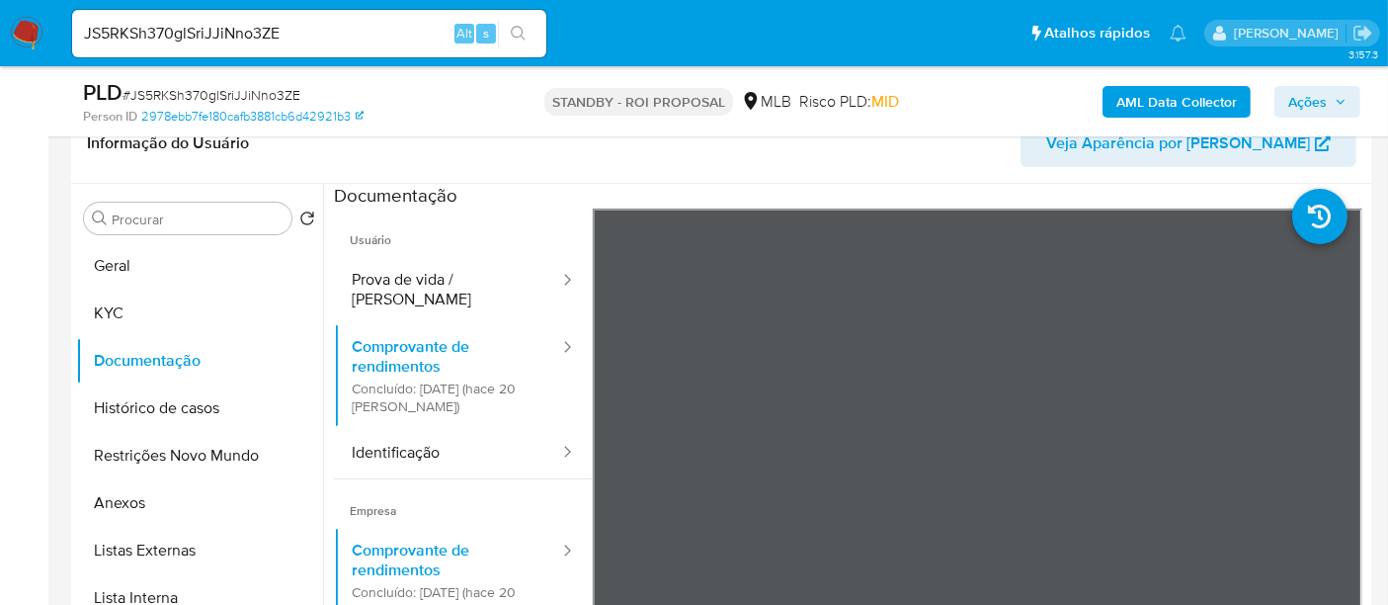
scroll to position [397, 0]
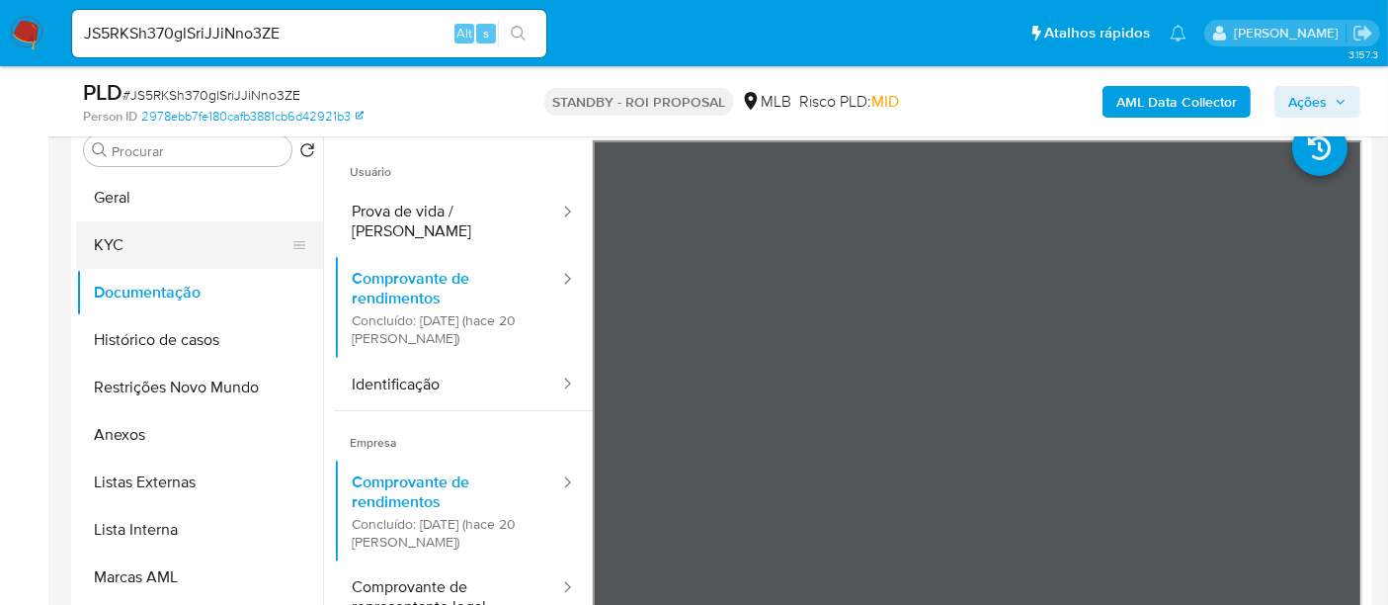
click at [111, 232] on button "KYC" at bounding box center [191, 244] width 231 height 47
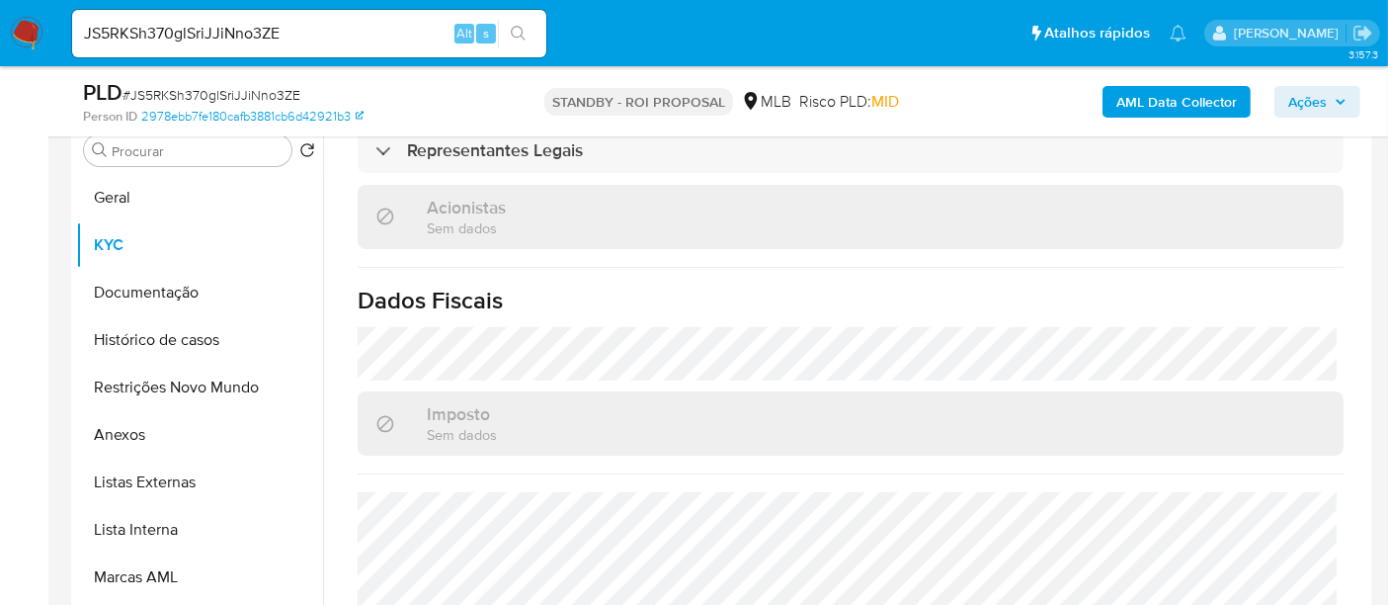
scroll to position [1291, 0]
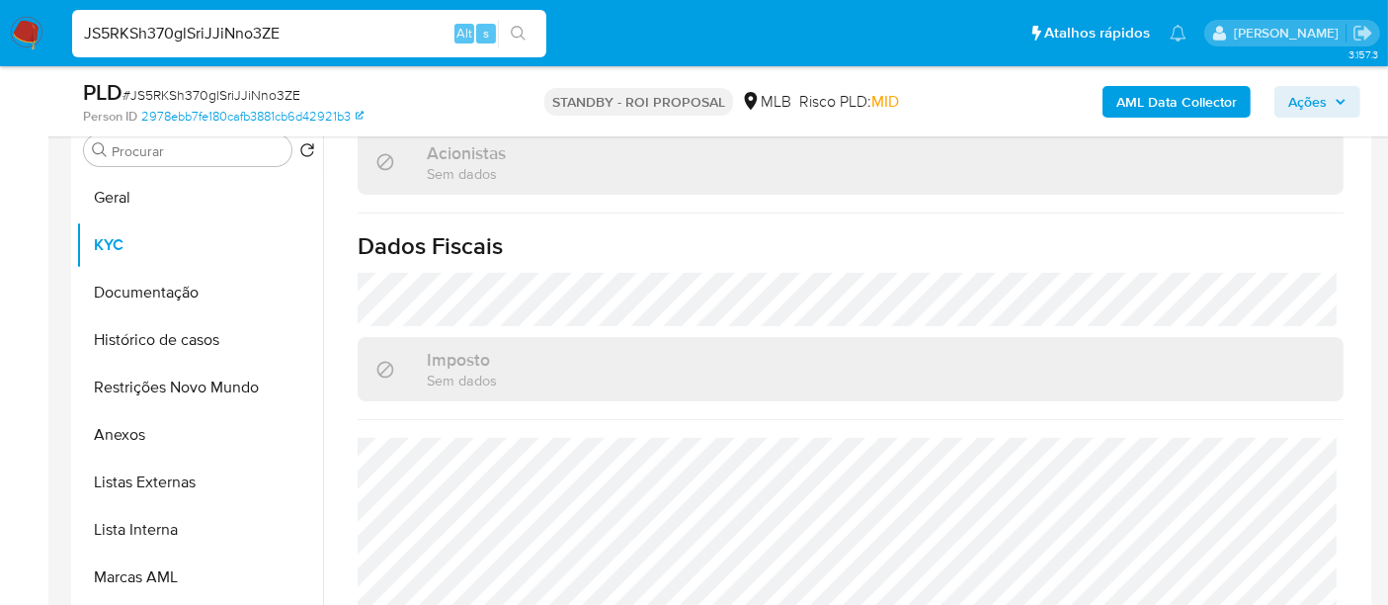
drag, startPoint x: 311, startPoint y: 40, endPoint x: 0, endPoint y: 46, distance: 311.3
click at [0, 46] on nav "Pausado Ver notificaciones JS5RKSh370glSriJJiNno3ZE Alt s Atalhos rápidos Presi…" at bounding box center [694, 33] width 1388 height 66
paste input "bKhPrBpAnjDuAL6JW75idwiu"
type input "bKhPrBpAnjDuAL6JW75idwiu"
click at [516, 30] on icon "search-icon" at bounding box center [519, 34] width 16 height 16
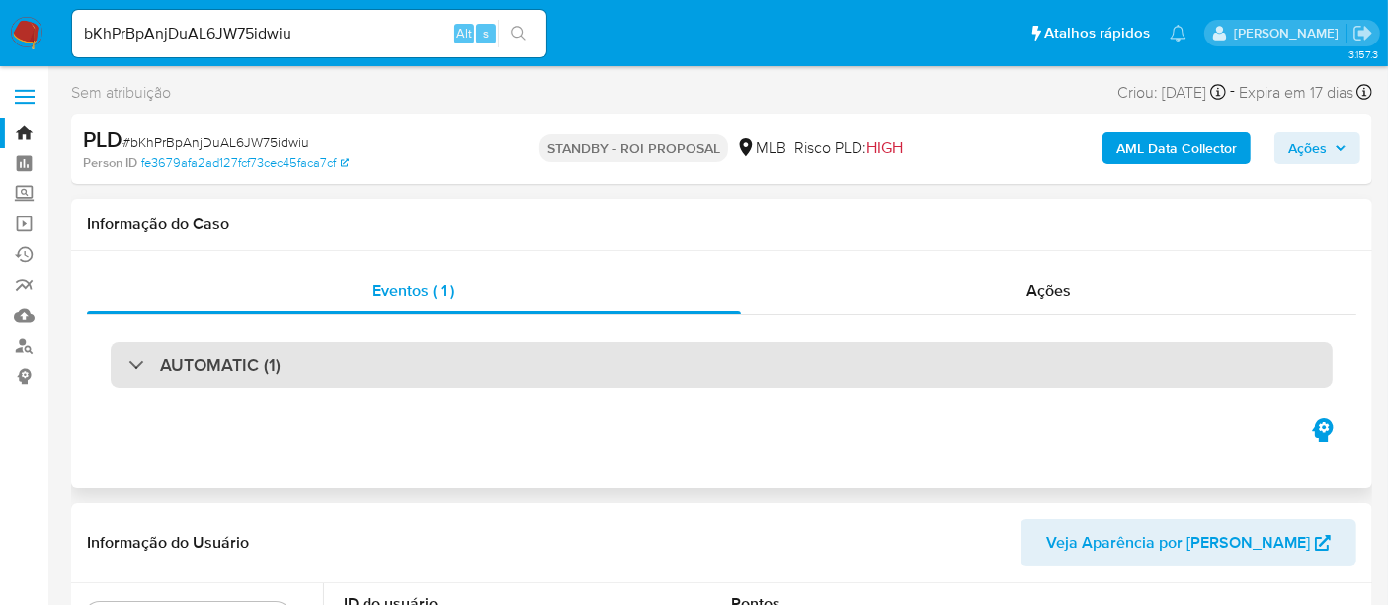
drag, startPoint x: 341, startPoint y: 362, endPoint x: 393, endPoint y: 367, distance: 52.6
click at [341, 360] on div "AUTOMATIC (1)" at bounding box center [722, 364] width 1222 height 45
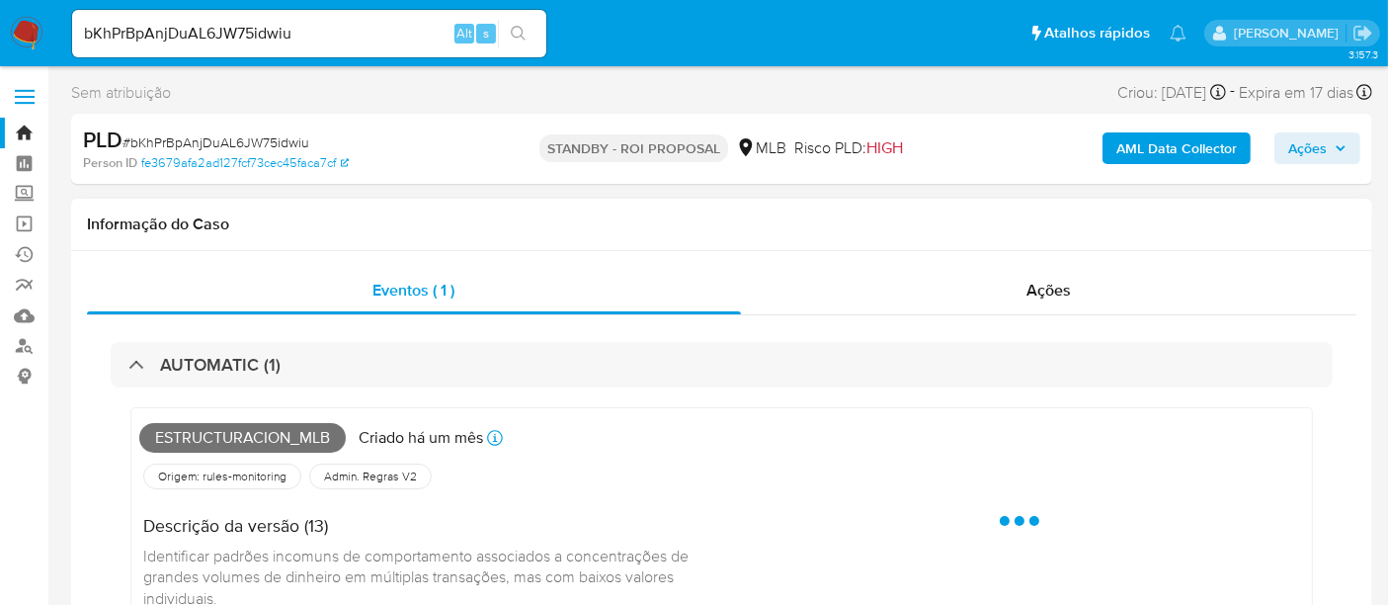
select select "10"
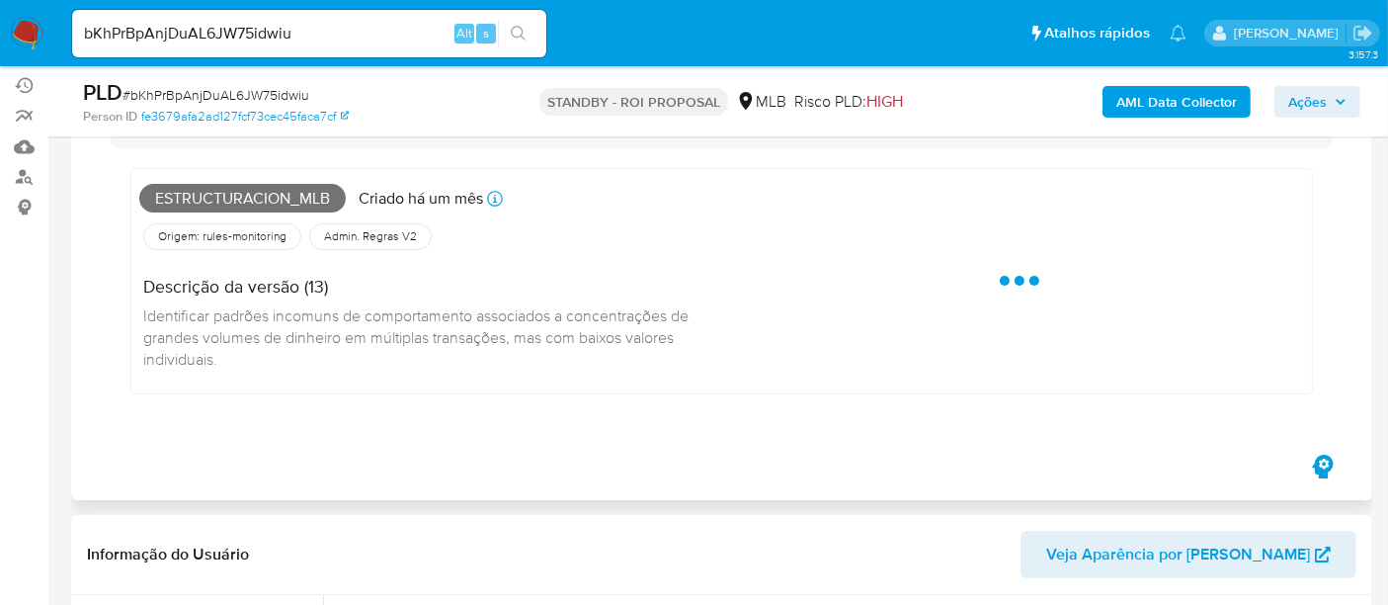
scroll to position [219, 0]
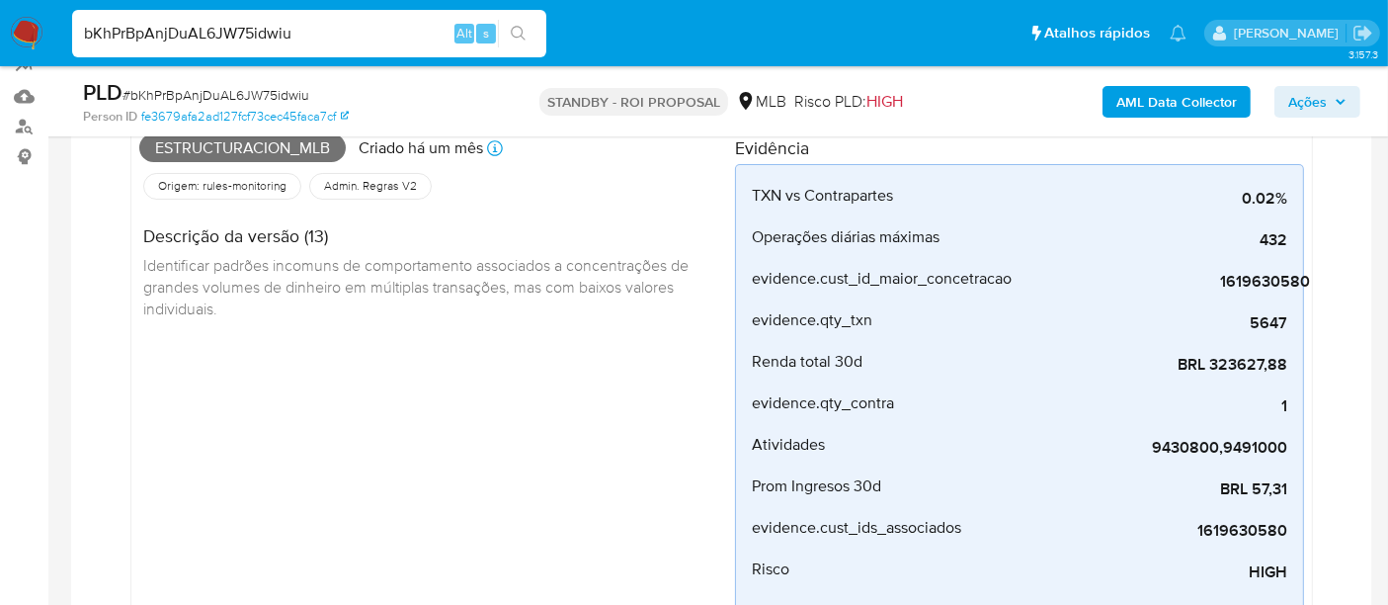
drag, startPoint x: 313, startPoint y: 28, endPoint x: 0, endPoint y: 63, distance: 315.2
click at [0, 63] on nav "Pausado Ver notificaciones bKhPrBpAnjDuAL6JW75idwiu Alt s Atalhos rápidos Presi…" at bounding box center [694, 33] width 1388 height 66
click at [519, 30] on icon "search-icon" at bounding box center [519, 34] width 16 height 16
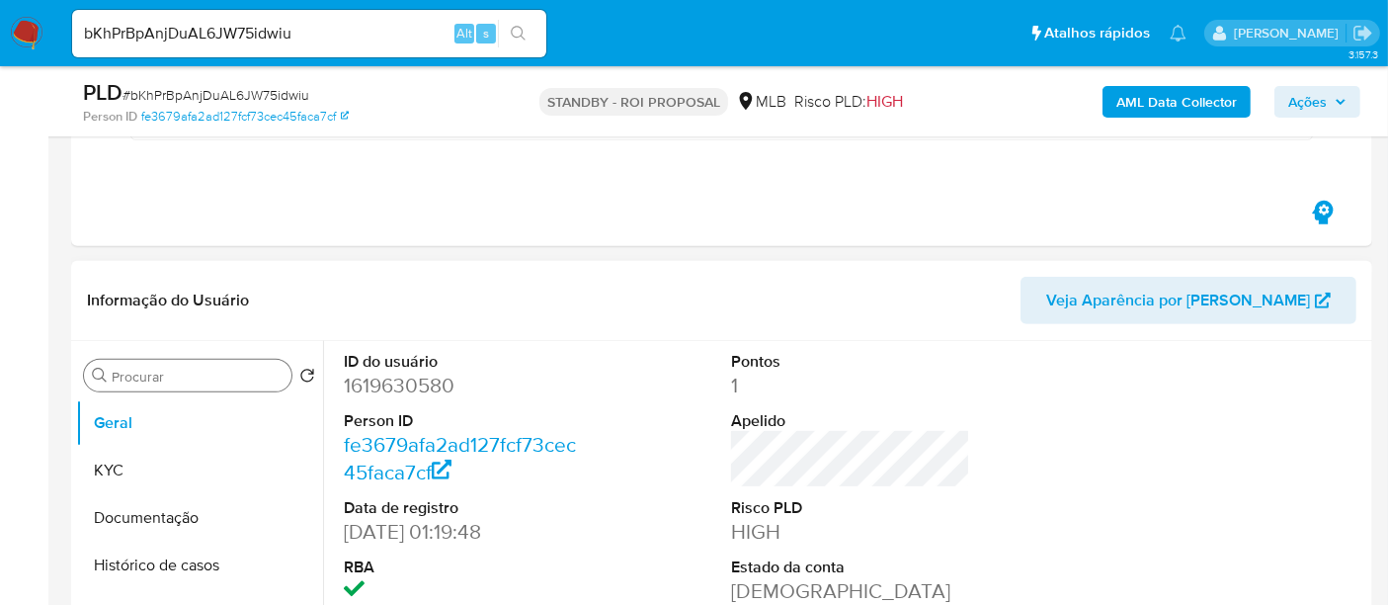
scroll to position [768, 0]
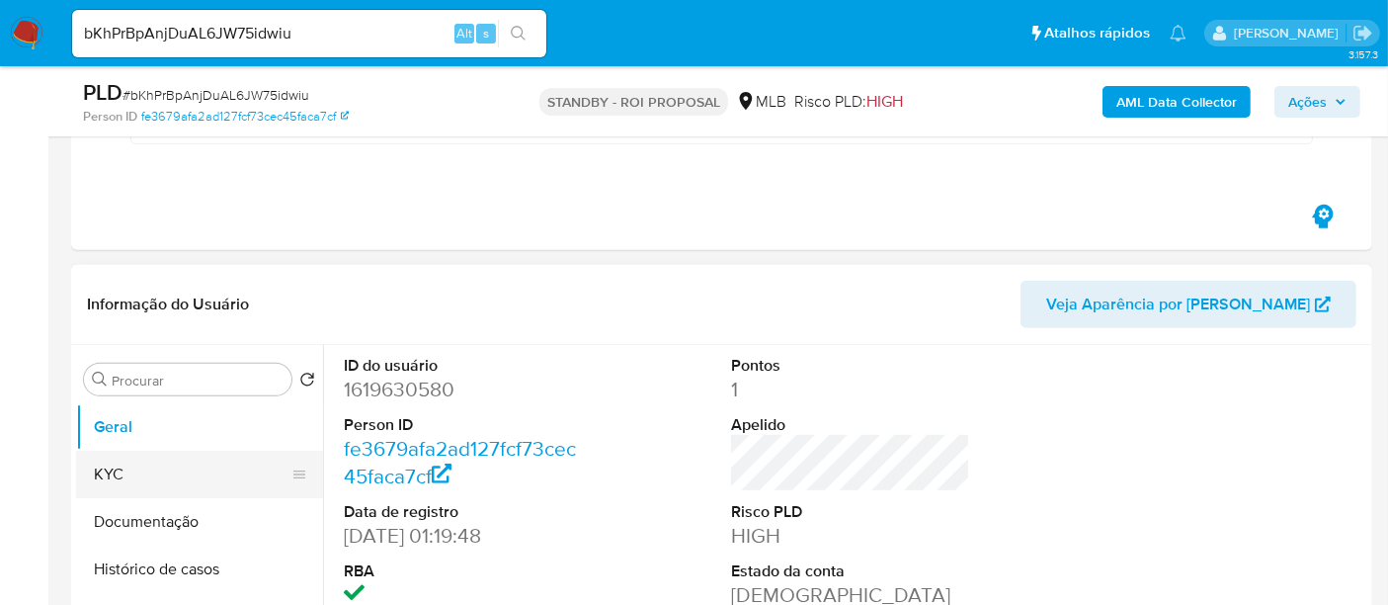
click at [112, 467] on button "KYC" at bounding box center [191, 474] width 231 height 47
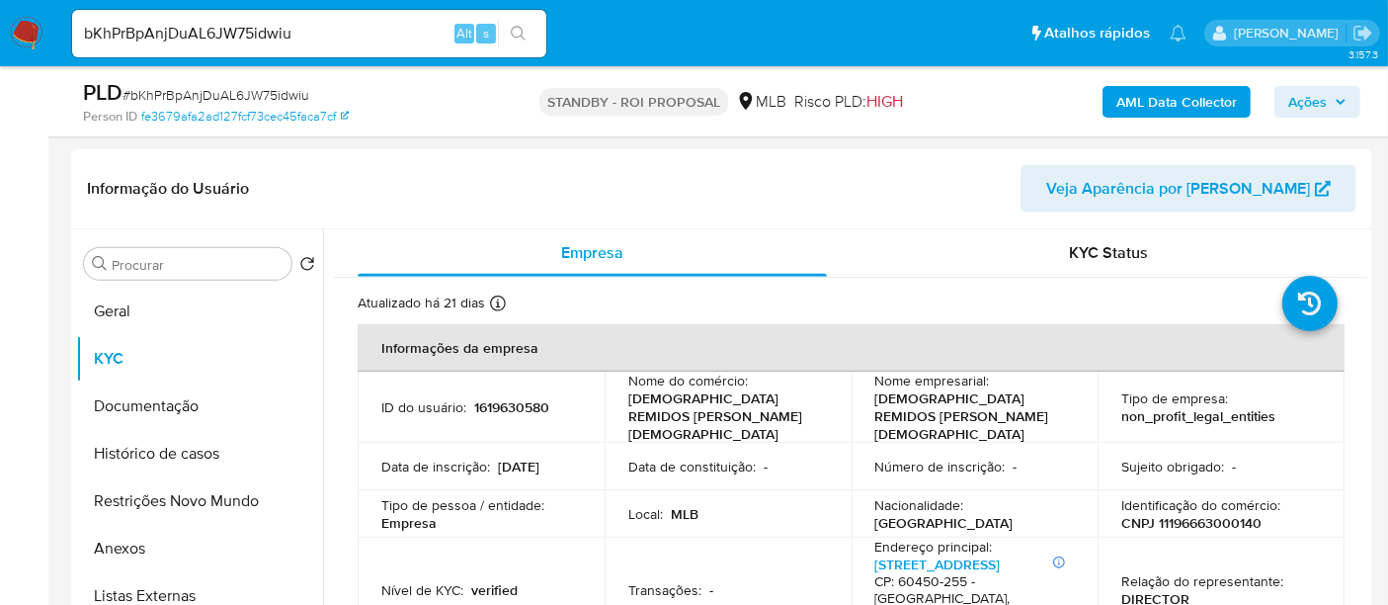
scroll to position [909, 0]
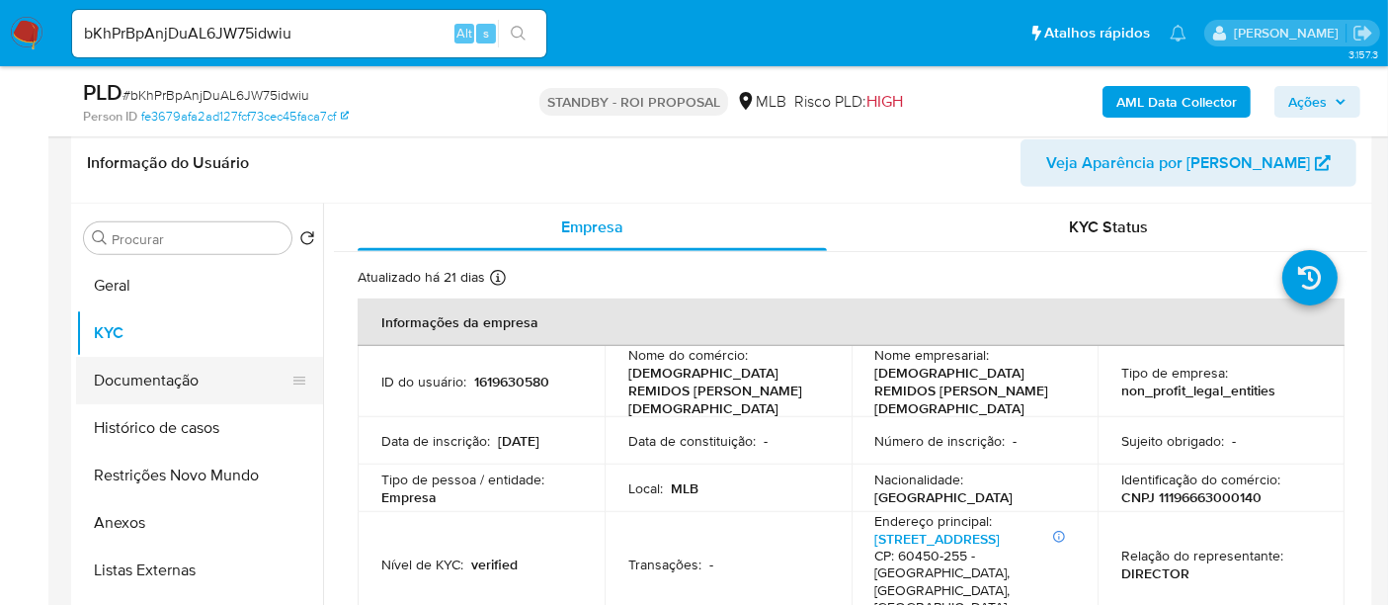
click at [110, 383] on button "Documentação" at bounding box center [191, 380] width 231 height 47
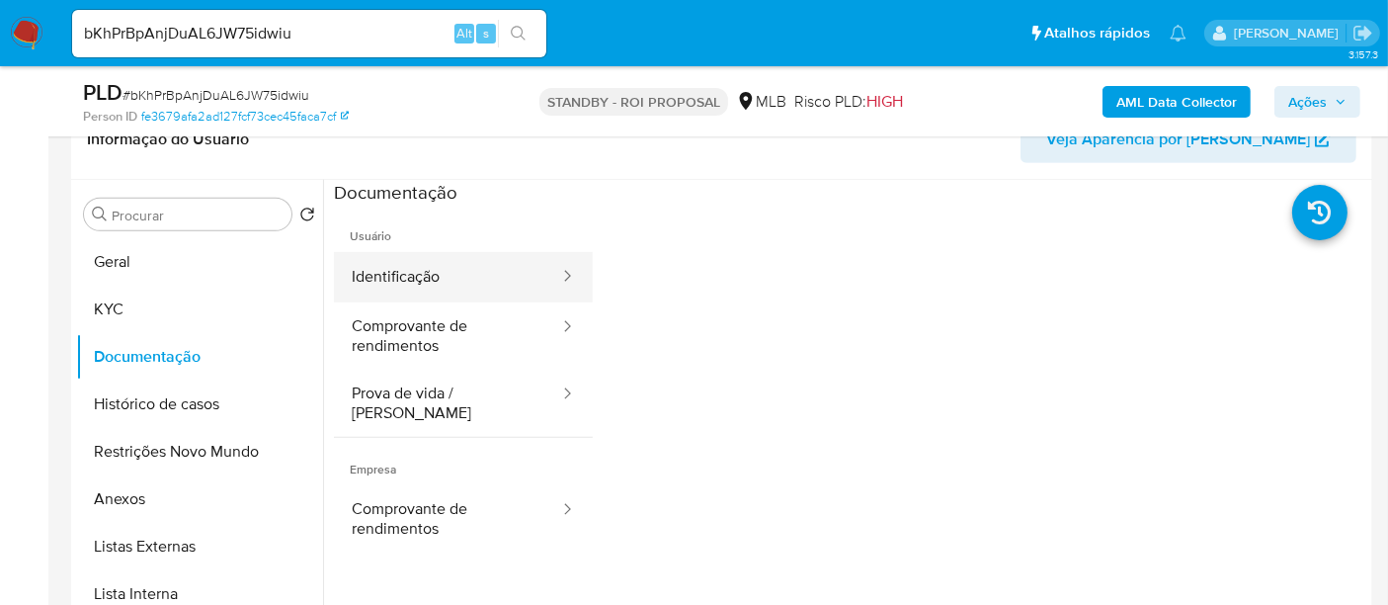
click at [394, 262] on button "Identificação" at bounding box center [447, 277] width 227 height 50
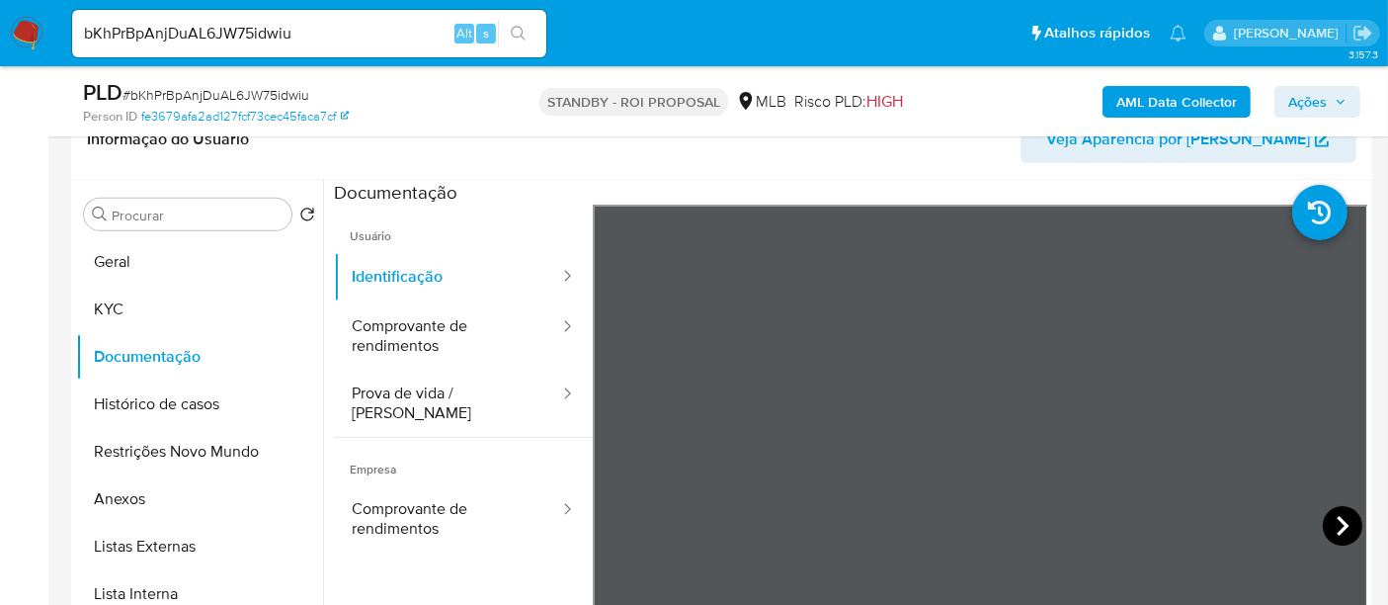
click at [1327, 529] on icon at bounding box center [1343, 526] width 40 height 40
drag, startPoint x: 437, startPoint y: 331, endPoint x: 577, endPoint y: 336, distance: 140.4
click at [436, 331] on button "Comprovante de rendimentos" at bounding box center [447, 335] width 227 height 67
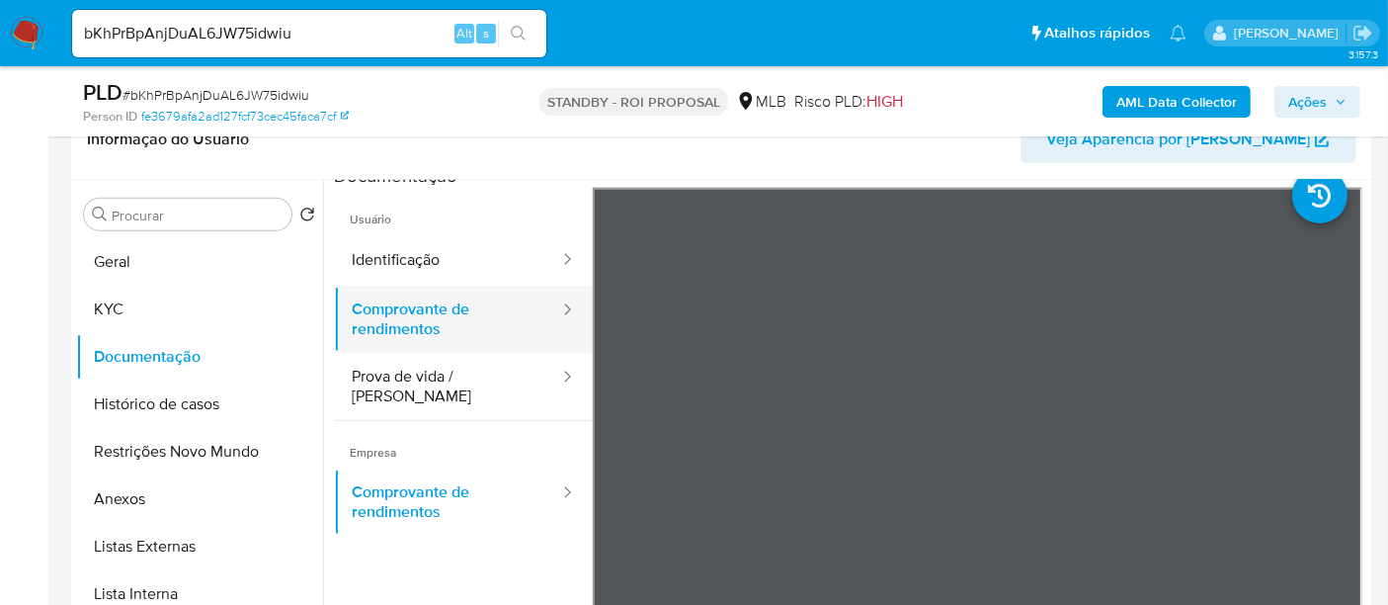
scroll to position [0, 0]
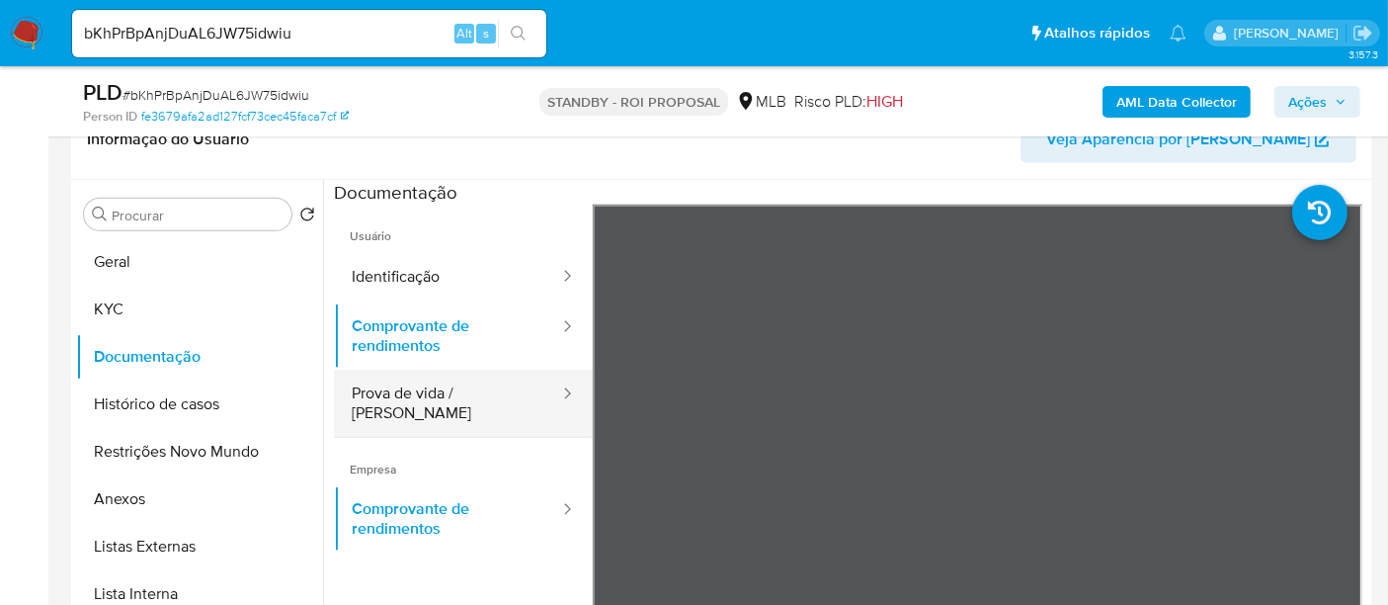
click at [429, 386] on button "Prova de vida / [PERSON_NAME]" at bounding box center [447, 403] width 227 height 67
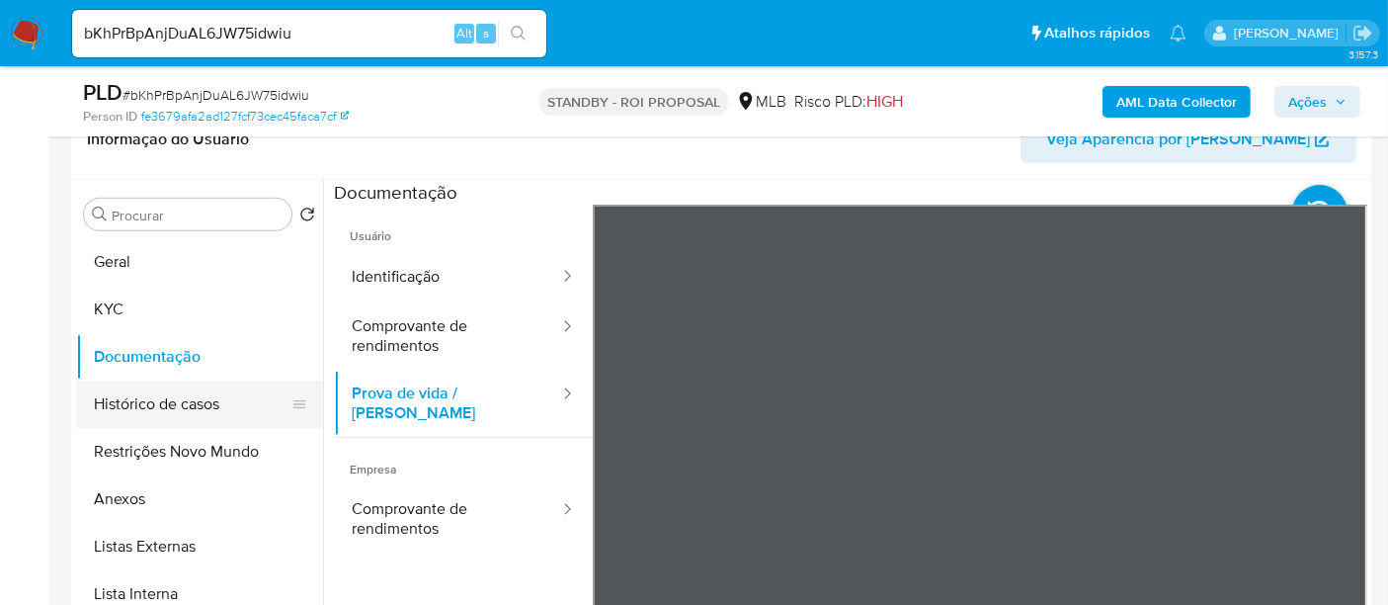
click at [162, 404] on button "Histórico de casos" at bounding box center [191, 403] width 231 height 47
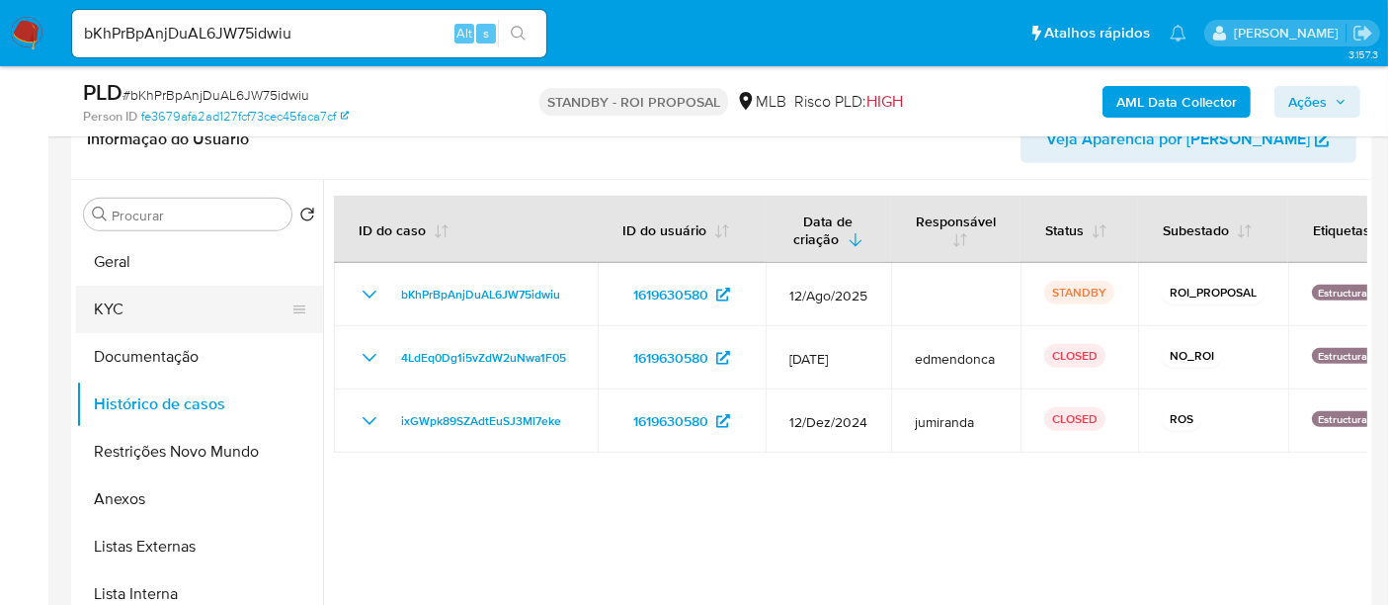
click at [116, 312] on button "KYC" at bounding box center [191, 309] width 231 height 47
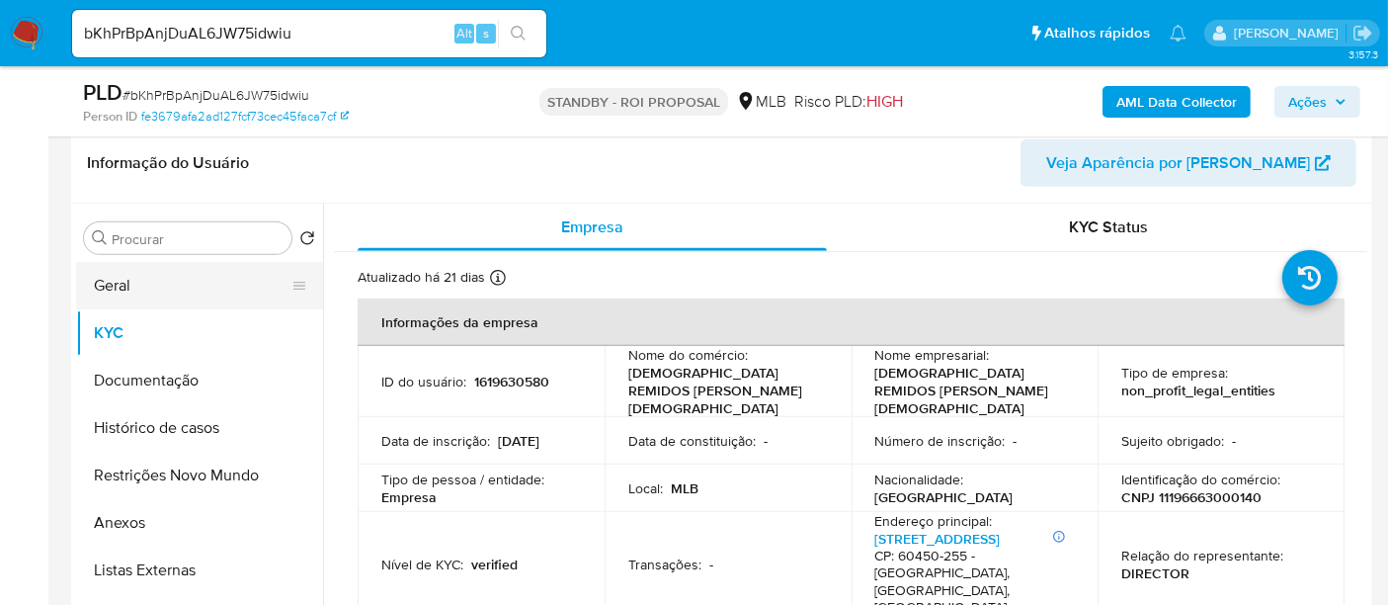
click at [128, 284] on button "Geral" at bounding box center [191, 285] width 231 height 47
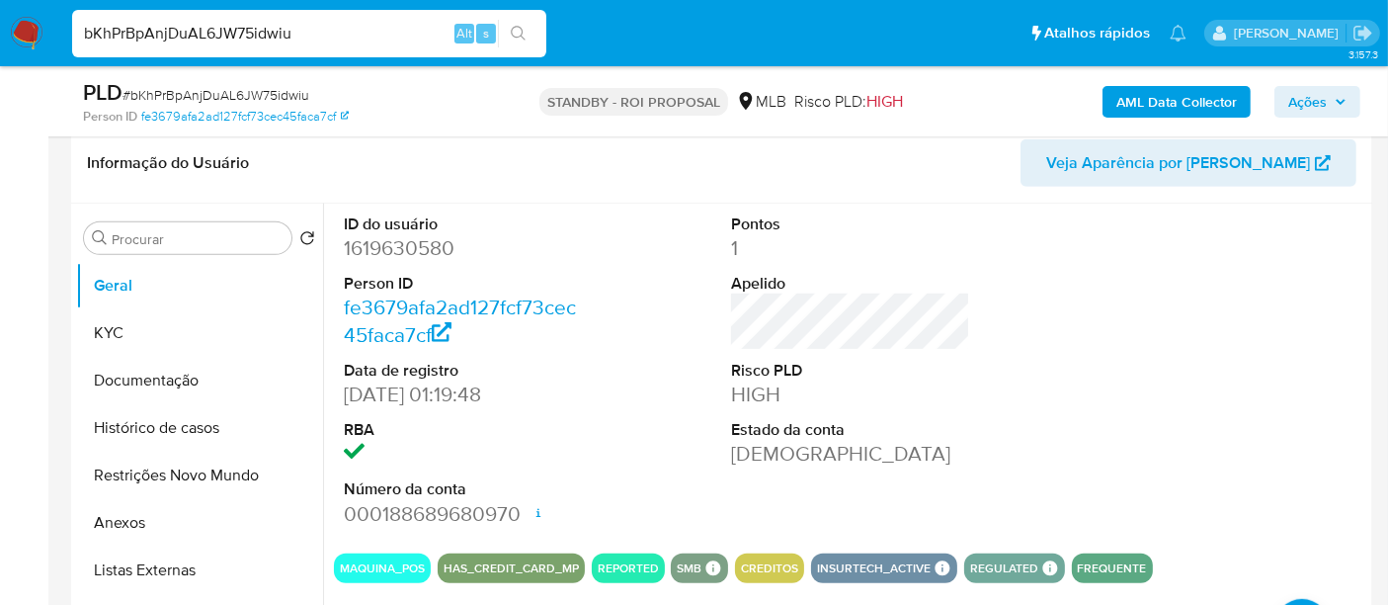
click at [0, 65] on nav "Pausado Ver notificaciones bKhPrBpAnjDuAL6JW75idwiu Alt s Atalhos rápidos Presi…" at bounding box center [694, 33] width 1388 height 66
paste input "t1Ya3OyFk1NOYKyuQoEzrPL9"
type input "t1Ya3OyFk1NOYKyuQoEzrPL9"
click at [512, 26] on icon "search-icon" at bounding box center [519, 34] width 16 height 16
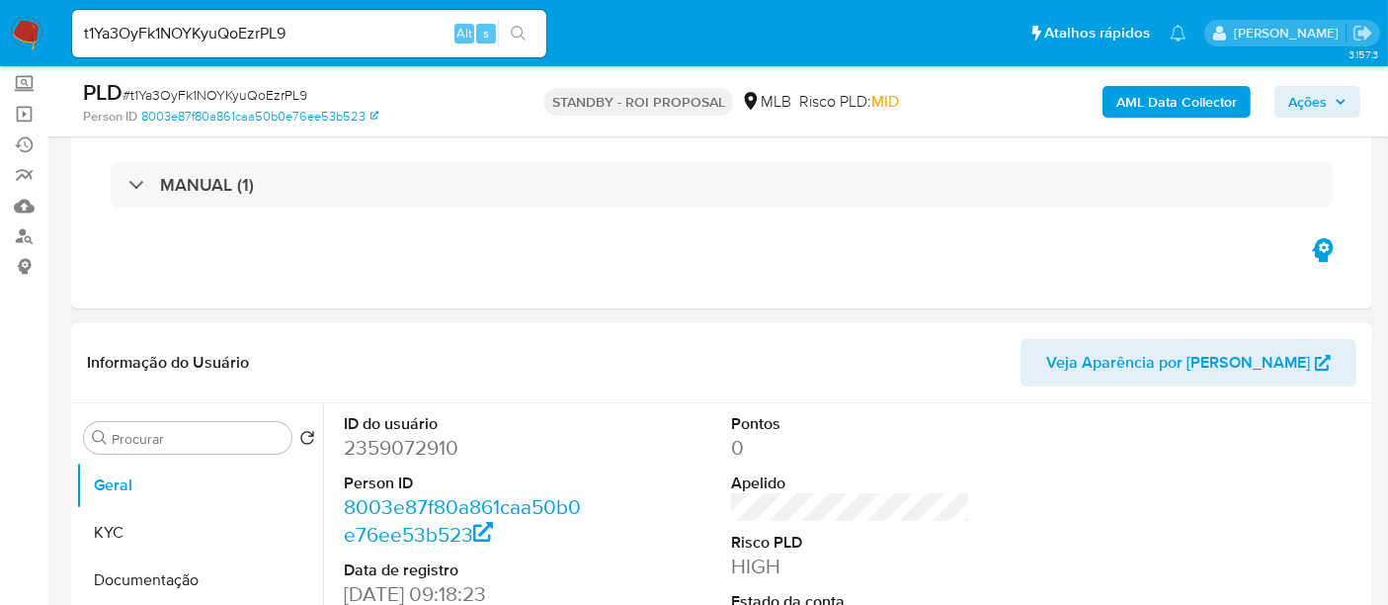
select select "10"
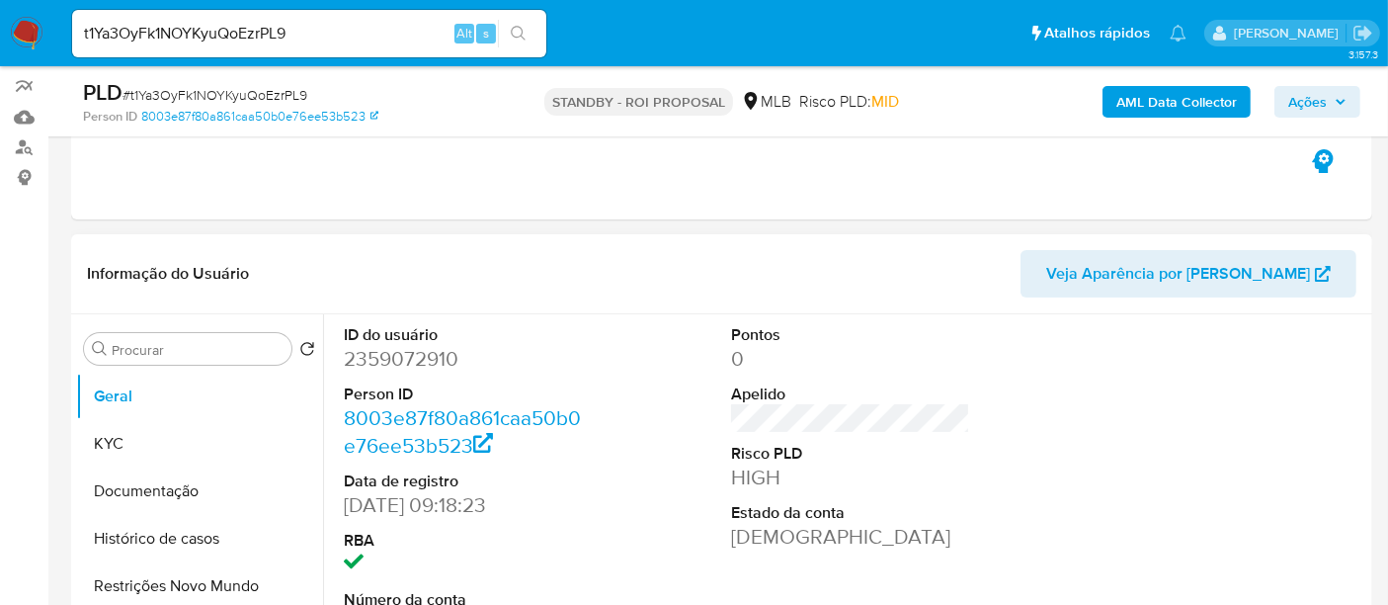
scroll to position [219, 0]
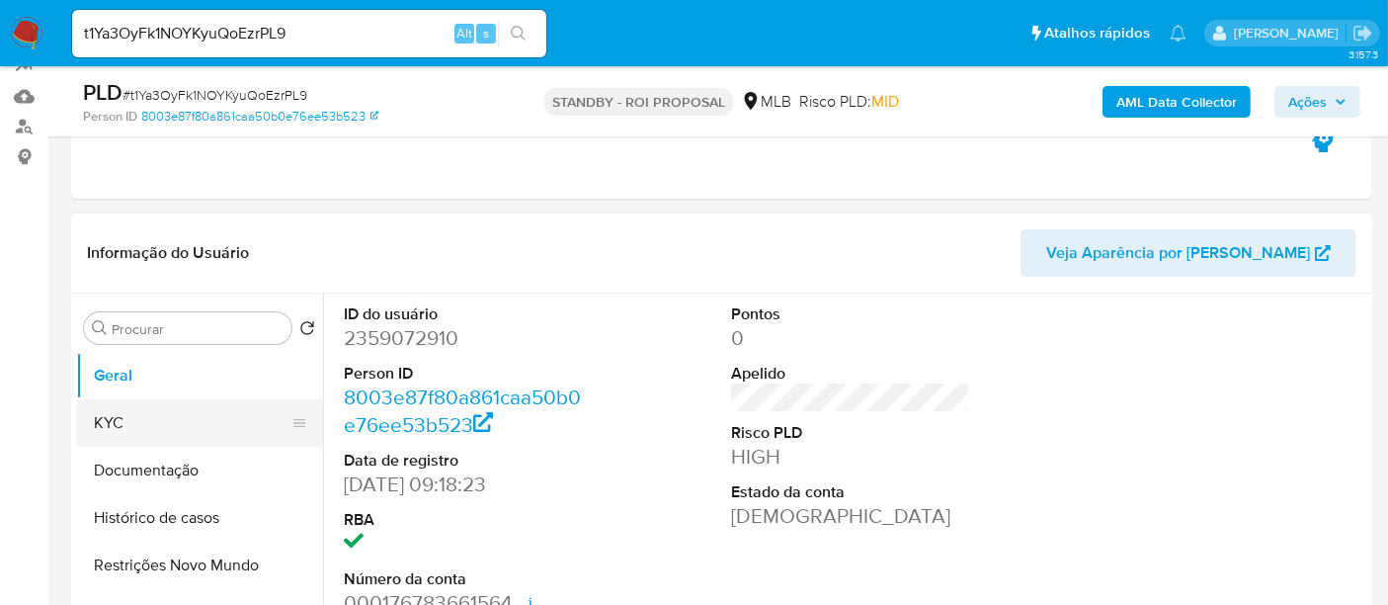
click at [120, 413] on button "KYC" at bounding box center [191, 422] width 231 height 47
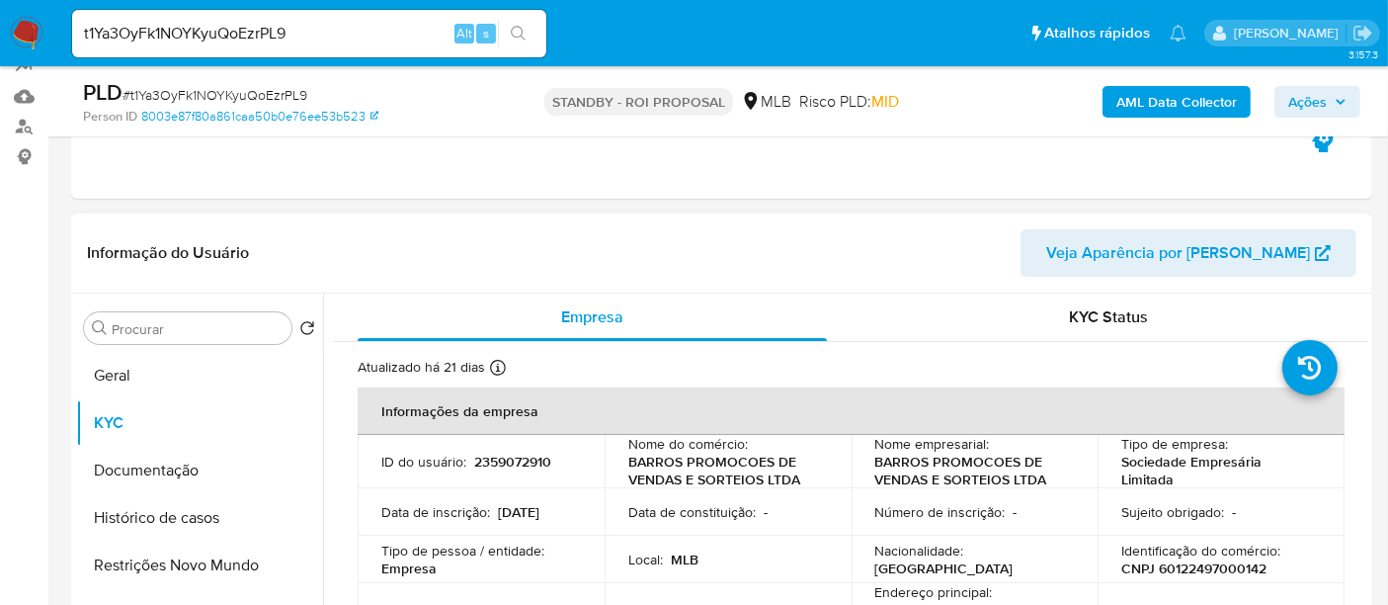
scroll to position [110, 0]
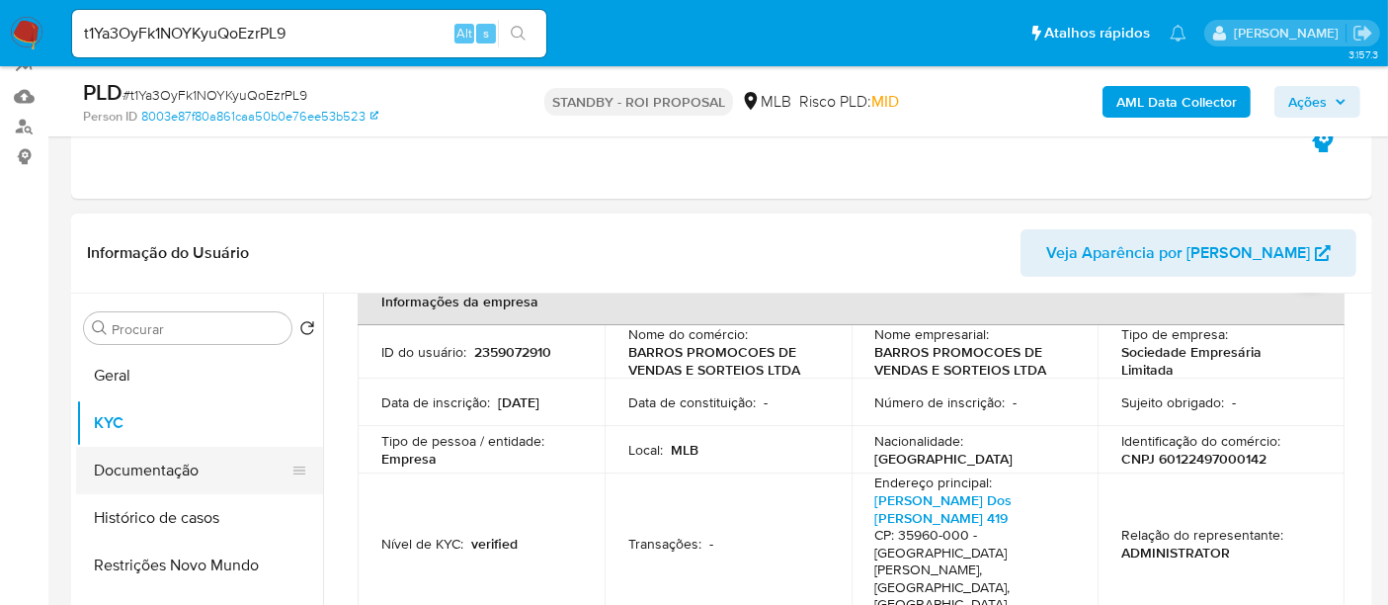
click at [113, 470] on button "Documentação" at bounding box center [191, 470] width 231 height 47
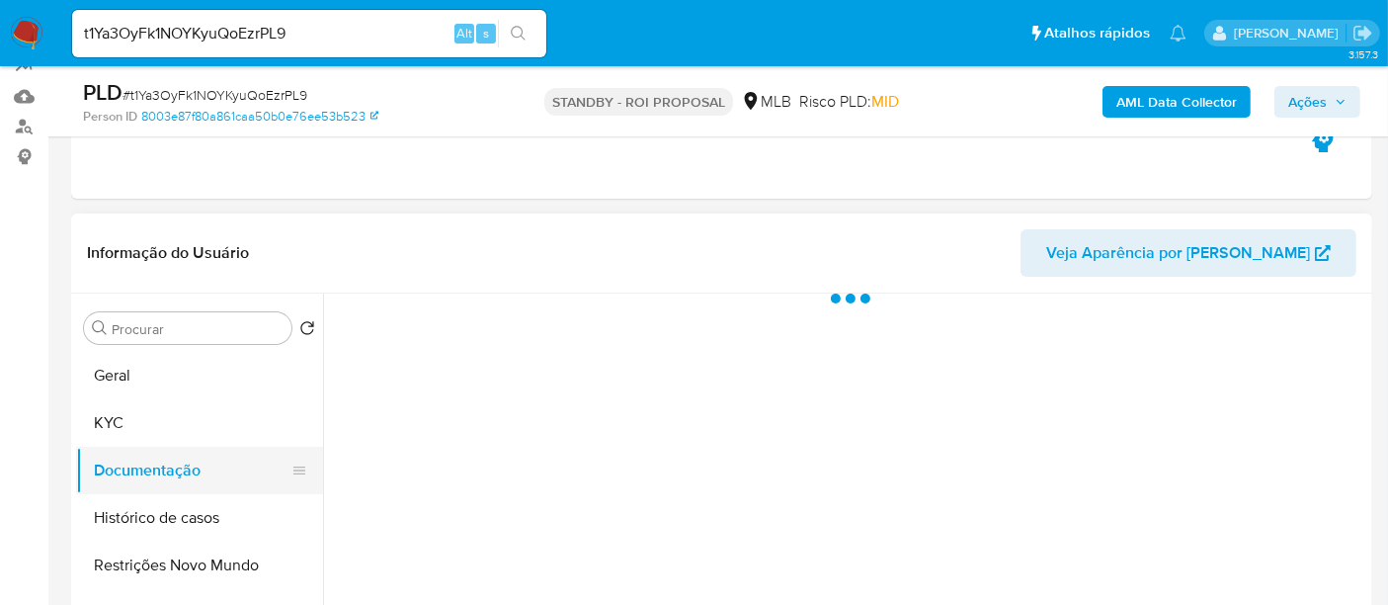
scroll to position [0, 0]
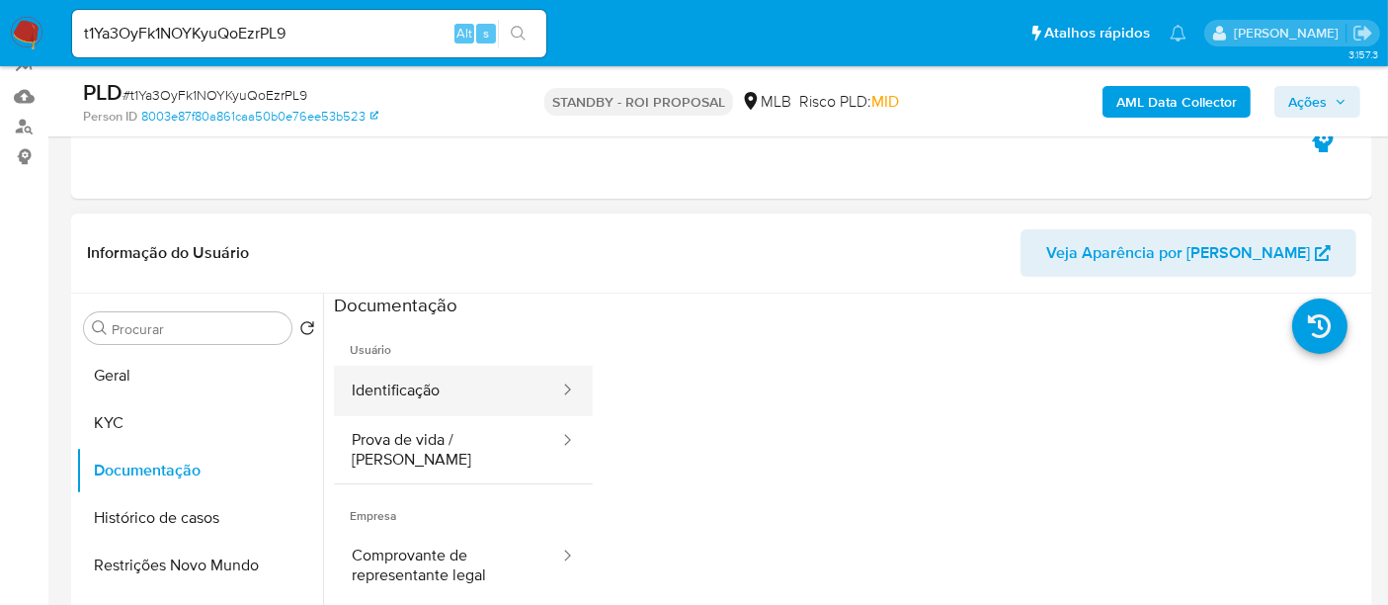
click at [419, 394] on button "Identificação" at bounding box center [447, 391] width 227 height 50
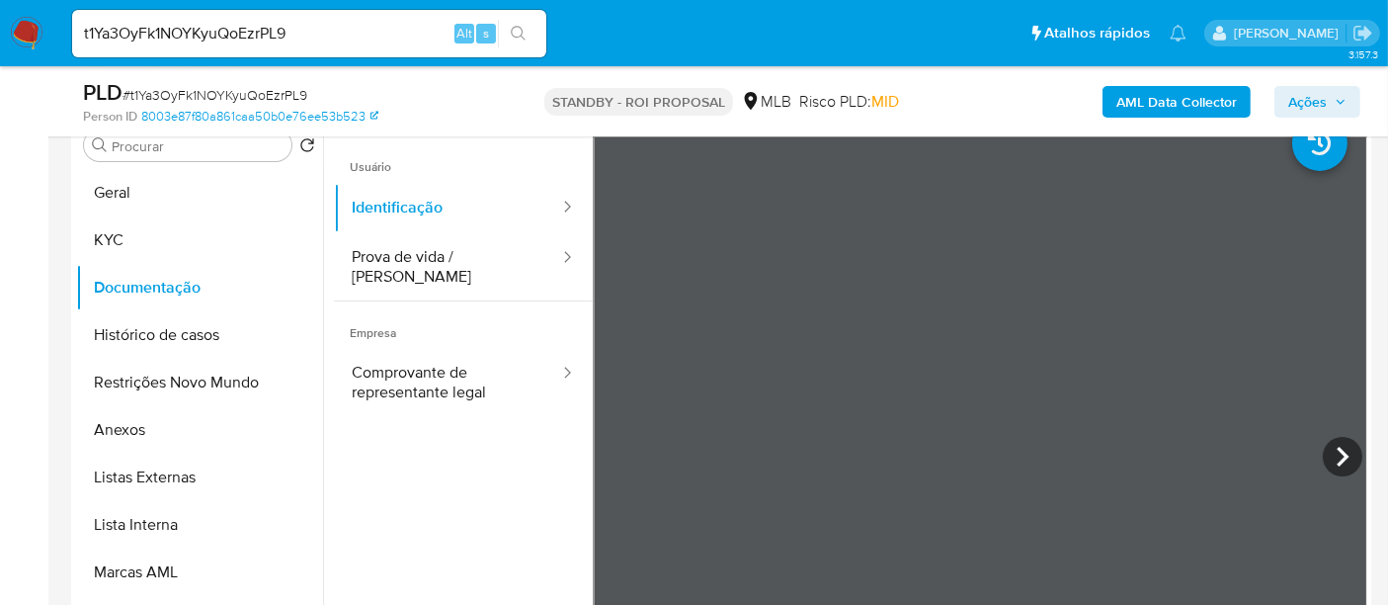
scroll to position [412, 0]
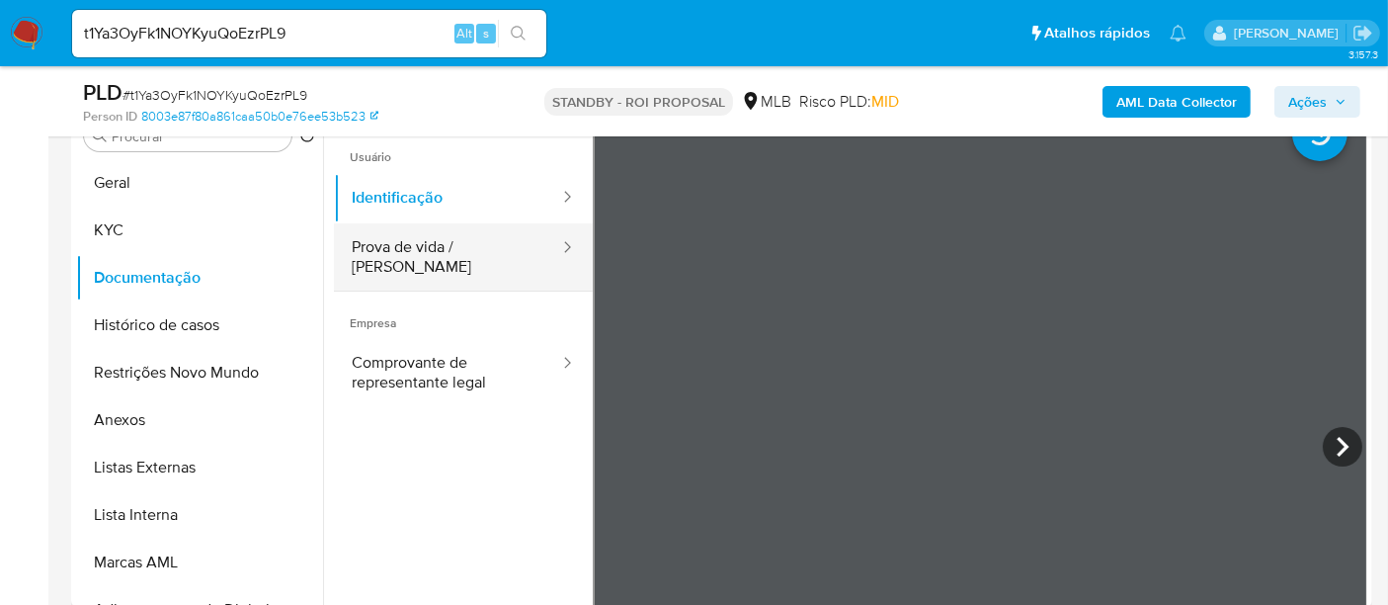
click at [425, 247] on button "Prova de vida / [PERSON_NAME]" at bounding box center [447, 256] width 227 height 67
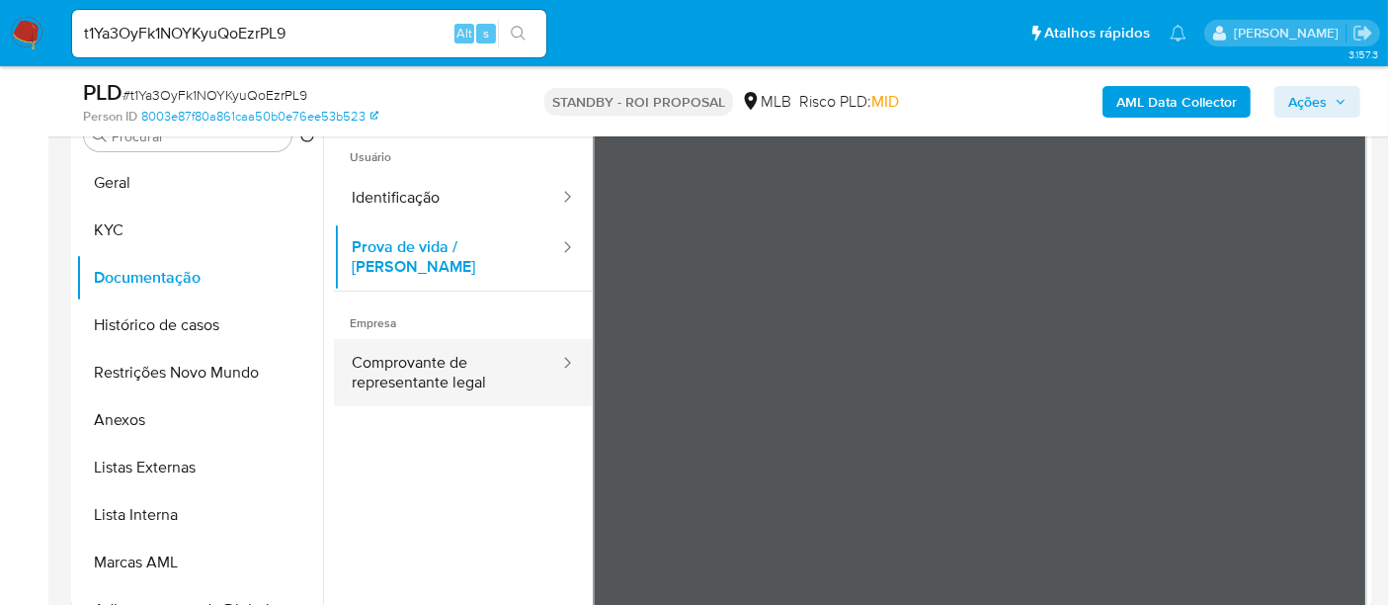
click at [398, 355] on button "Comprovante de representante legal" at bounding box center [447, 372] width 227 height 67
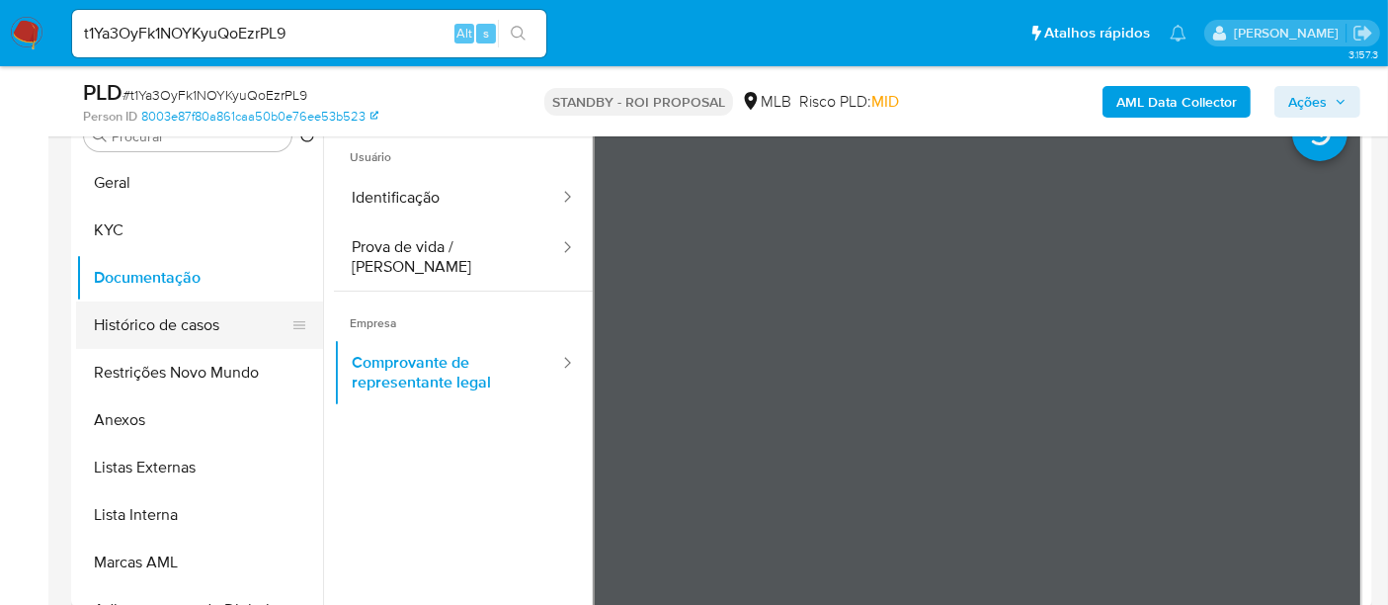
click at [178, 321] on button "Histórico de casos" at bounding box center [191, 324] width 231 height 47
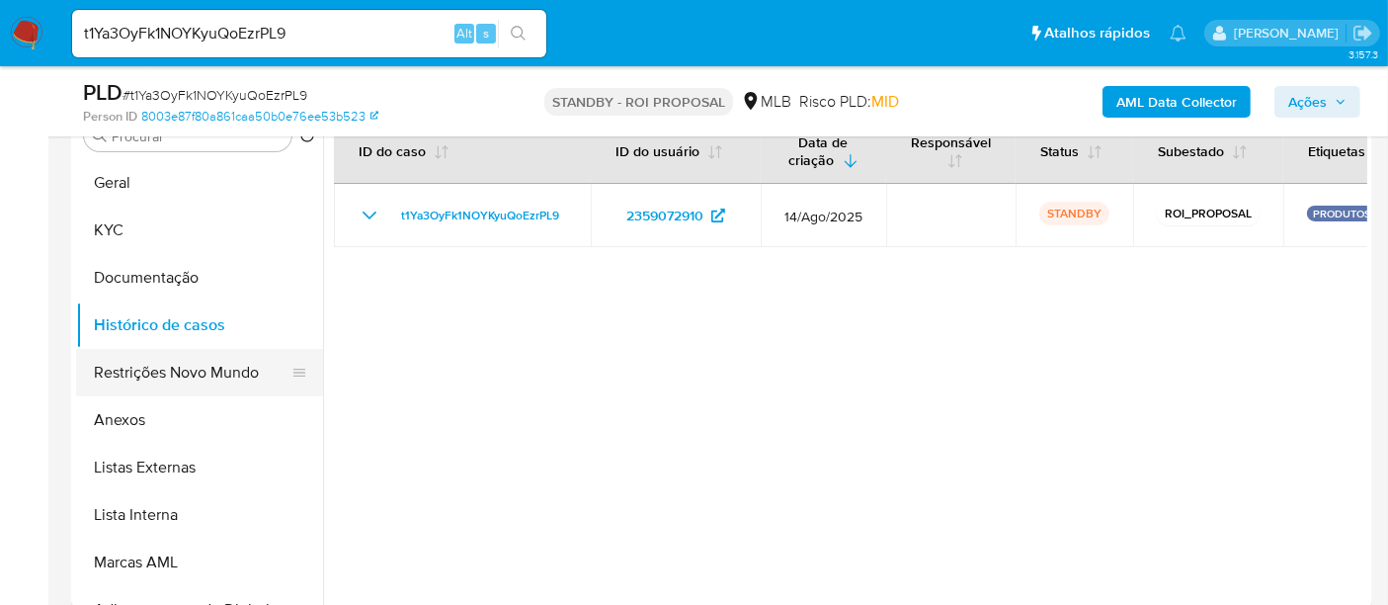
click at [174, 372] on button "Restrições Novo Mundo" at bounding box center [191, 372] width 231 height 47
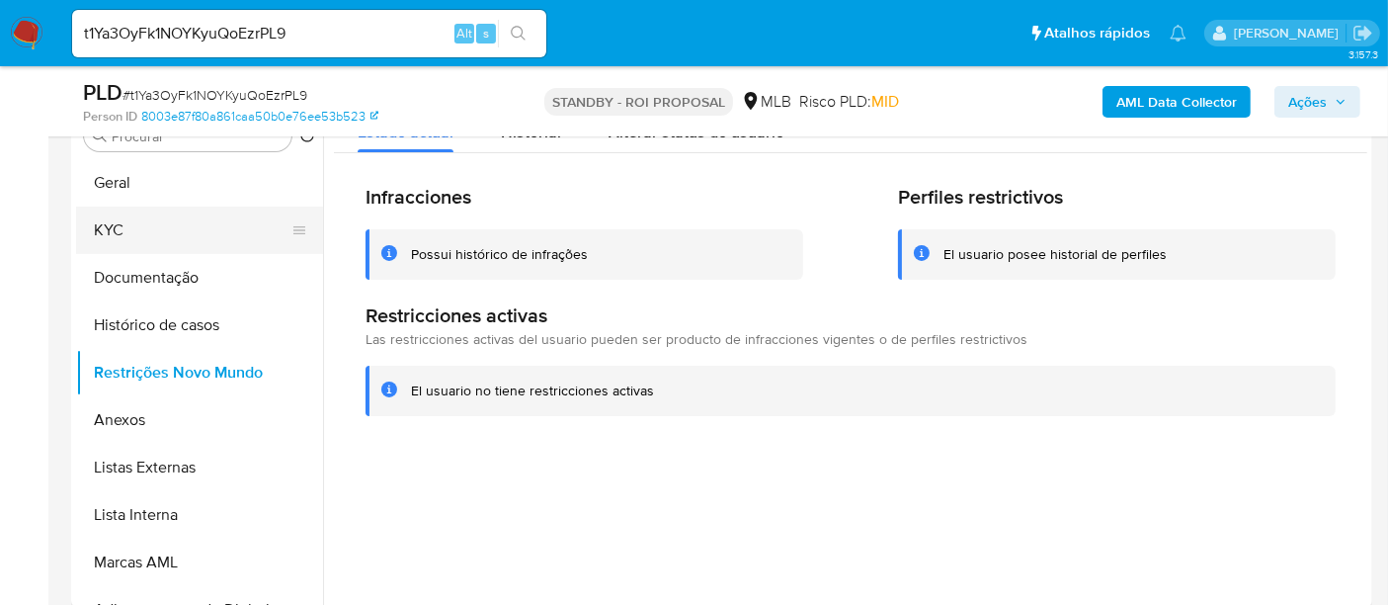
click at [121, 228] on button "KYC" at bounding box center [191, 230] width 231 height 47
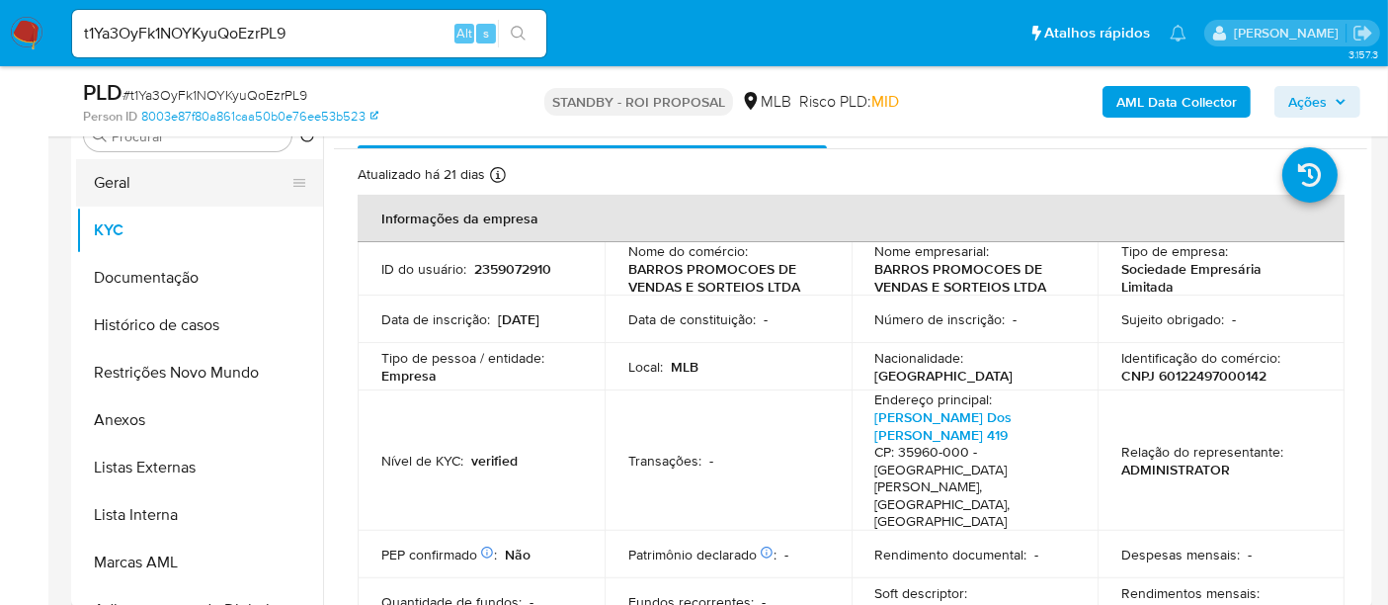
click at [158, 185] on button "Geral" at bounding box center [191, 182] width 231 height 47
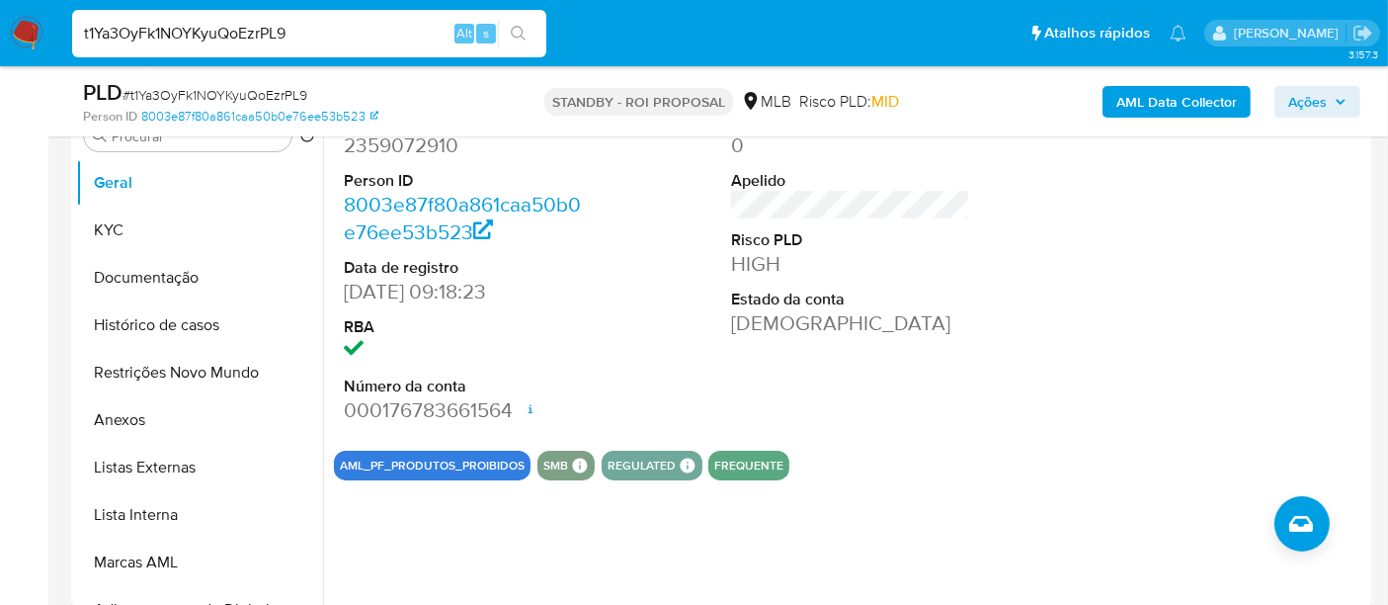
drag, startPoint x: 334, startPoint y: 26, endPoint x: 0, endPoint y: 26, distance: 334.0
click at [0, 26] on nav "Pausado Ver notificaciones t1Ya3OyFk1NOYKyuQoEzrPL9 Alt s Atalhos rápidos Presi…" at bounding box center [694, 33] width 1388 height 66
paste input "HMF2wwXHfr1h0Zif5hRUV7Zs"
type input "HMF2wwXHfr1h0Zif5hRUV7Zs"
click at [517, 27] on icon "search-icon" at bounding box center [519, 34] width 16 height 16
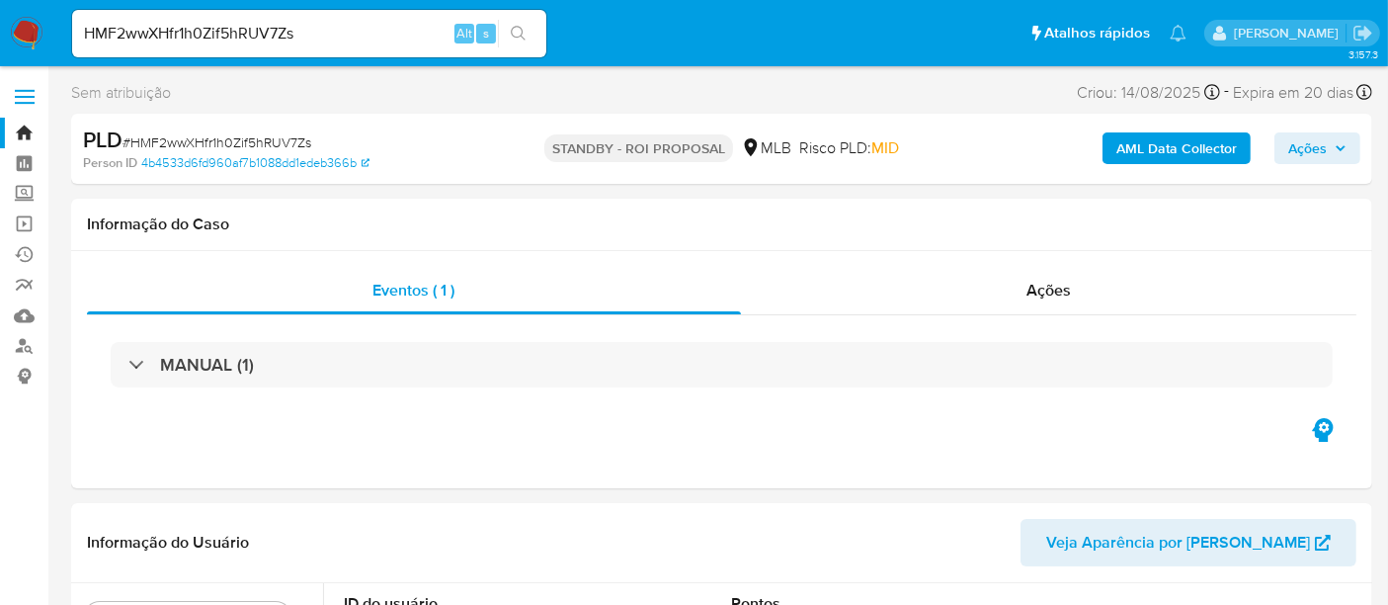
select select "10"
drag, startPoint x: 373, startPoint y: 28, endPoint x: 0, endPoint y: 27, distance: 372.5
click at [0, 27] on nav "Pausado Ver notificaciones HMF2wwXHfr1h0Zif5hRUV7Zs Alt s Atalhos rápidos Presi…" at bounding box center [694, 33] width 1388 height 66
click at [513, 26] on icon "search-icon" at bounding box center [519, 34] width 16 height 16
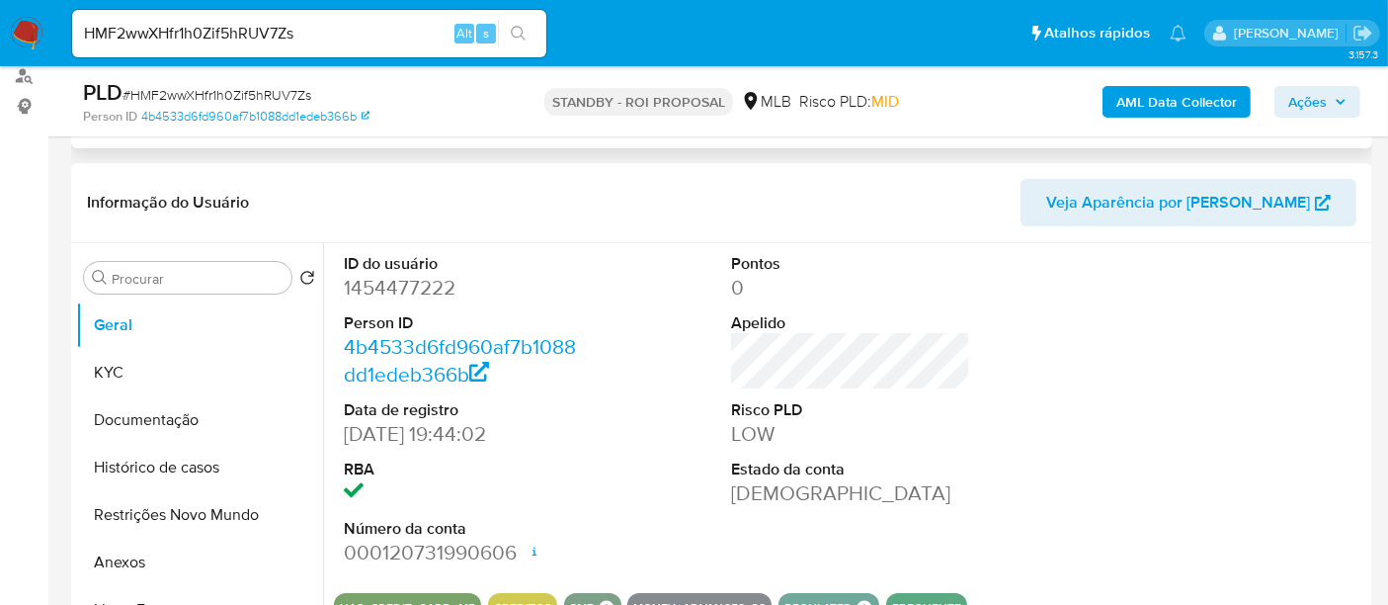
scroll to position [329, 0]
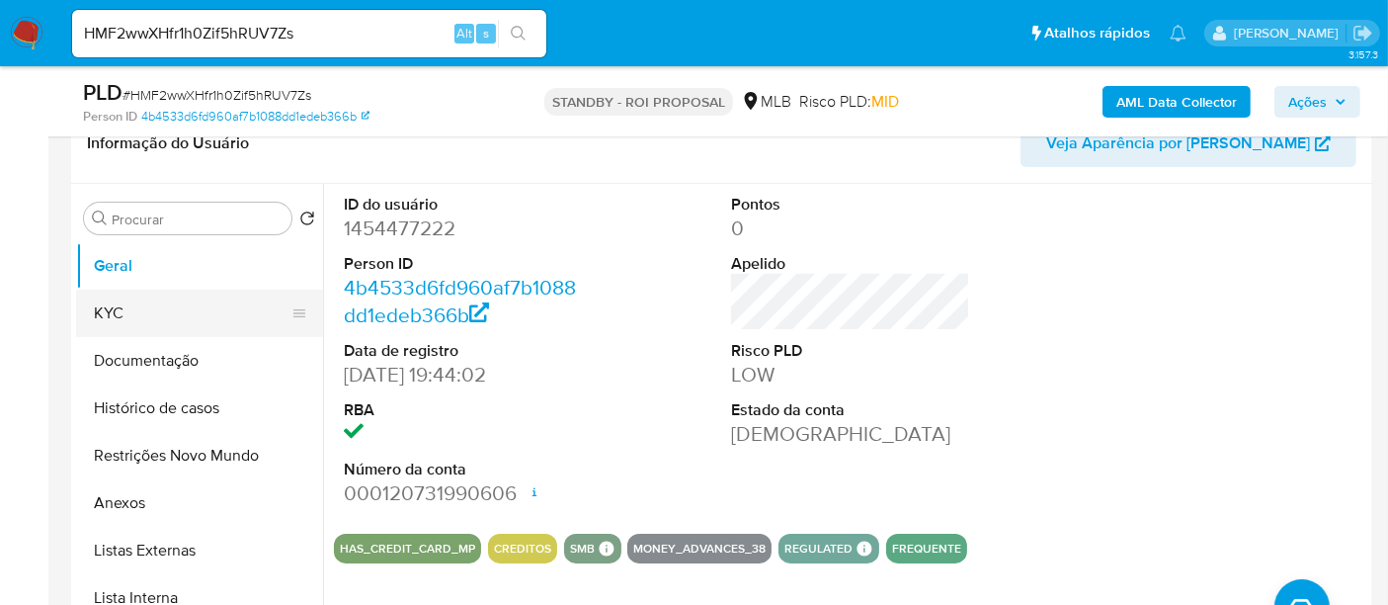
drag, startPoint x: 117, startPoint y: 315, endPoint x: 268, endPoint y: 334, distance: 152.3
click at [117, 316] on button "KYC" at bounding box center [191, 313] width 231 height 47
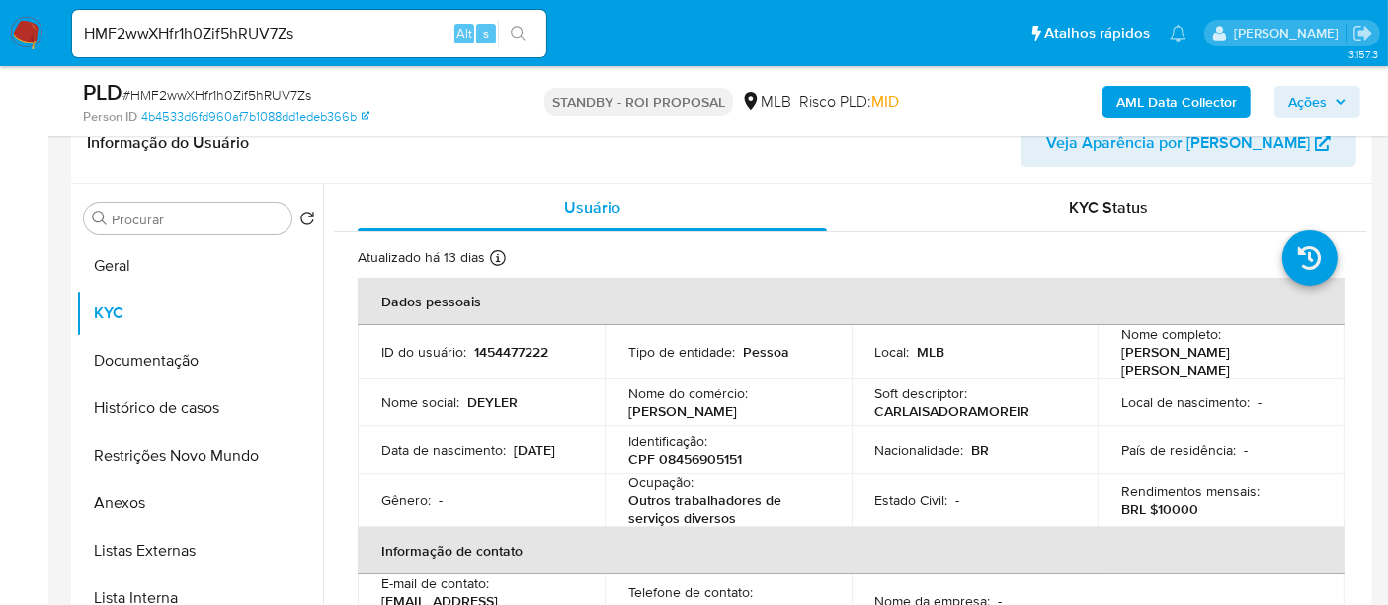
drag, startPoint x: 382, startPoint y: 453, endPoint x: 459, endPoint y: 453, distance: 77.1
click at [459, 453] on div "Data de nascimento : 15/02/2003" at bounding box center [481, 450] width 200 height 18
copy p "15/02/2003"
click at [121, 269] on button "Geral" at bounding box center [191, 265] width 231 height 47
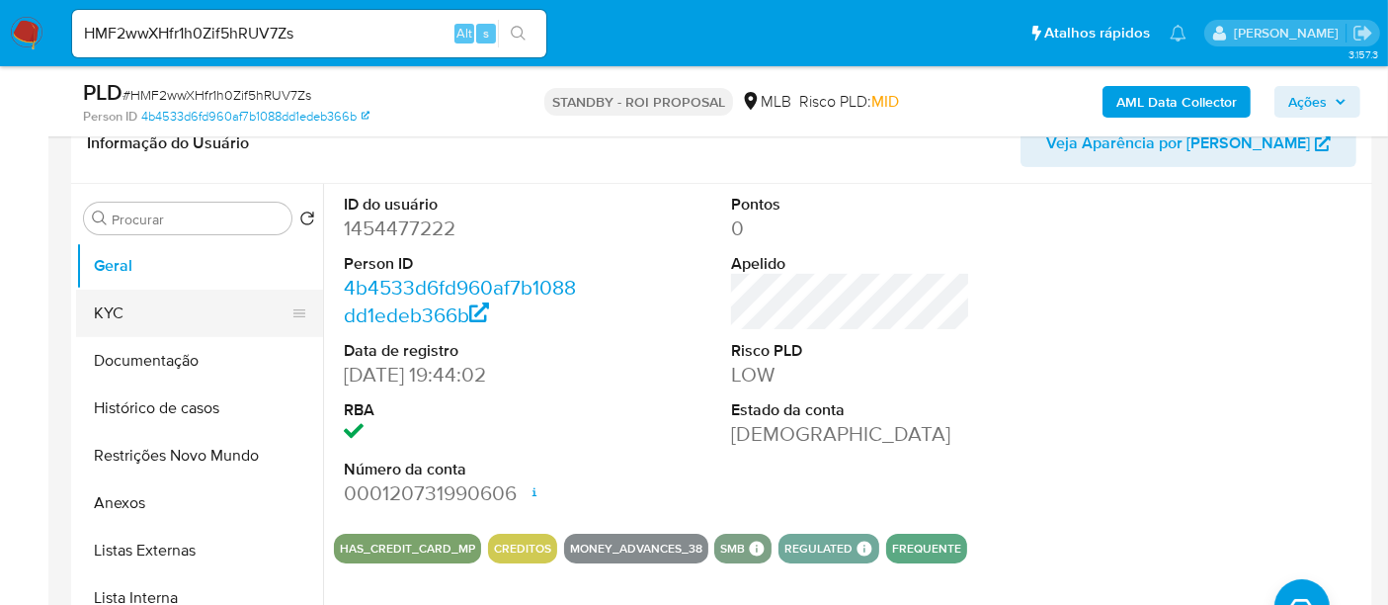
click at [119, 309] on button "KYC" at bounding box center [191, 313] width 231 height 47
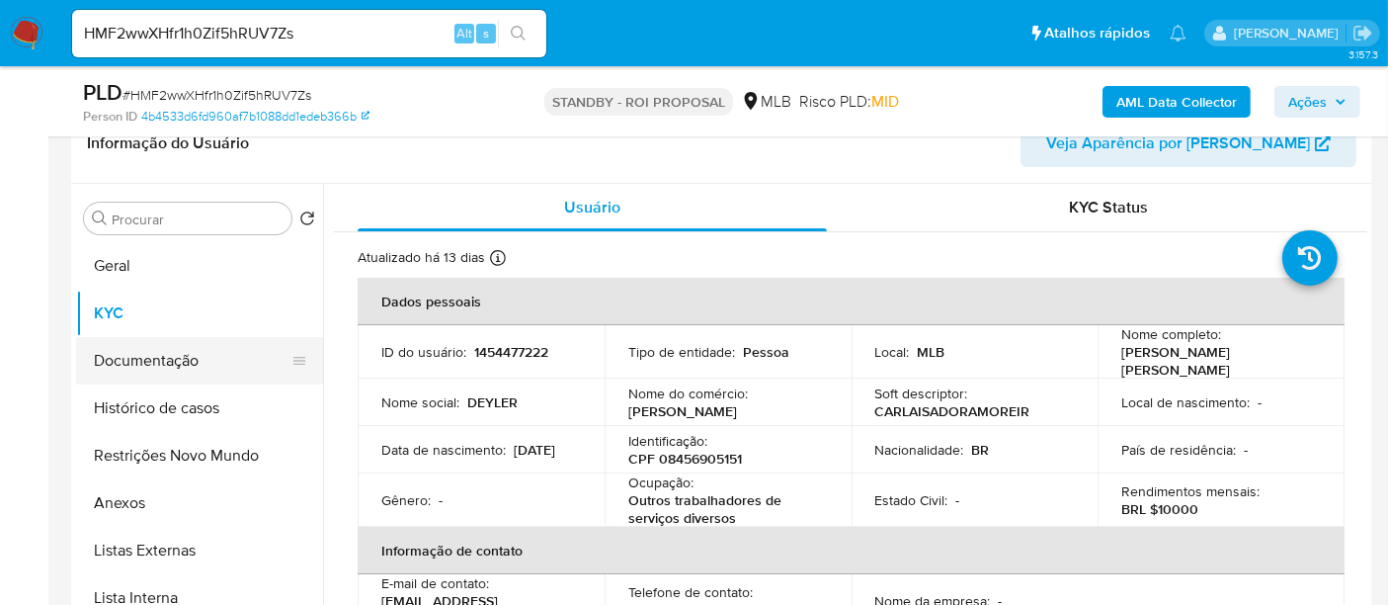
click at [203, 368] on button "Documentação" at bounding box center [191, 360] width 231 height 47
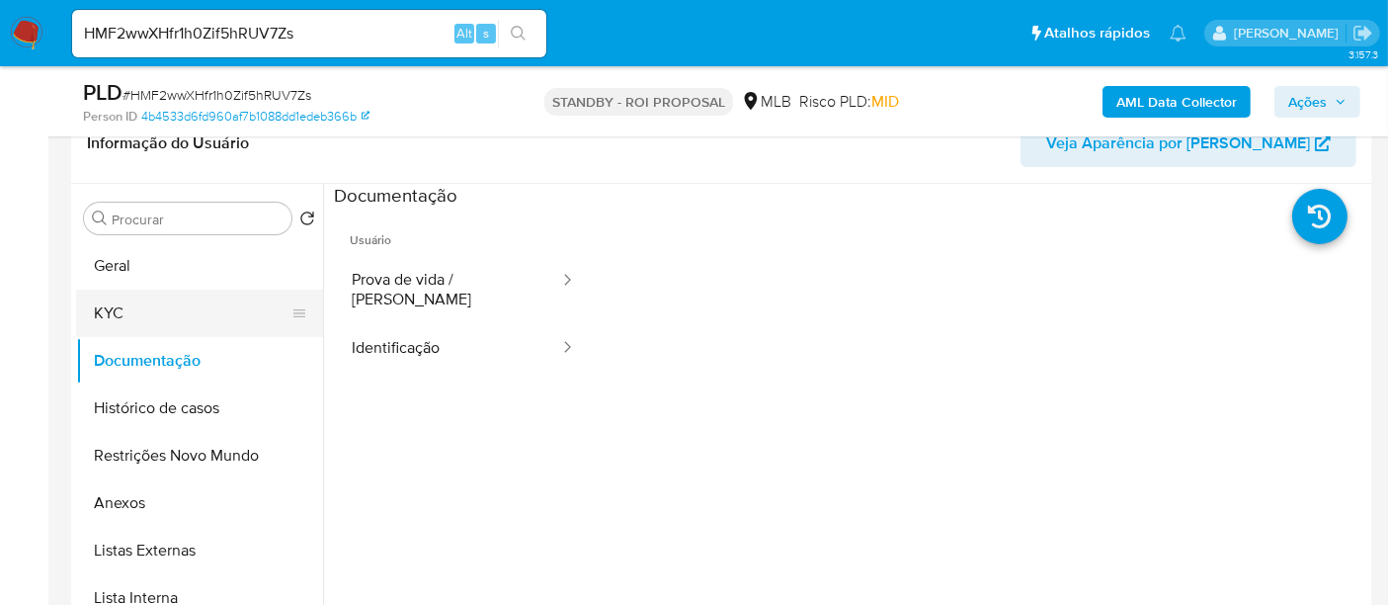
click at [97, 305] on button "KYC" at bounding box center [191, 313] width 231 height 47
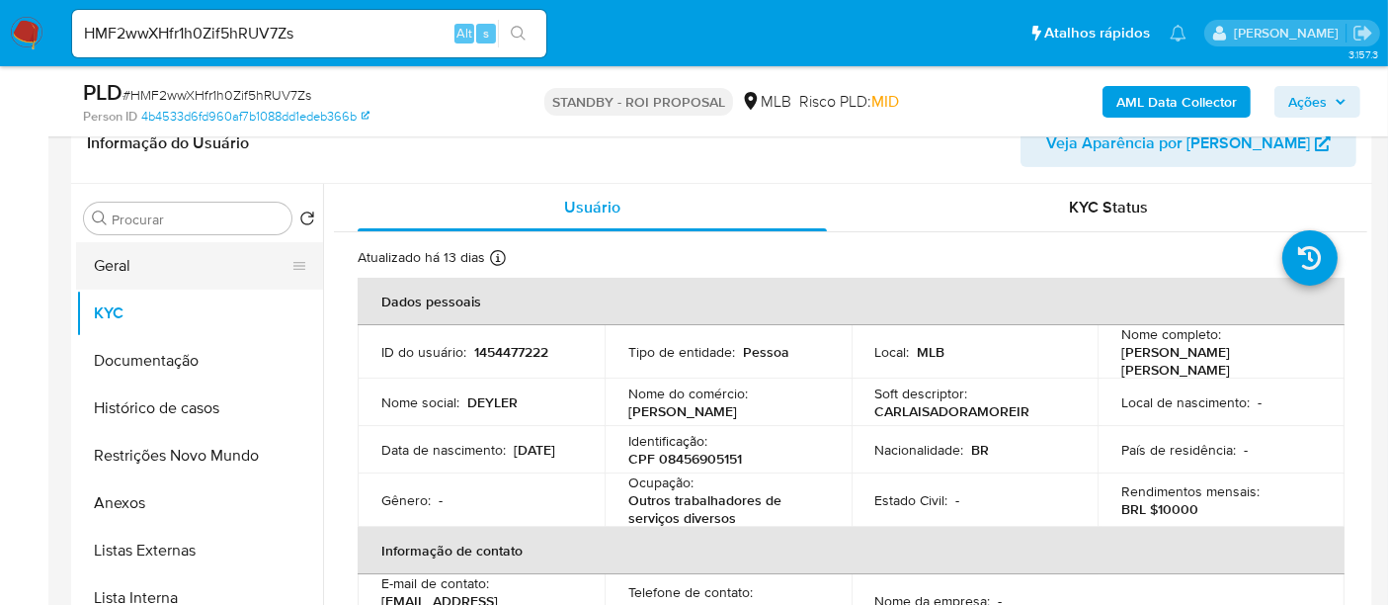
drag, startPoint x: 130, startPoint y: 261, endPoint x: 222, endPoint y: 278, distance: 93.4
click at [130, 261] on button "Geral" at bounding box center [191, 265] width 231 height 47
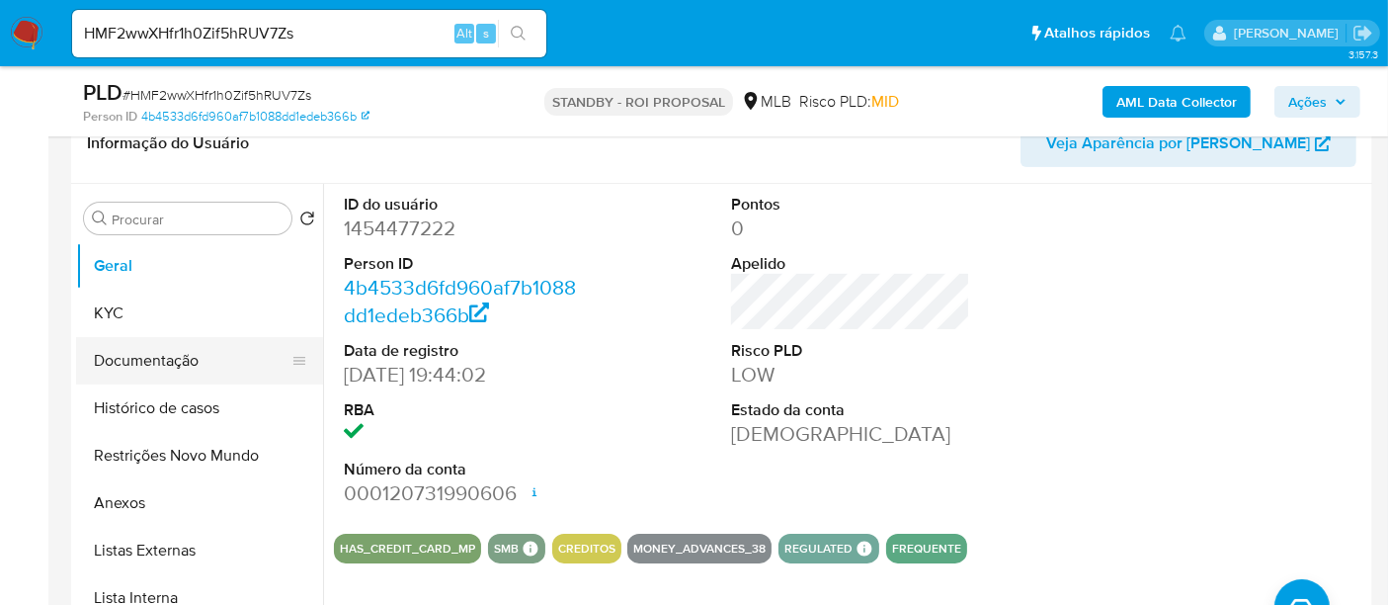
click at [121, 362] on button "Documentação" at bounding box center [191, 360] width 231 height 47
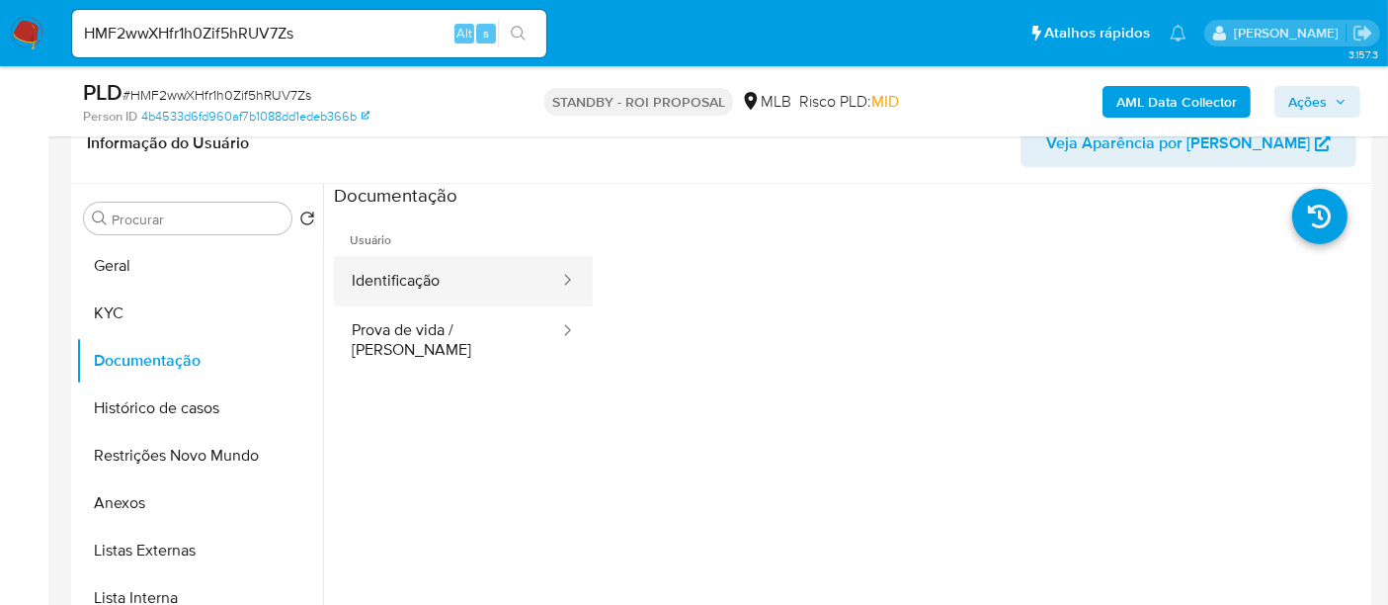
click at [443, 279] on button "Identificação" at bounding box center [447, 281] width 227 height 50
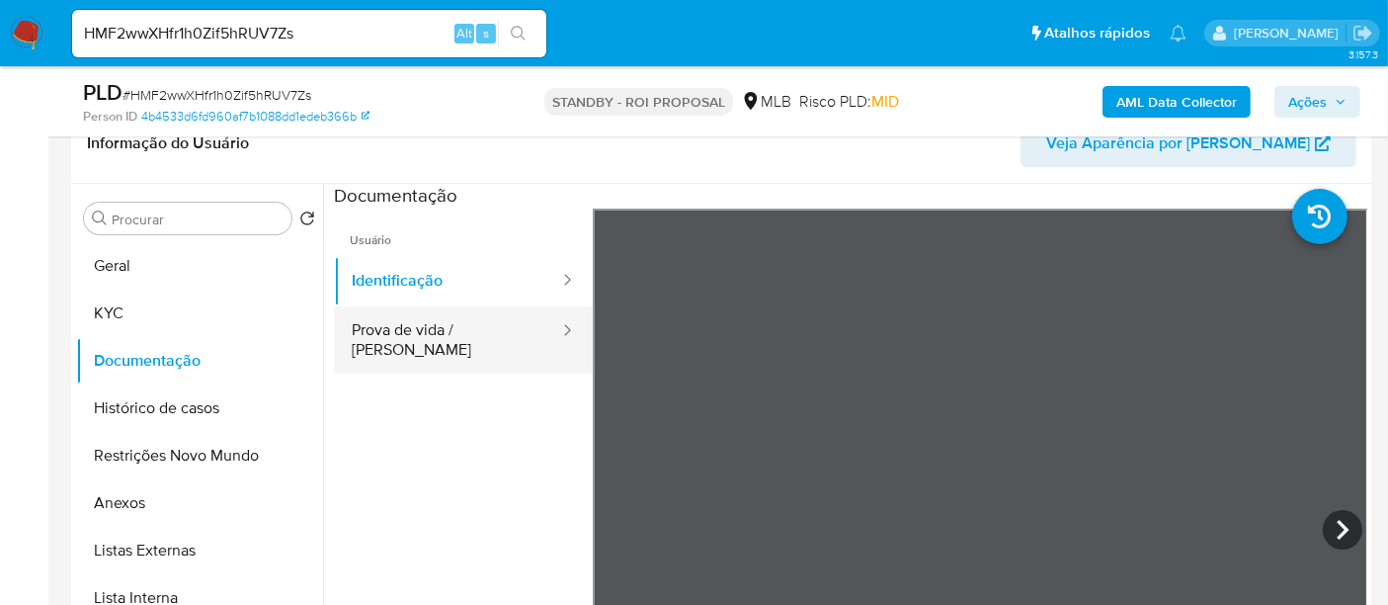
click at [434, 323] on button "Prova de vida / Selfie" at bounding box center [447, 339] width 227 height 67
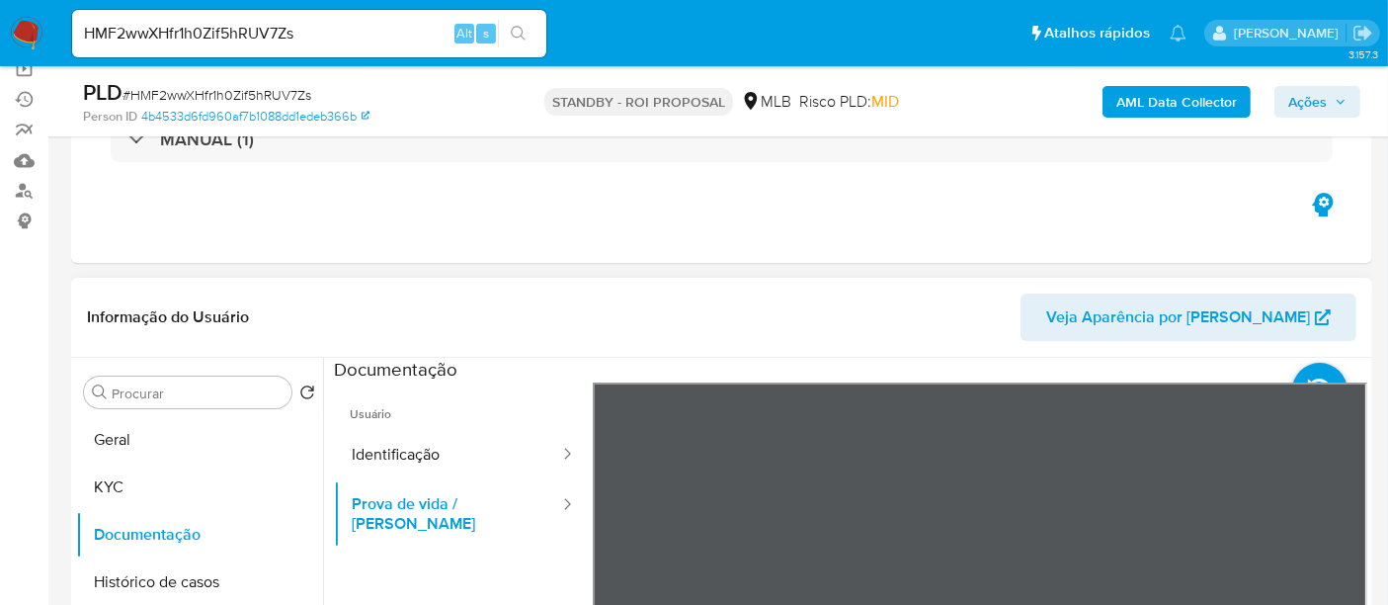
scroll to position [0, 0]
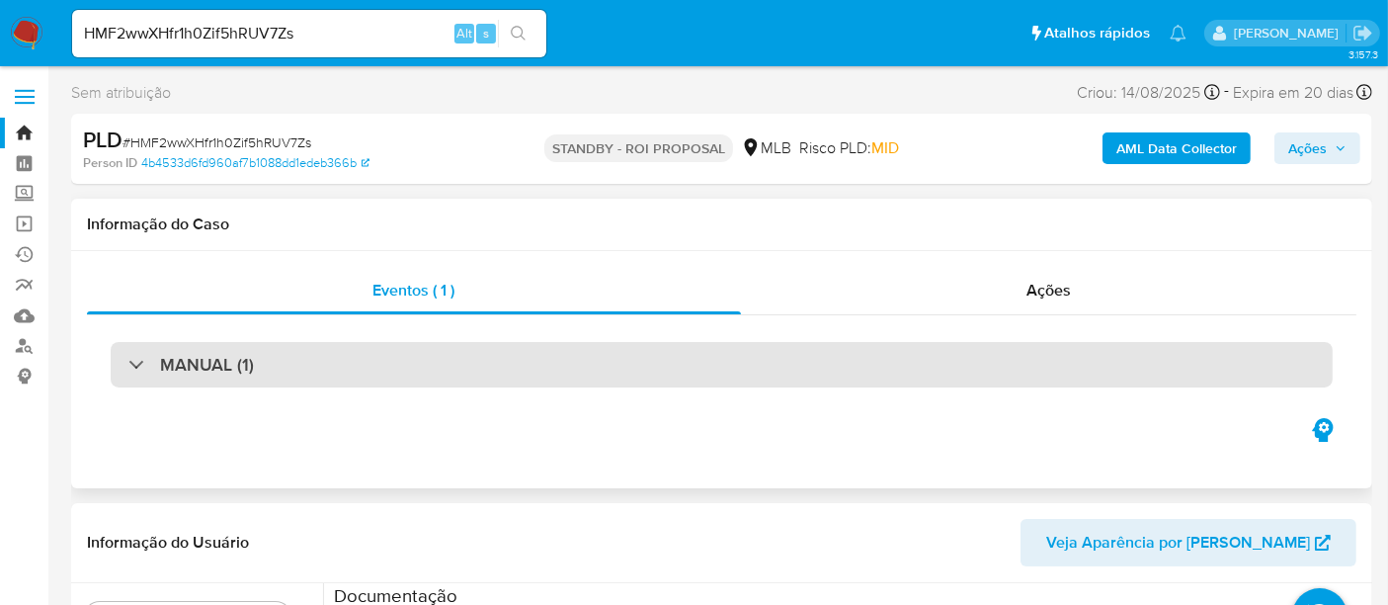
click at [264, 365] on div "MANUAL (1)" at bounding box center [722, 364] width 1222 height 45
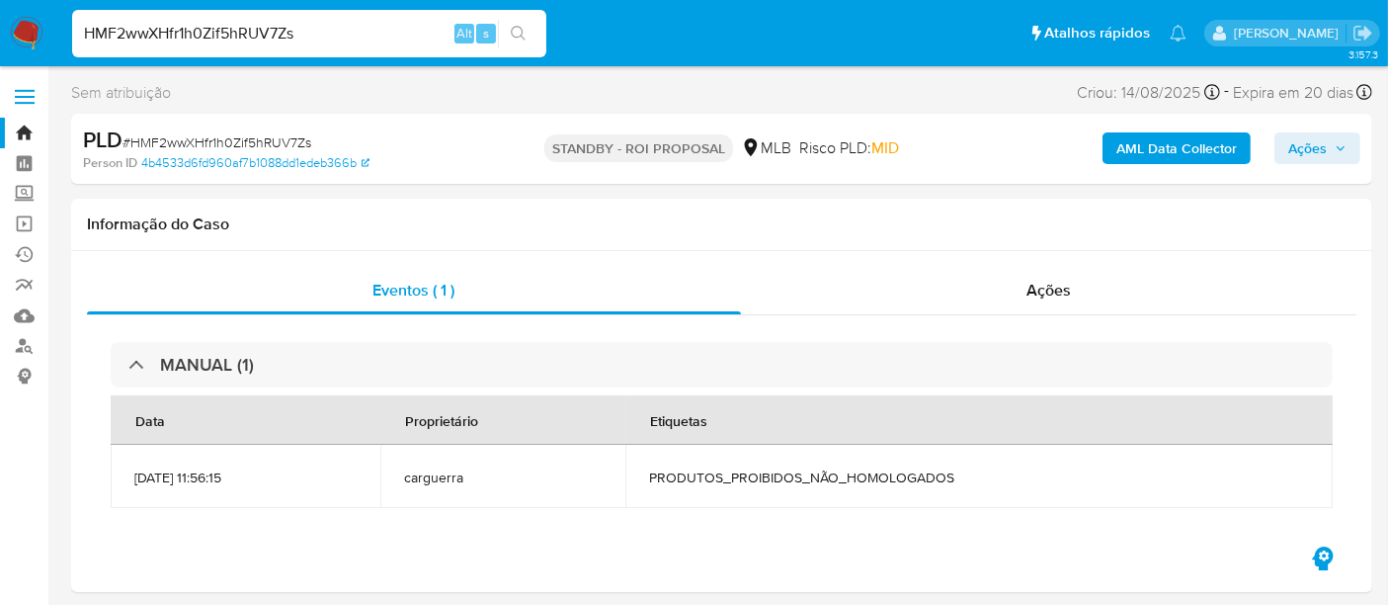
drag, startPoint x: 332, startPoint y: 33, endPoint x: 0, endPoint y: 28, distance: 332.0
click at [0, 28] on nav "Pausado Ver notificaciones HMF2wwXHfr1h0Zif5hRUV7Zs Alt s Atalhos rápidos Presi…" at bounding box center [694, 33] width 1388 height 66
paste input "qikgzb1VHjLgA8a3gnLuwc4N"
type input "qikgzb1VHjLgA8a3gnLuwc4N"
click at [516, 29] on icon "search-icon" at bounding box center [519, 34] width 16 height 16
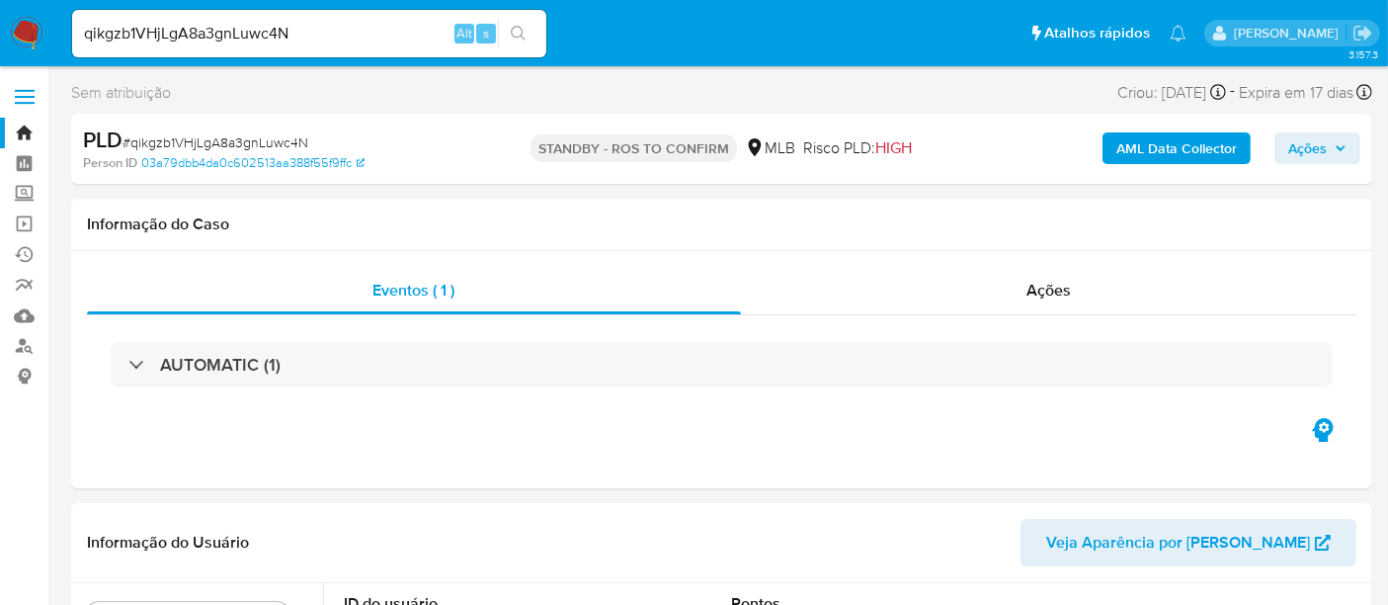
select select "10"
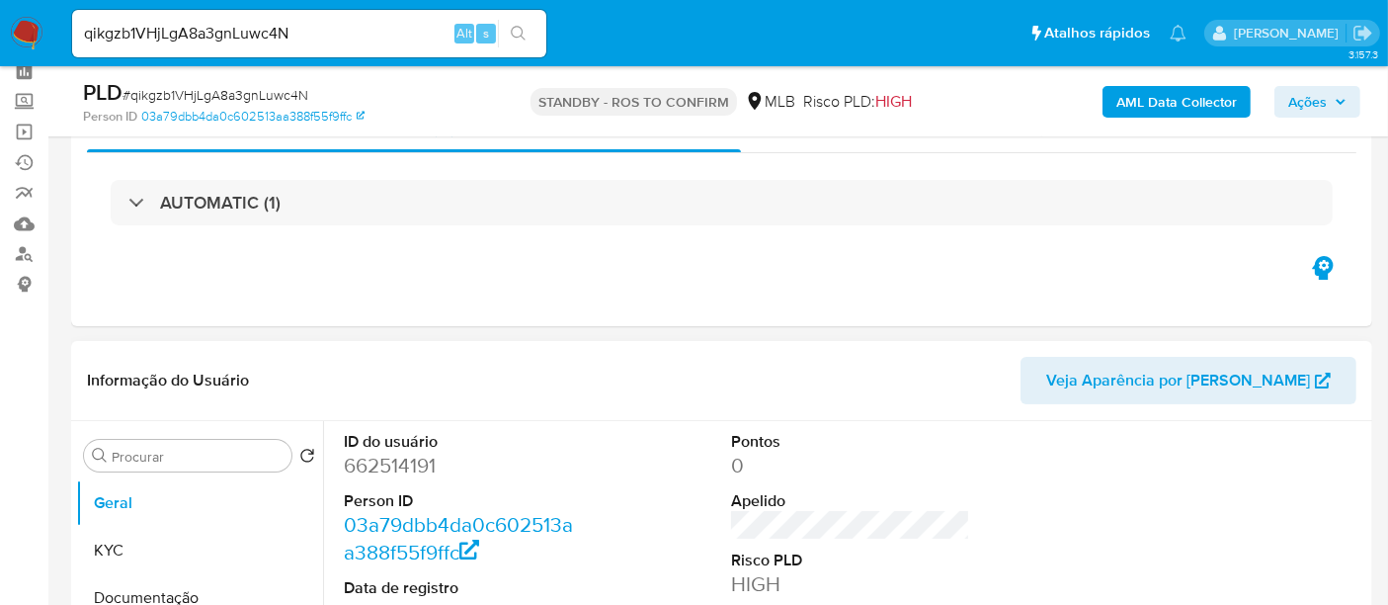
scroll to position [219, 0]
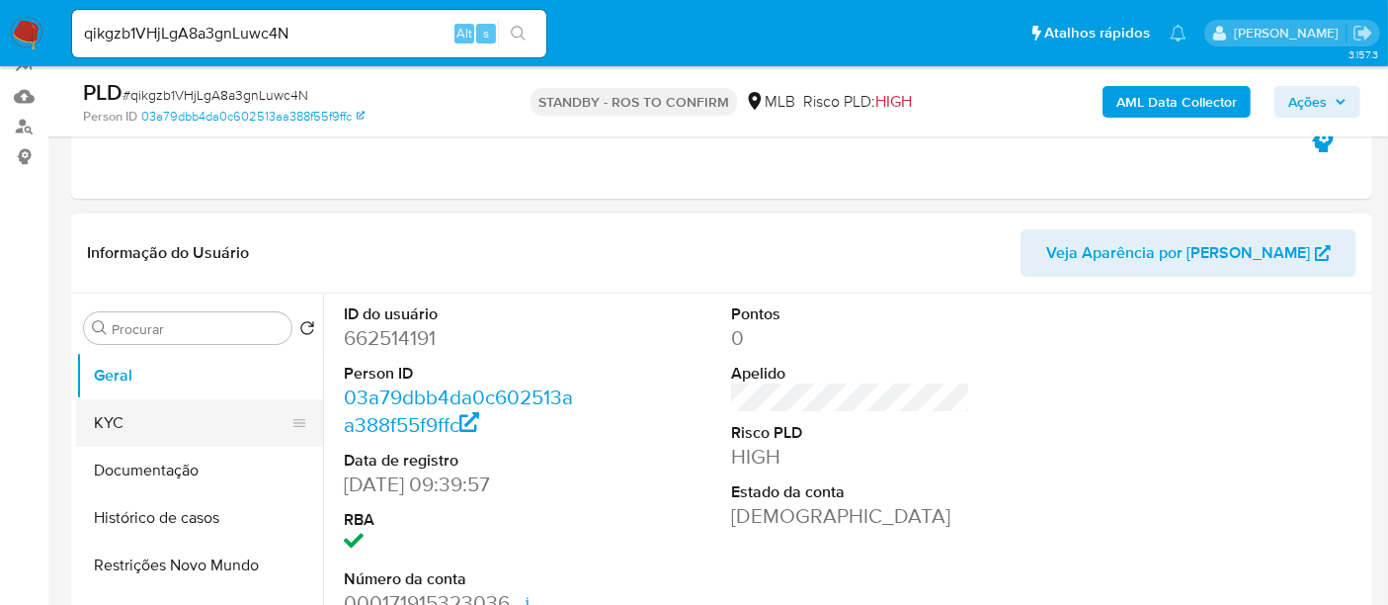
drag, startPoint x: 125, startPoint y: 426, endPoint x: 228, endPoint y: 423, distance: 103.8
click at [125, 426] on button "KYC" at bounding box center [191, 422] width 231 height 47
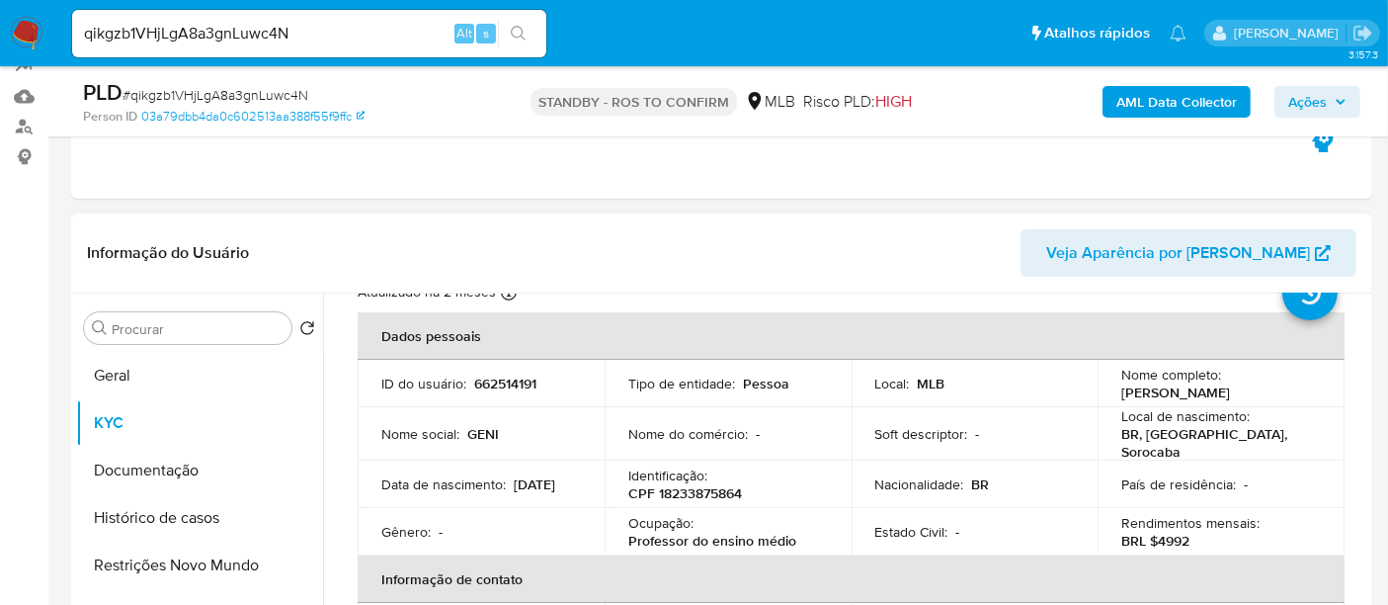
scroll to position [110, 0]
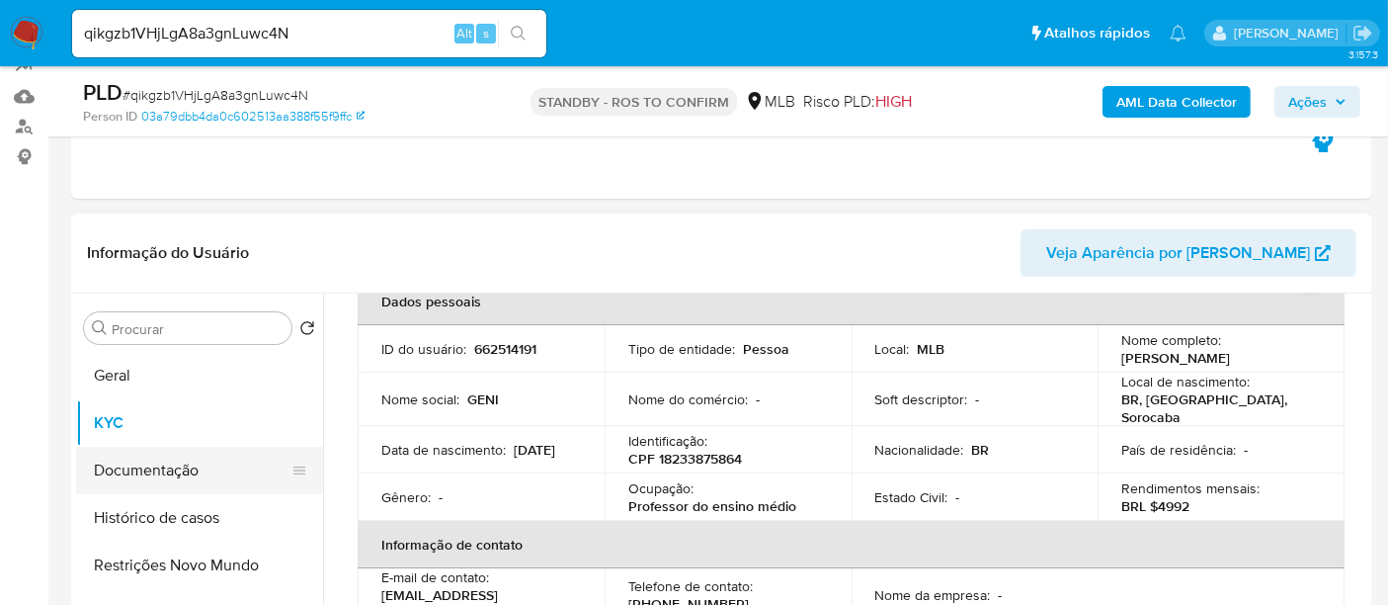
click at [169, 462] on button "Documentação" at bounding box center [191, 470] width 231 height 47
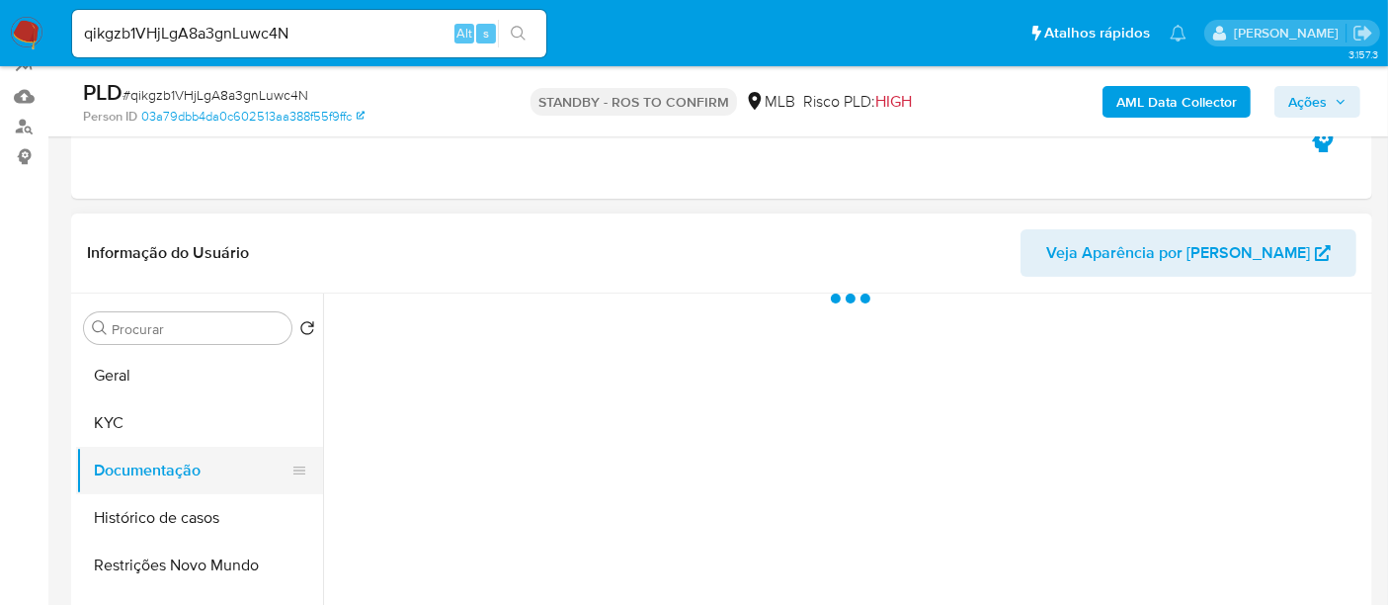
scroll to position [0, 0]
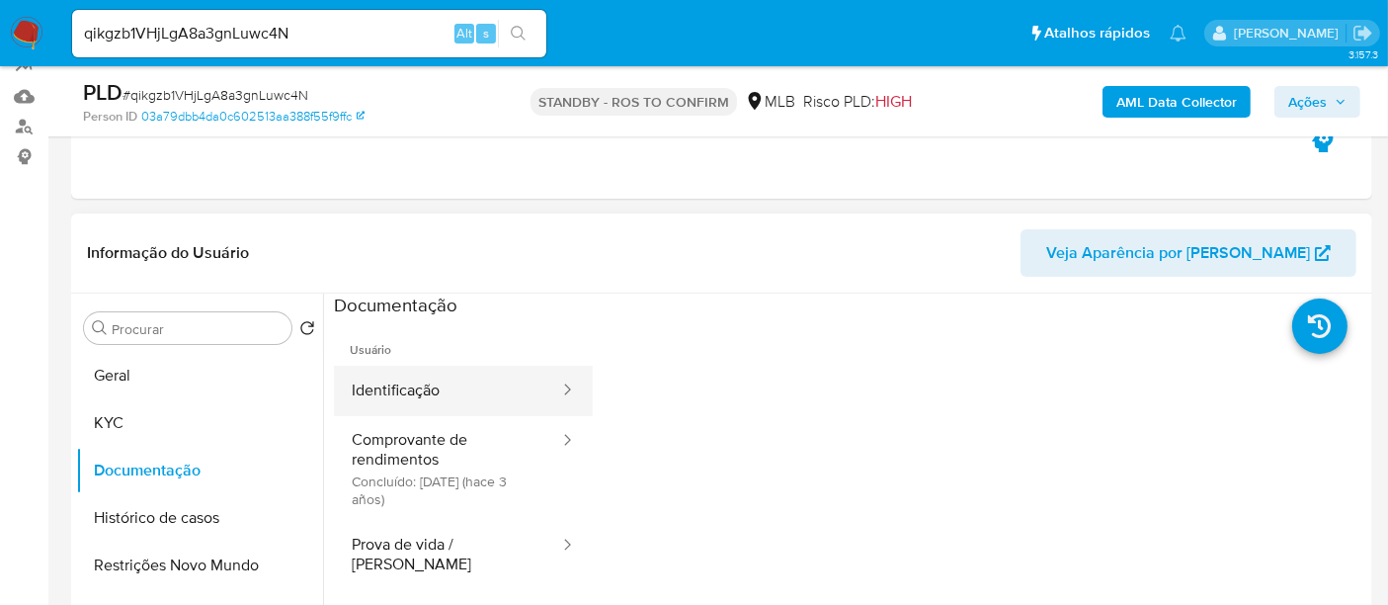
click at [419, 385] on button "Identificação" at bounding box center [447, 391] width 227 height 50
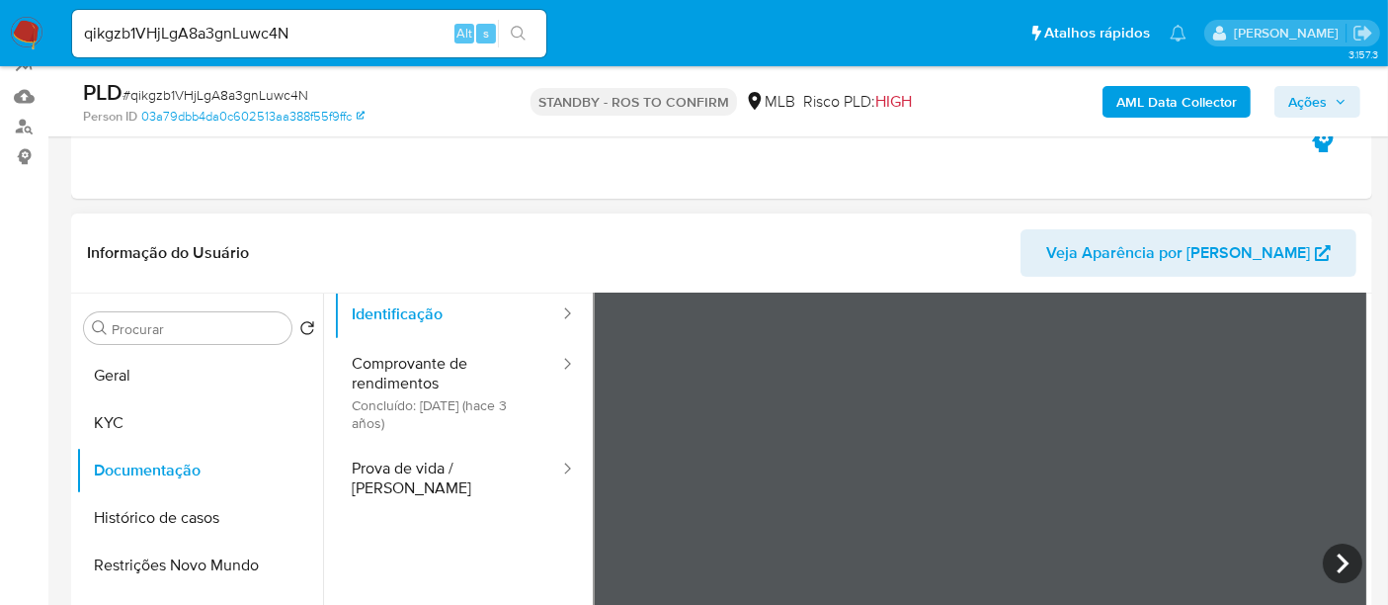
scroll to position [110, 0]
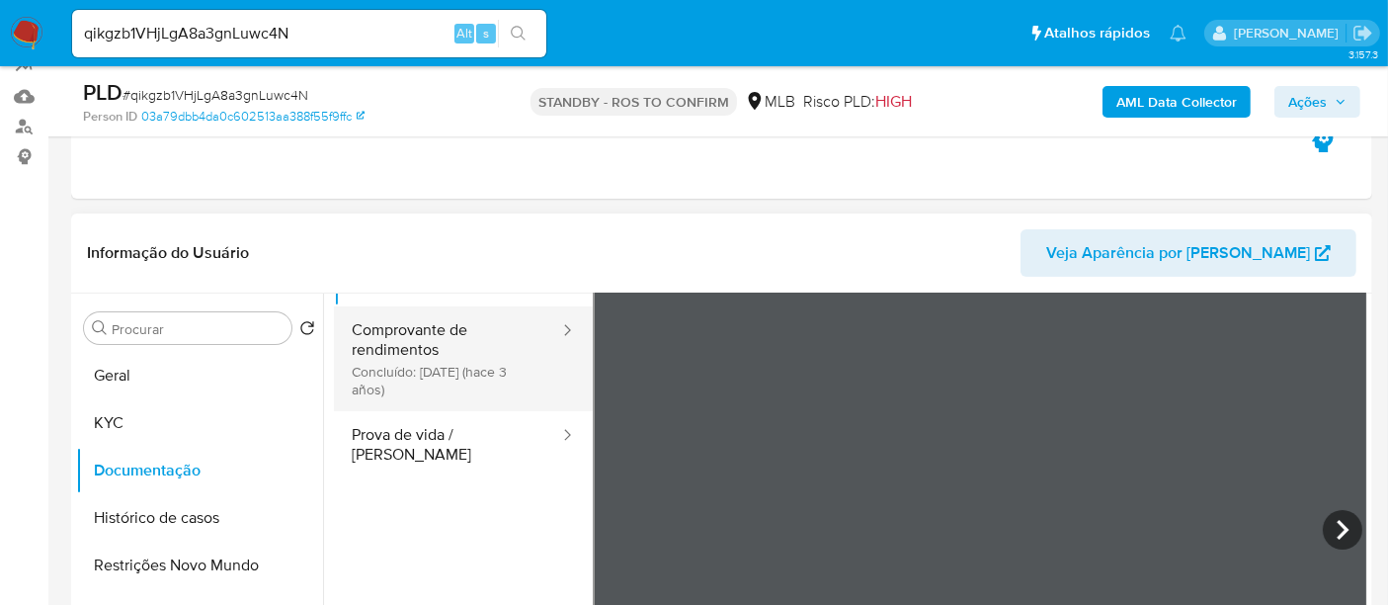
click at [430, 332] on button "Comprovante de rendimentos Concluído: 21/06/2022 (hace 3 años)" at bounding box center [447, 358] width 227 height 105
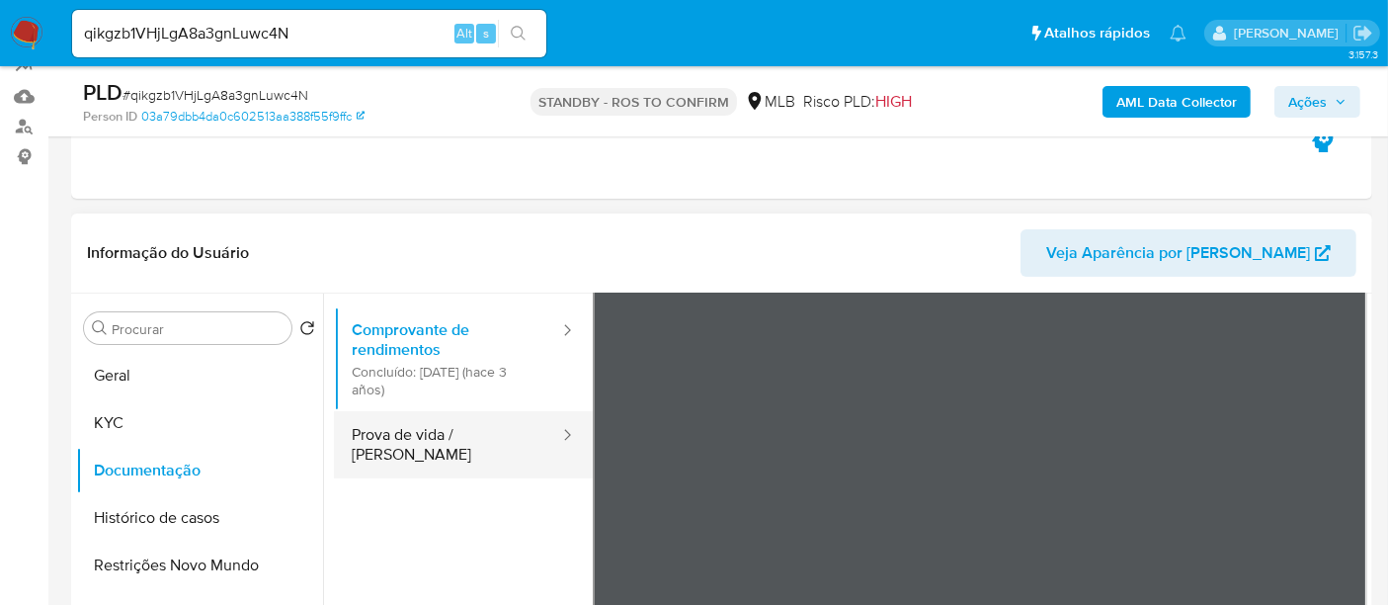
drag, startPoint x: 438, startPoint y: 438, endPoint x: 556, endPoint y: 439, distance: 118.6
click at [438, 439] on button "Prova de vida / Selfie" at bounding box center [447, 444] width 227 height 67
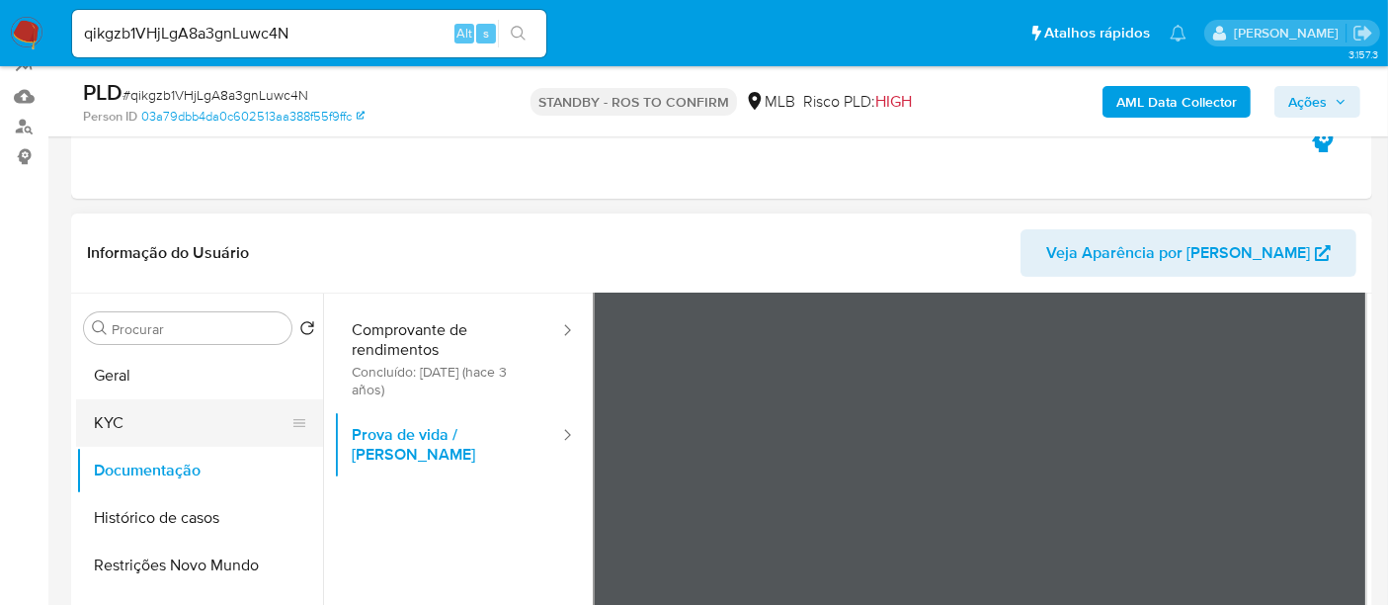
click at [109, 419] on button "KYC" at bounding box center [191, 422] width 231 height 47
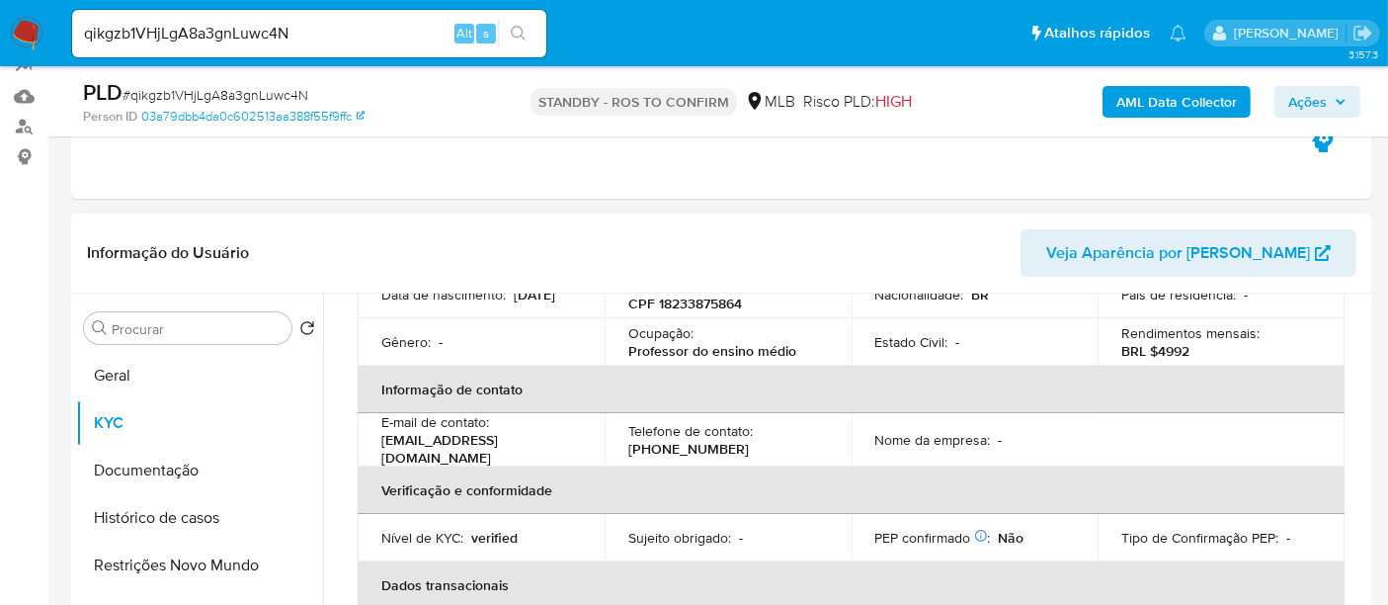
scroll to position [329, 0]
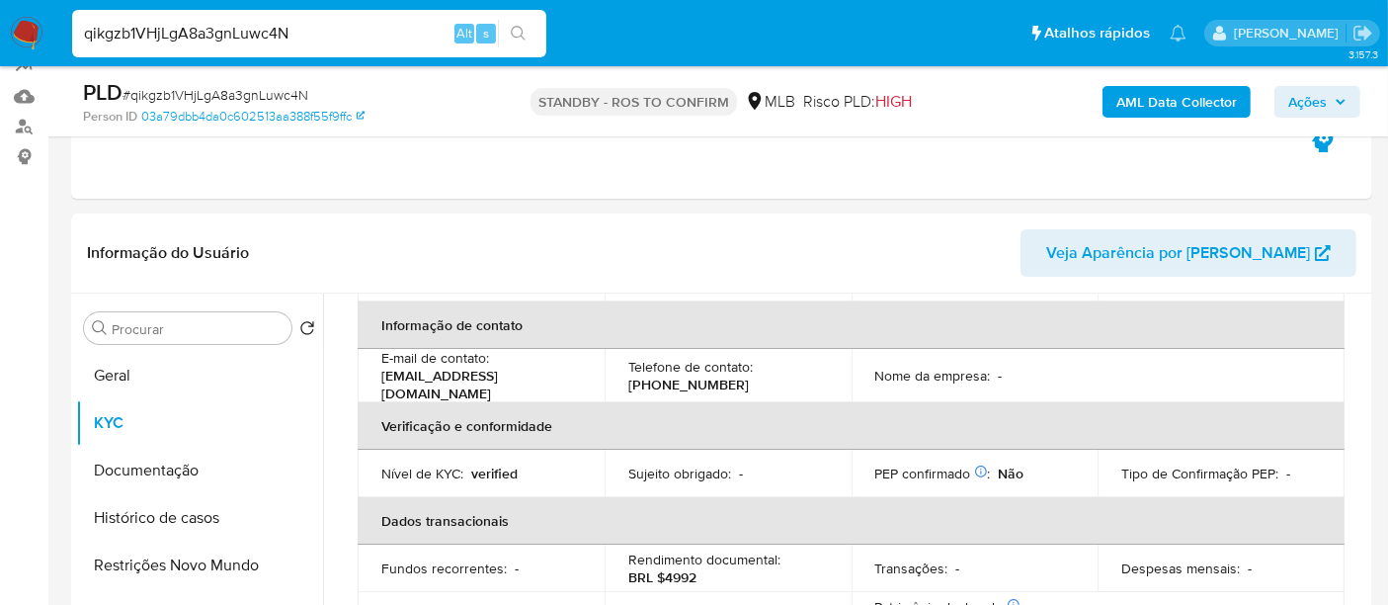
drag, startPoint x: 344, startPoint y: 30, endPoint x: 0, endPoint y: 46, distance: 344.3
click at [0, 46] on nav "Pausado Ver notificaciones qikgzb1VHjLgA8a3gnLuwc4N Alt s Atalhos rápidos Presi…" at bounding box center [694, 33] width 1388 height 66
paste input "5W5qOxNd6YRCr1gf1uVpDq0g"
type input "5W5qOxNd6YRCr1gf1uVpDq0g"
click at [519, 27] on icon "search-icon" at bounding box center [518, 33] width 15 height 15
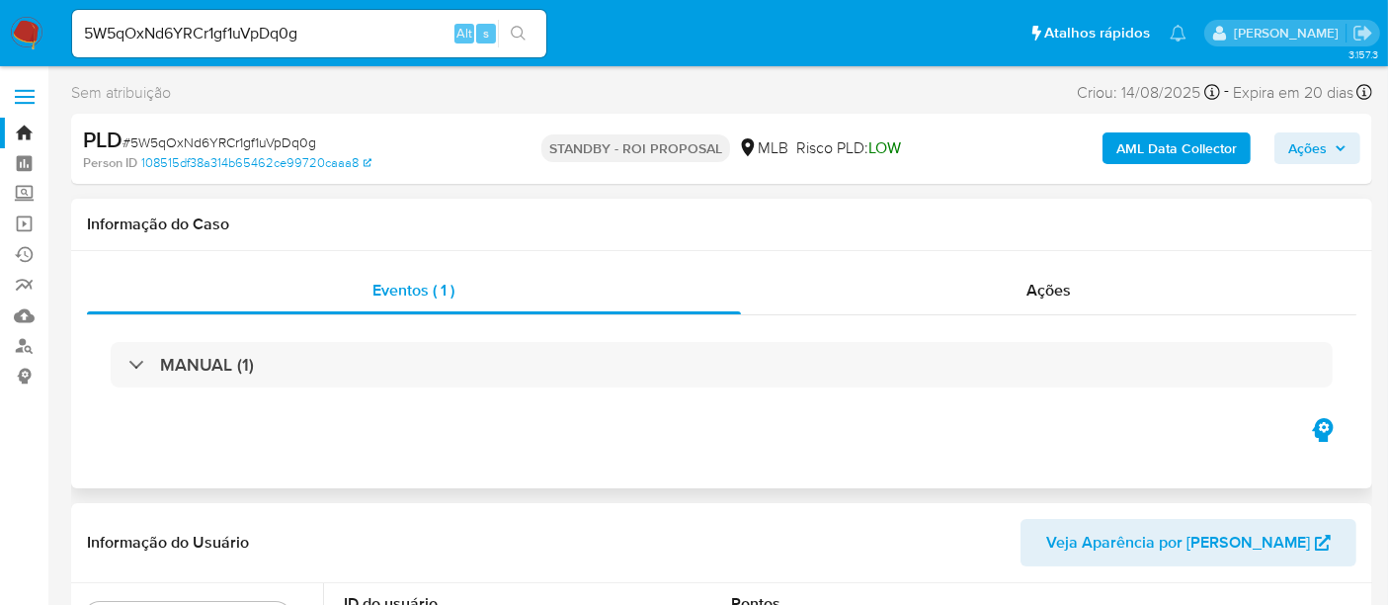
select select "10"
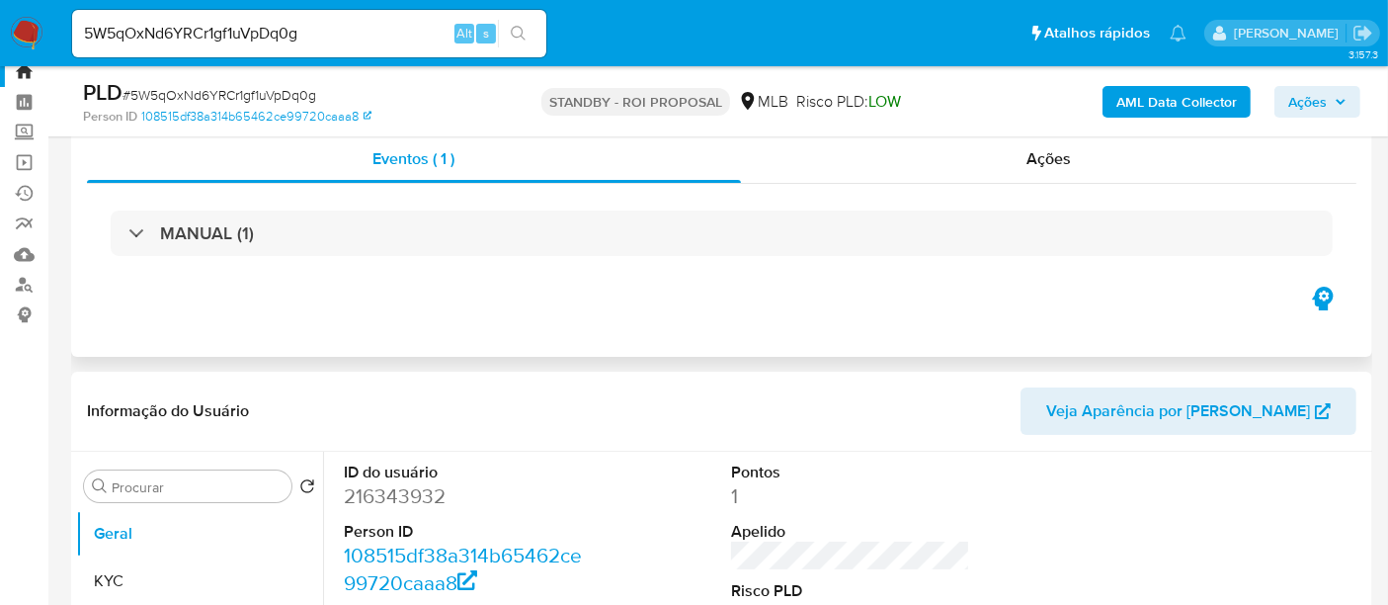
scroll to position [219, 0]
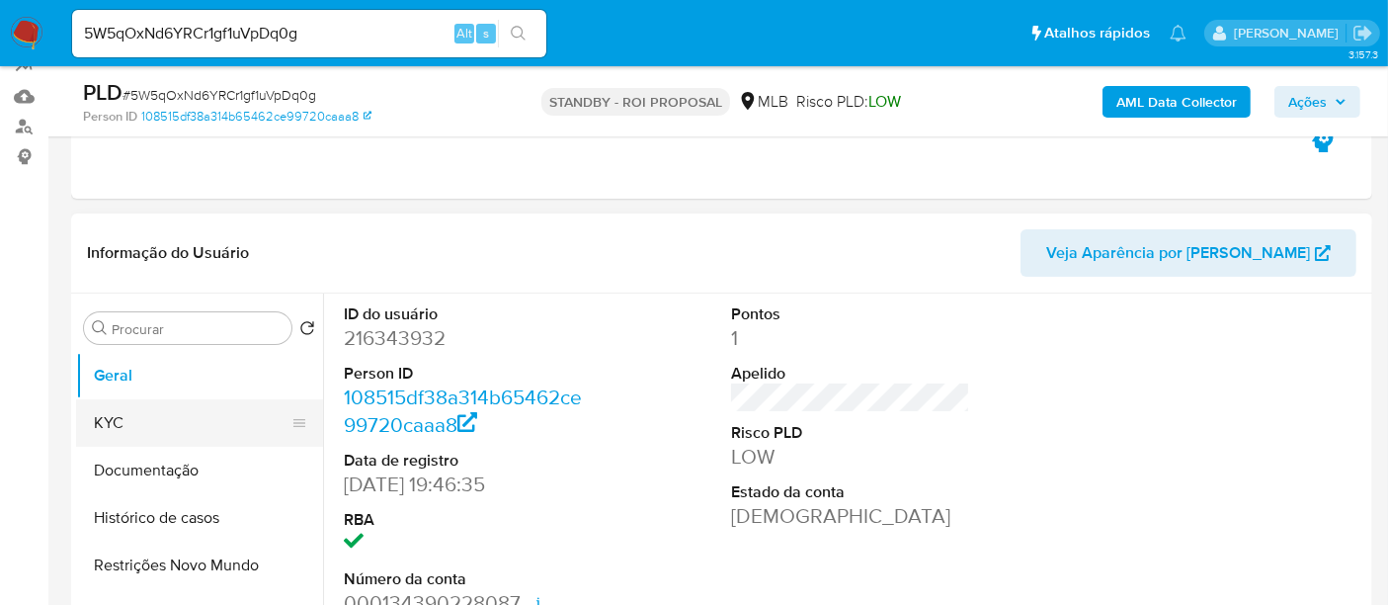
click at [96, 422] on button "KYC" at bounding box center [191, 422] width 231 height 47
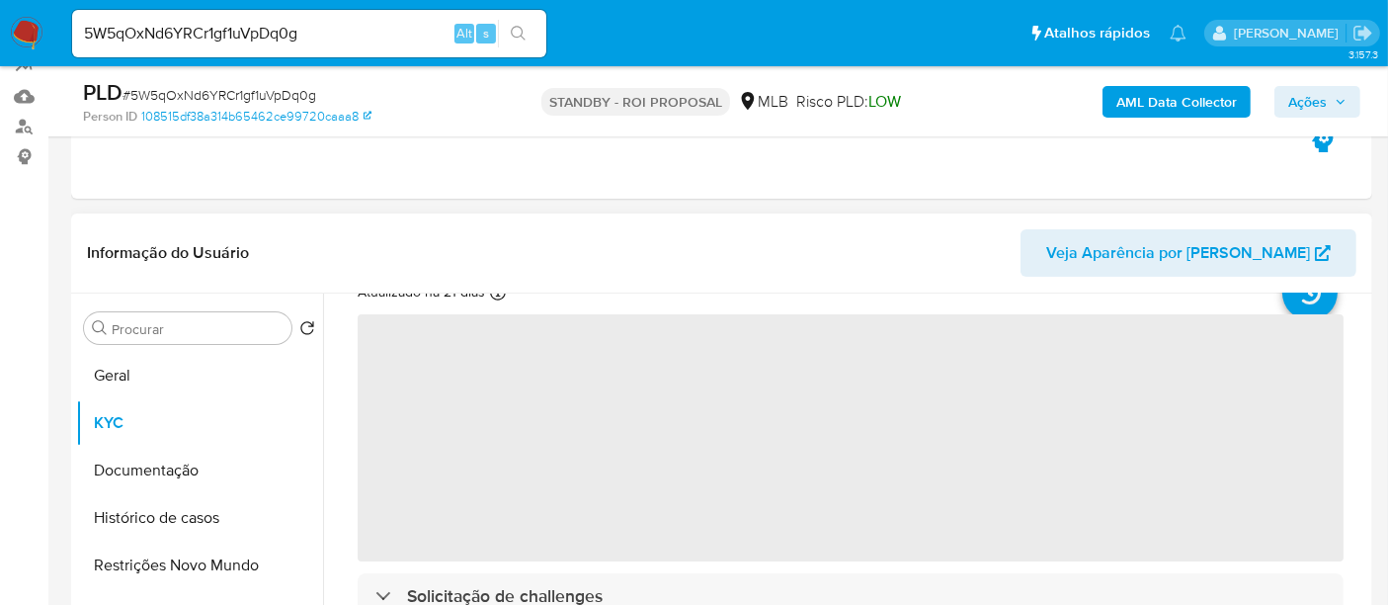
scroll to position [110, 0]
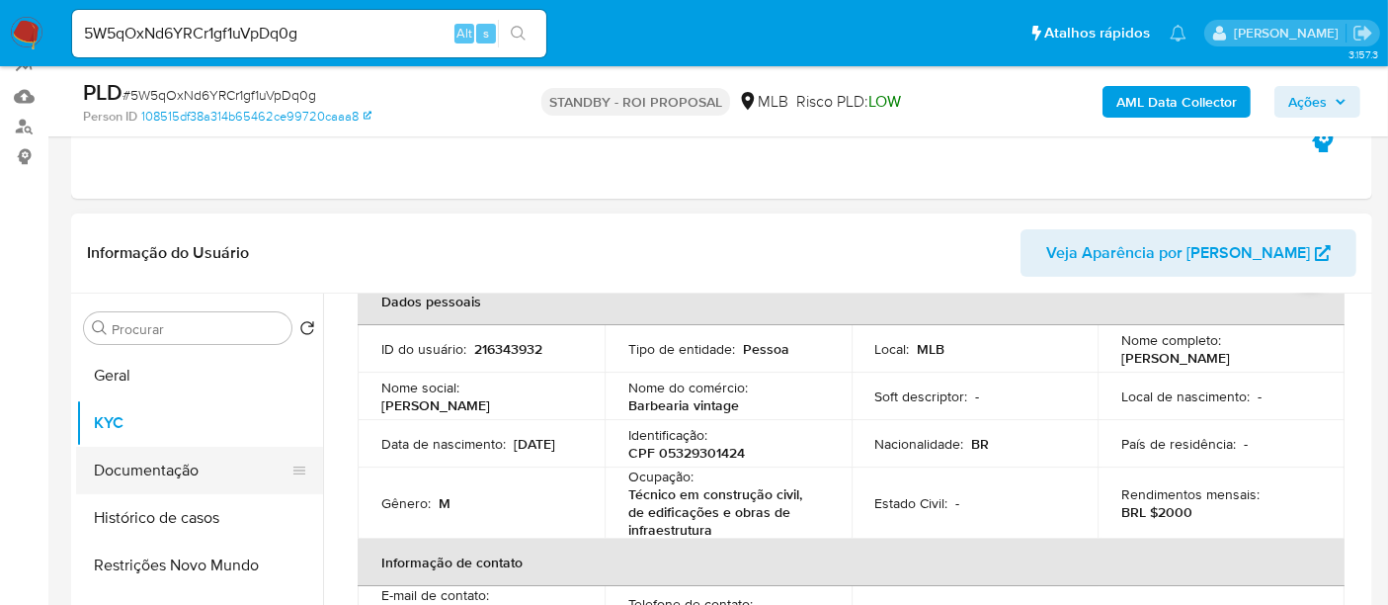
click at [130, 469] on button "Documentação" at bounding box center [191, 470] width 231 height 47
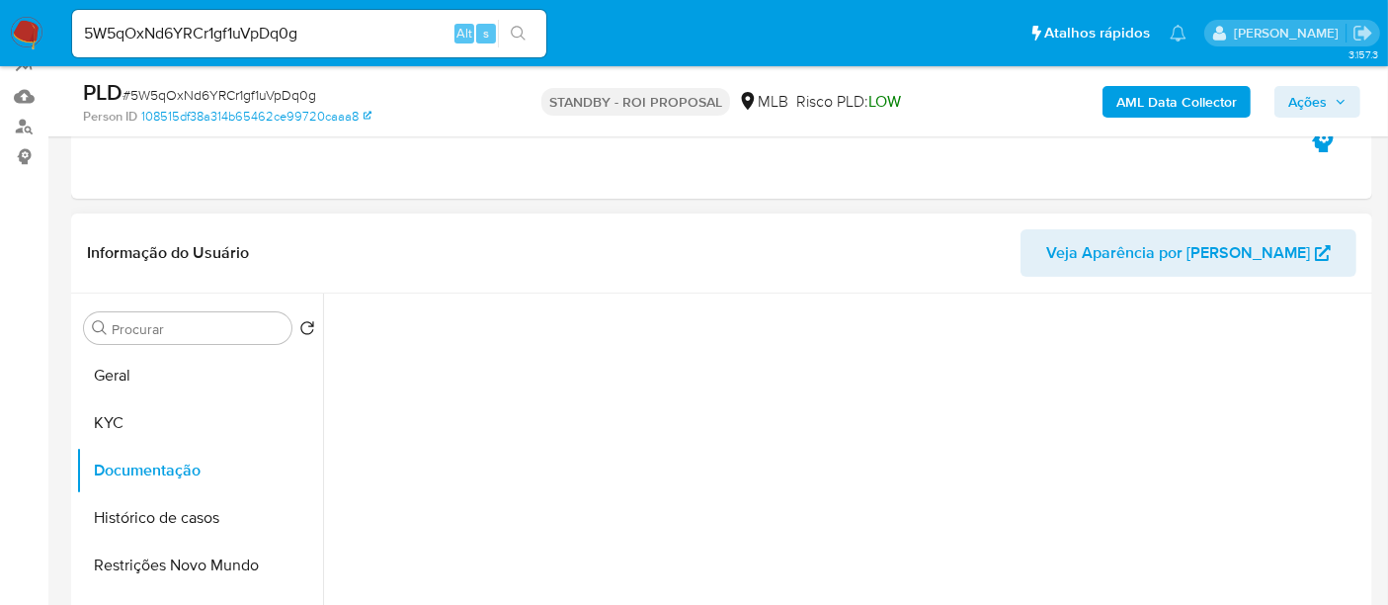
scroll to position [0, 0]
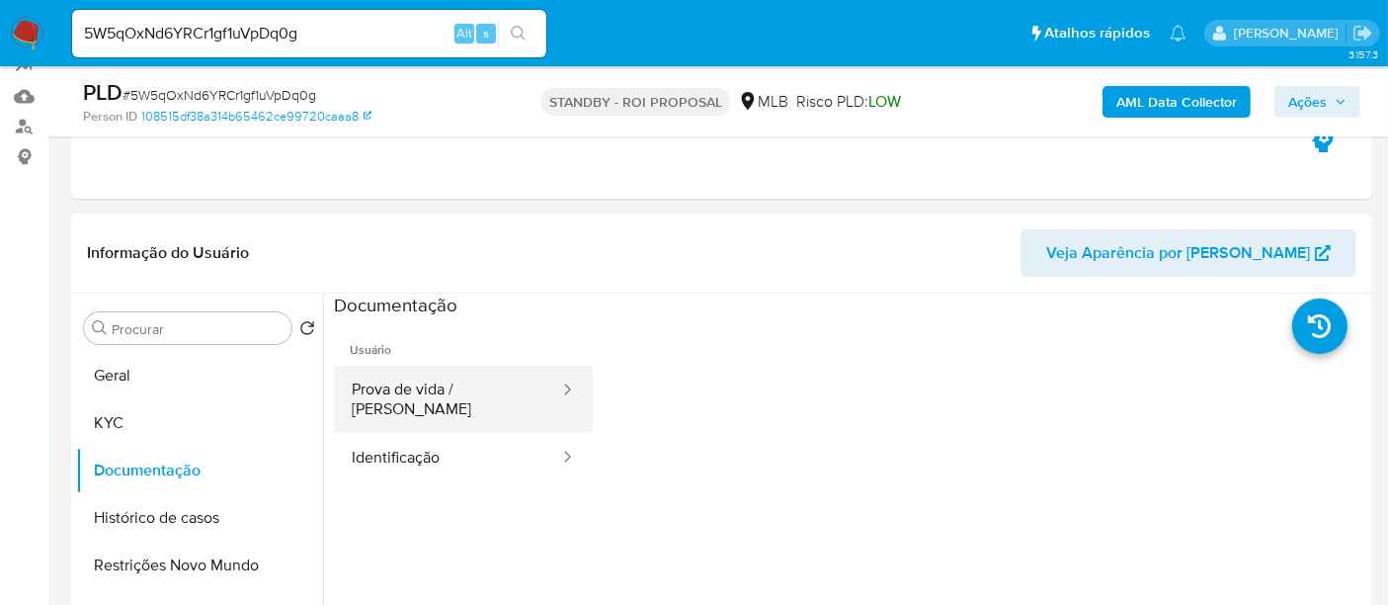
click at [446, 392] on button "Prova de vida / Selfie" at bounding box center [447, 399] width 227 height 67
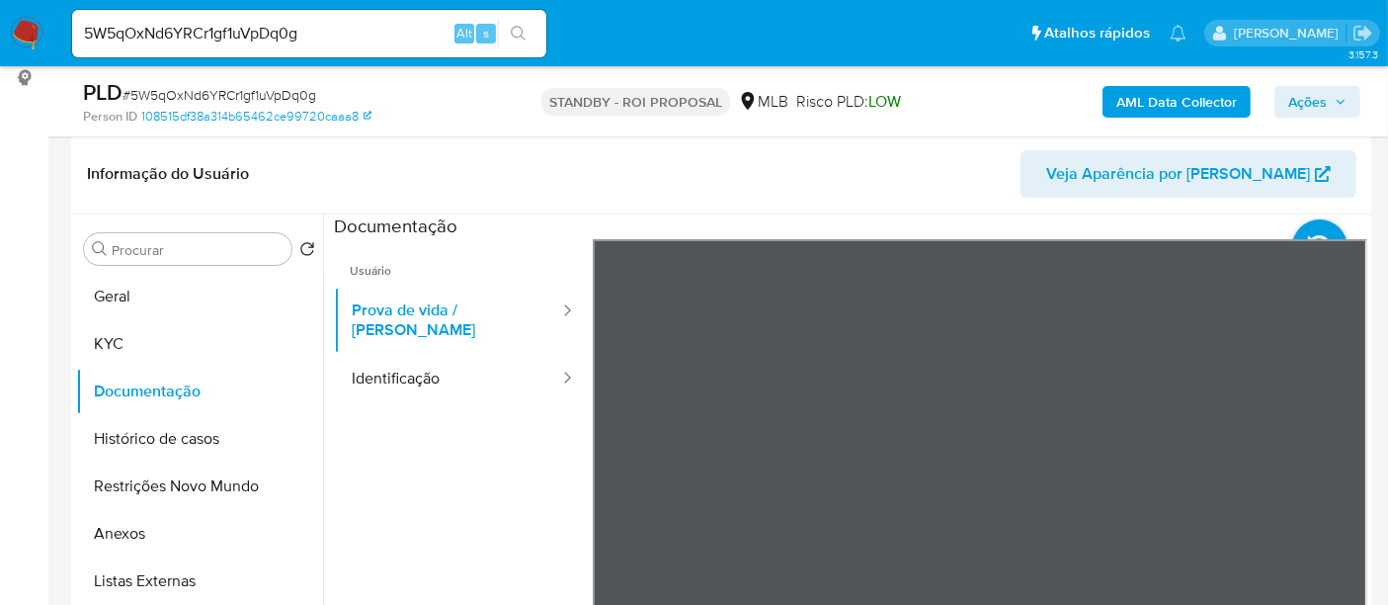
scroll to position [335, 0]
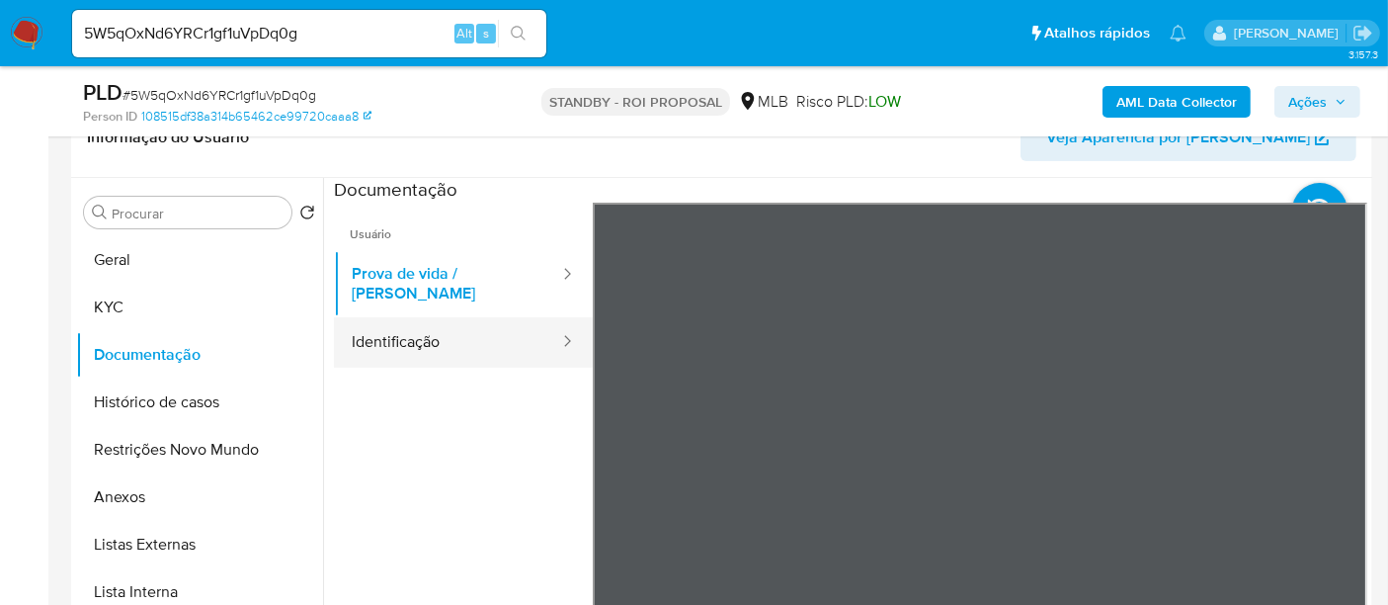
click at [406, 334] on button "Identificação" at bounding box center [447, 342] width 227 height 50
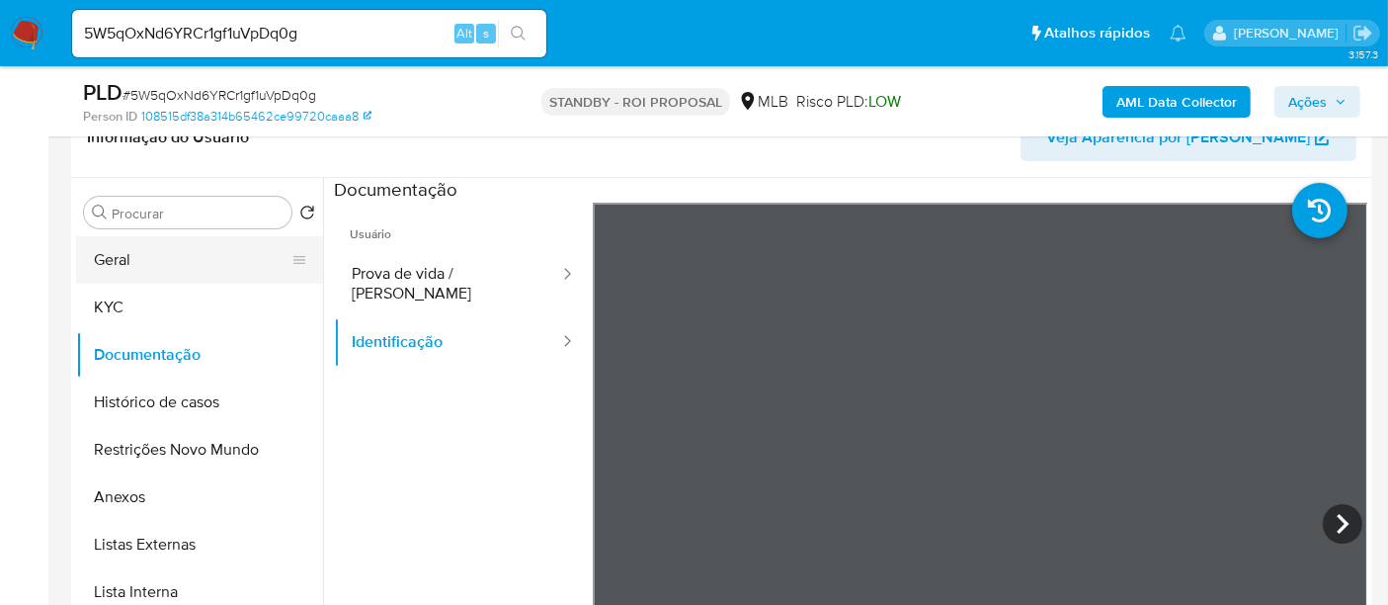
click at [150, 255] on button "Geral" at bounding box center [191, 259] width 231 height 47
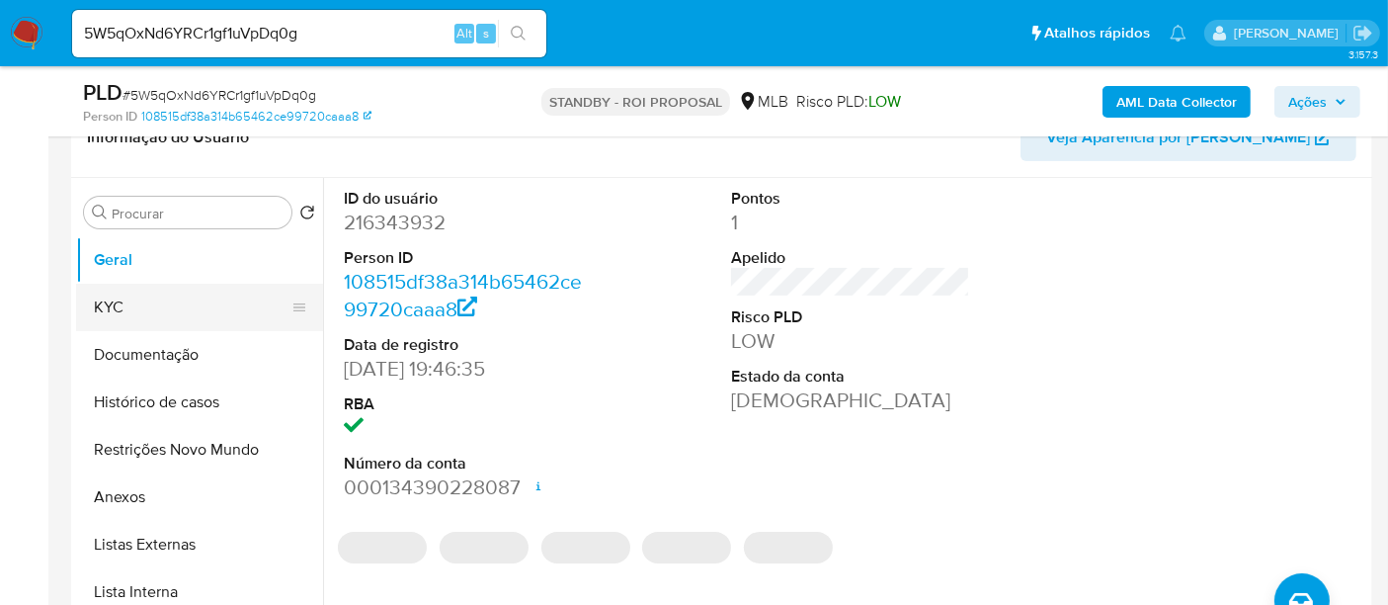
click at [144, 311] on button "KYC" at bounding box center [191, 307] width 231 height 47
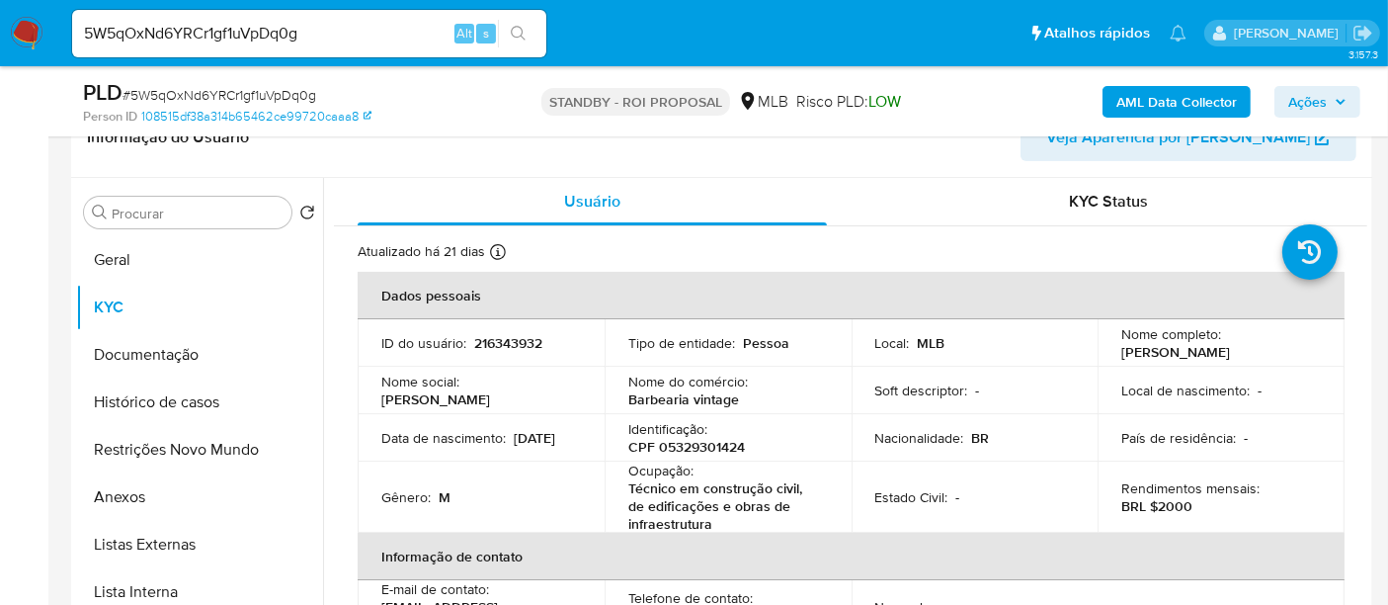
drag, startPoint x: 163, startPoint y: 360, endPoint x: 459, endPoint y: 342, distance: 297.0
click at [162, 359] on button "Documentação" at bounding box center [199, 354] width 247 height 47
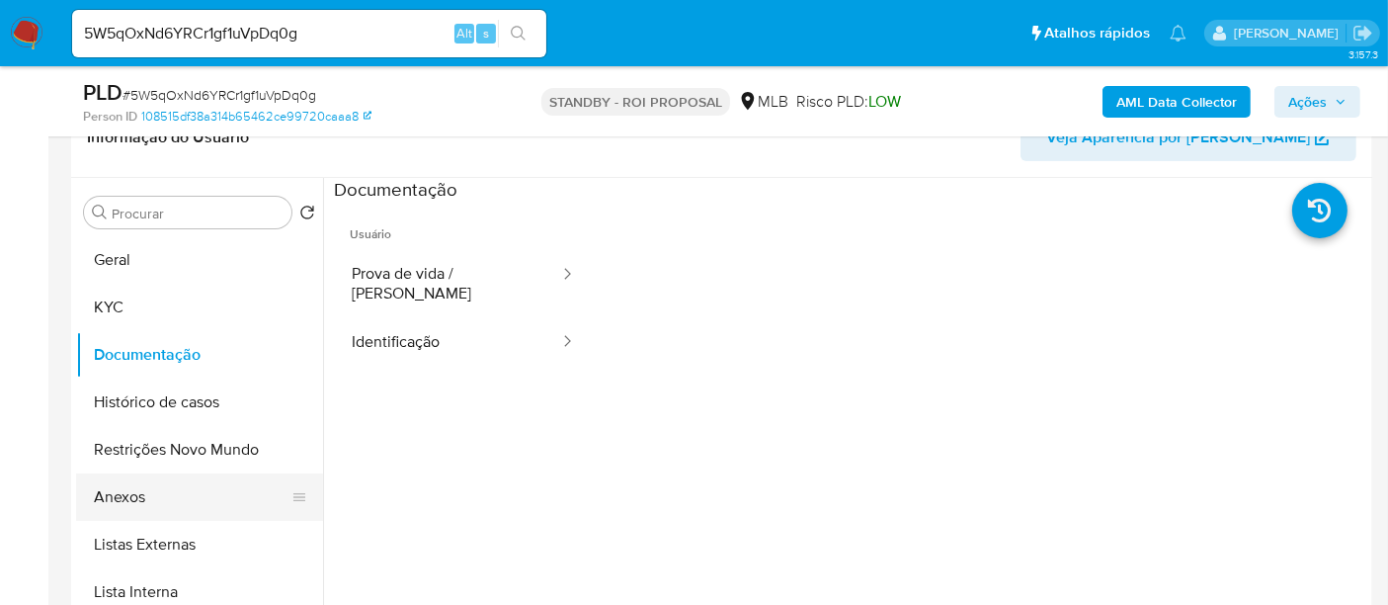
click at [130, 512] on button "Anexos" at bounding box center [191, 496] width 231 height 47
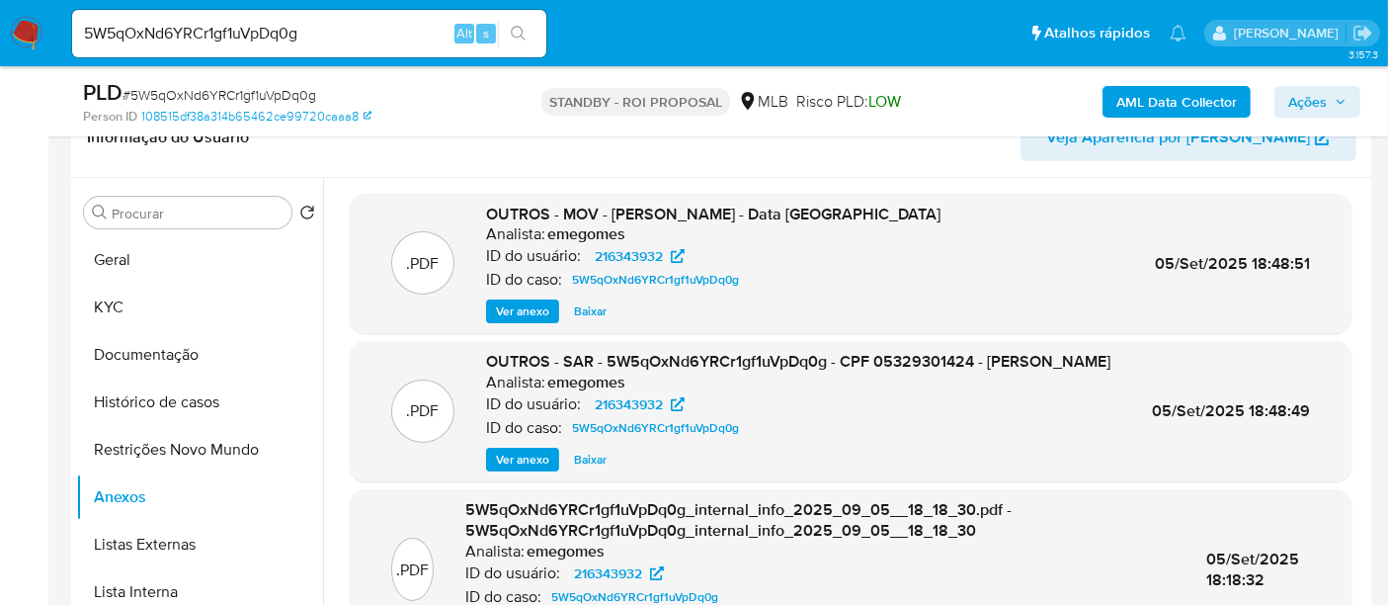
click at [531, 469] on span "Ver anexo" at bounding box center [522, 460] width 53 height 20
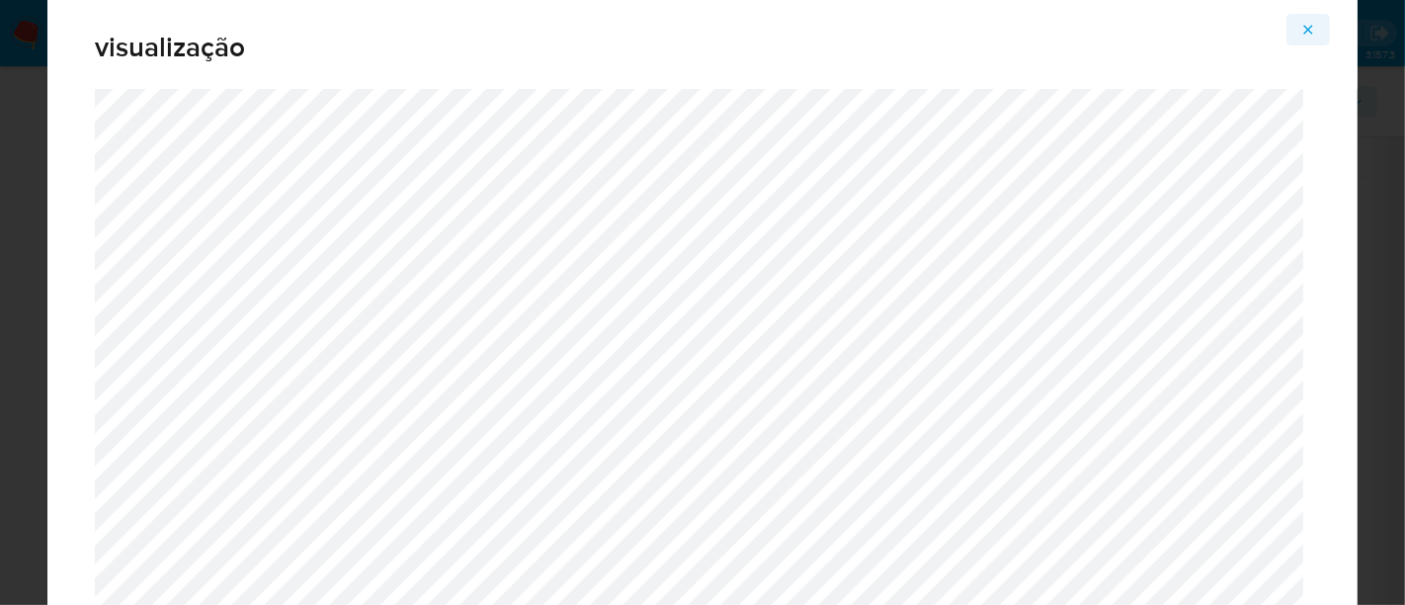
click at [1304, 27] on icon "Attachment preview" at bounding box center [1308, 29] width 9 height 9
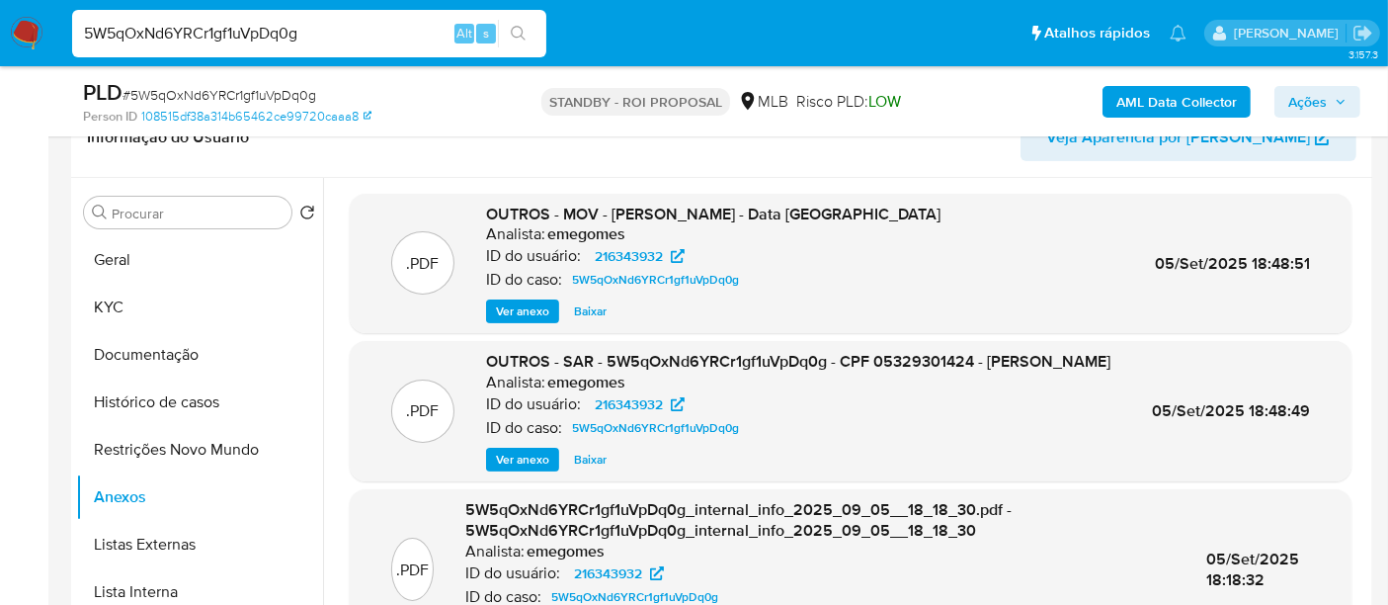
drag, startPoint x: 350, startPoint y: 32, endPoint x: 0, endPoint y: 71, distance: 352.0
paste input "nUYIDDVkCeyOTEl0UBtzEbCu"
type input "nUYIDDVkCeyOTEl0UBtzEbCu"
click at [532, 30] on button "search-icon" at bounding box center [518, 34] width 41 height 28
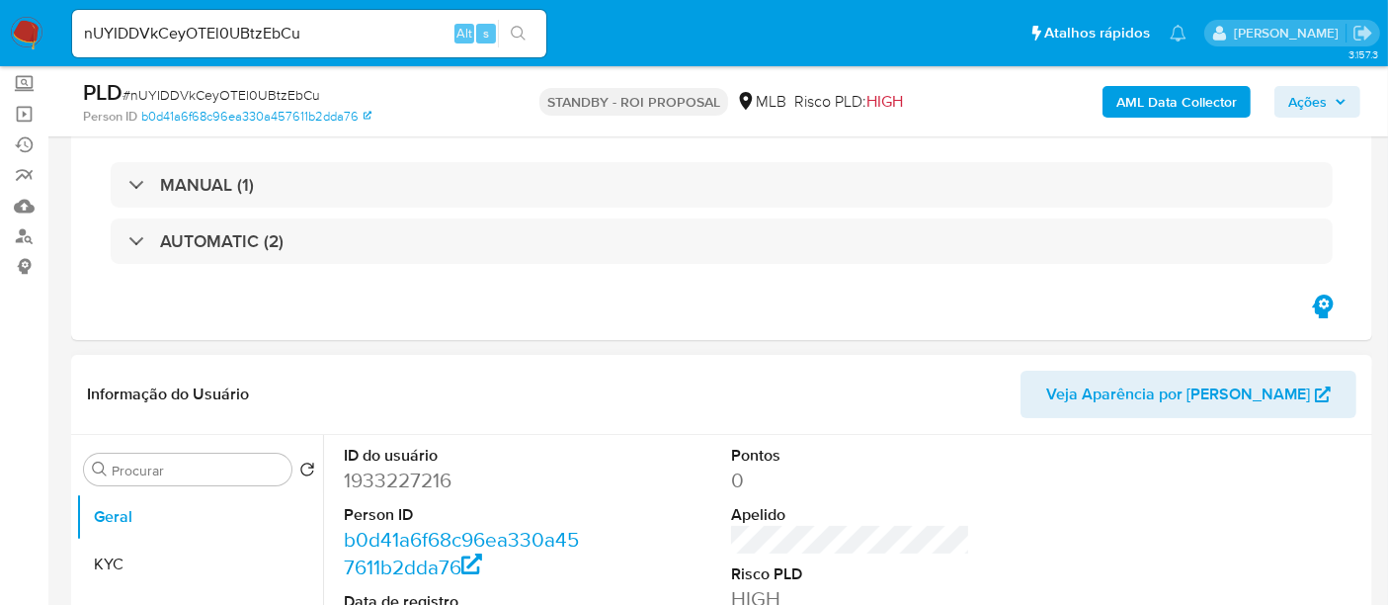
select select "10"
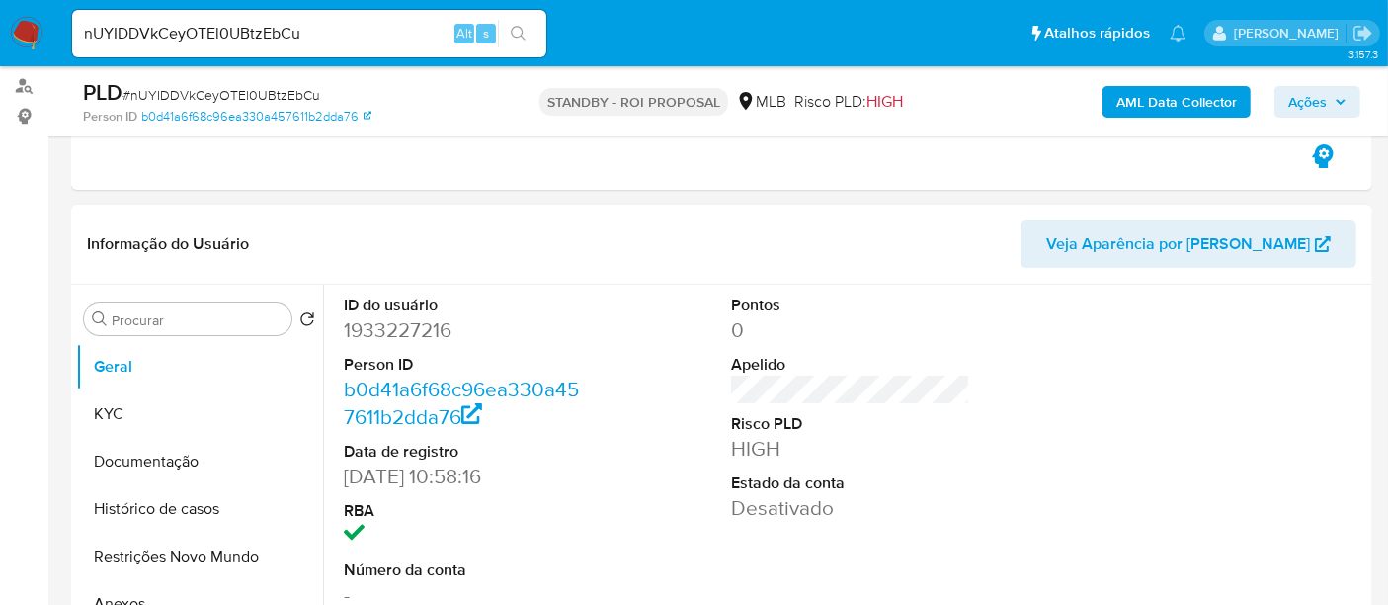
scroll to position [329, 0]
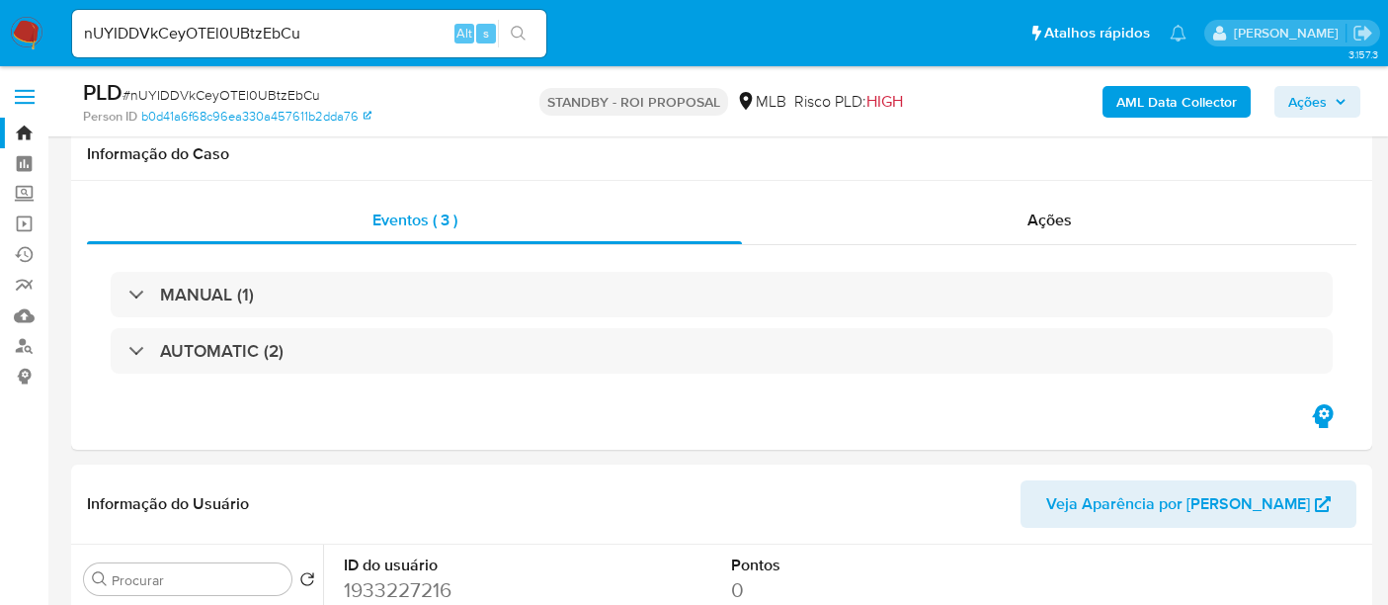
select select "10"
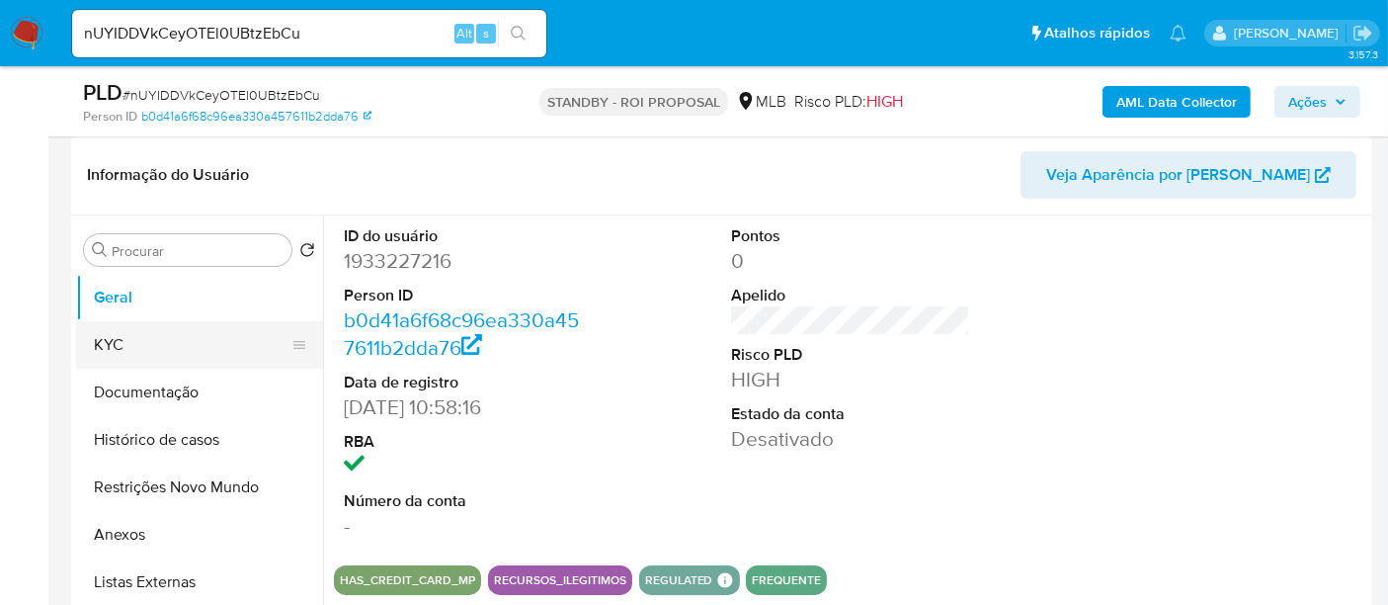
click at [136, 360] on button "KYC" at bounding box center [191, 344] width 231 height 47
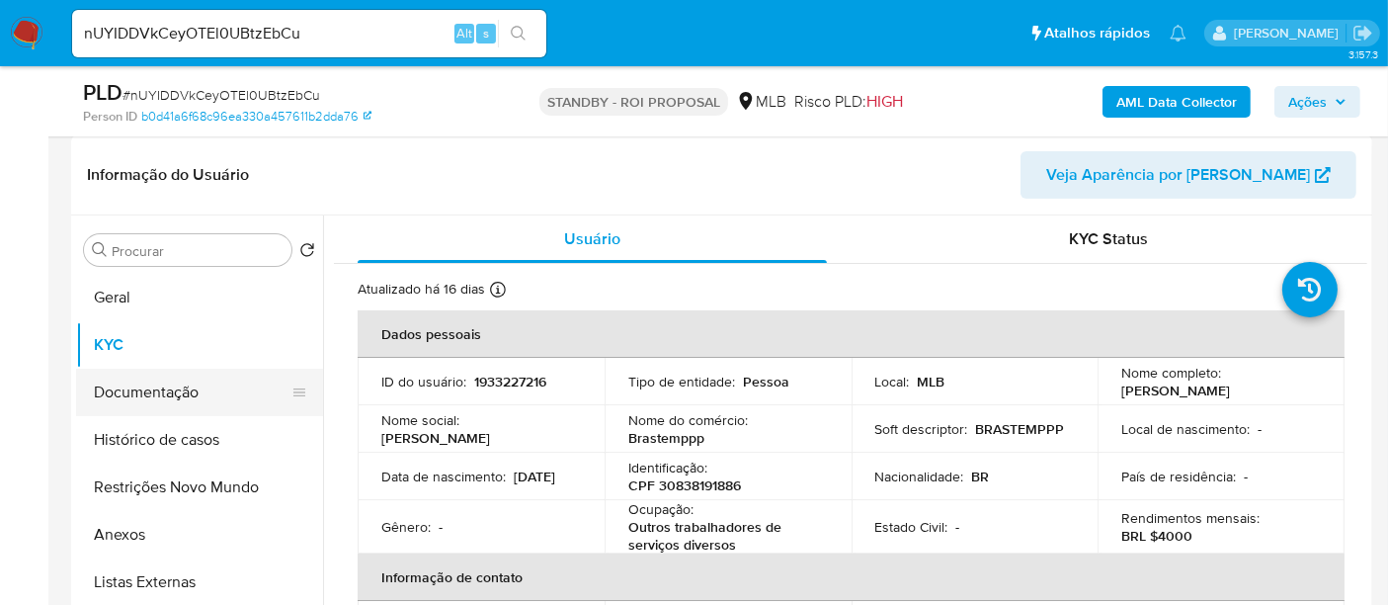
click at [149, 390] on button "Documentação" at bounding box center [191, 392] width 231 height 47
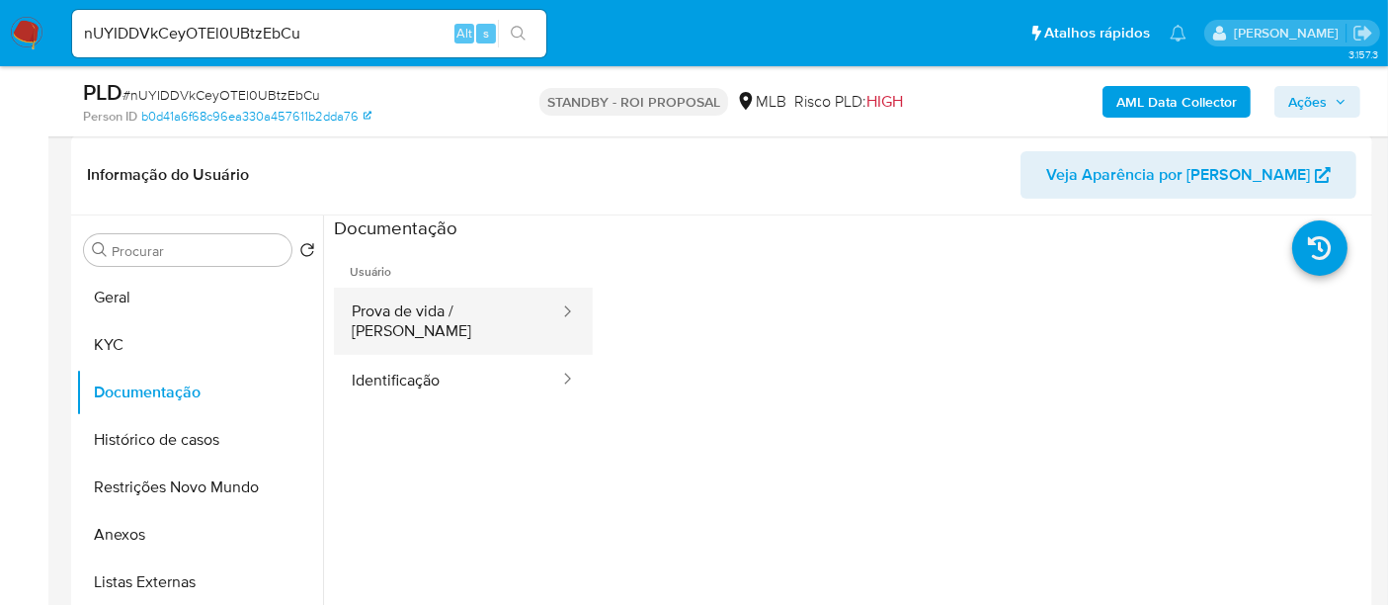
drag, startPoint x: 457, startPoint y: 317, endPoint x: 541, endPoint y: 323, distance: 84.2
click at [457, 317] on button "Prova de vida / [PERSON_NAME]" at bounding box center [447, 321] width 227 height 67
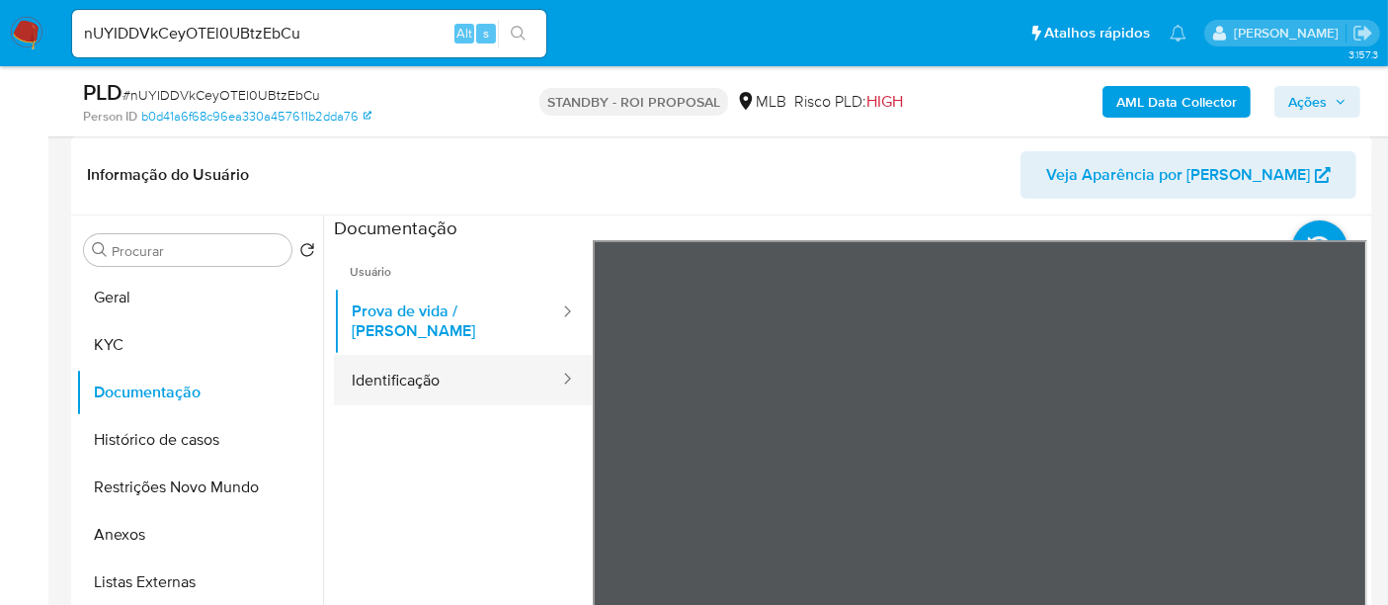
click at [385, 367] on button "Identificação" at bounding box center [447, 380] width 227 height 50
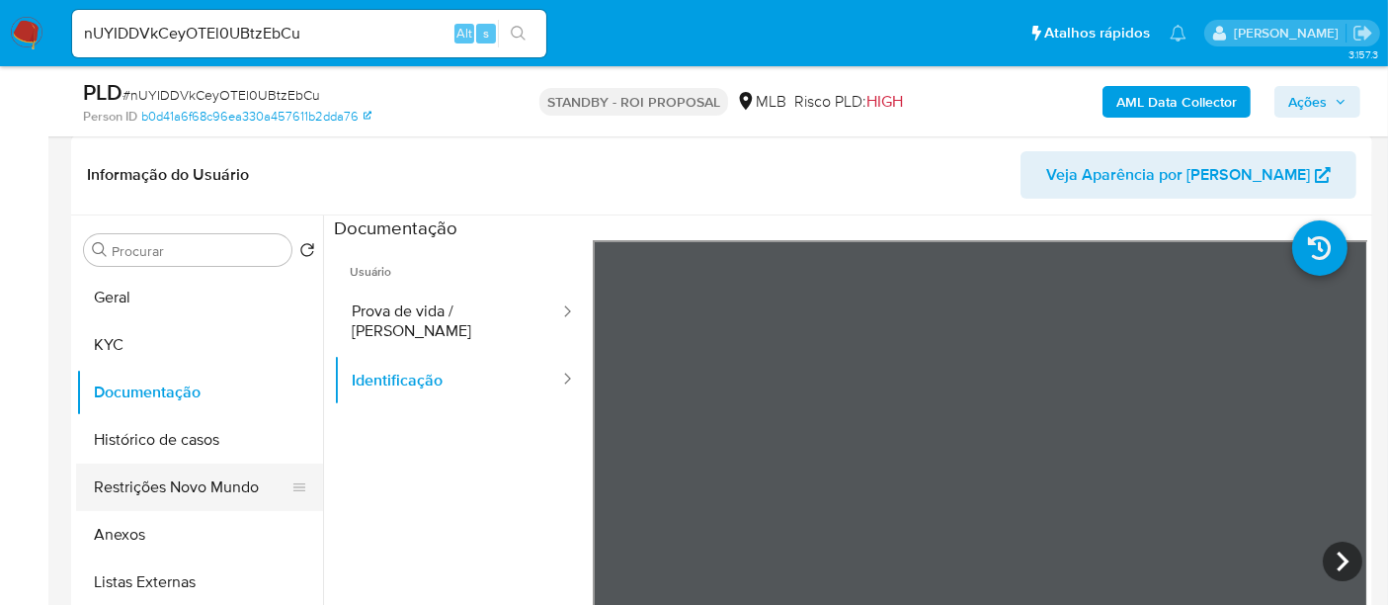
click at [159, 497] on button "Restrições Novo Mundo" at bounding box center [191, 486] width 231 height 47
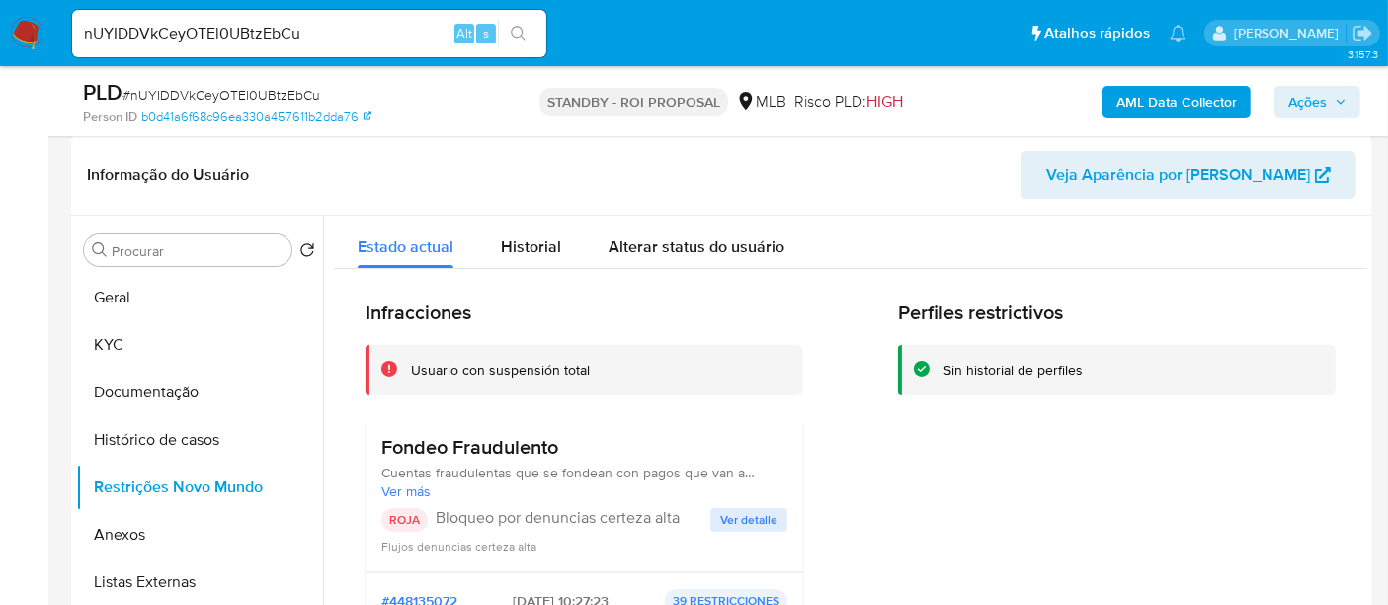
click at [748, 521] on span "Ver detalle" at bounding box center [748, 520] width 57 height 20
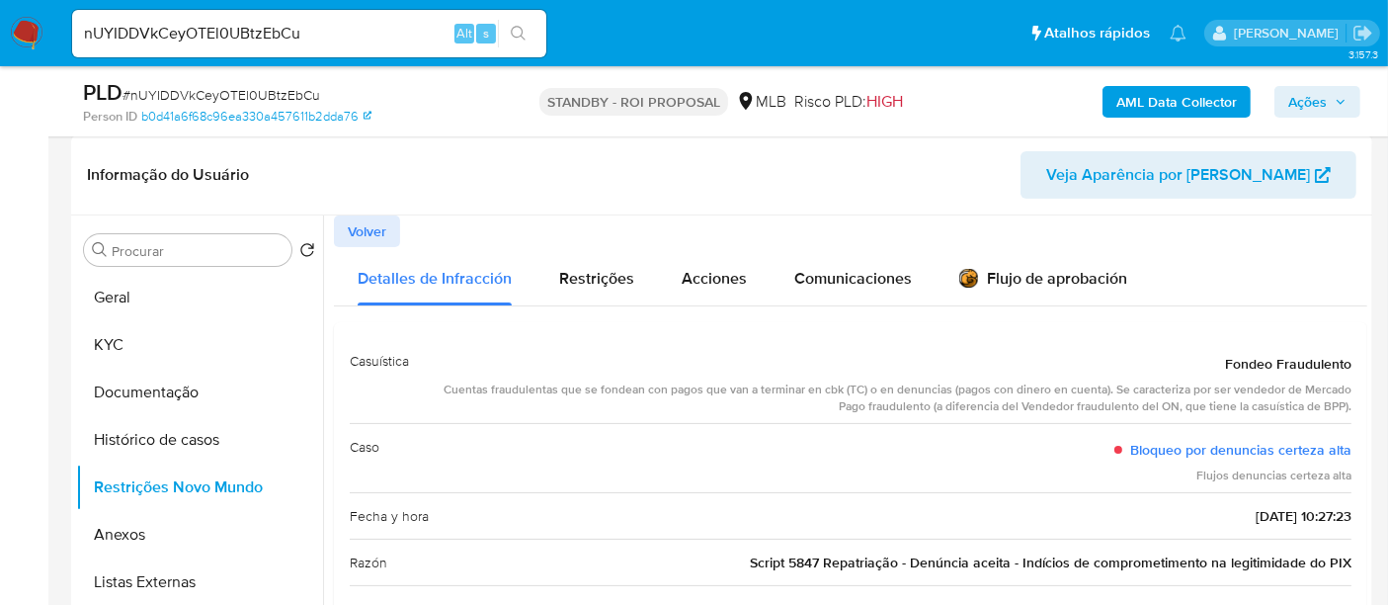
drag, startPoint x: 164, startPoint y: 436, endPoint x: 445, endPoint y: 442, distance: 280.7
click at [163, 437] on button "Histórico de casos" at bounding box center [199, 439] width 247 height 47
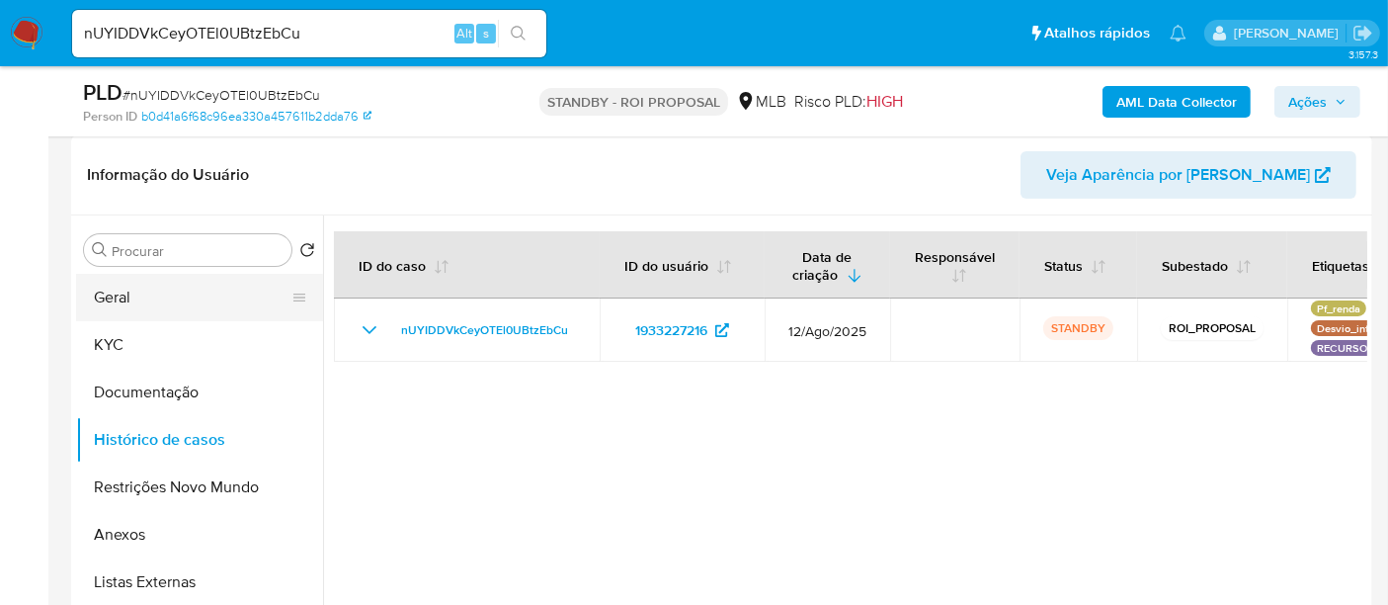
click at [111, 300] on button "Geral" at bounding box center [191, 297] width 231 height 47
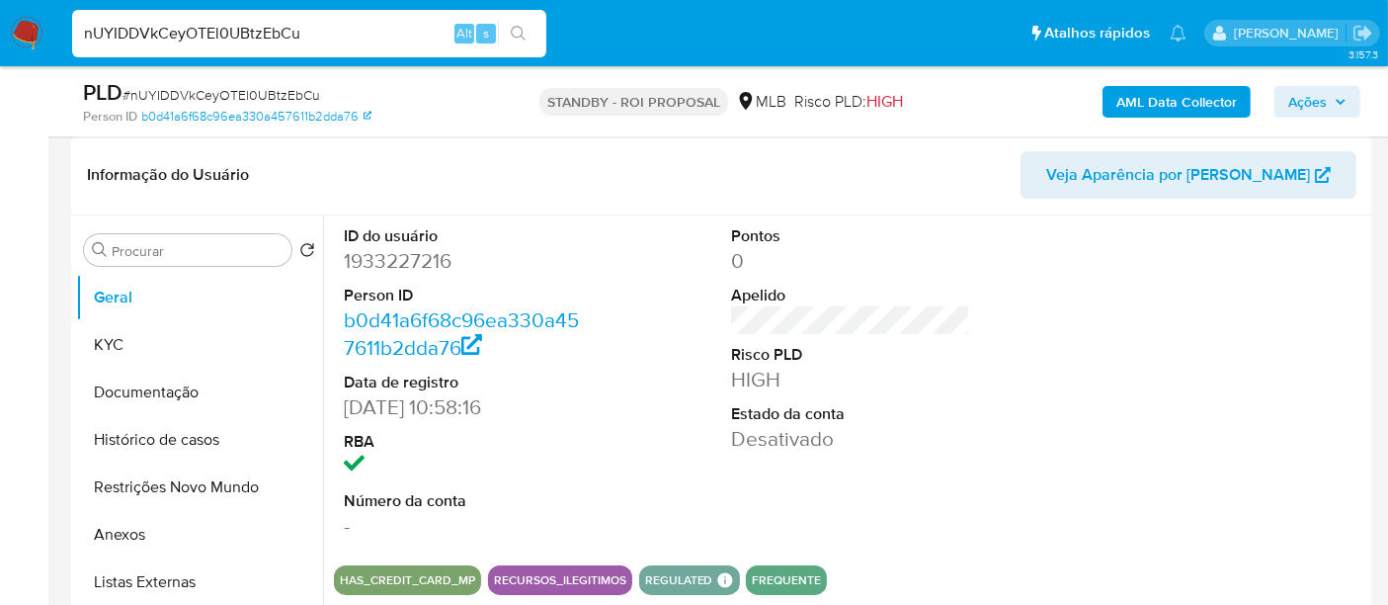
drag, startPoint x: 288, startPoint y: 46, endPoint x: 0, endPoint y: 74, distance: 288.9
paste input "iJVsvNFqcHA0WoJk9tJgGDmS"
type input "iJVsvNFqcHA0WoJk9tJgGDmS"
click at [516, 36] on icon "search-icon" at bounding box center [518, 33] width 15 height 15
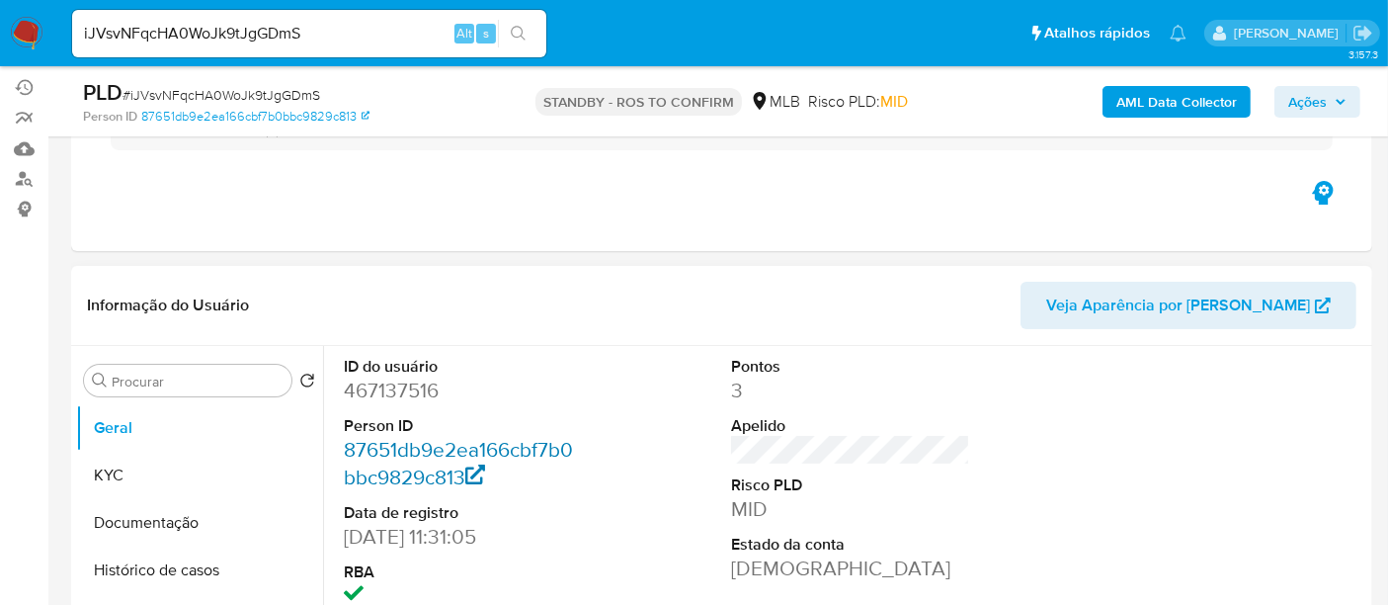
scroll to position [219, 0]
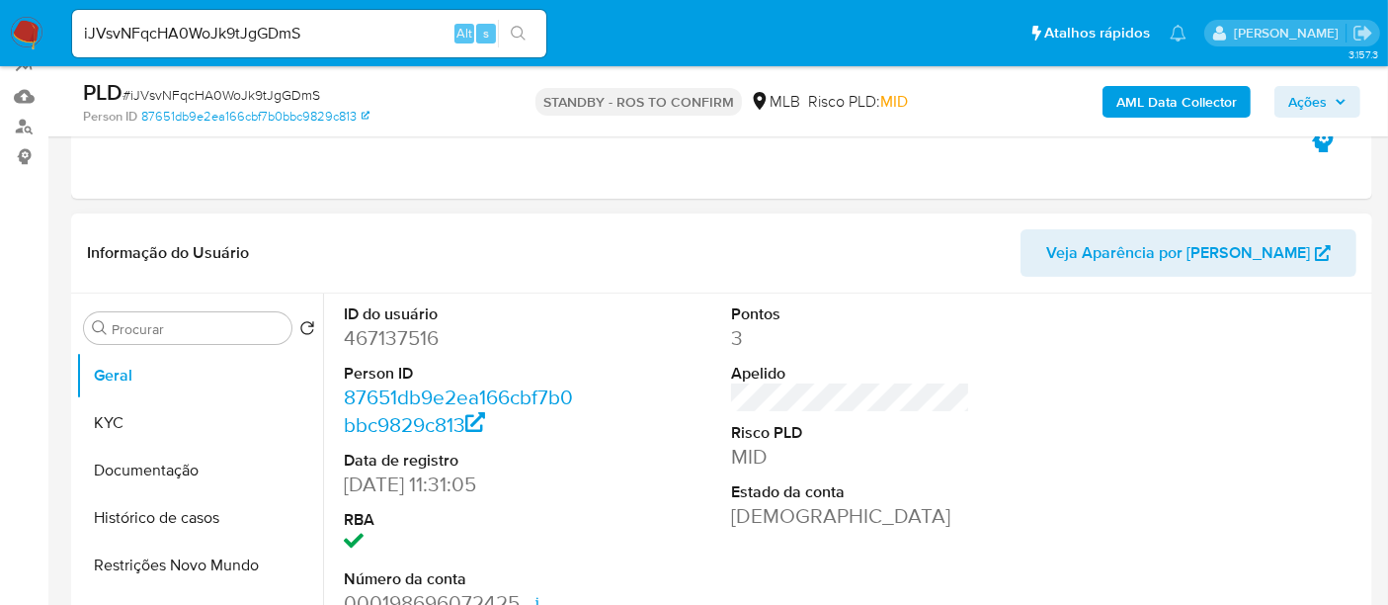
select select "10"
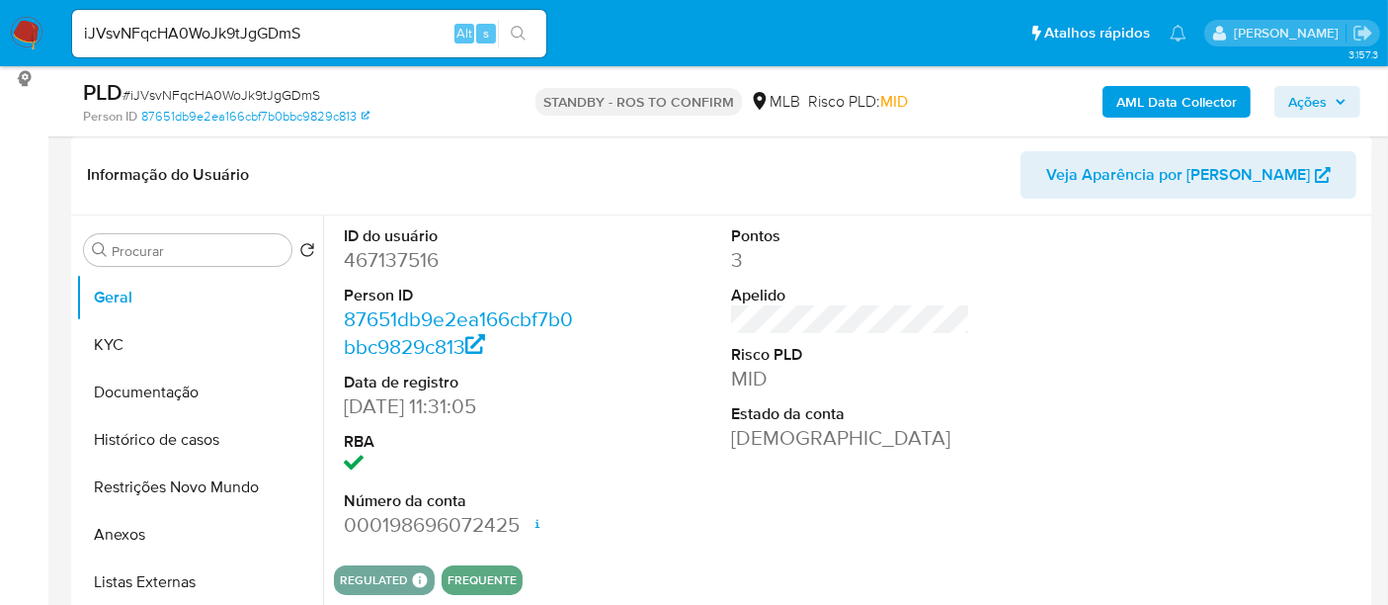
scroll to position [329, 0]
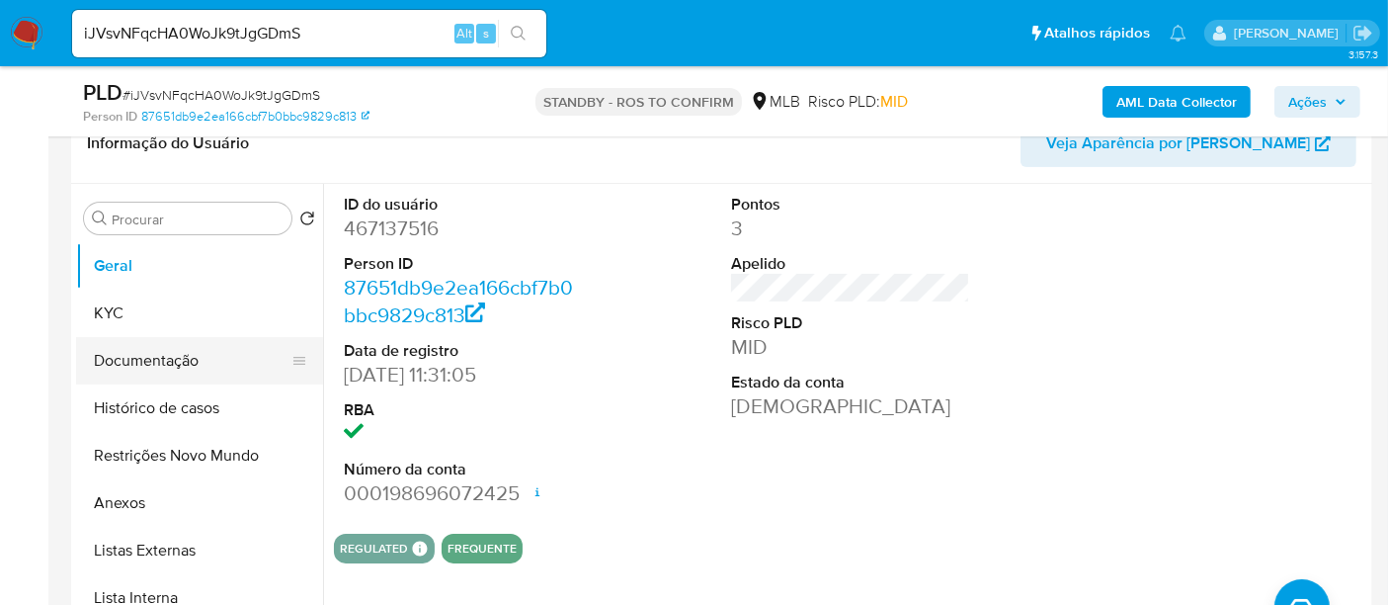
drag, startPoint x: 150, startPoint y: 309, endPoint x: 268, endPoint y: 337, distance: 120.8
click at [150, 310] on button "KYC" at bounding box center [199, 313] width 247 height 47
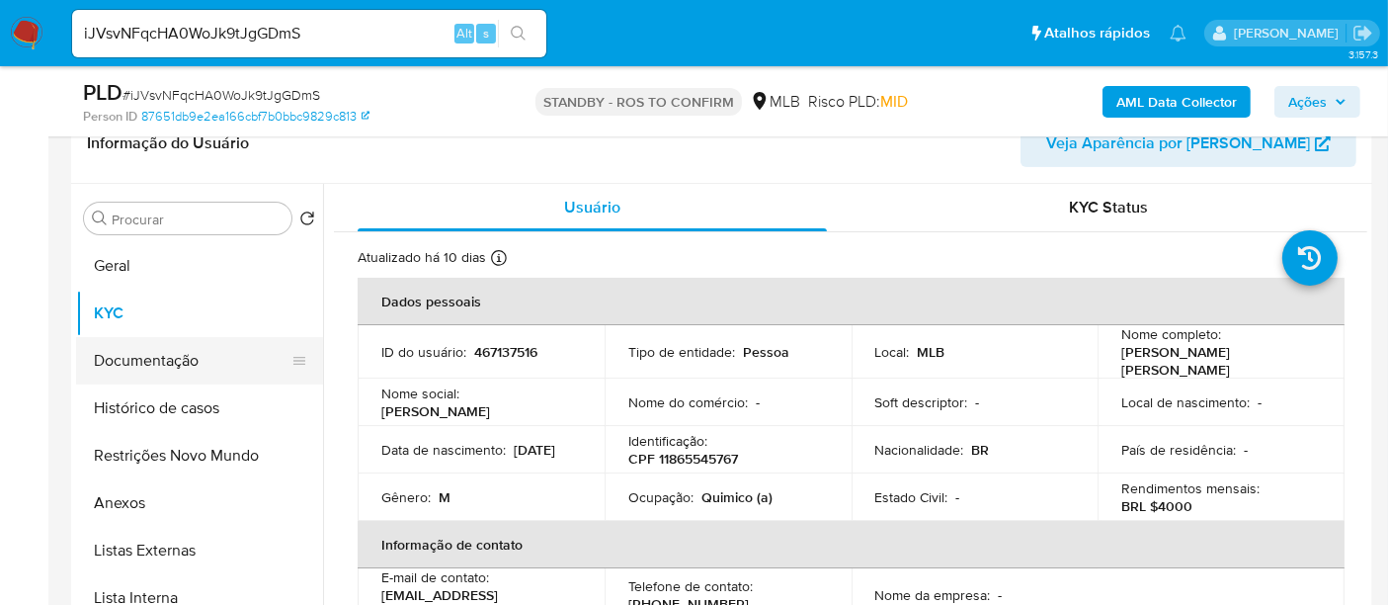
click at [145, 360] on button "Documentação" at bounding box center [191, 360] width 231 height 47
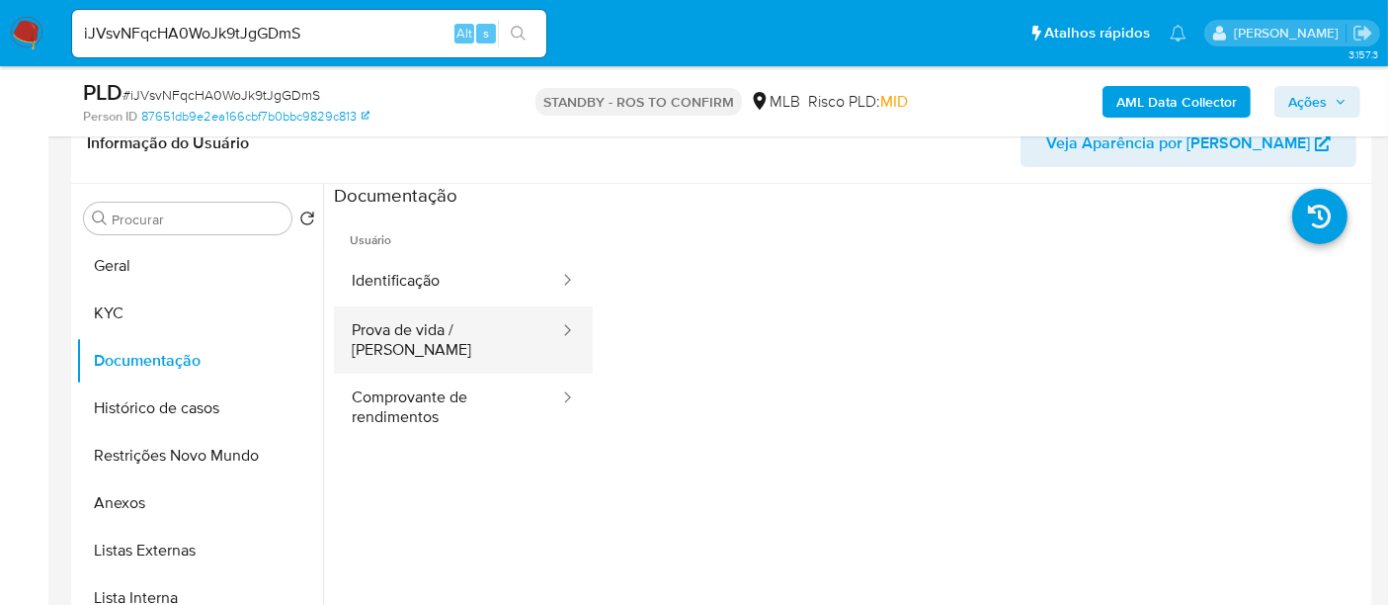
click at [448, 335] on button "Prova de vida / [PERSON_NAME]" at bounding box center [447, 339] width 227 height 67
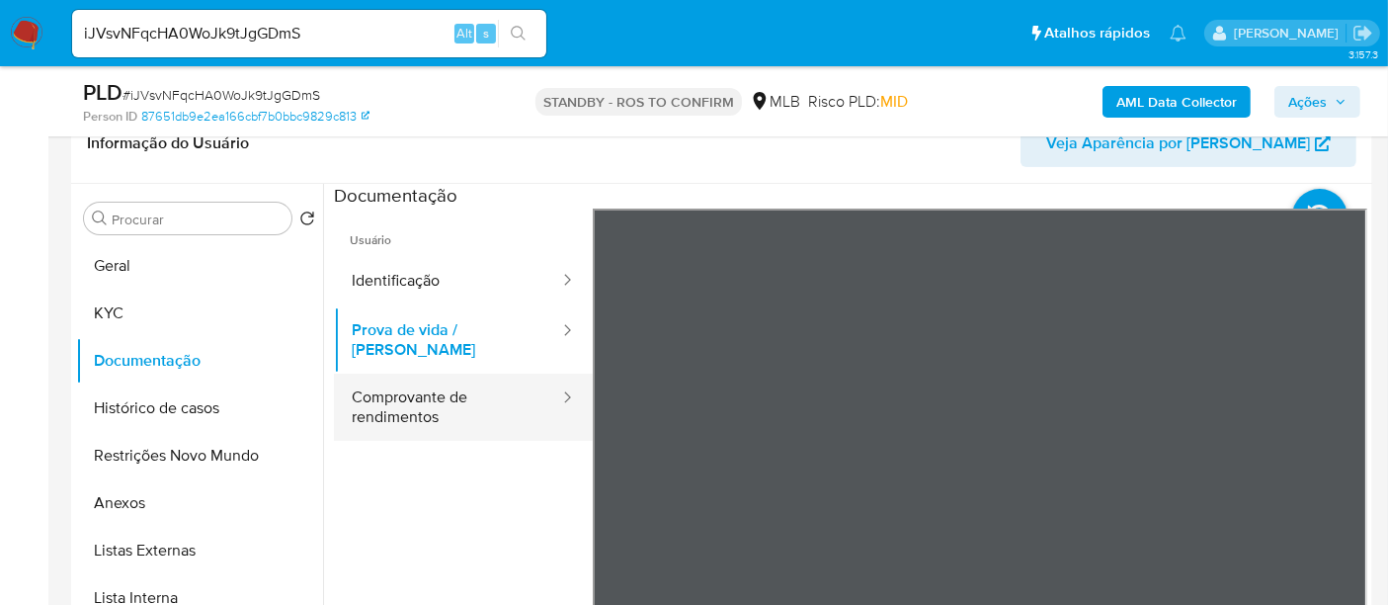
click at [393, 388] on button "Comprovante de rendimentos" at bounding box center [447, 407] width 227 height 67
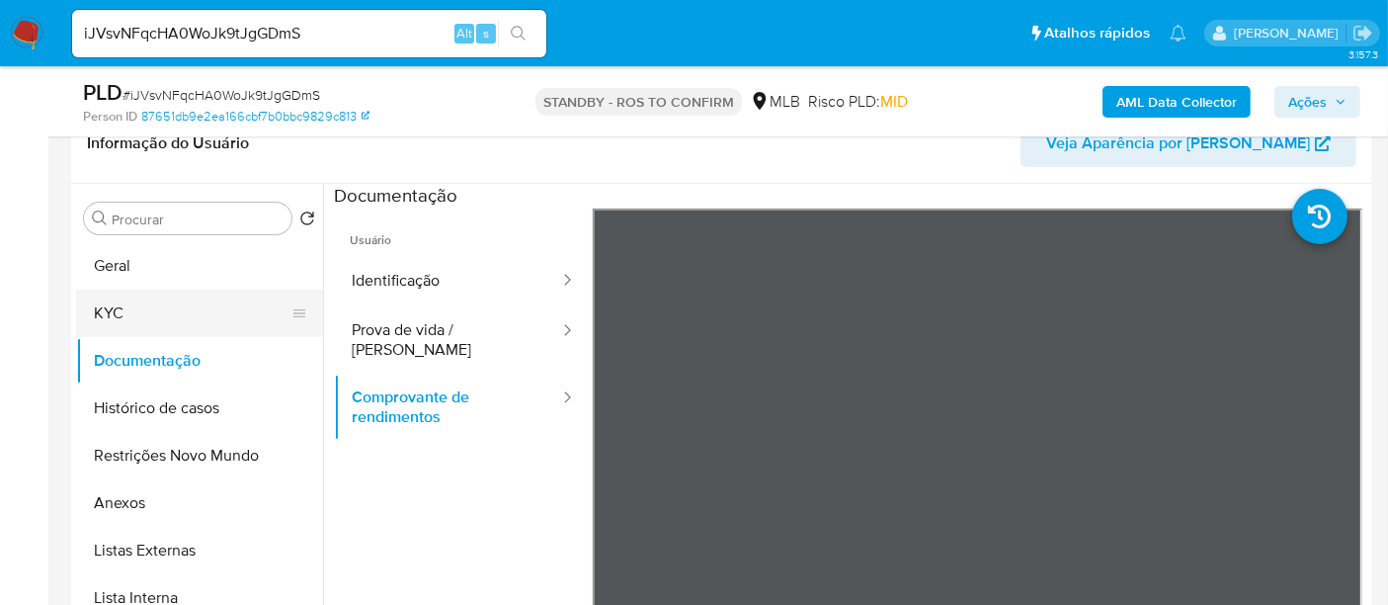
click at [124, 303] on button "KYC" at bounding box center [191, 313] width 231 height 47
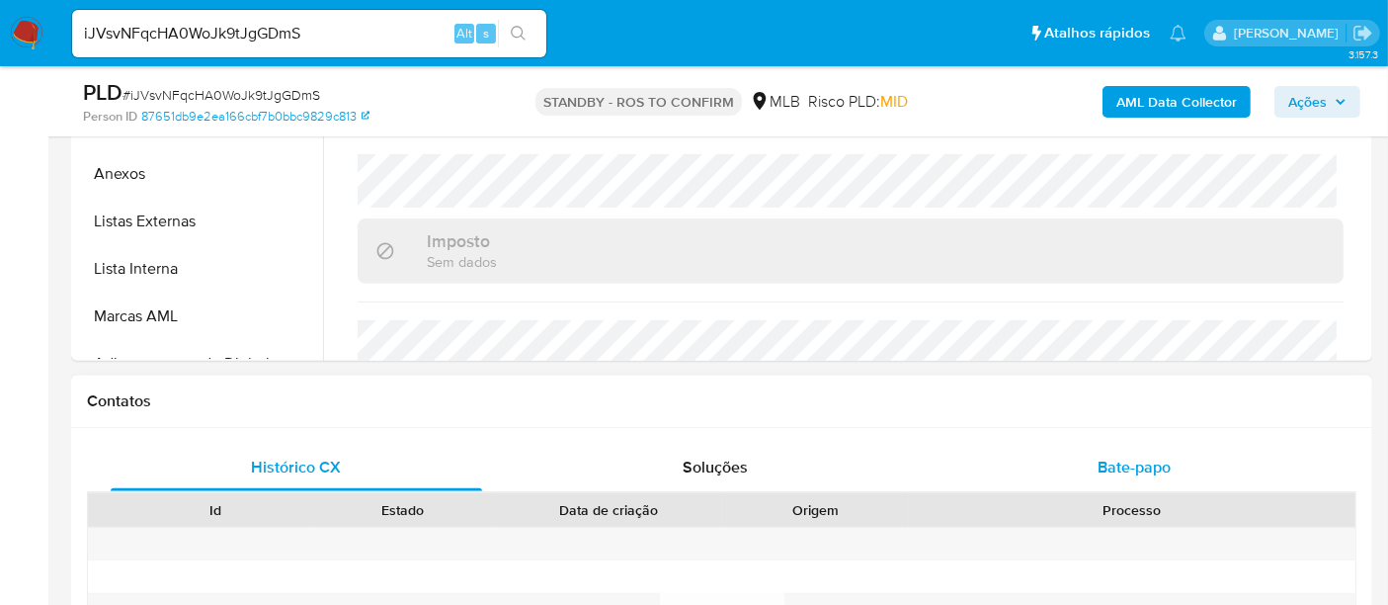
scroll to position [897, 0]
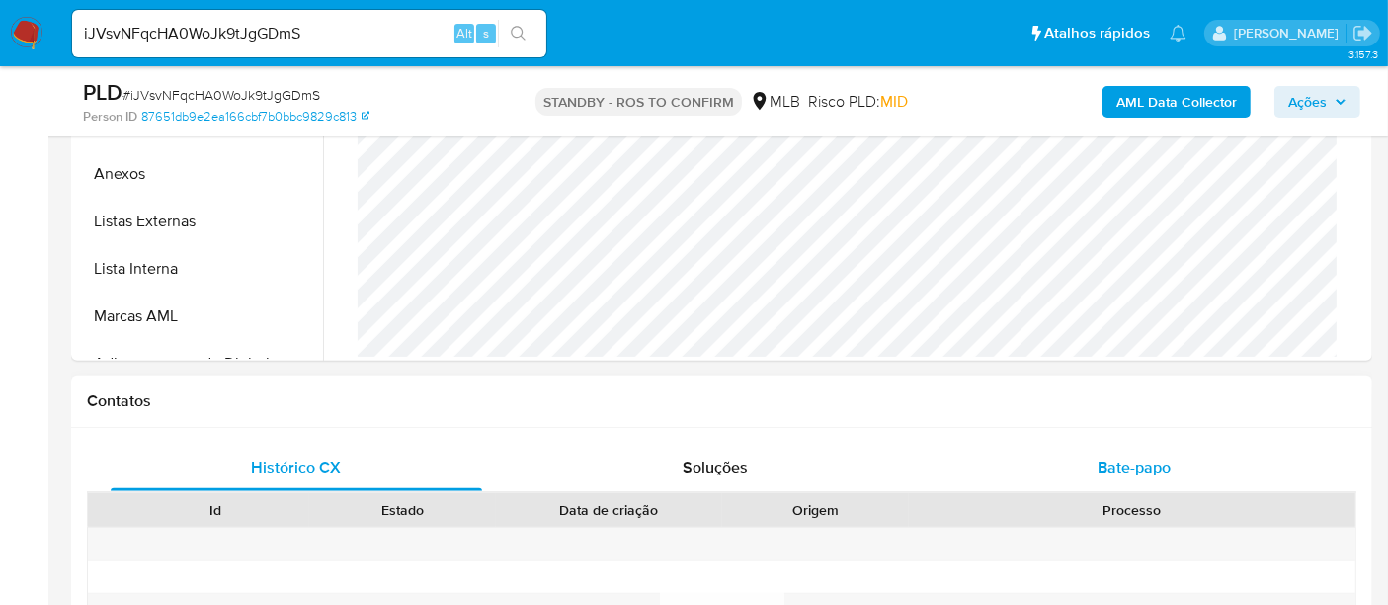
click at [1127, 457] on span "Bate-papo" at bounding box center [1134, 467] width 73 height 23
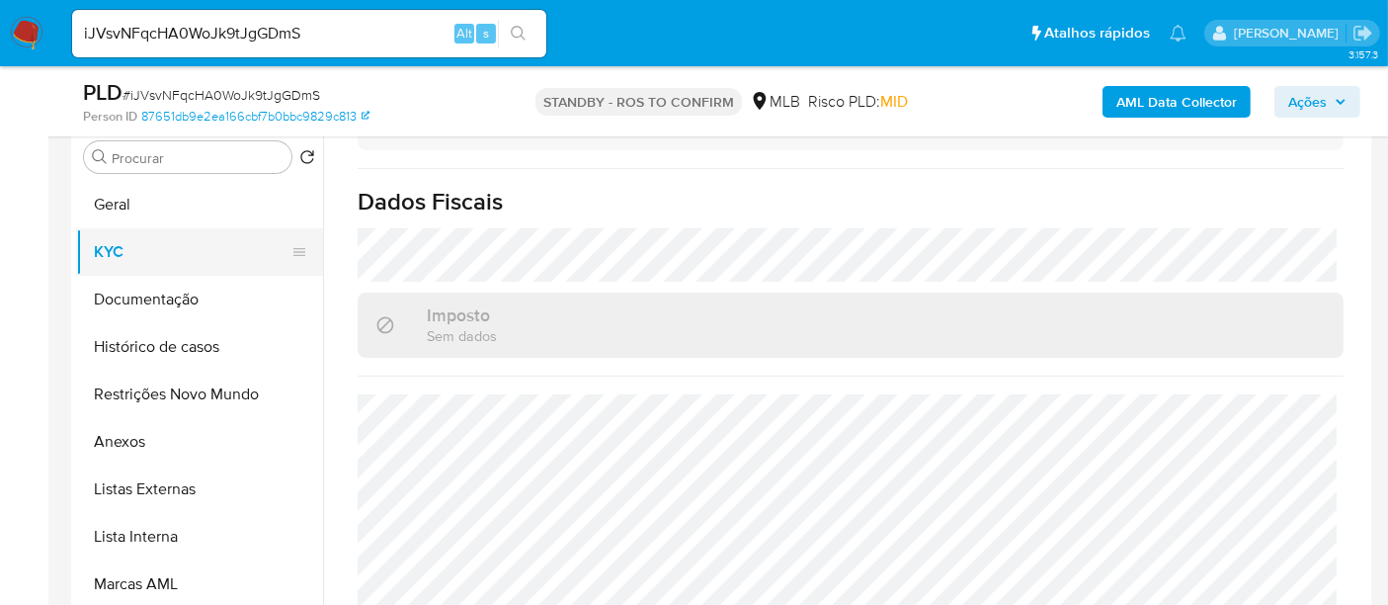
scroll to position [329, 0]
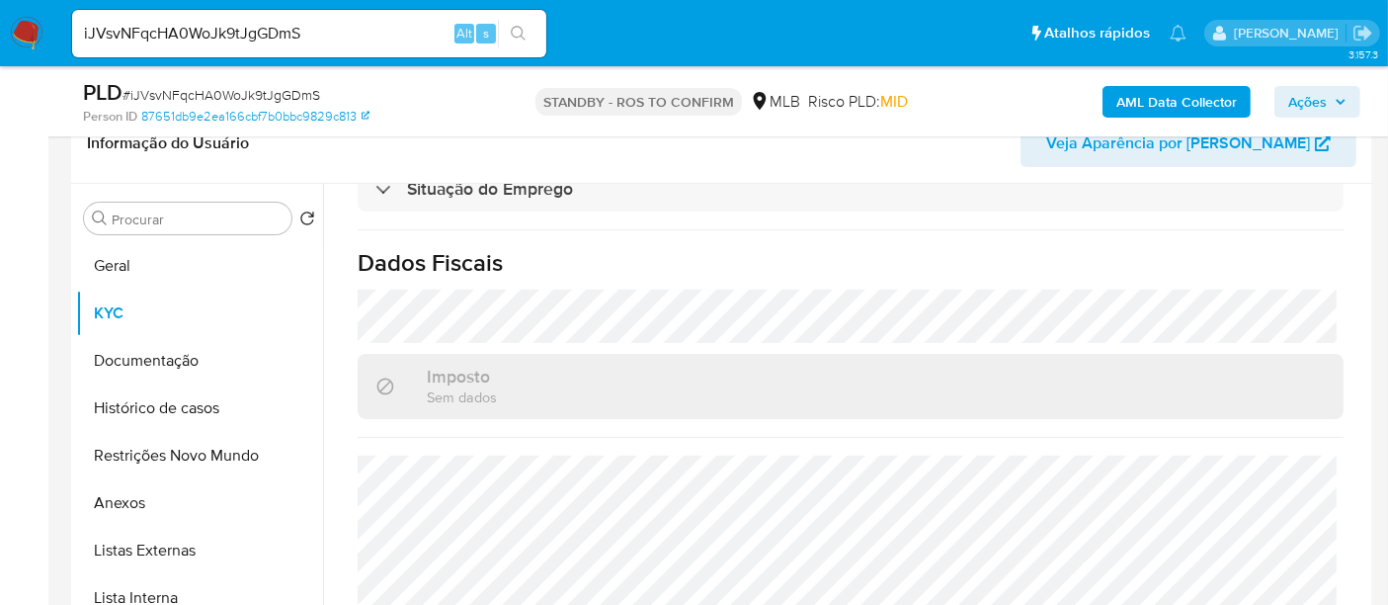
drag, startPoint x: 119, startPoint y: 306, endPoint x: 737, endPoint y: 354, distance: 620.4
click at [121, 306] on button "KYC" at bounding box center [199, 313] width 247 height 47
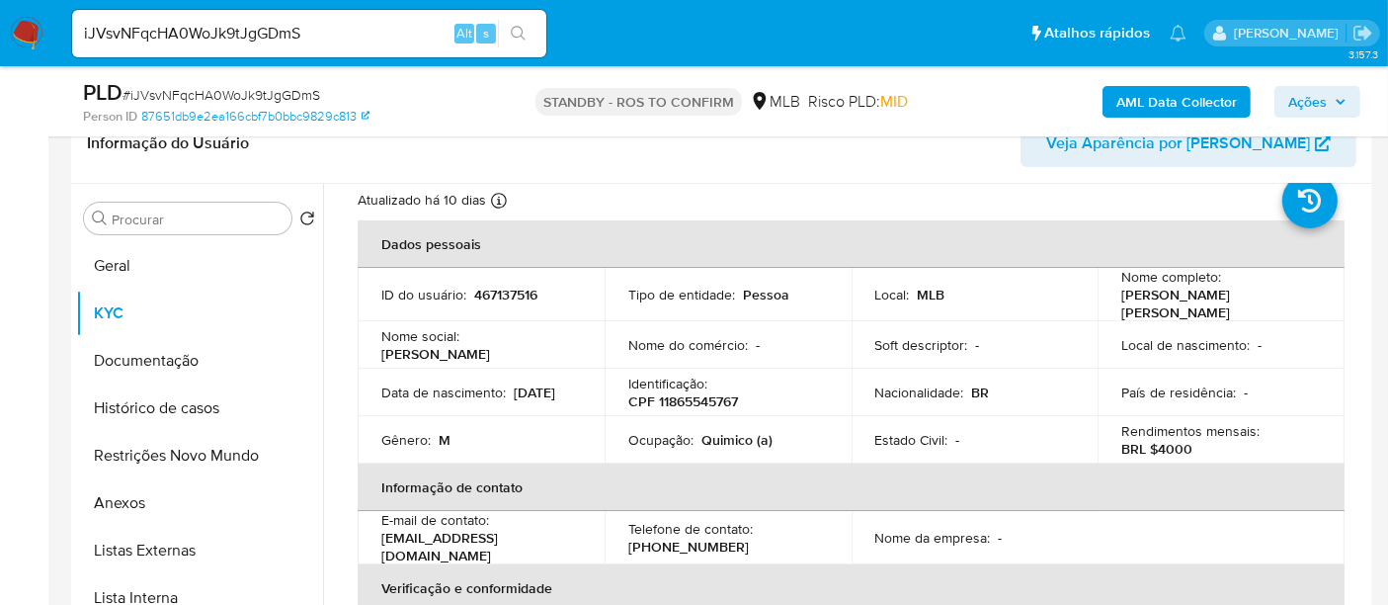
scroll to position [0, 0]
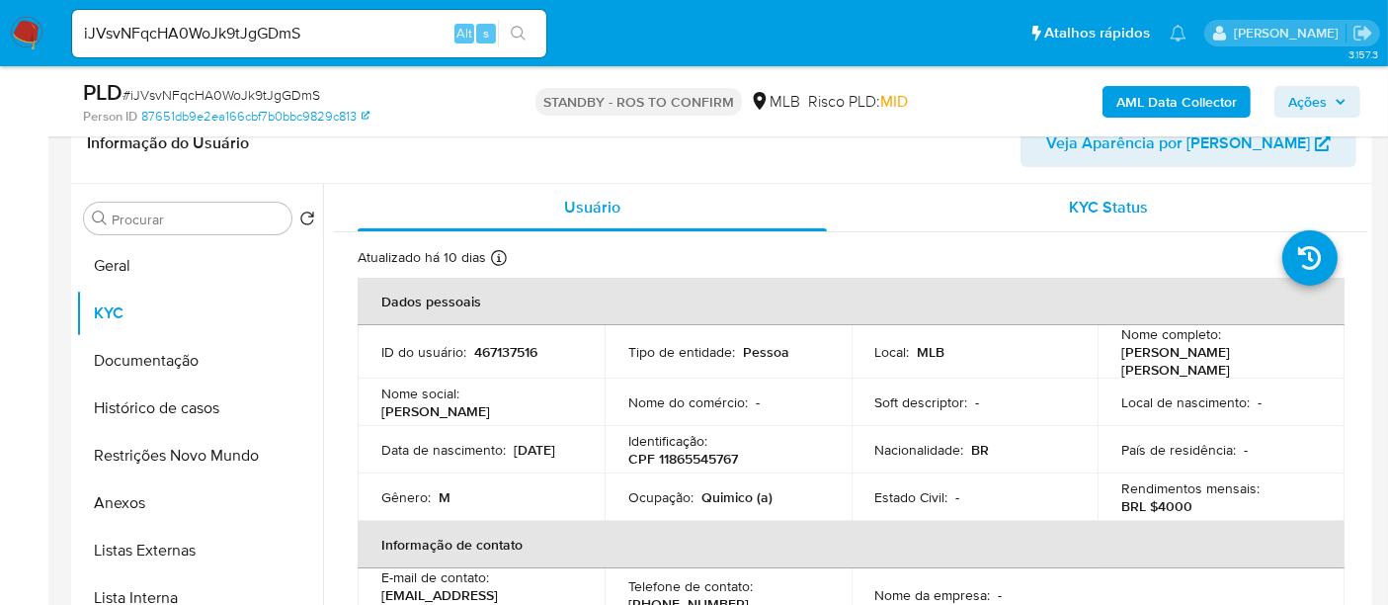
click at [1112, 207] on span "KYC Status" at bounding box center [1109, 207] width 79 height 23
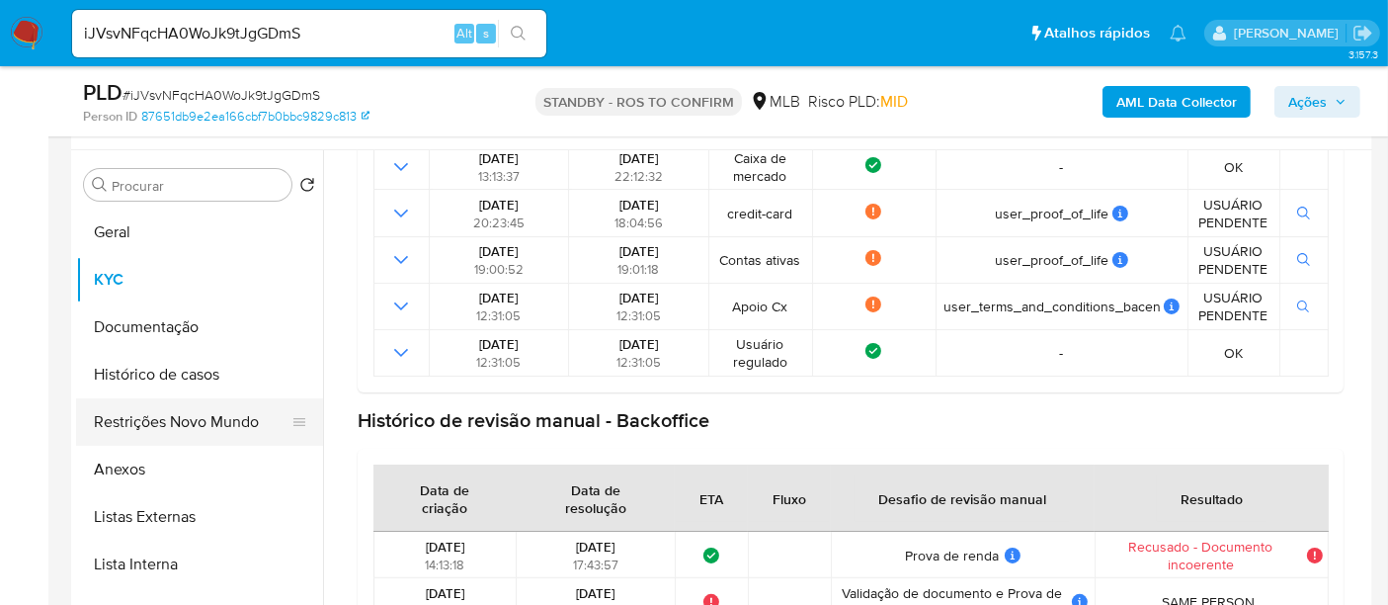
scroll to position [329, 0]
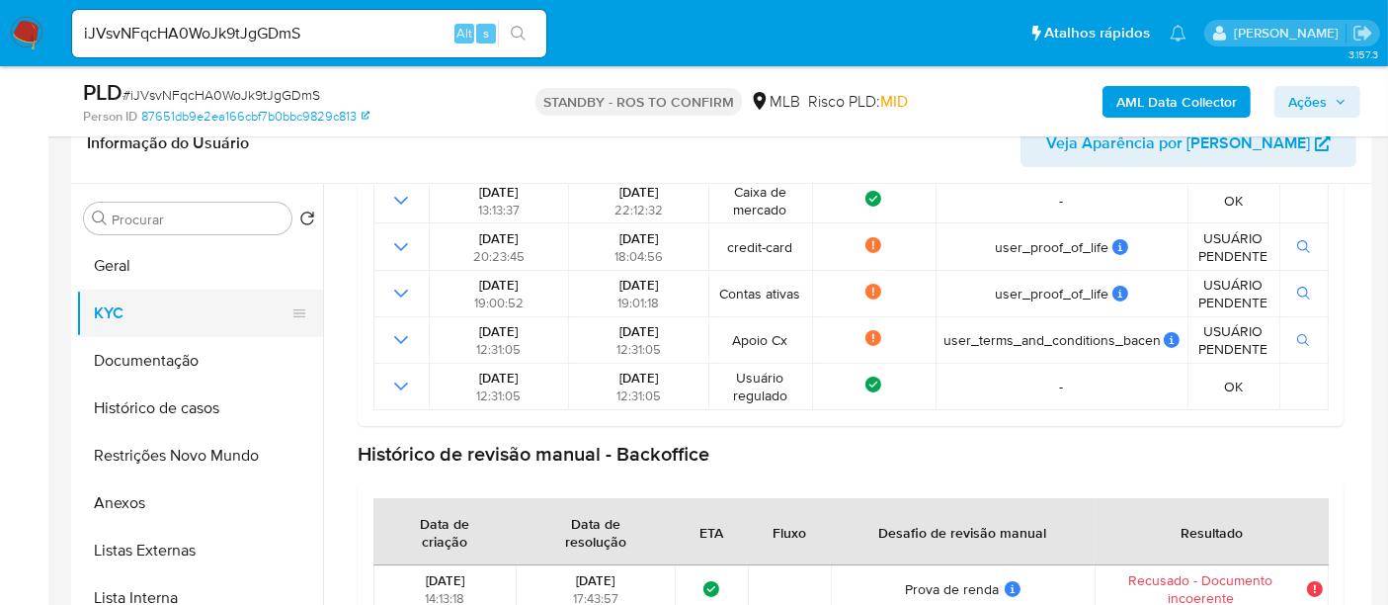
click at [125, 291] on button "KYC" at bounding box center [191, 313] width 231 height 47
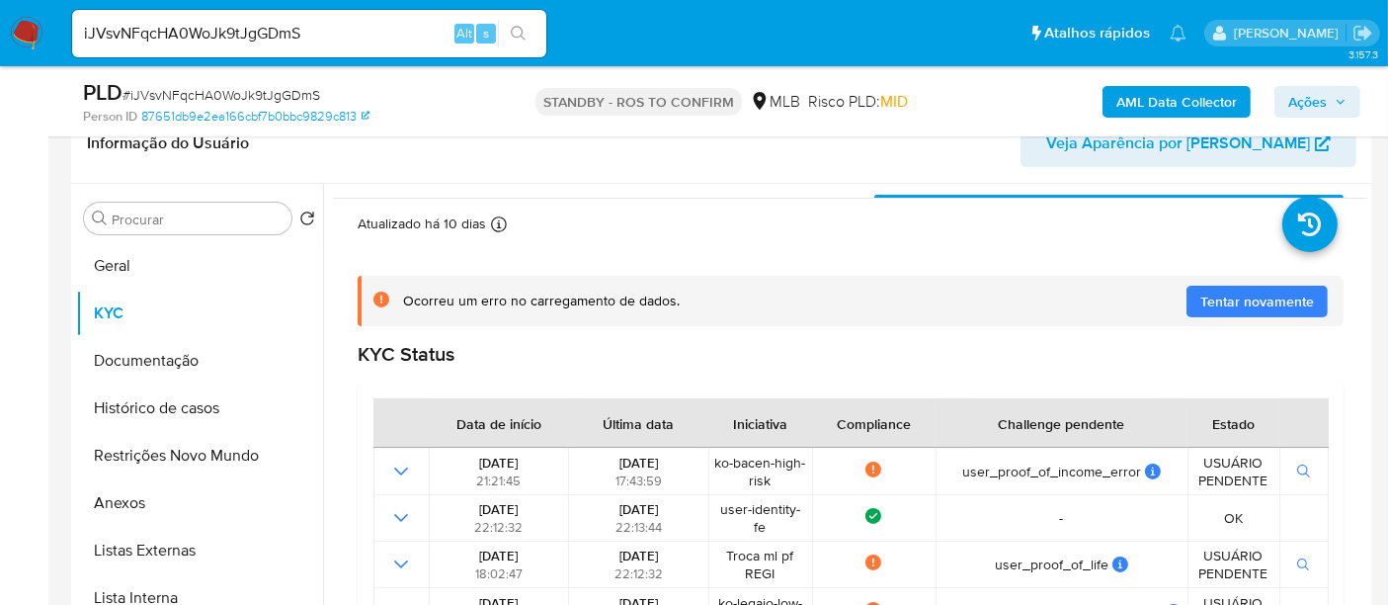
scroll to position [0, 0]
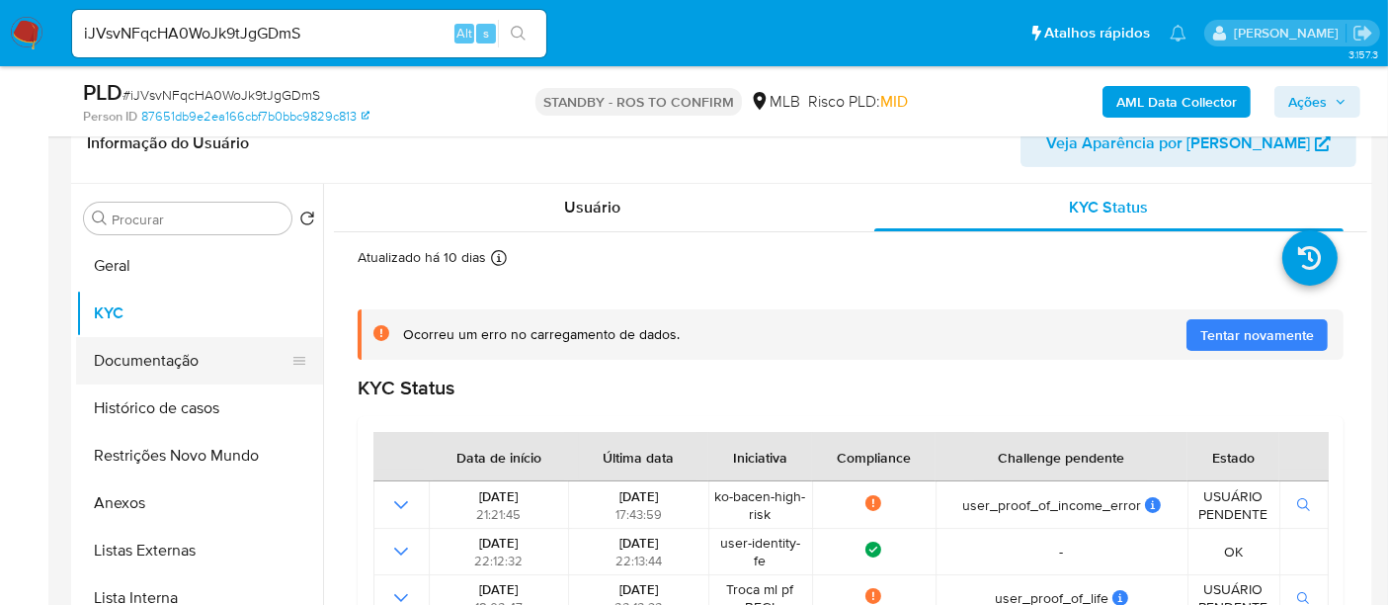
click at [124, 361] on button "Documentação" at bounding box center [191, 360] width 231 height 47
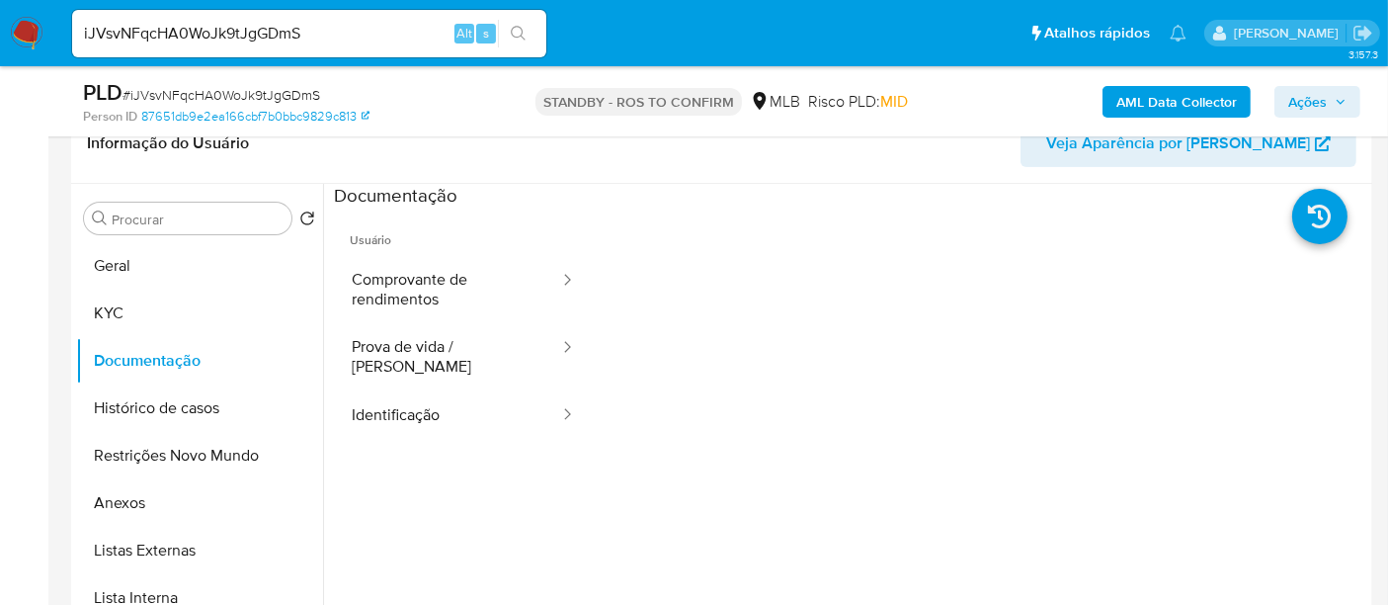
scroll to position [219, 0]
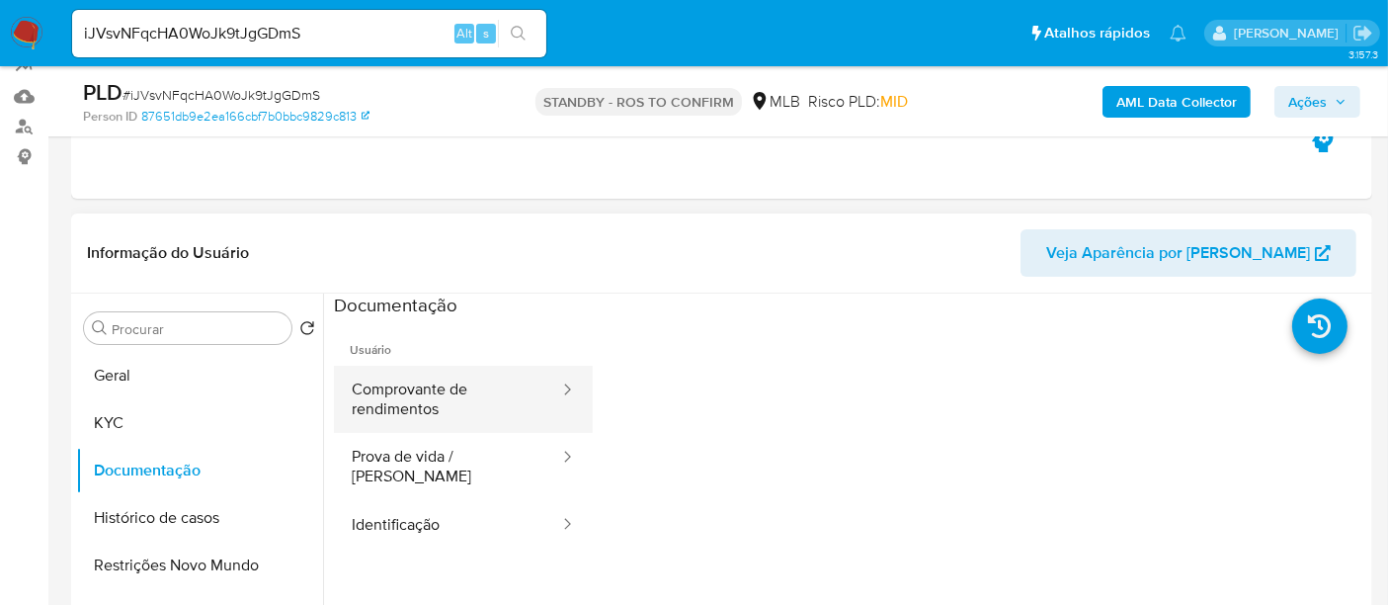
click at [375, 390] on button "Comprovante de rendimentos" at bounding box center [447, 399] width 227 height 67
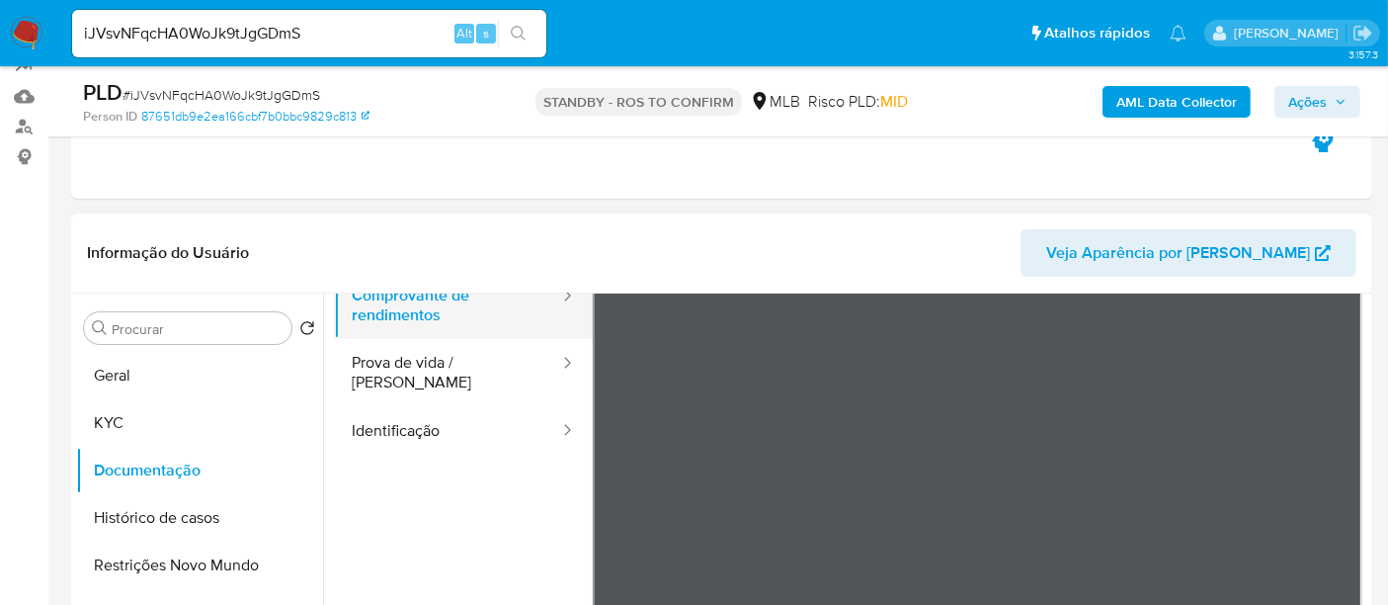
scroll to position [62, 0]
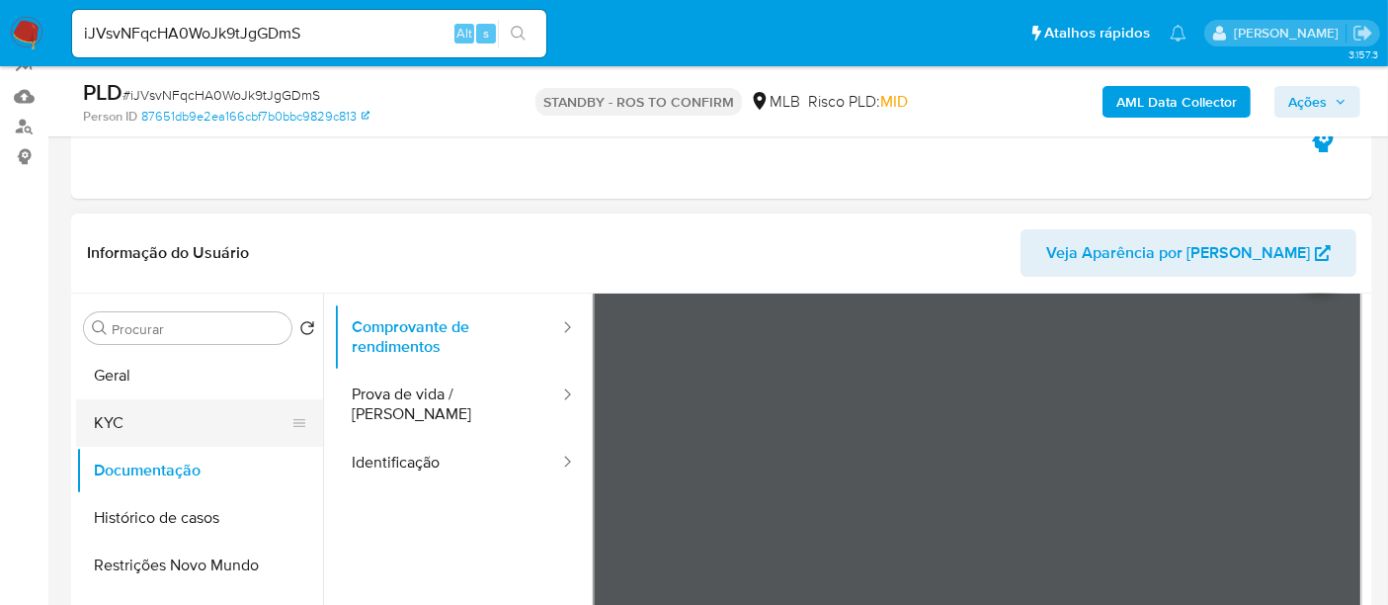
click at [121, 416] on button "KYC" at bounding box center [191, 422] width 231 height 47
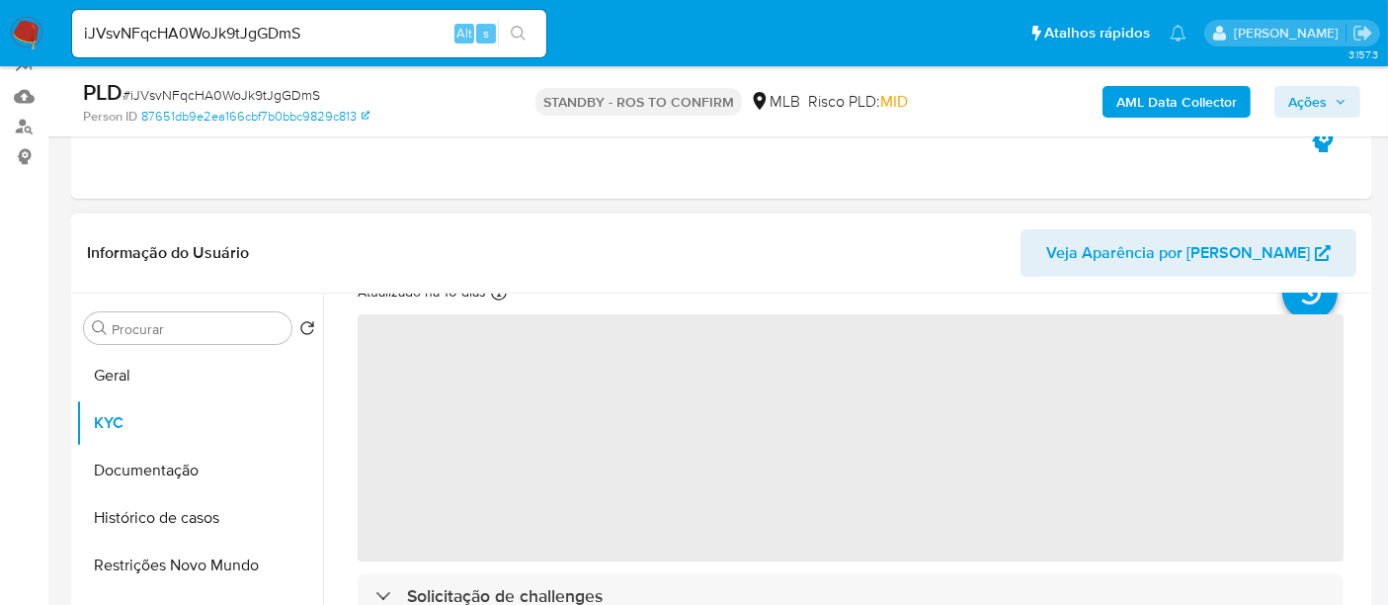
scroll to position [110, 0]
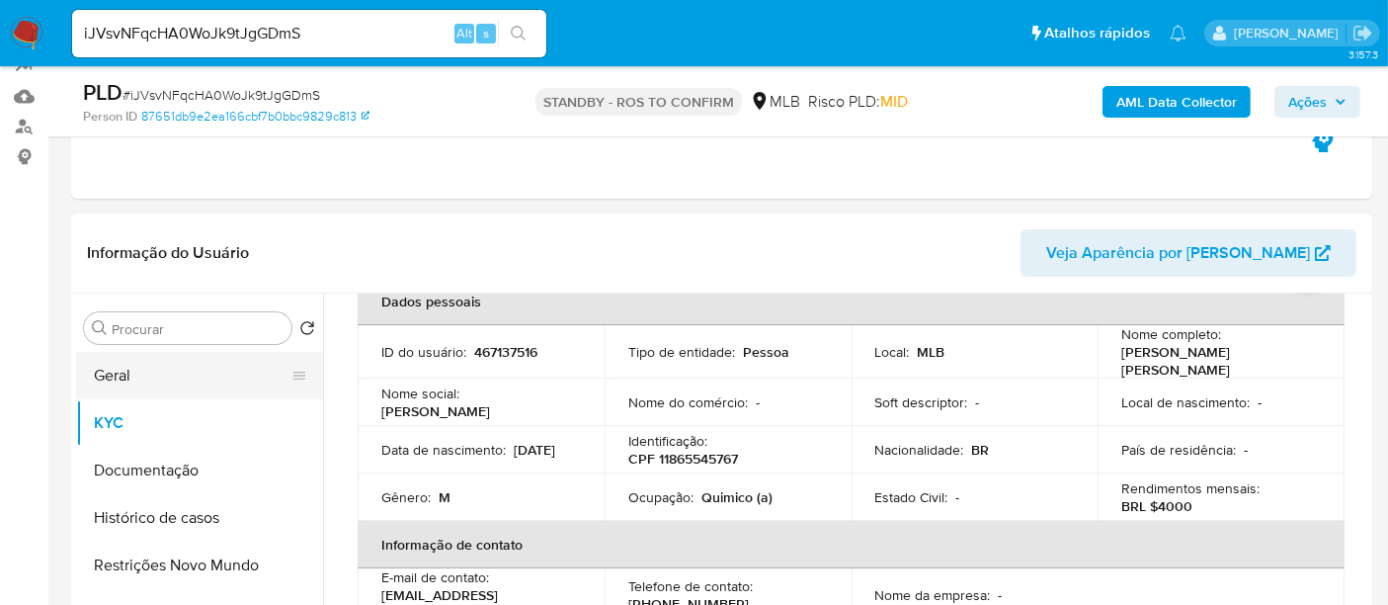
click at [128, 376] on button "Geral" at bounding box center [191, 375] width 231 height 47
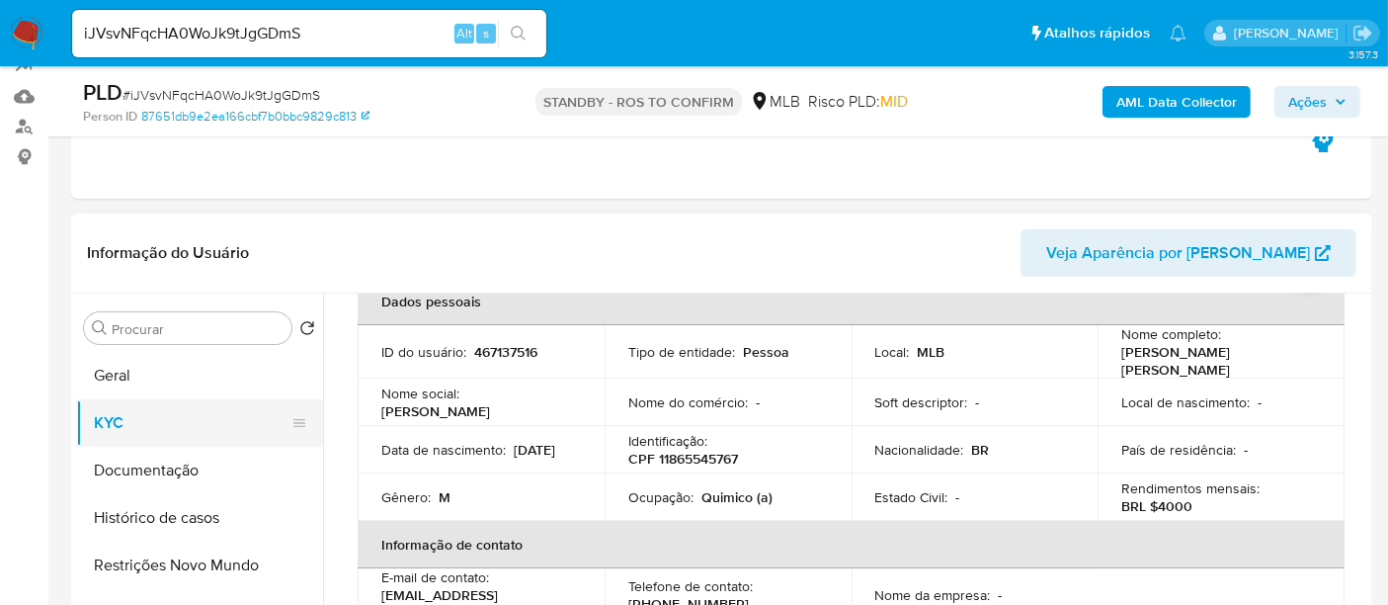
scroll to position [0, 0]
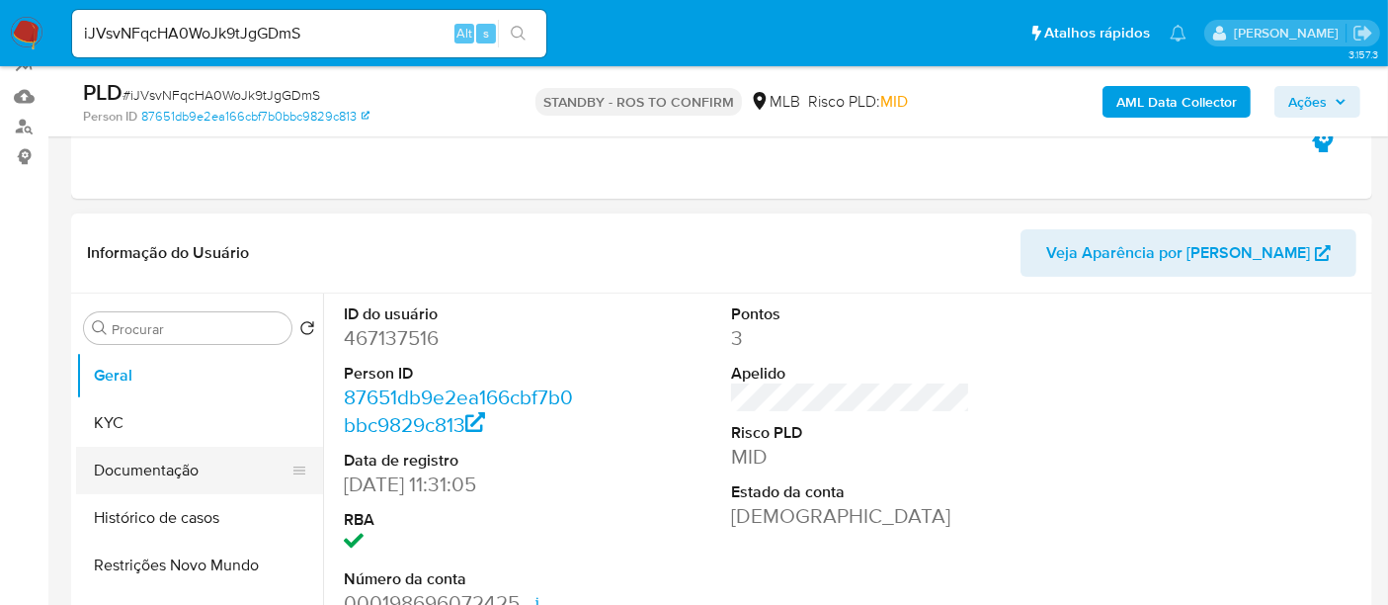
click at [163, 457] on button "Documentação" at bounding box center [191, 470] width 231 height 47
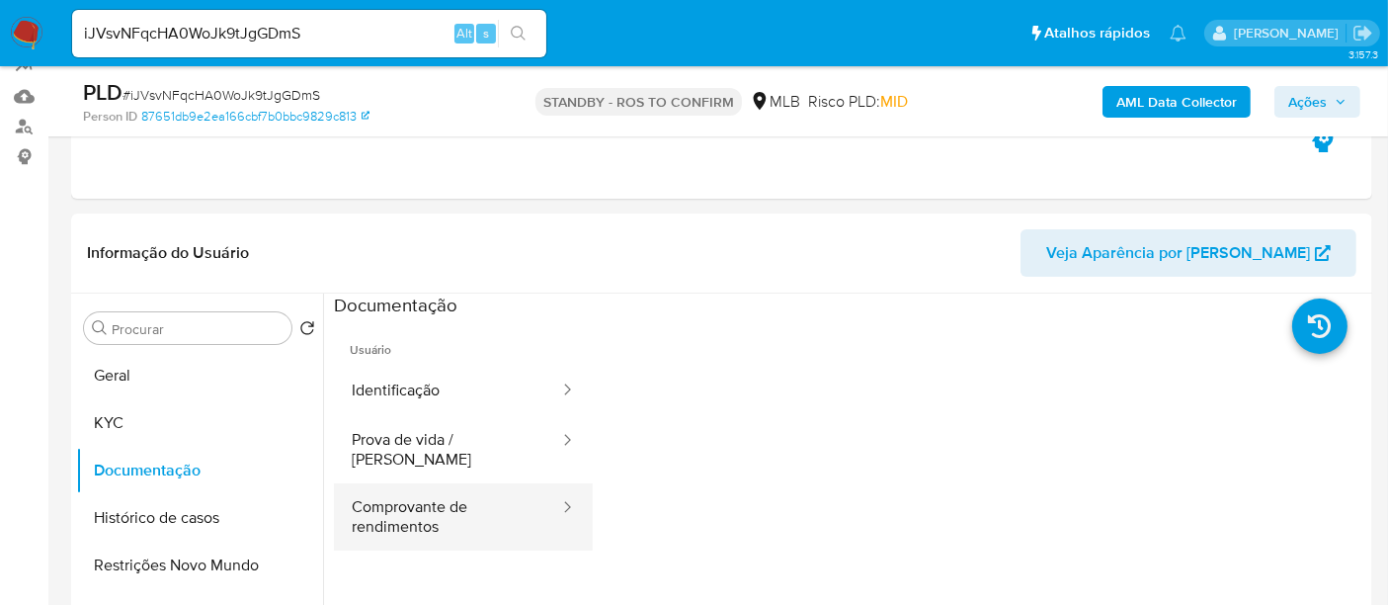
drag, startPoint x: 406, startPoint y: 495, endPoint x: 447, endPoint y: 496, distance: 40.5
click at [406, 495] on button "Comprovante de rendimentos" at bounding box center [447, 516] width 227 height 67
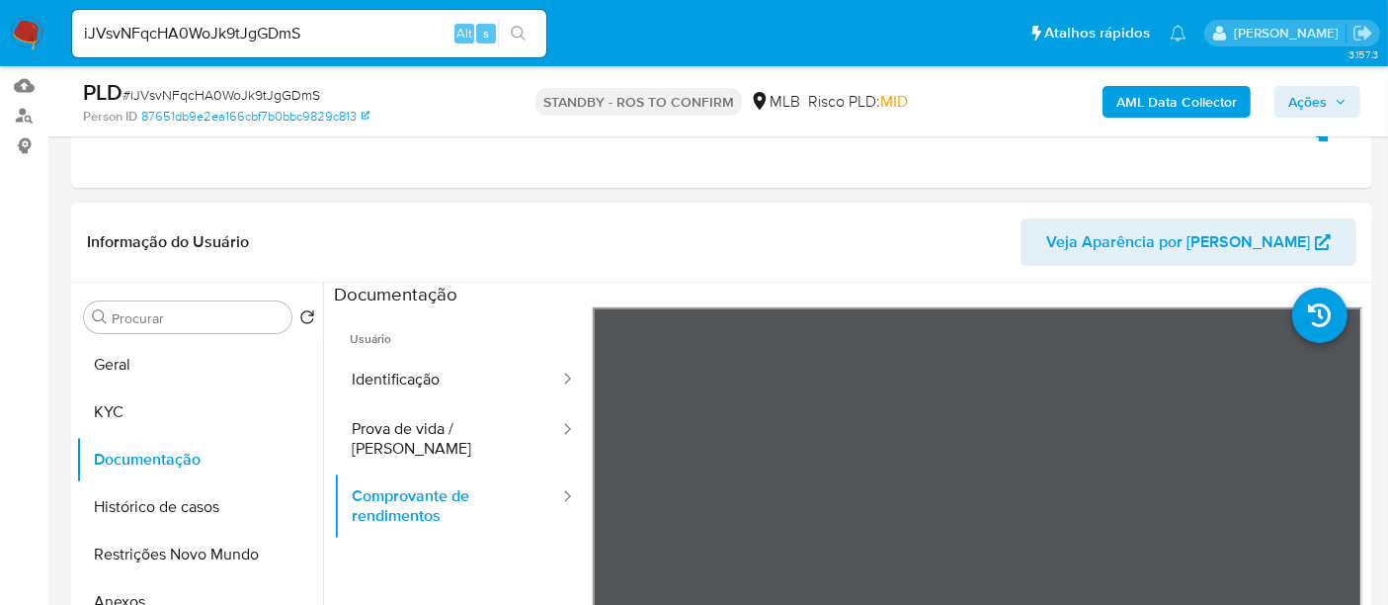
scroll to position [225, 0]
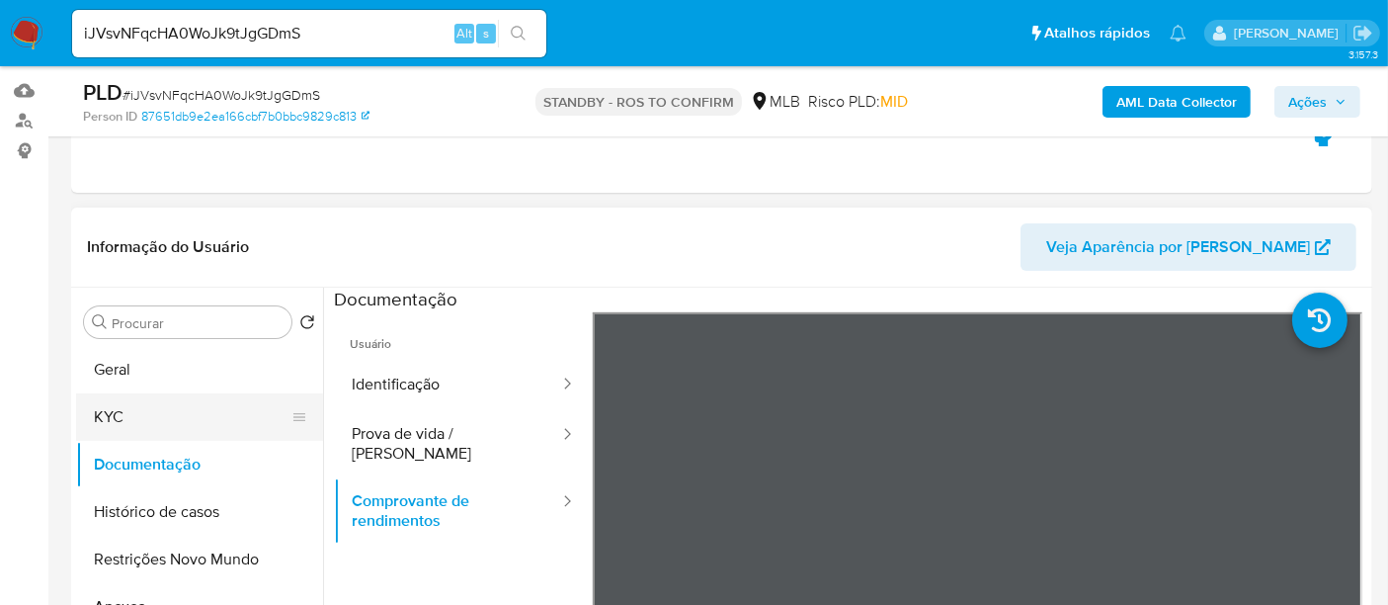
drag, startPoint x: 139, startPoint y: 423, endPoint x: 219, endPoint y: 411, distance: 80.9
click at [139, 422] on button "KYC" at bounding box center [191, 416] width 231 height 47
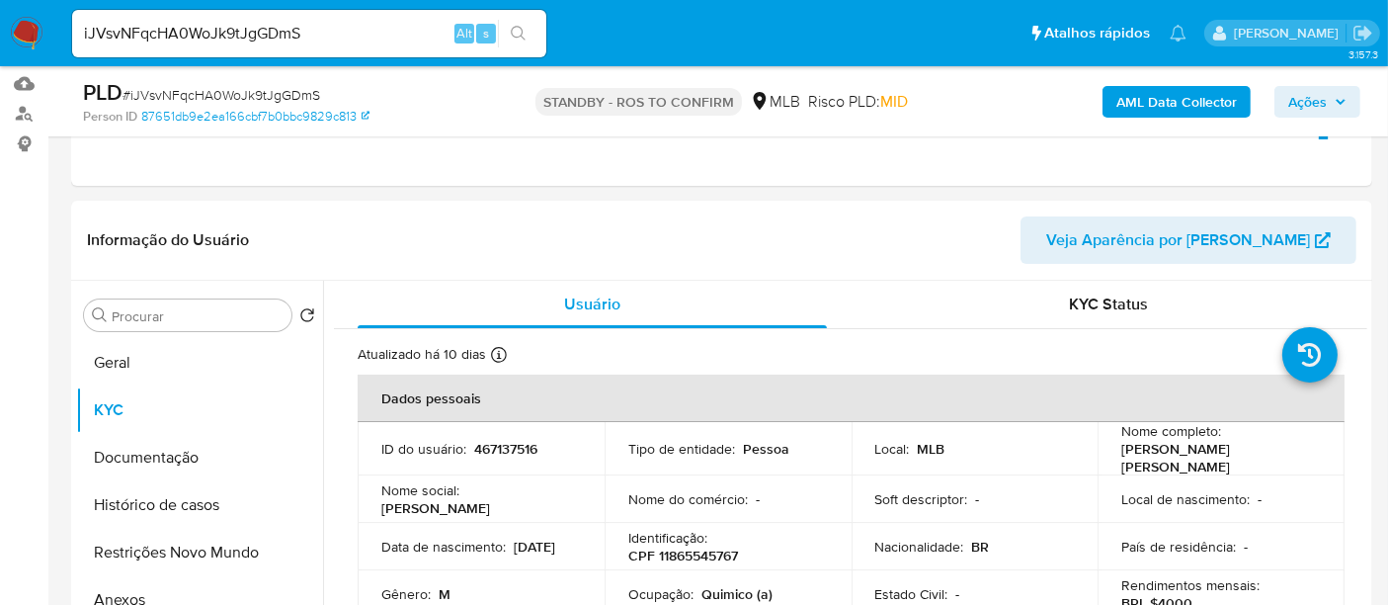
scroll to position [237, 0]
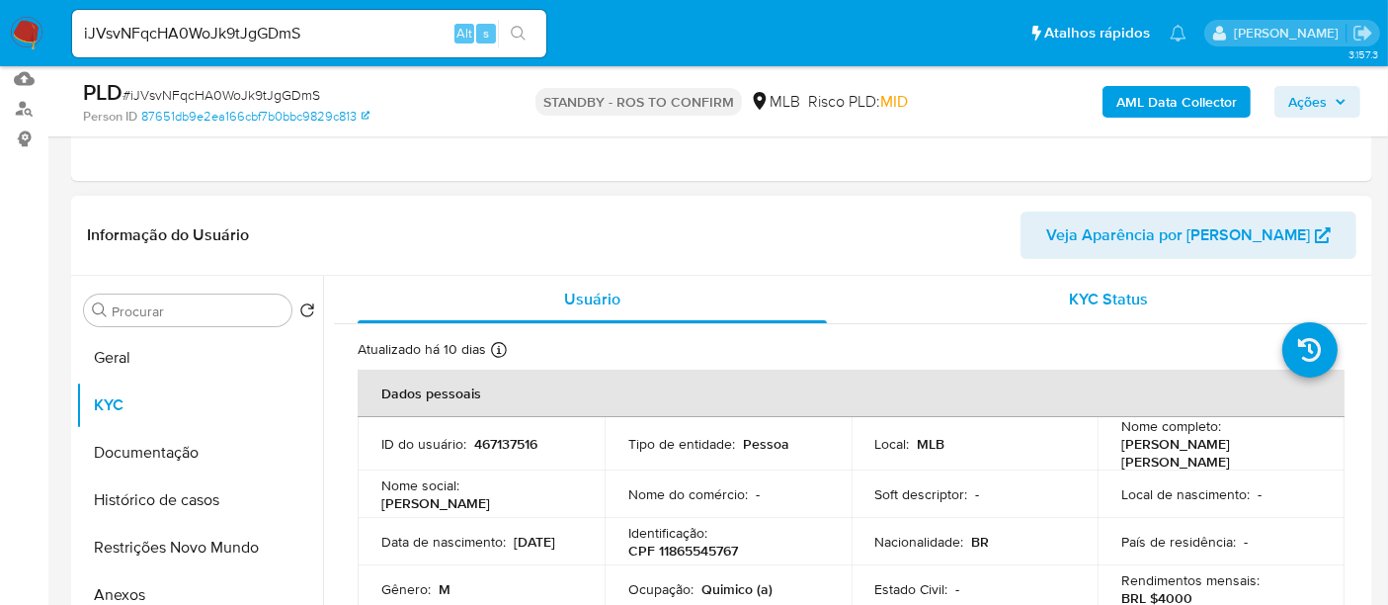
click at [1109, 285] on div "KYC Status" at bounding box center [1108, 299] width 469 height 47
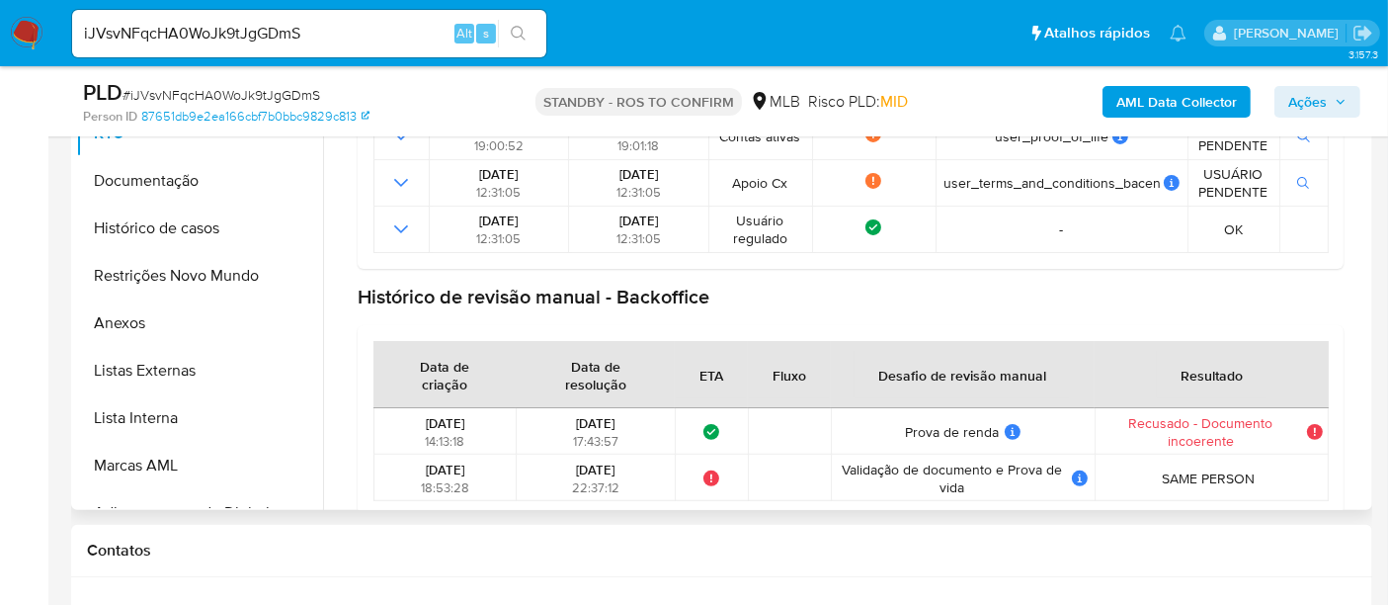
scroll to position [491, 0]
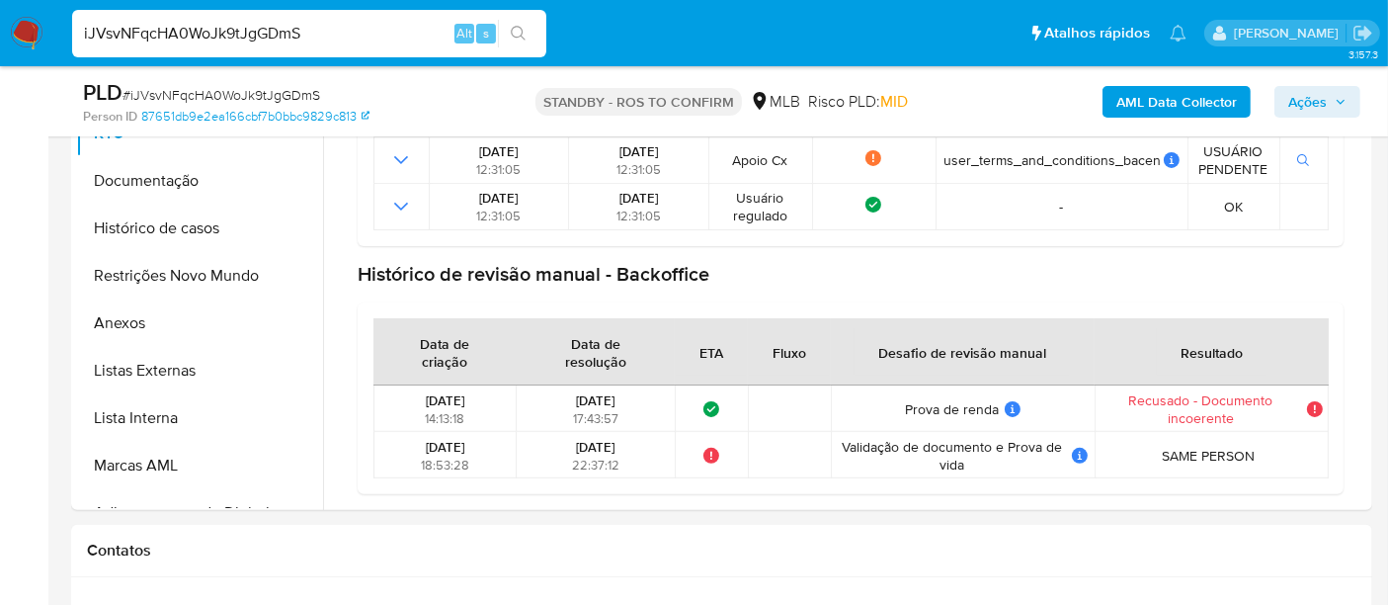
drag, startPoint x: 344, startPoint y: 32, endPoint x: 0, endPoint y: 86, distance: 348.1
paste input "VJhQnymvalIqjPMz8Z0P59ew"
type input "VJhQnymvalIqjPMz8Z0P59ew"
click at [522, 27] on icon "search-icon" at bounding box center [519, 34] width 16 height 16
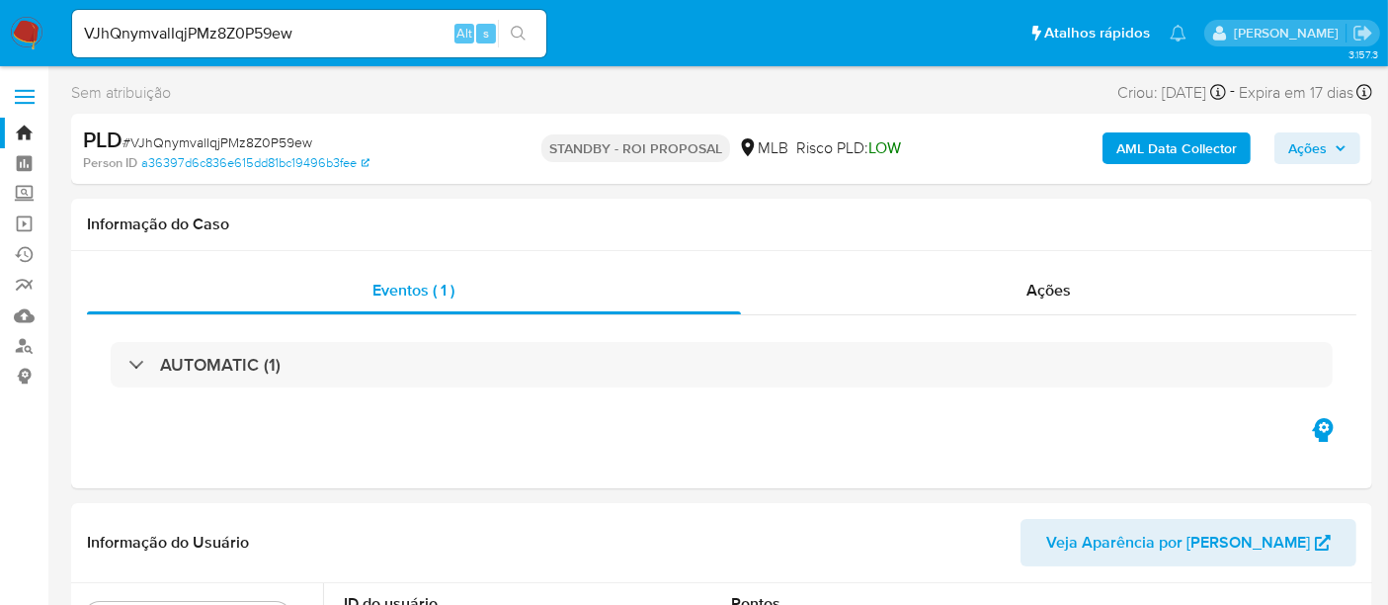
select select "10"
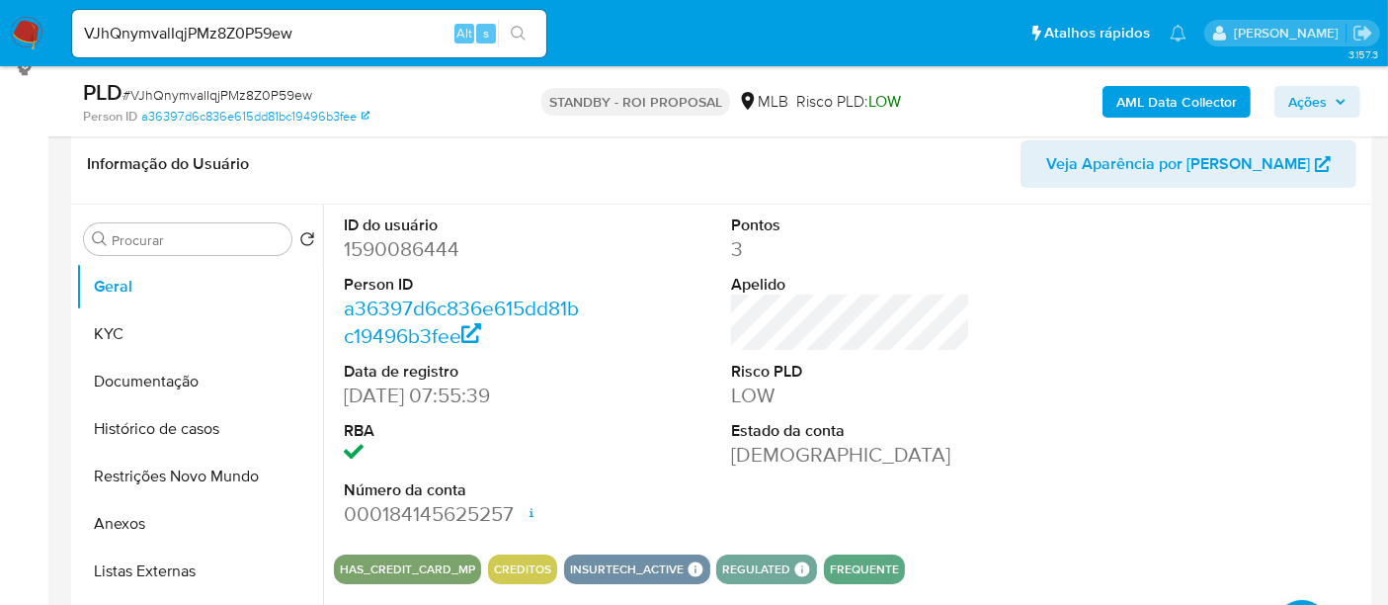
scroll to position [329, 0]
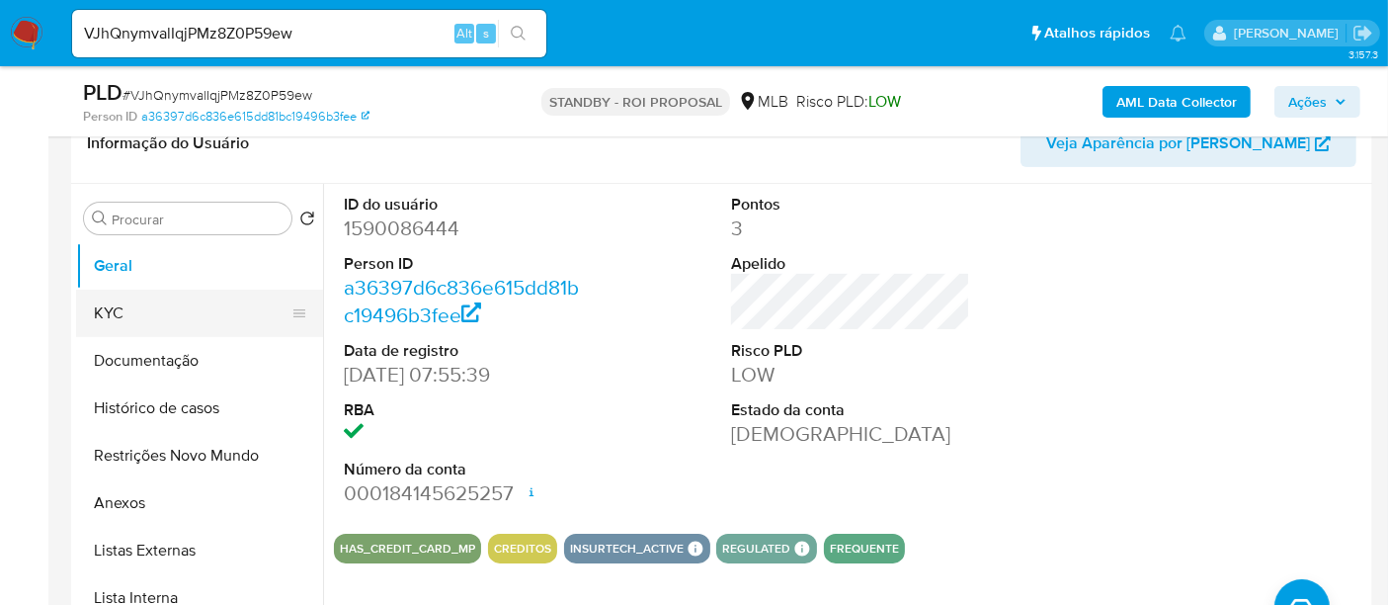
click at [105, 310] on button "KYC" at bounding box center [191, 313] width 231 height 47
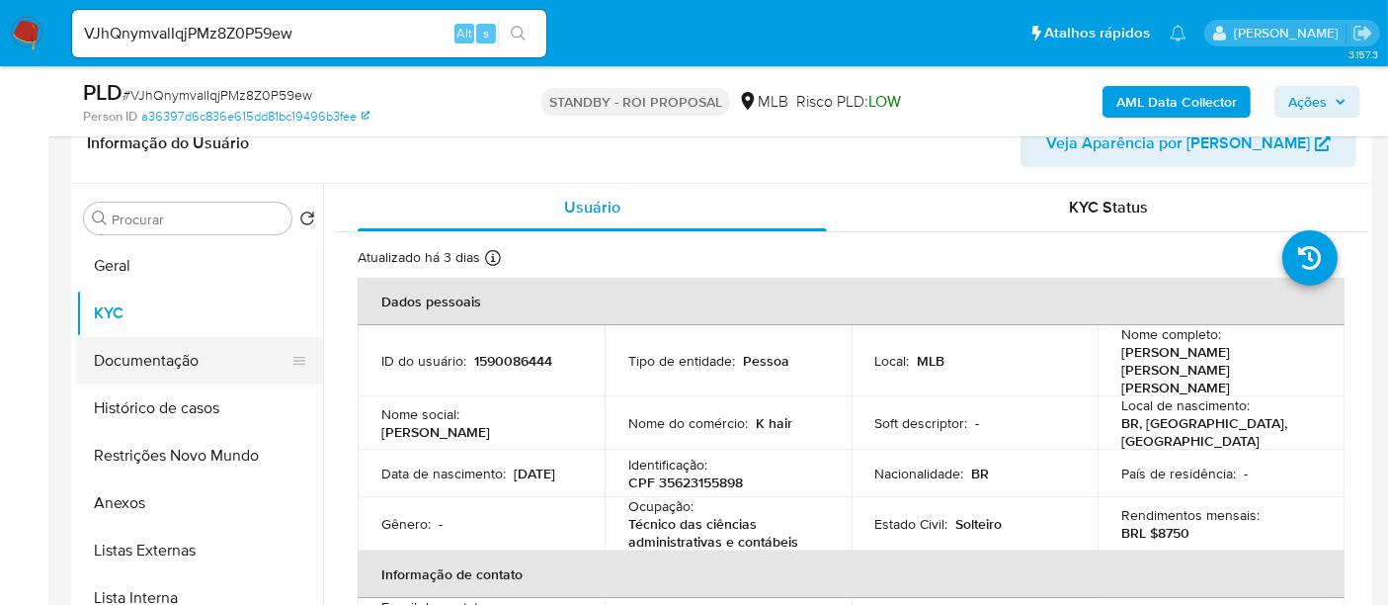
click at [128, 356] on button "Documentação" at bounding box center [191, 360] width 231 height 47
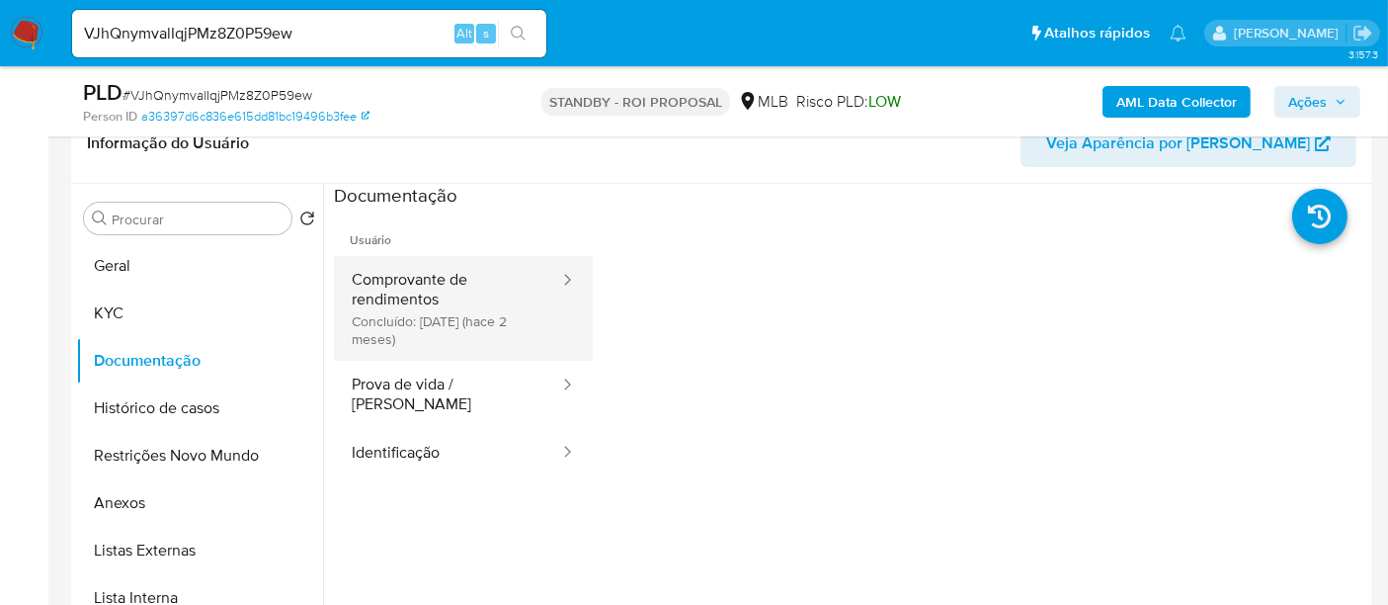
click at [403, 269] on button "Comprovante de rendimentos Concluído: 16/07/2025 (hace 2 meses)" at bounding box center [447, 308] width 227 height 105
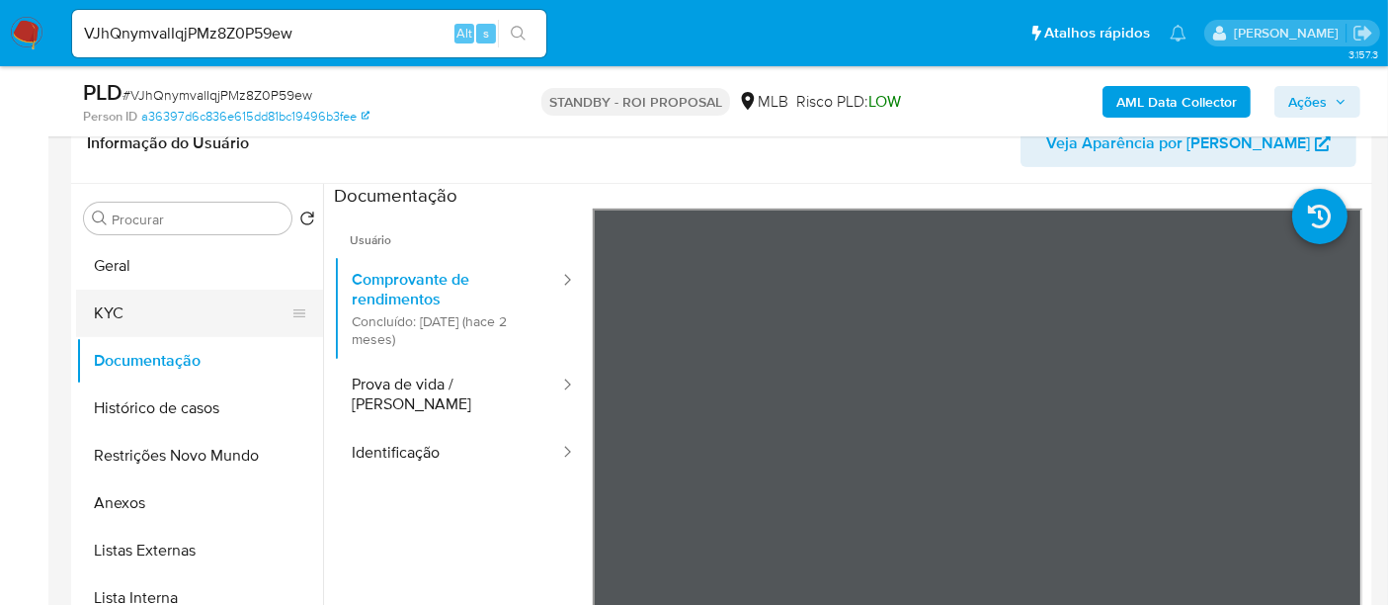
click at [120, 308] on button "KYC" at bounding box center [191, 313] width 231 height 47
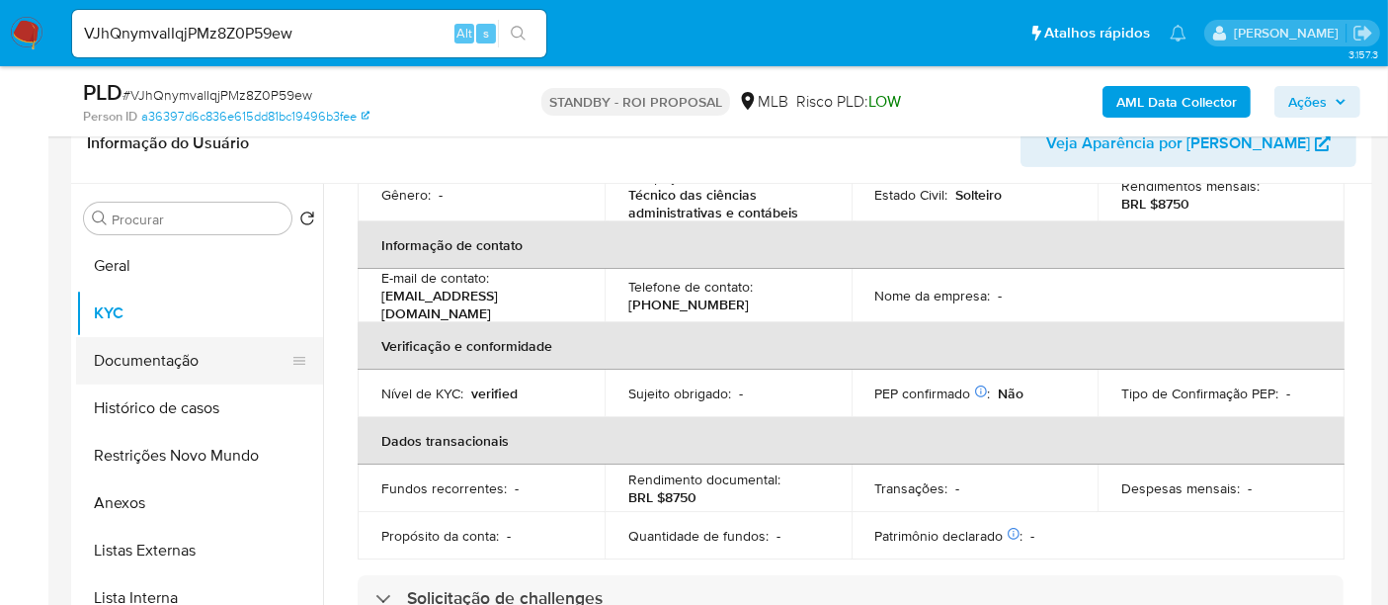
drag, startPoint x: 163, startPoint y: 362, endPoint x: 263, endPoint y: 371, distance: 100.2
click at [163, 362] on button "Documentação" at bounding box center [191, 360] width 231 height 47
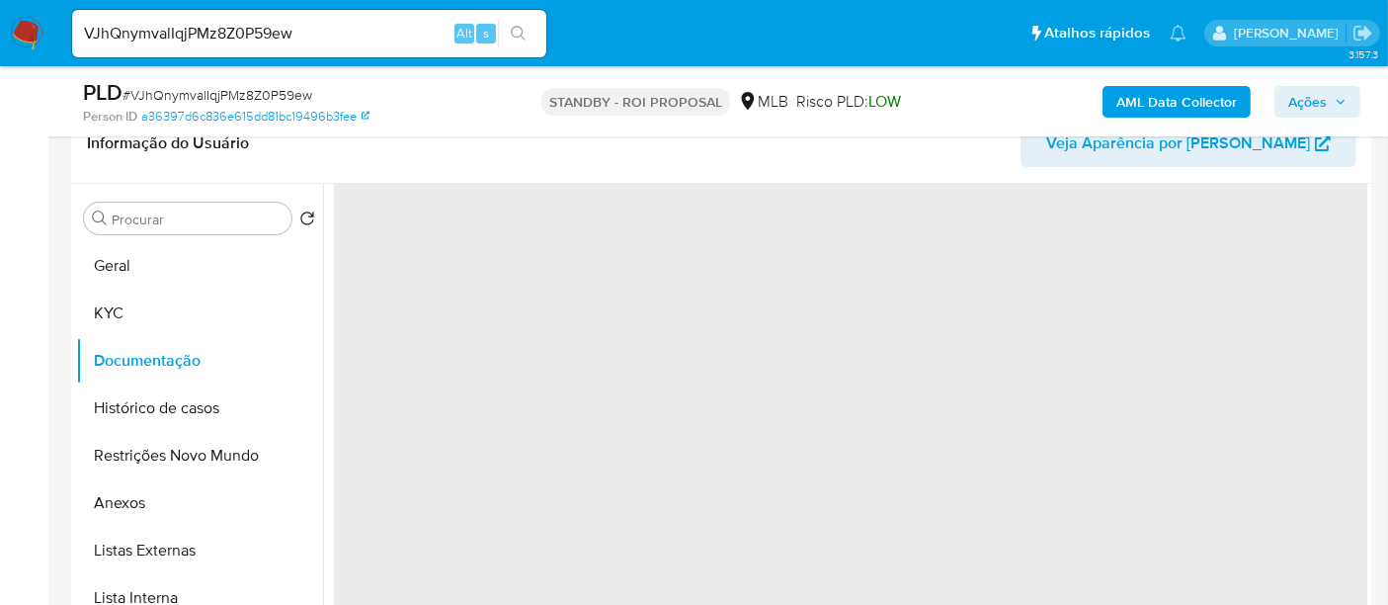
scroll to position [0, 0]
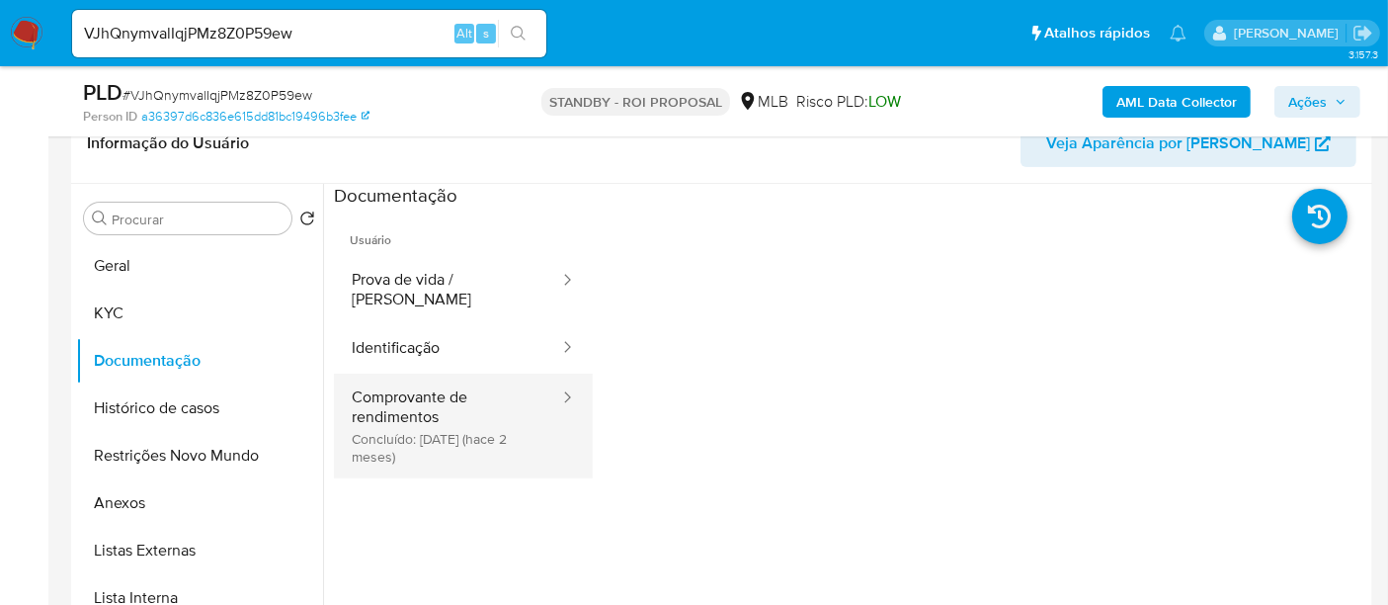
click at [437, 390] on button "Comprovante de rendimentos Concluído: 16/07/2025 (hace 2 meses)" at bounding box center [447, 426] width 227 height 105
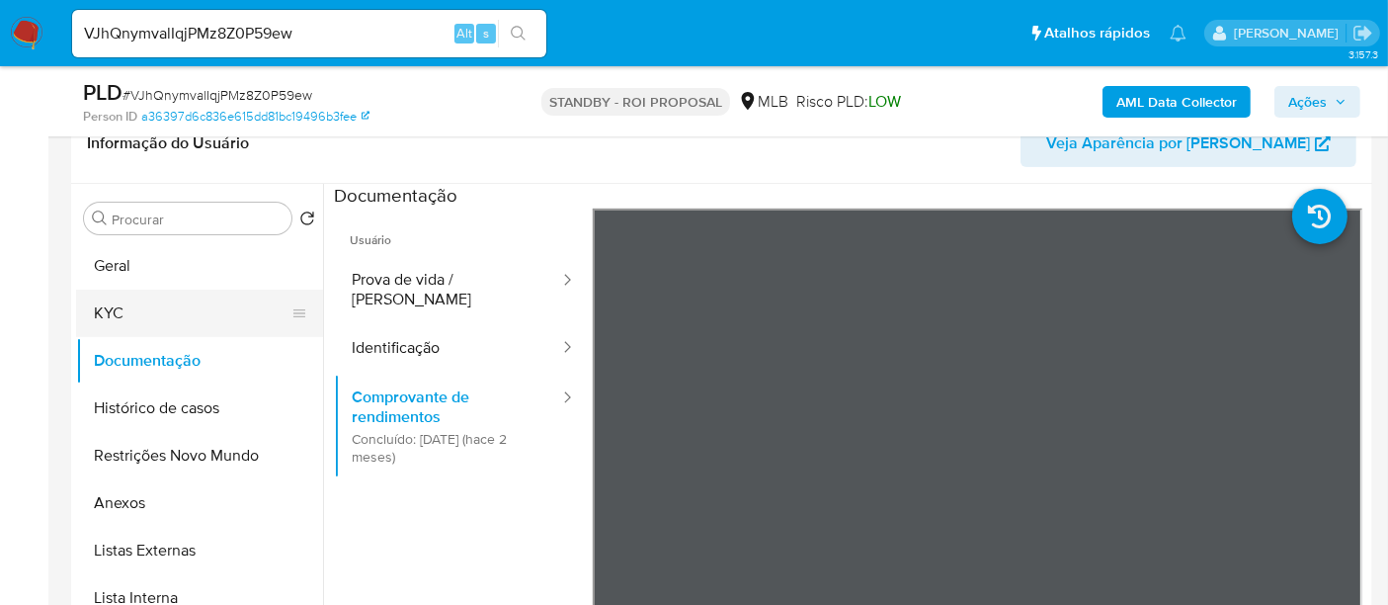
click at [88, 308] on button "KYC" at bounding box center [191, 313] width 231 height 47
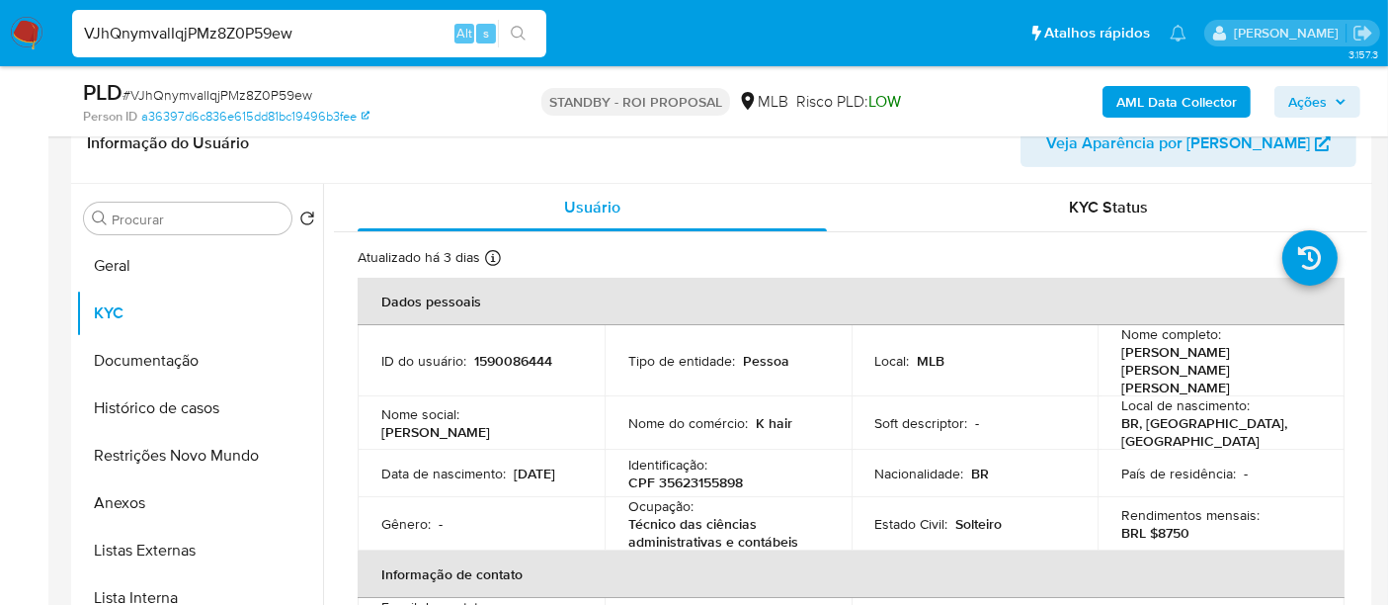
drag, startPoint x: 310, startPoint y: 39, endPoint x: 0, endPoint y: 72, distance: 312.1
paste input "G9nJlBhniZEHh8hlLsi3xunZ"
type input "G9nJlBhniZEHh8hlLsi3xunZ"
click at [524, 22] on button "search-icon" at bounding box center [518, 34] width 41 height 28
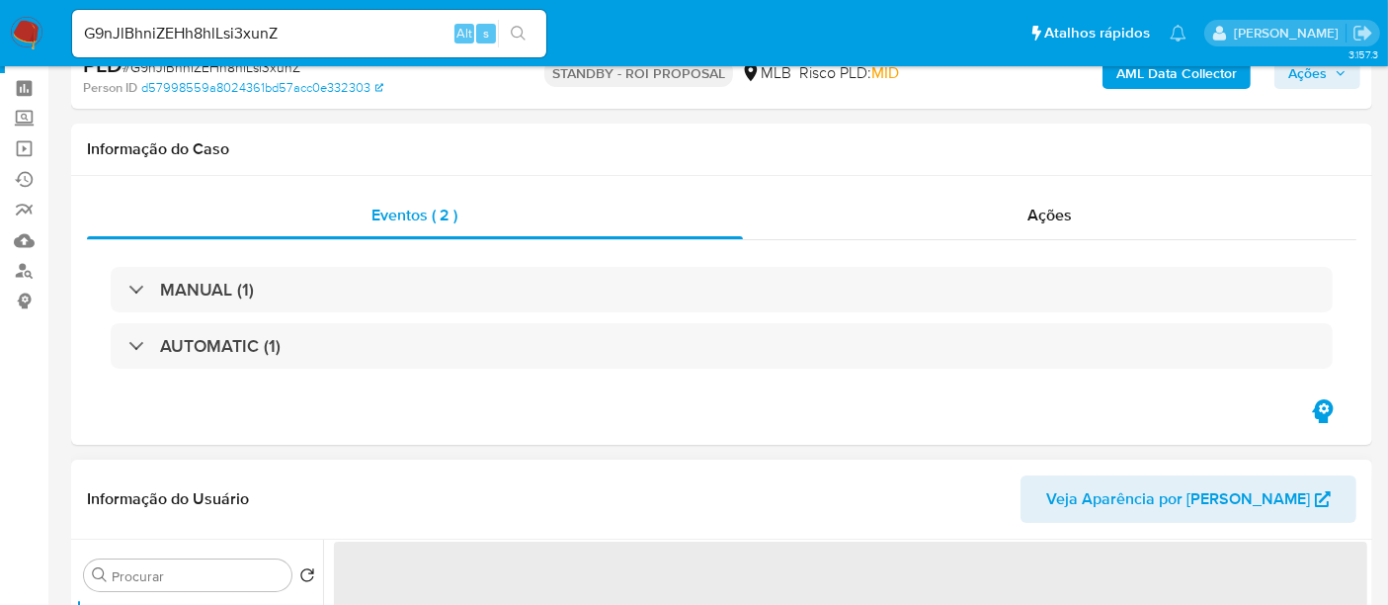
scroll to position [110, 0]
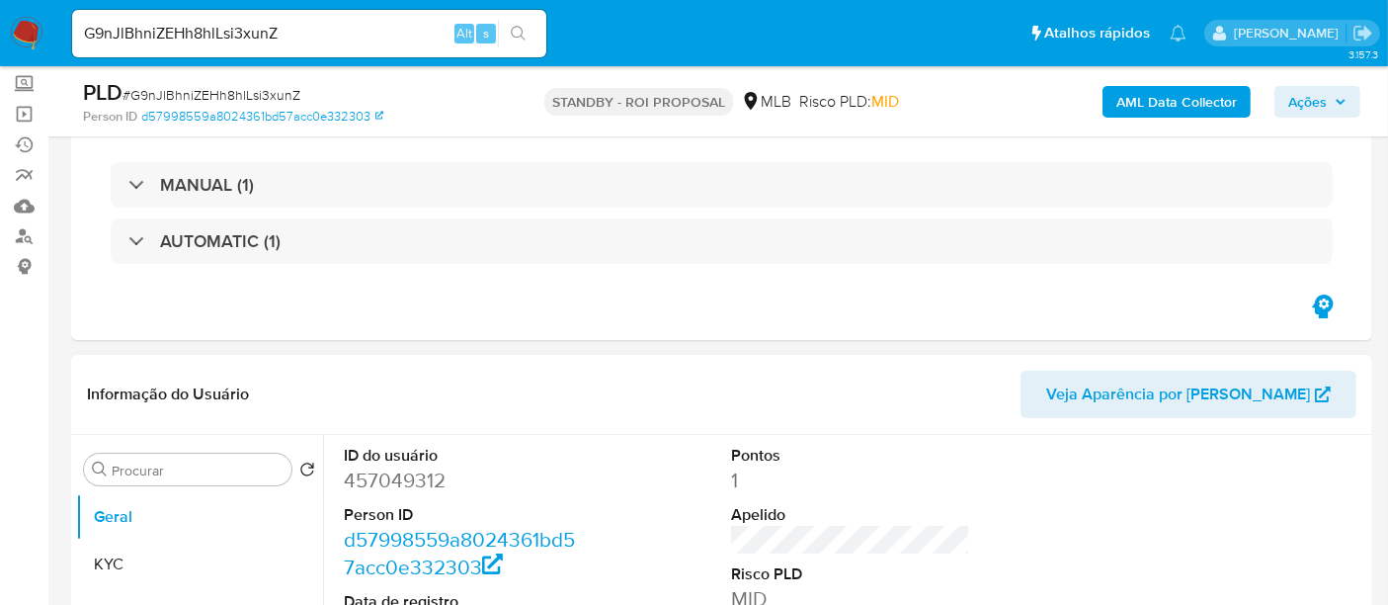
select select "10"
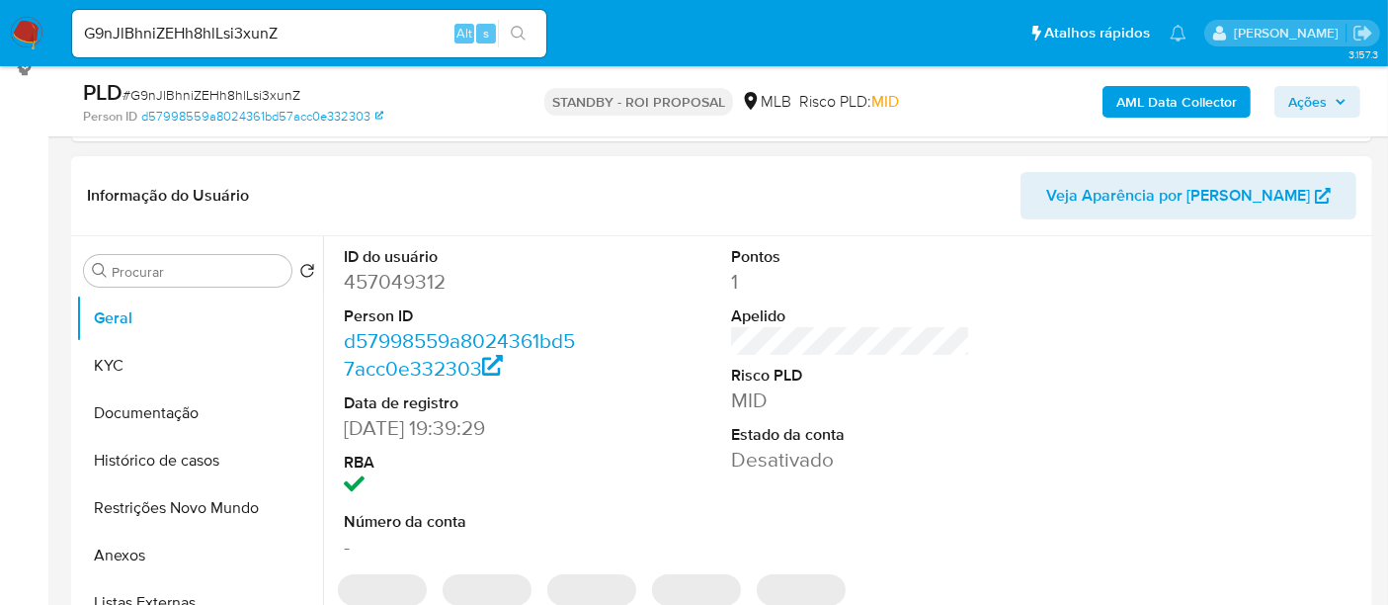
scroll to position [329, 0]
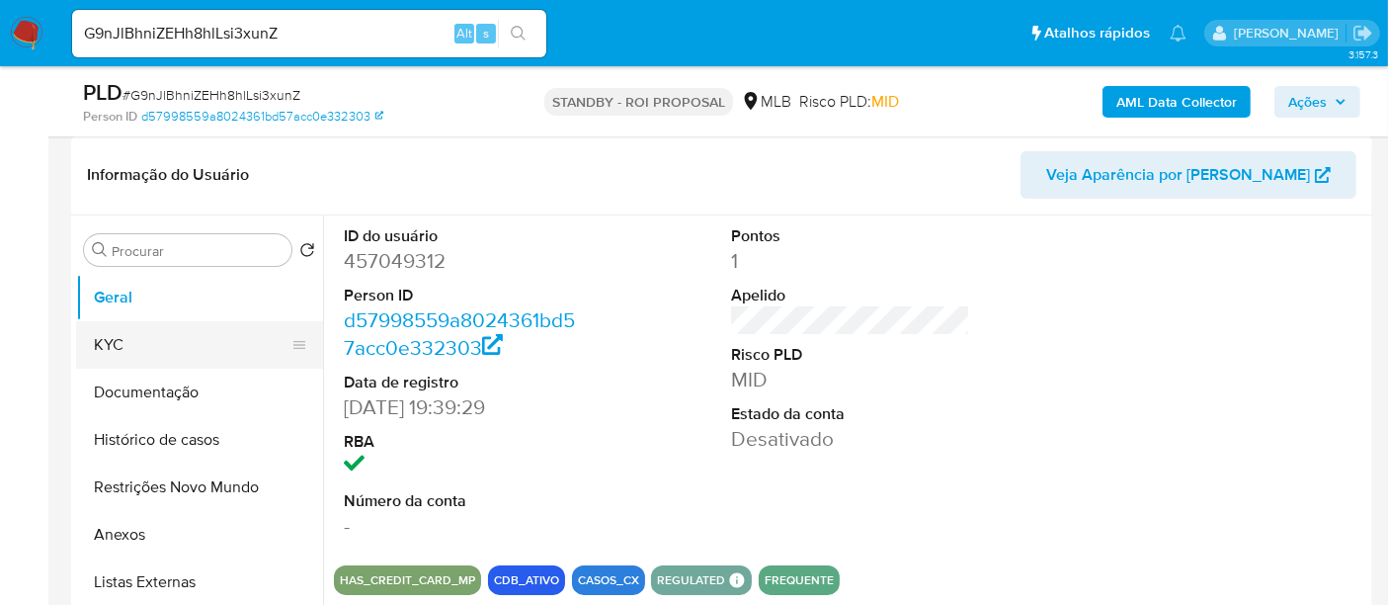
click at [114, 346] on button "KYC" at bounding box center [191, 344] width 231 height 47
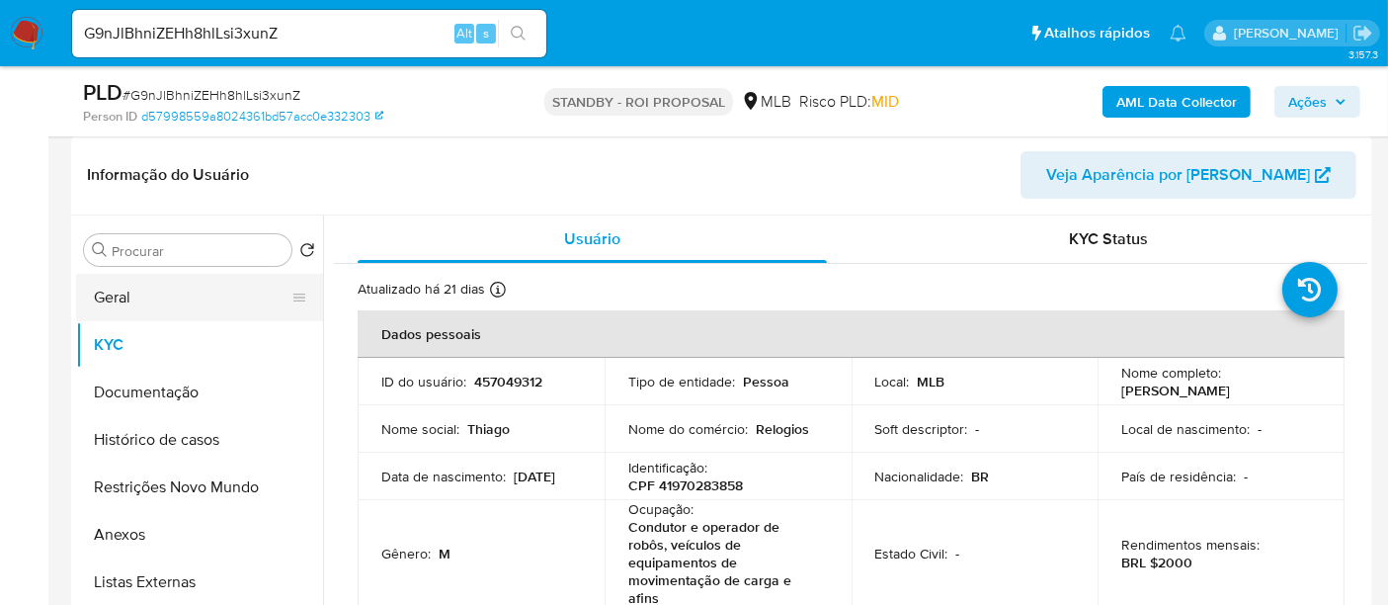
click at [120, 293] on button "Geral" at bounding box center [191, 297] width 231 height 47
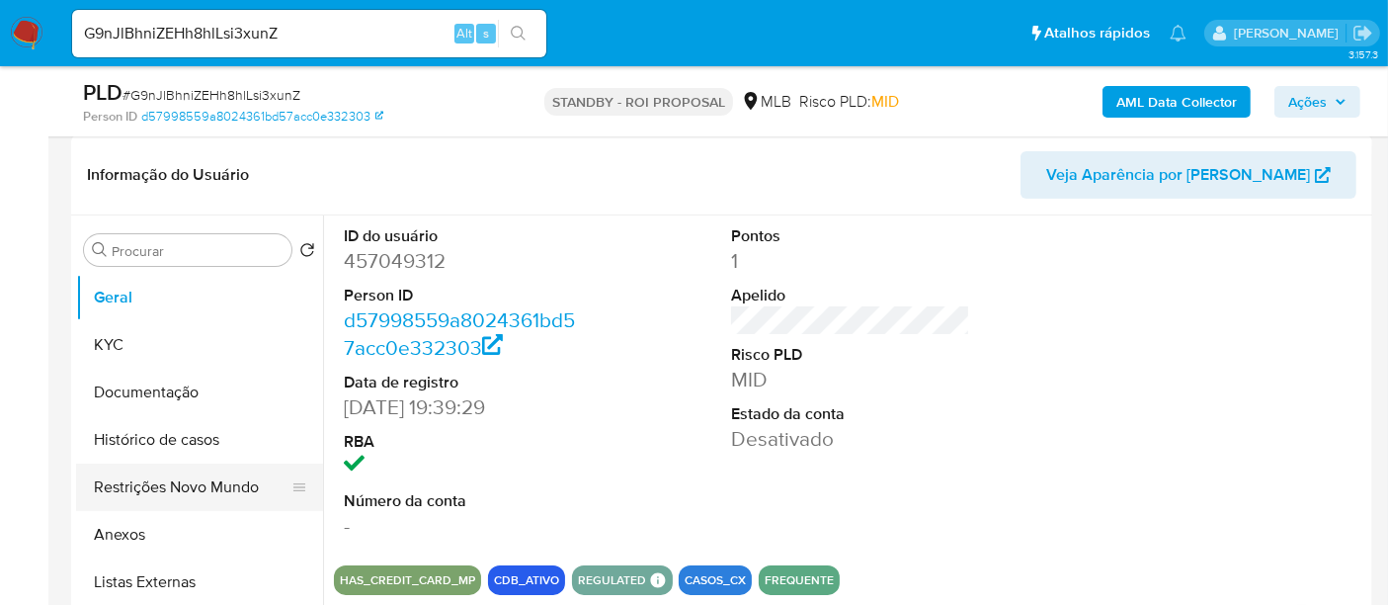
click at [160, 479] on button "Restrições Novo Mundo" at bounding box center [191, 486] width 231 height 47
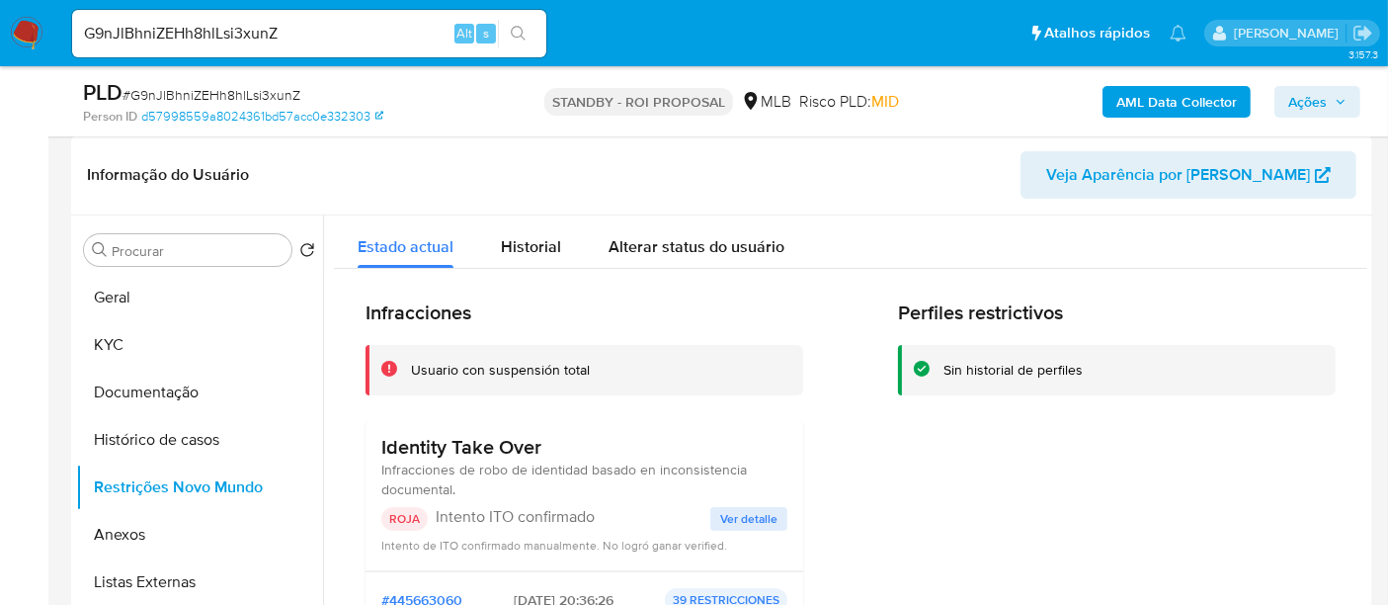
click at [738, 515] on span "Ver detalle" at bounding box center [748, 519] width 57 height 20
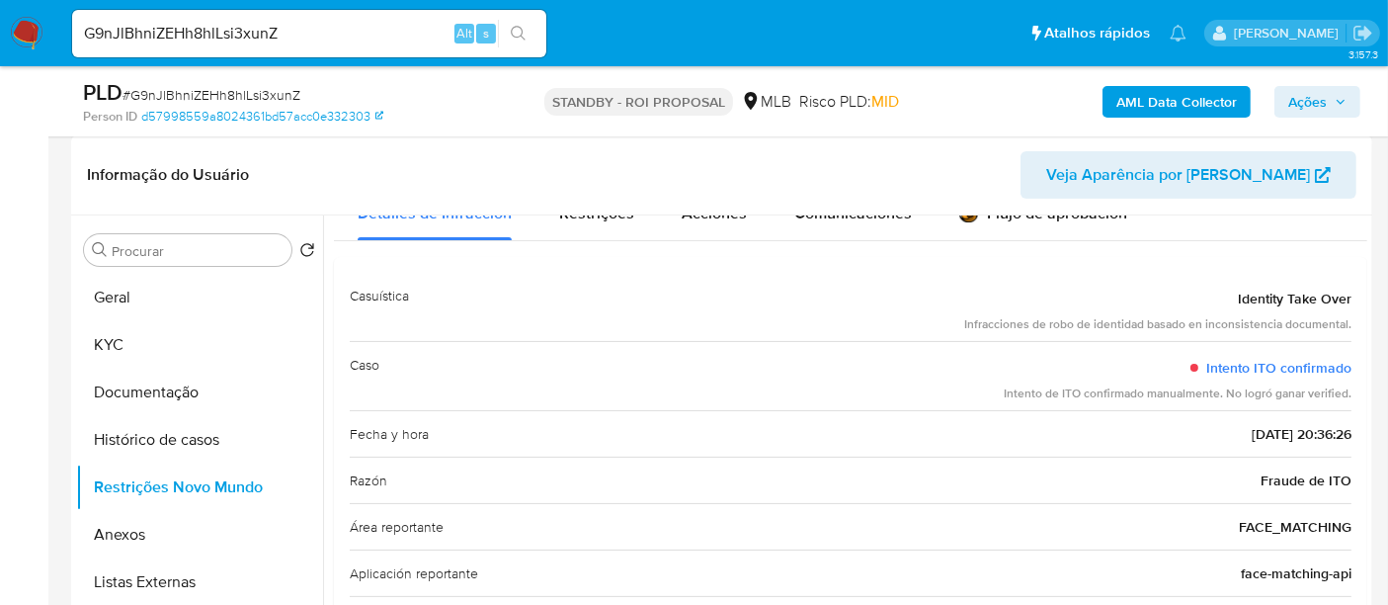
scroll to position [110, 0]
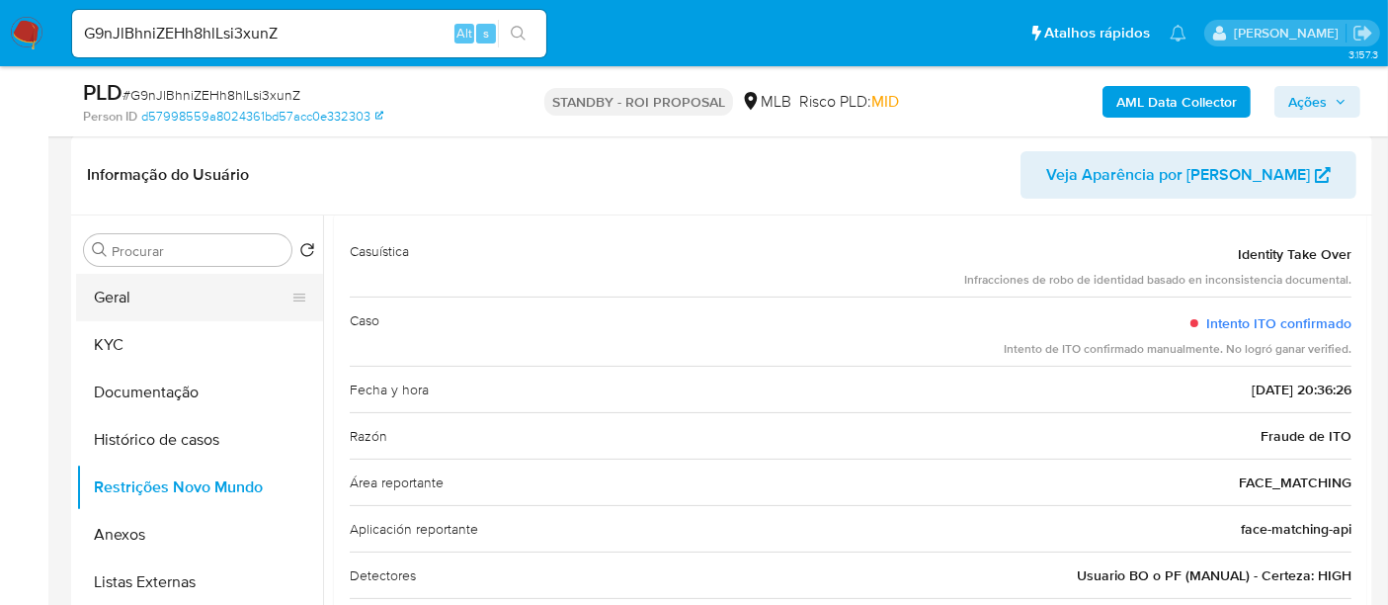
drag, startPoint x: 101, startPoint y: 291, endPoint x: 113, endPoint y: 291, distance: 11.9
click at [101, 291] on button "Geral" at bounding box center [191, 297] width 231 height 47
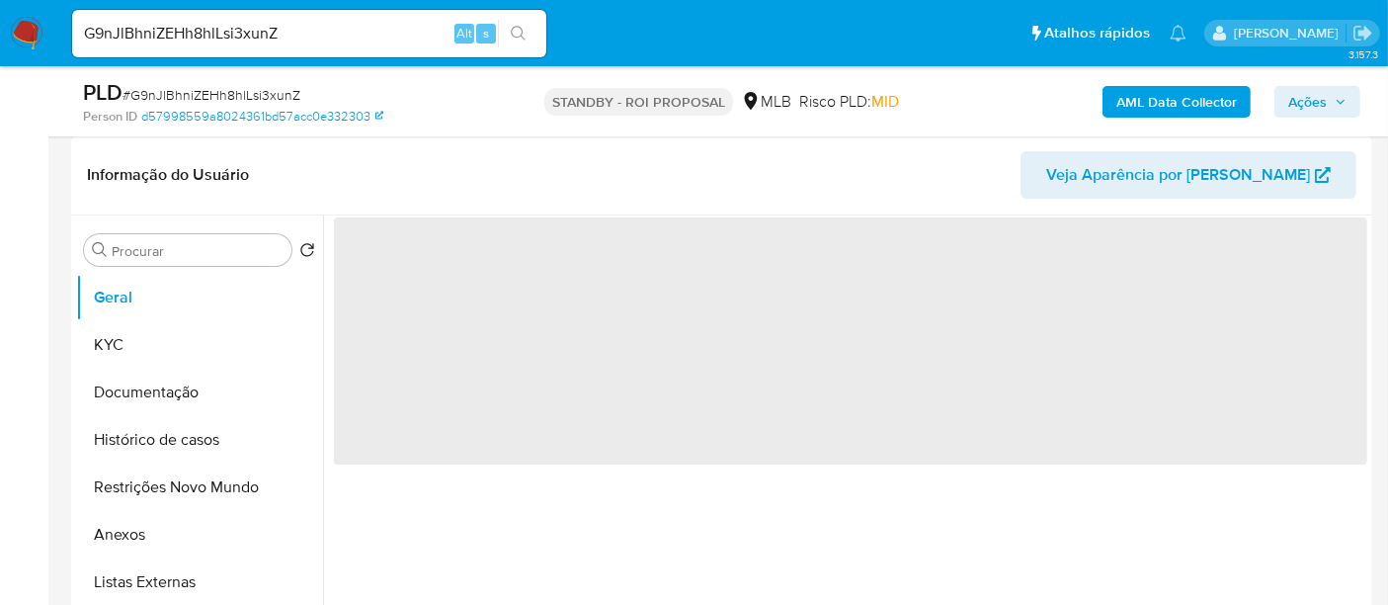
scroll to position [0, 0]
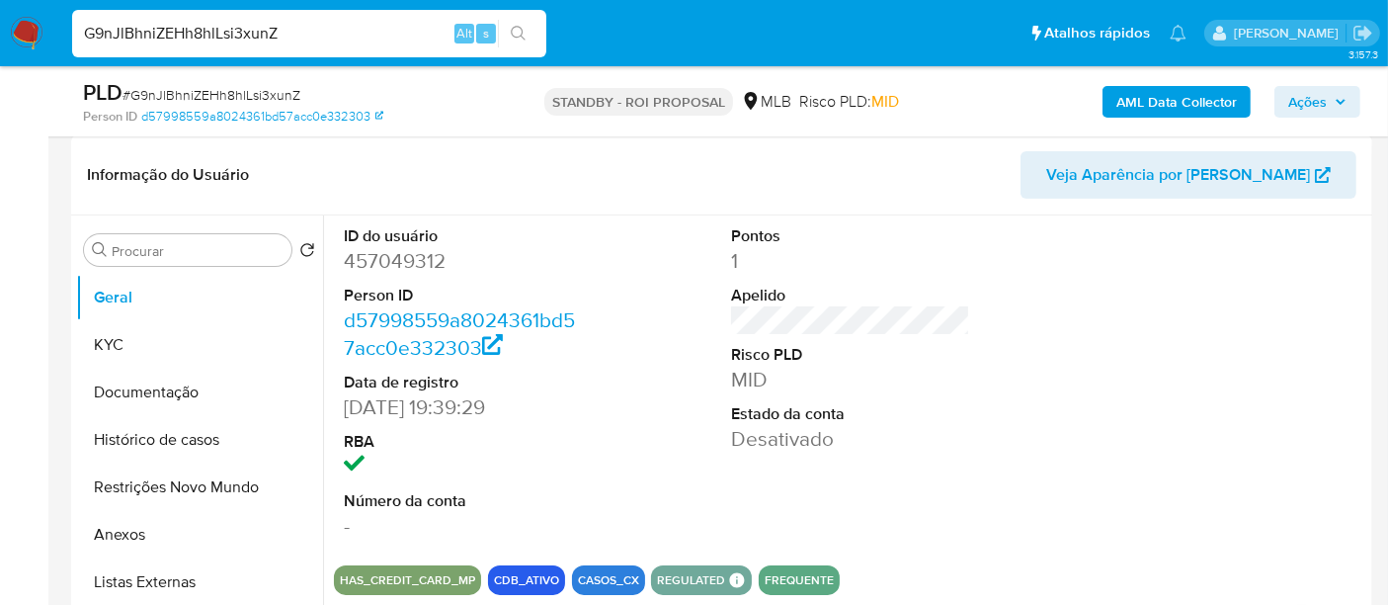
drag, startPoint x: 301, startPoint y: 30, endPoint x: 0, endPoint y: 55, distance: 302.5
click at [0, 55] on nav "Pausado Ver notificaciones G9nJlBhniZEHh8hlLsi3xunZ Alt s Atalhos rápidos Presi…" at bounding box center [694, 33] width 1388 height 66
paste input "pe2pMVwvlLCUcFj1cKEF9l5X"
type input "pe2pMVwvlLCUcFj1cKEF9l5X"
click at [518, 21] on button "search-icon" at bounding box center [518, 34] width 41 height 28
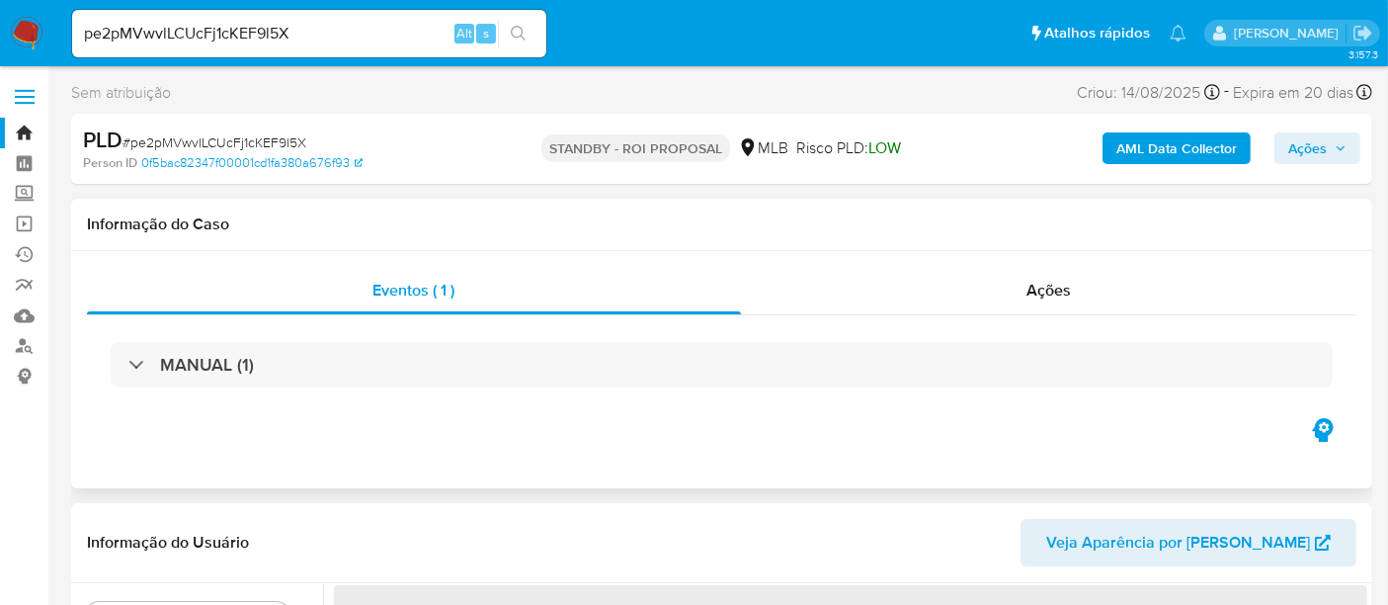
scroll to position [110, 0]
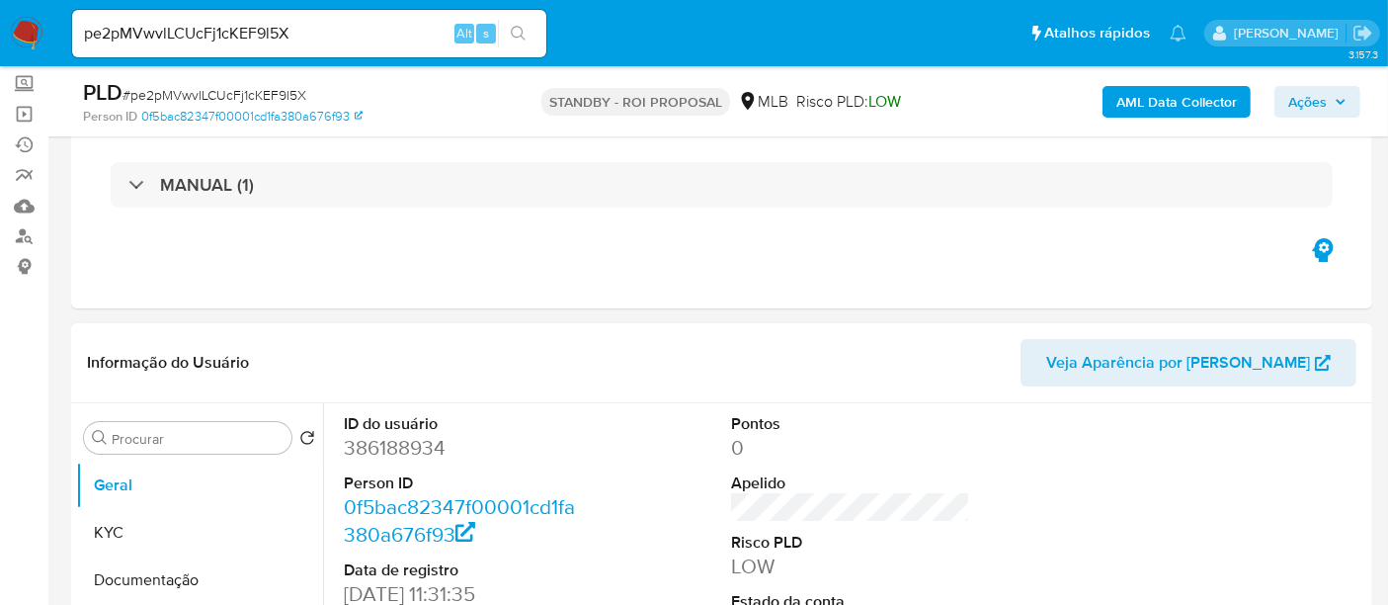
select select "10"
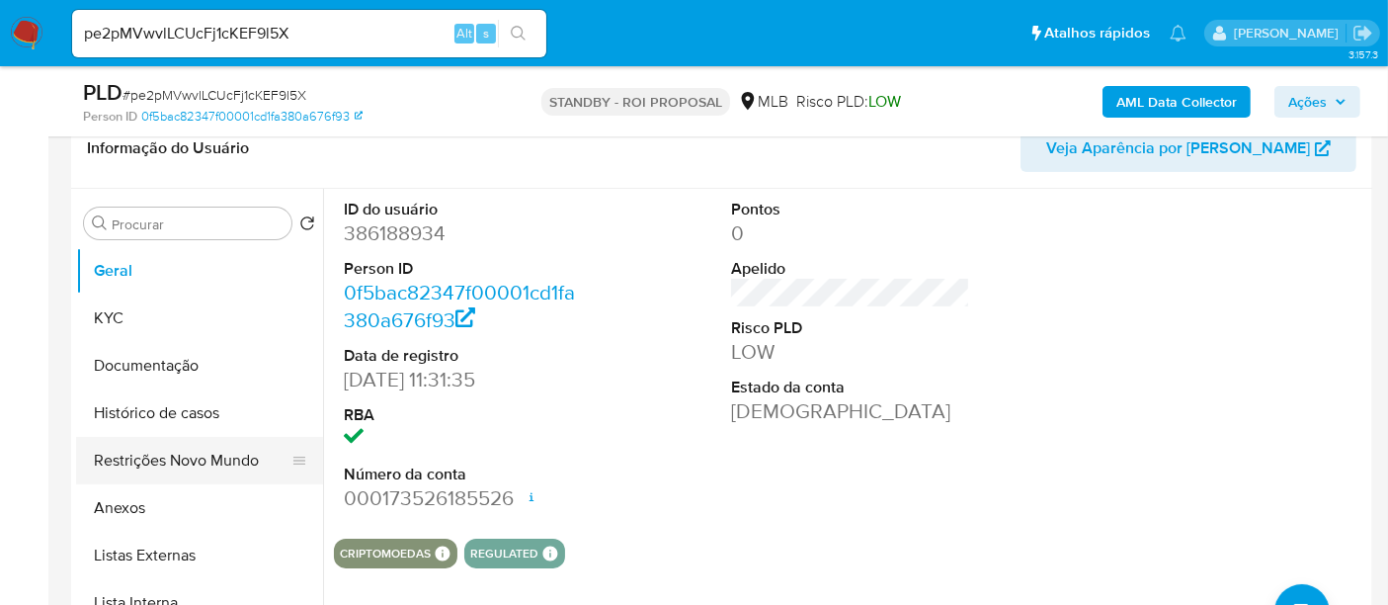
scroll to position [329, 0]
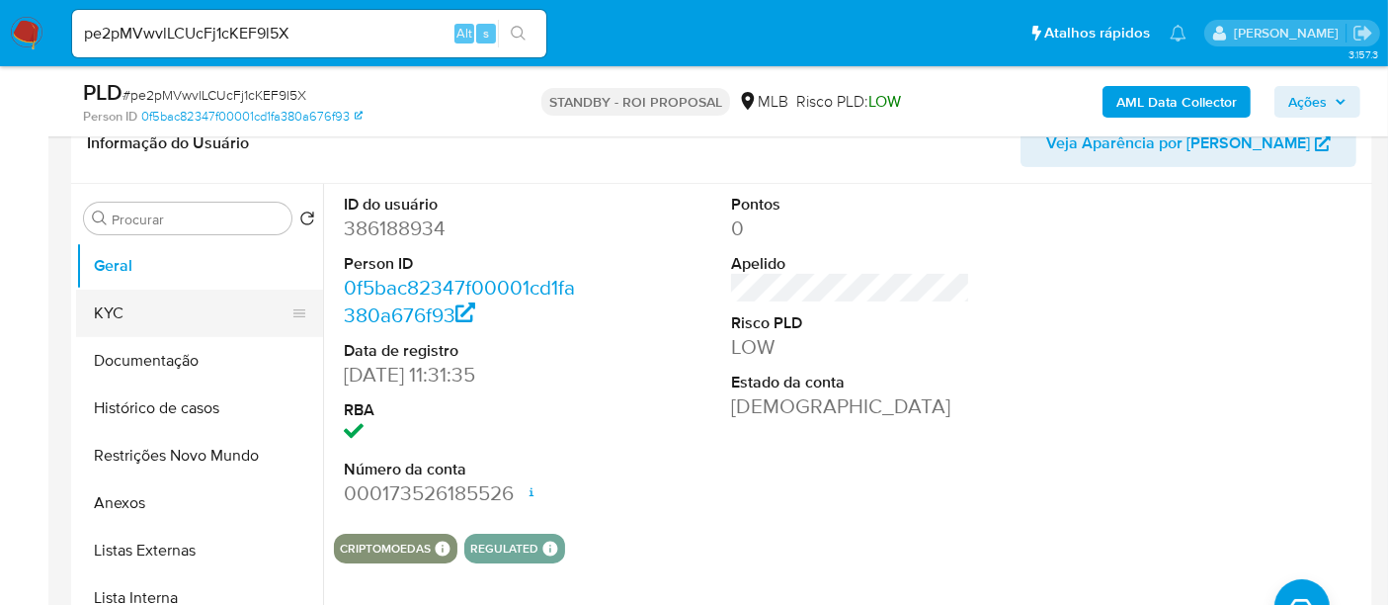
drag, startPoint x: 145, startPoint y: 318, endPoint x: 269, endPoint y: 320, distance: 123.5
click at [145, 317] on button "KYC" at bounding box center [191, 313] width 231 height 47
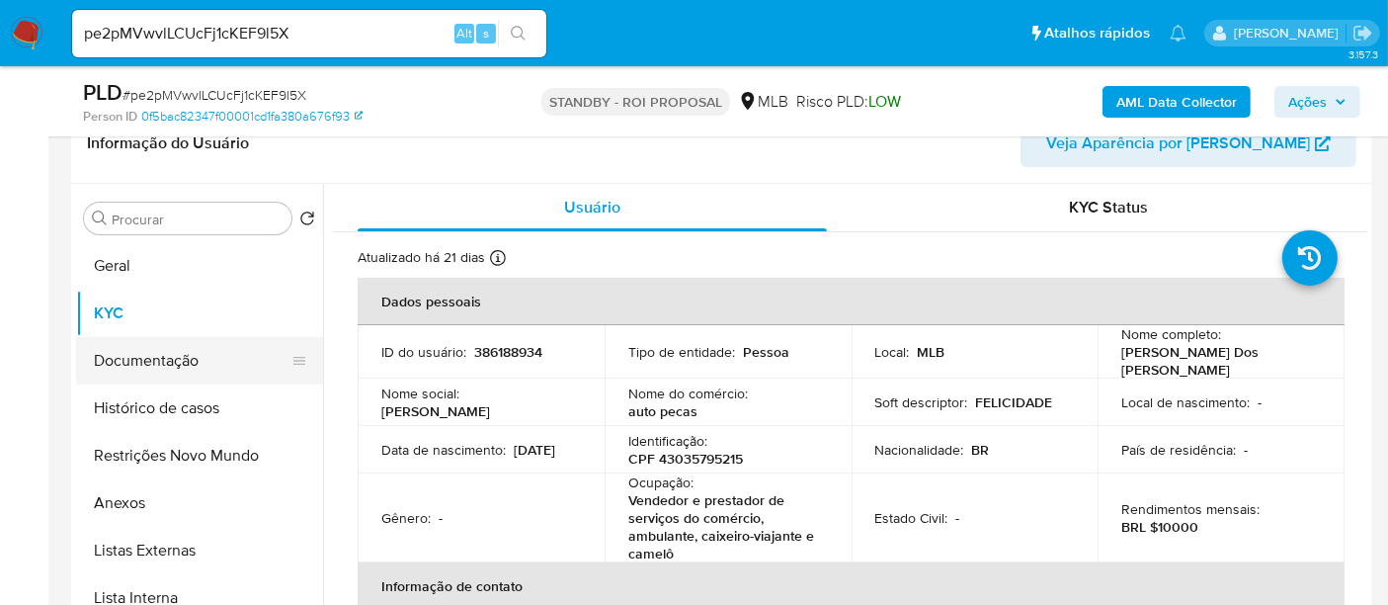
click at [145, 360] on button "Documentação" at bounding box center [191, 360] width 231 height 47
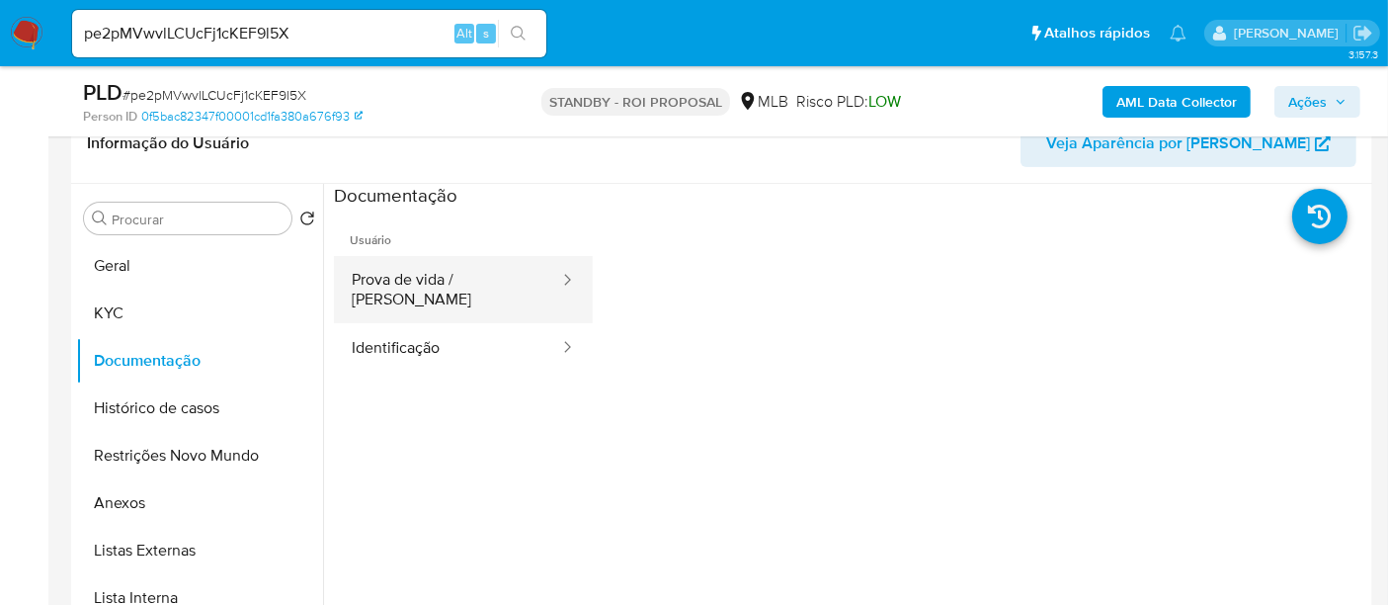
click at [465, 291] on button "Prova de vida / Selfie" at bounding box center [447, 289] width 227 height 67
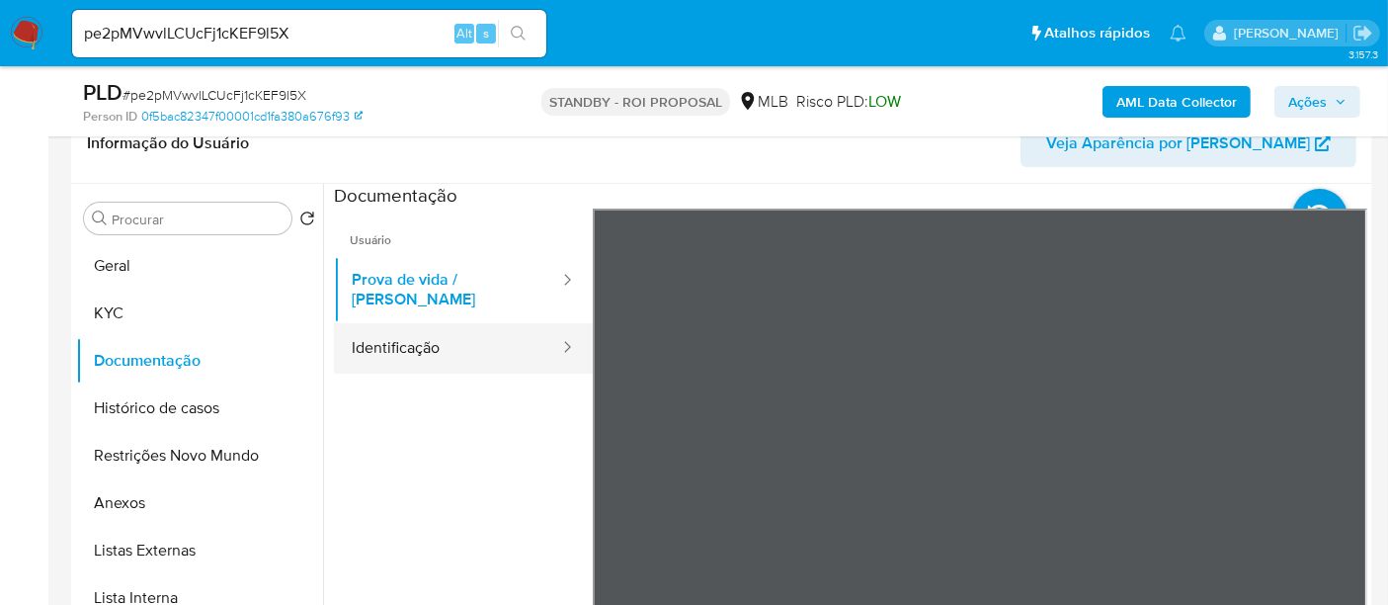
click at [442, 330] on button "Identificação" at bounding box center [447, 348] width 227 height 50
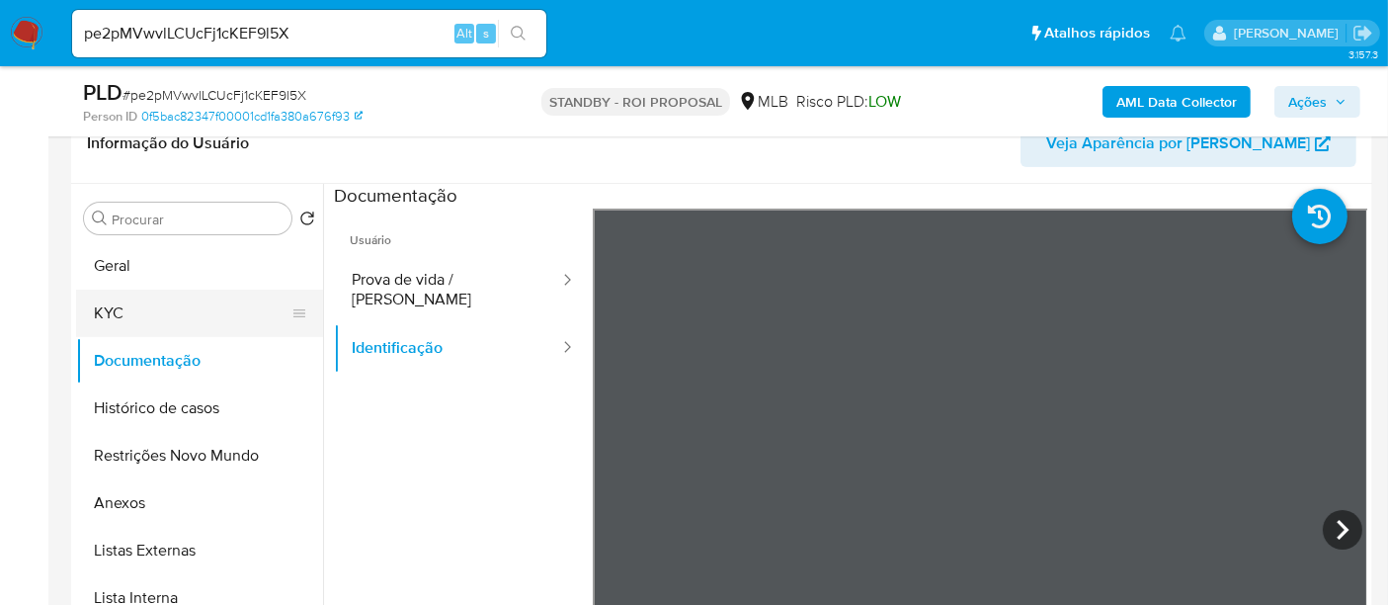
click at [108, 306] on button "KYC" at bounding box center [191, 313] width 231 height 47
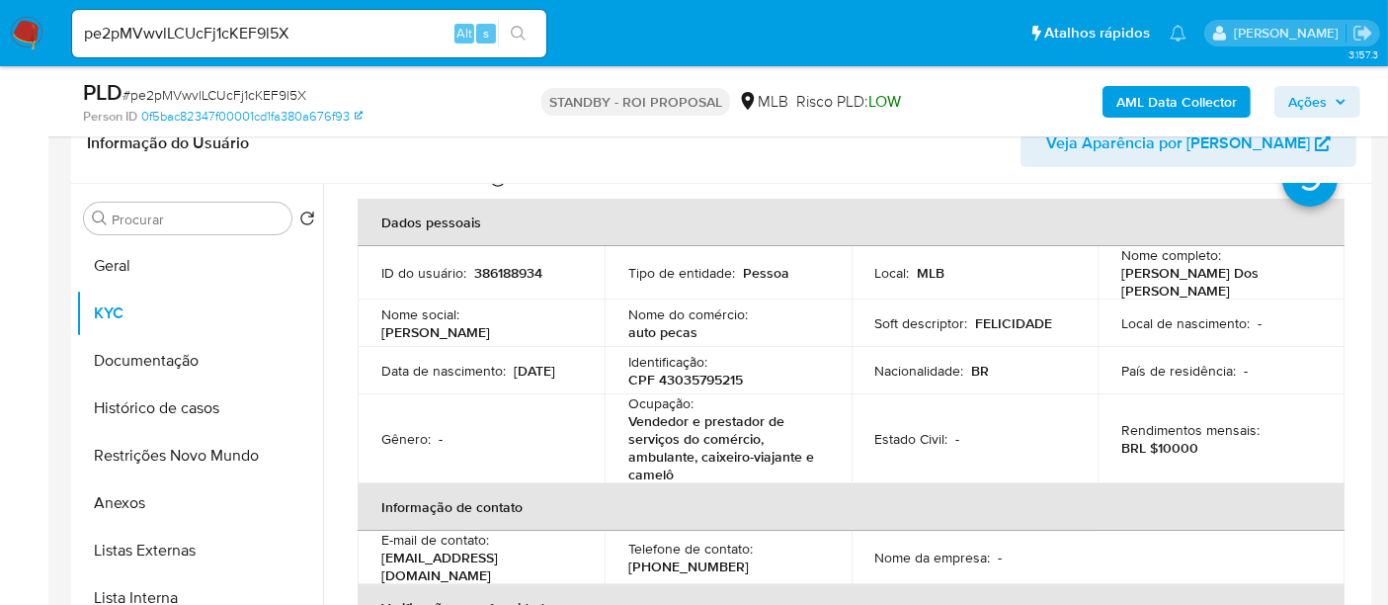
scroll to position [110, 0]
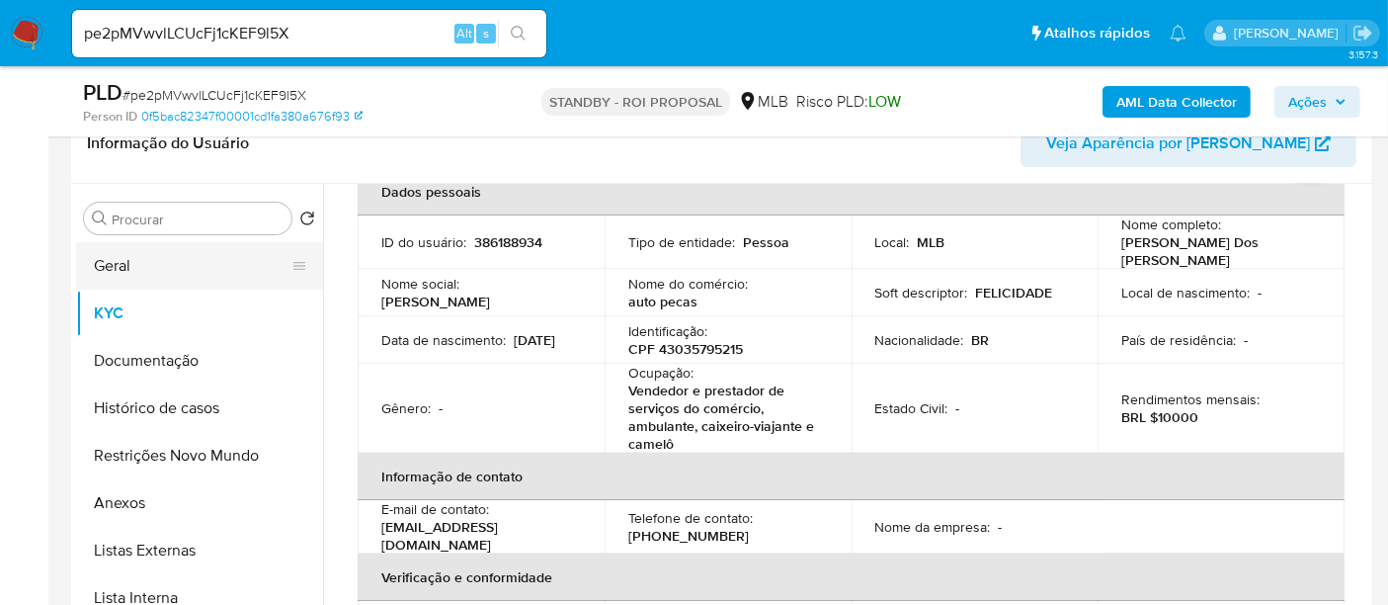
click at [143, 264] on button "Geral" at bounding box center [191, 265] width 231 height 47
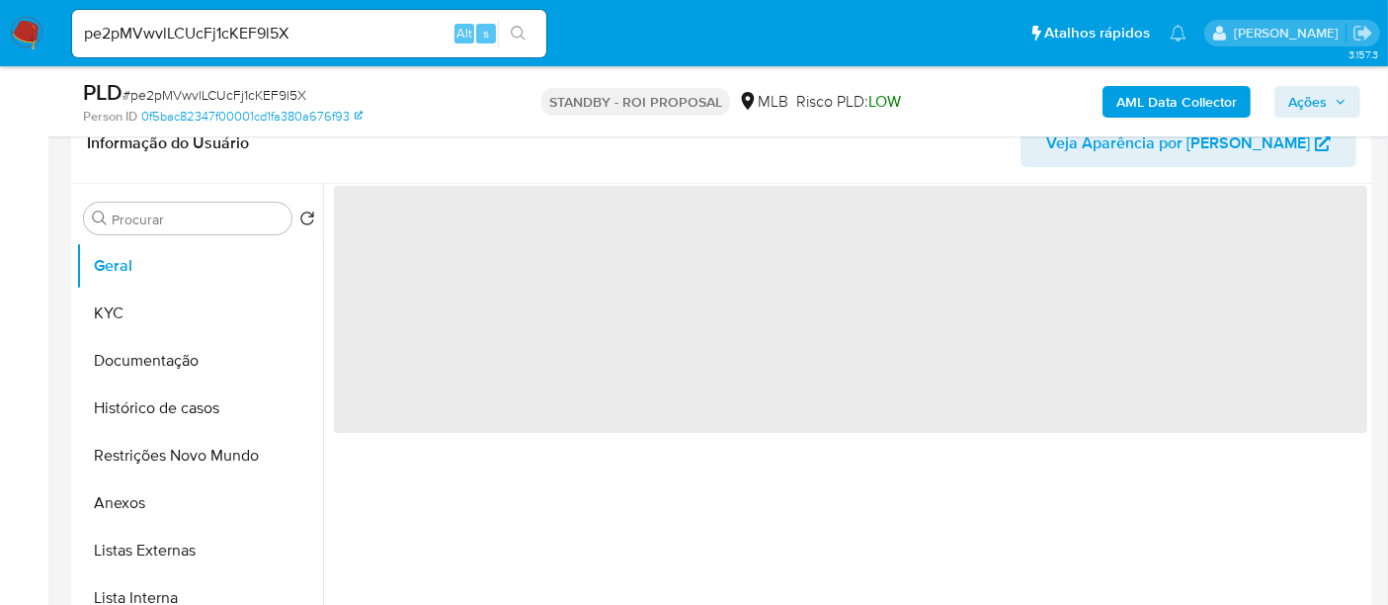
scroll to position [0, 0]
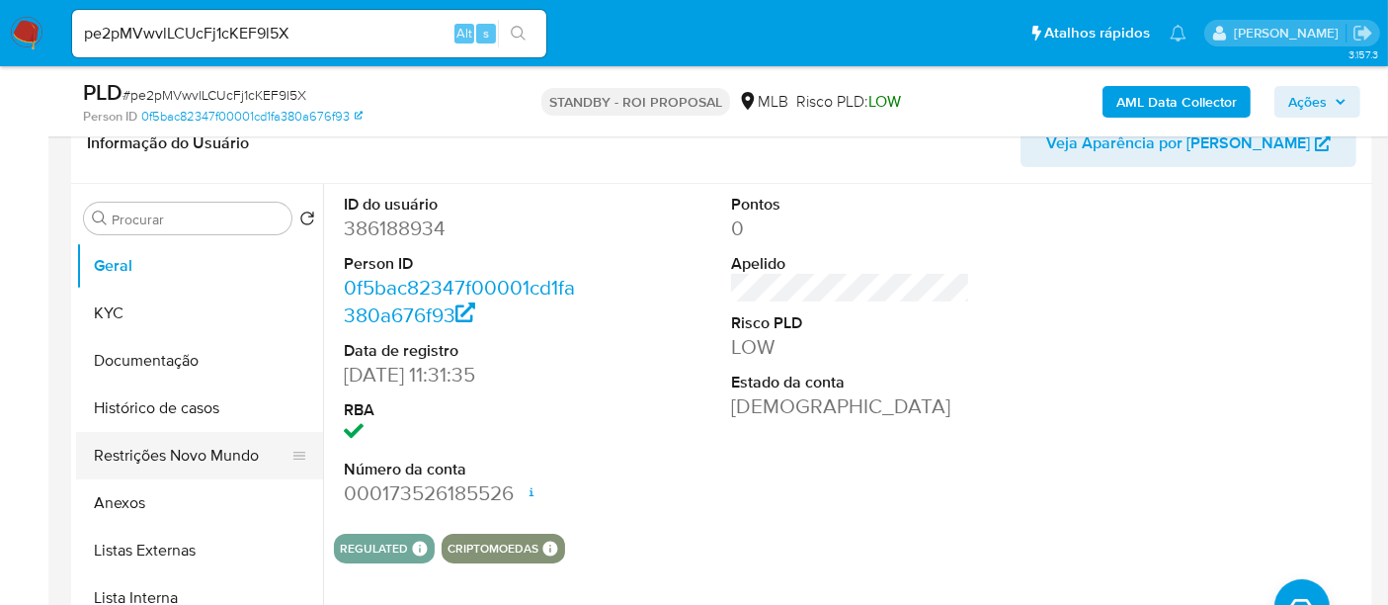
click at [162, 454] on button "Restrições Novo Mundo" at bounding box center [191, 455] width 231 height 47
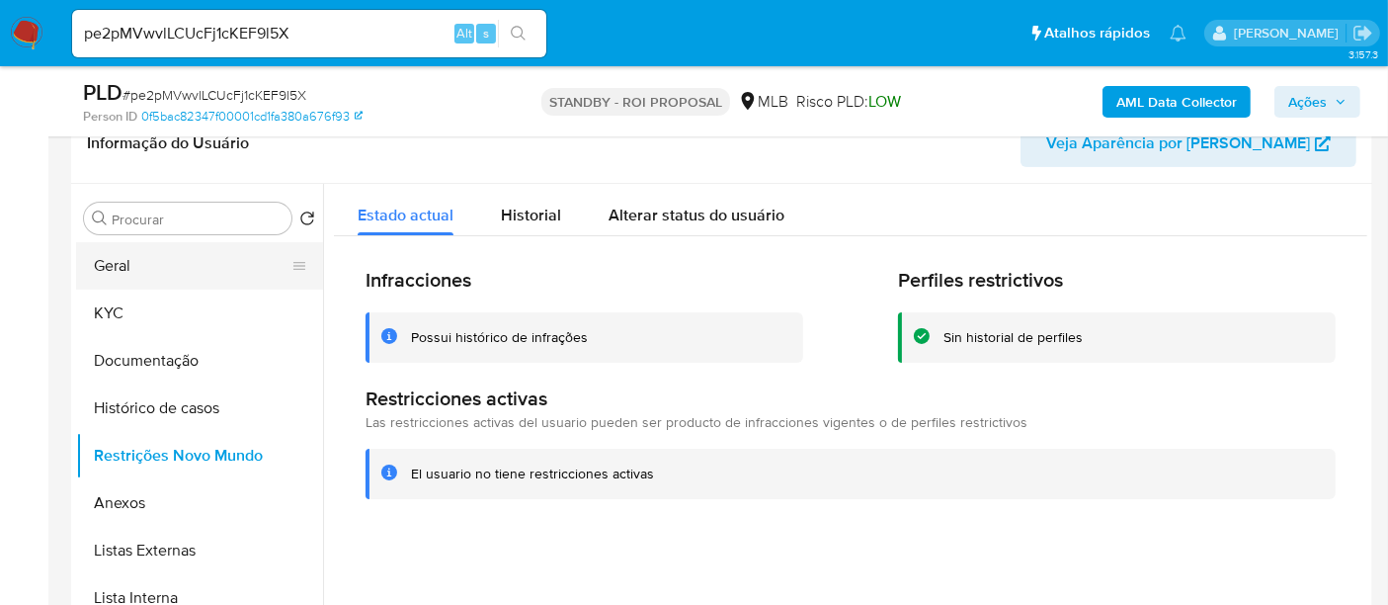
click at [119, 271] on button "Geral" at bounding box center [191, 265] width 231 height 47
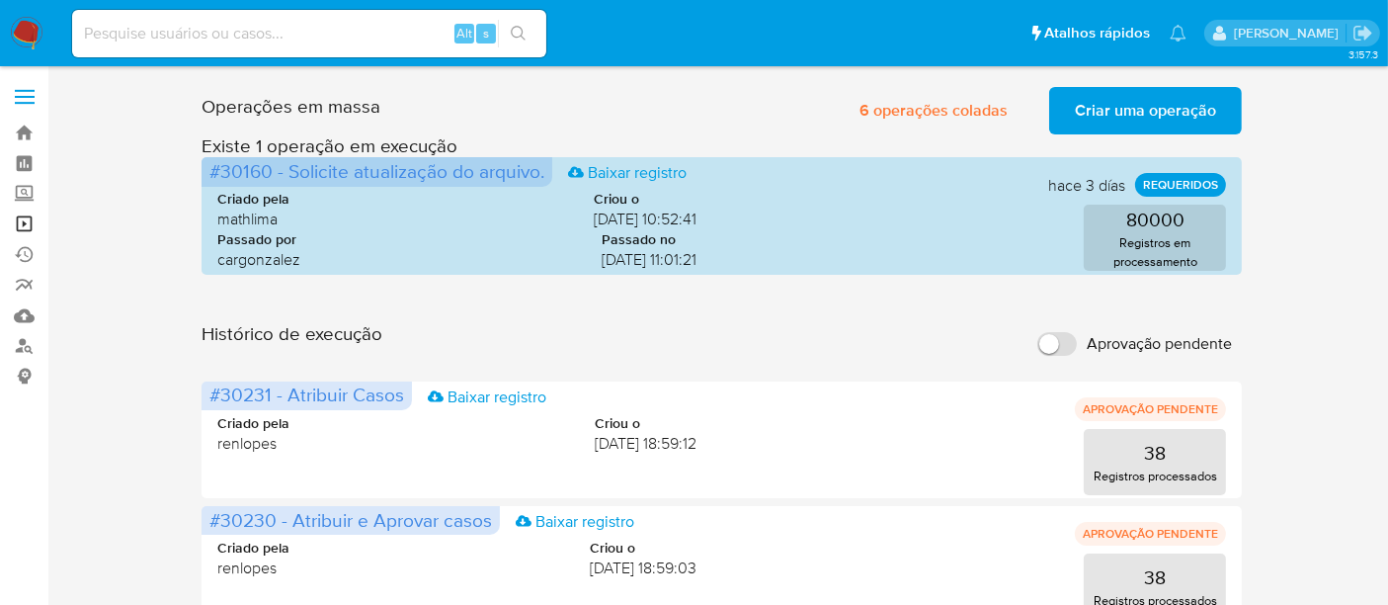
click at [27, 227] on link "Operações em massa" at bounding box center [117, 223] width 235 height 31
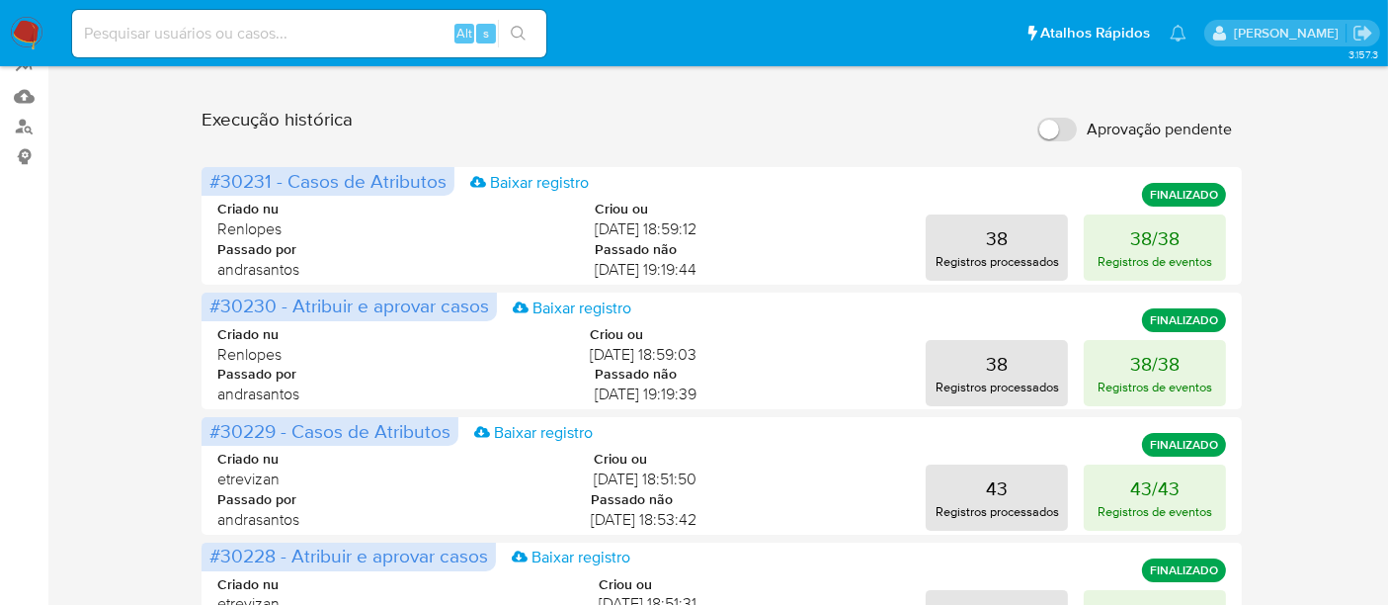
scroll to position [329, 0]
